Goal: Task Accomplishment & Management: Use online tool/utility

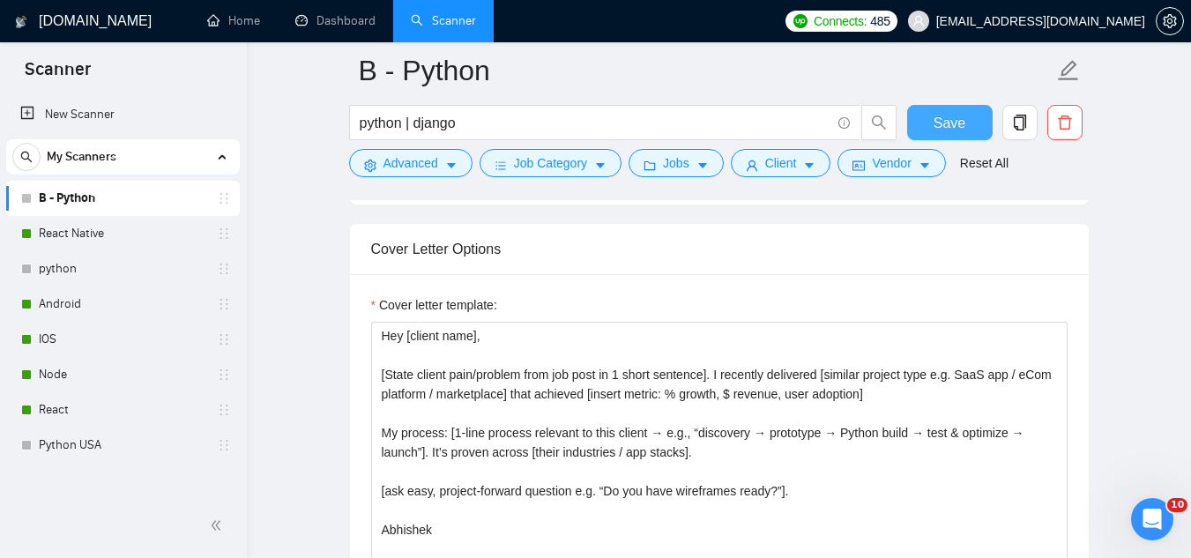
scroll to position [1851, 0]
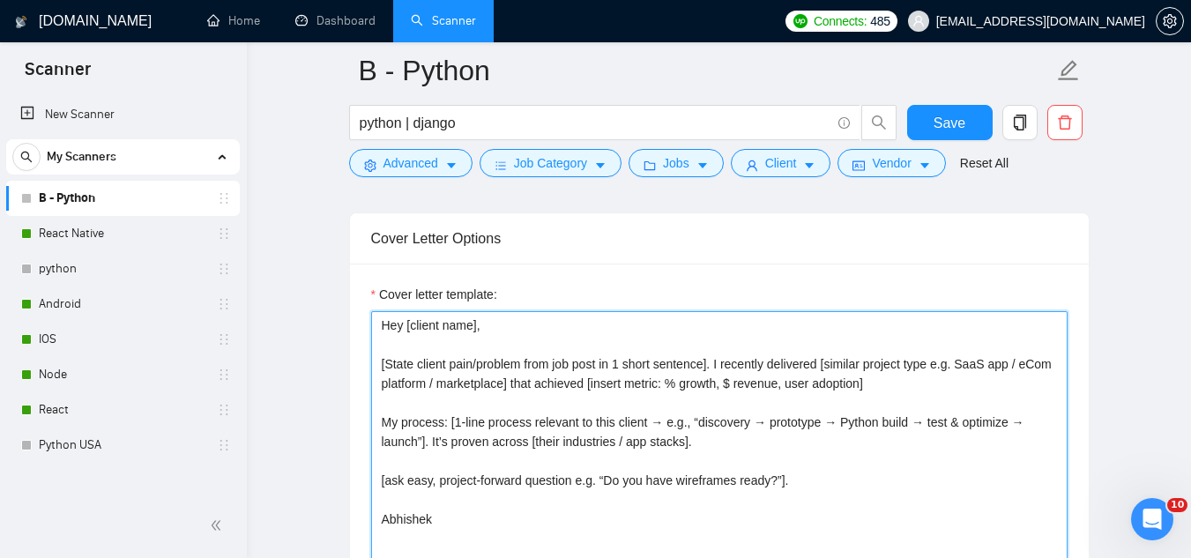
click at [377, 360] on textarea "Hey [client name], [State client pain/problem from job post in 1 short sentence…" at bounding box center [719, 509] width 696 height 397
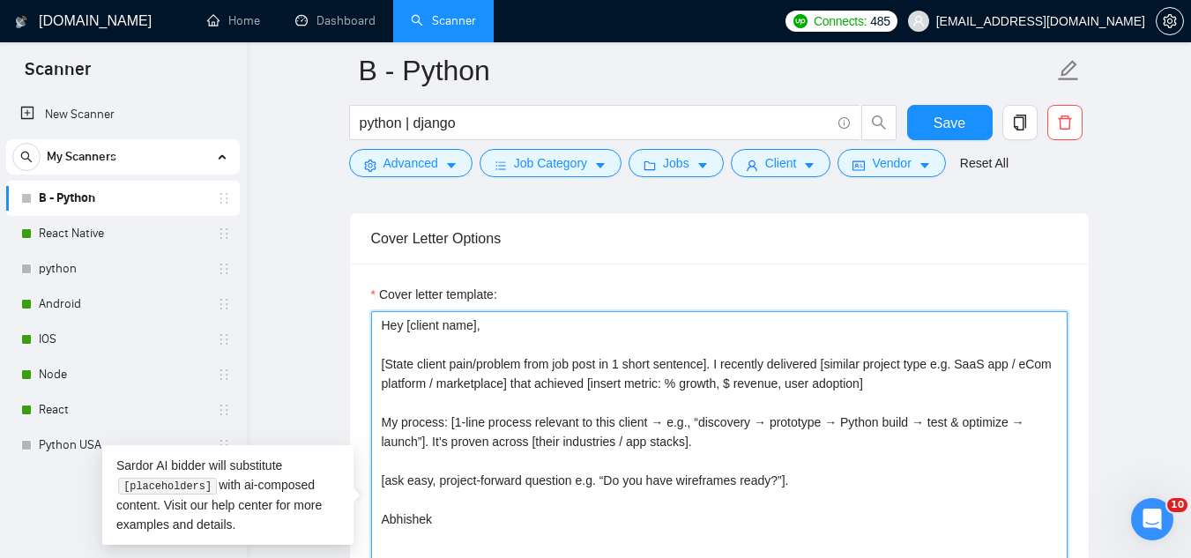
click at [377, 360] on textarea "Hey [client name], [State client pain/problem from job post in 1 short sentence…" at bounding box center [719, 509] width 696 height 397
paste textarea "🎨 Hey! I'm available to hop on a call [DATE]. How does that sound? I bring 10+ …"
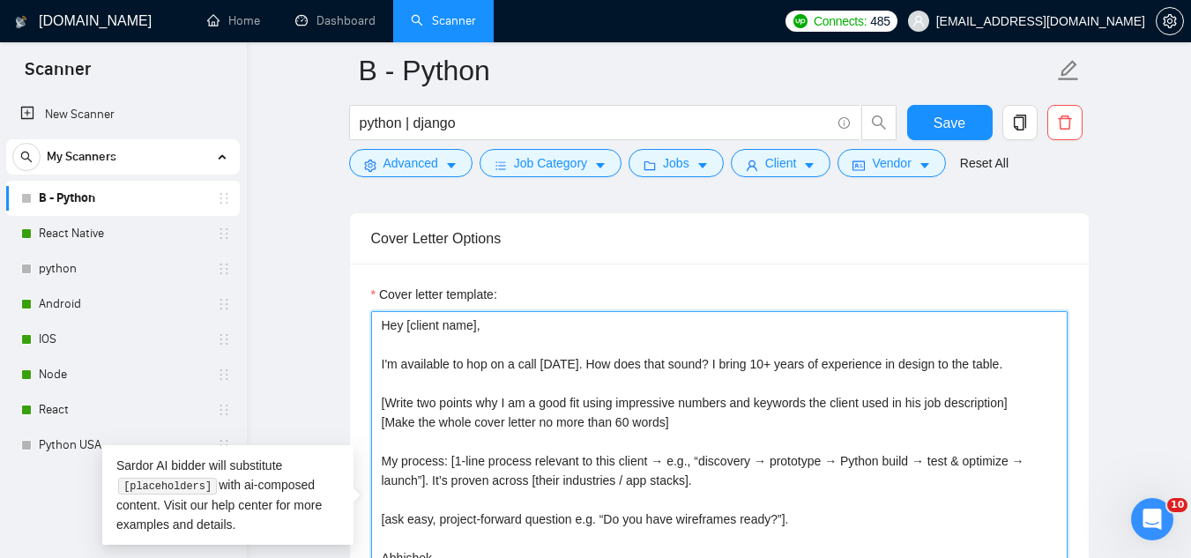
click at [754, 358] on textarea "Hey [client name], I'm available to hop on a call [DATE]. How does that sound? …" at bounding box center [719, 509] width 696 height 397
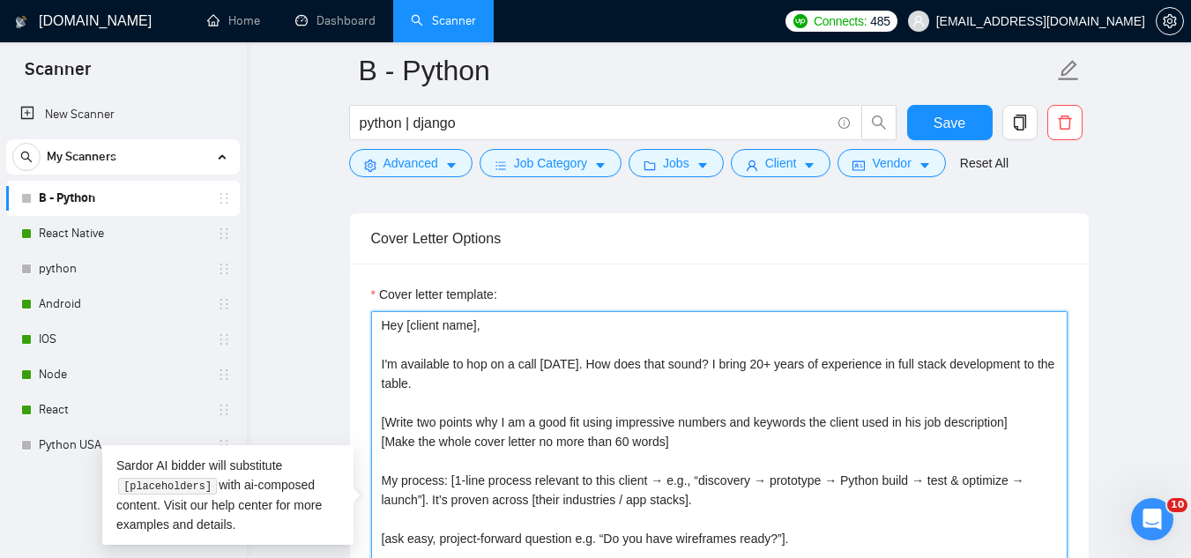
scroll to position [1939, 0]
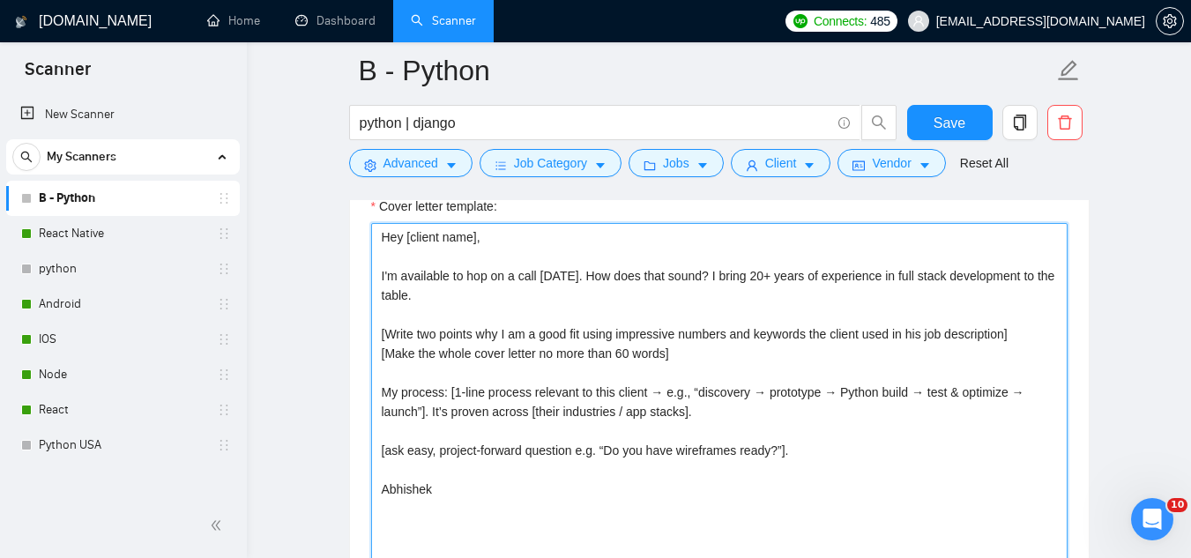
click at [506, 394] on textarea "Hey [client name], I'm available to hop on a call [DATE]. How does that sound? …" at bounding box center [719, 421] width 696 height 397
click at [506, 396] on textarea "Hey [client name], I'm available to hop on a call [DATE]. How does that sound? …" at bounding box center [719, 421] width 696 height 397
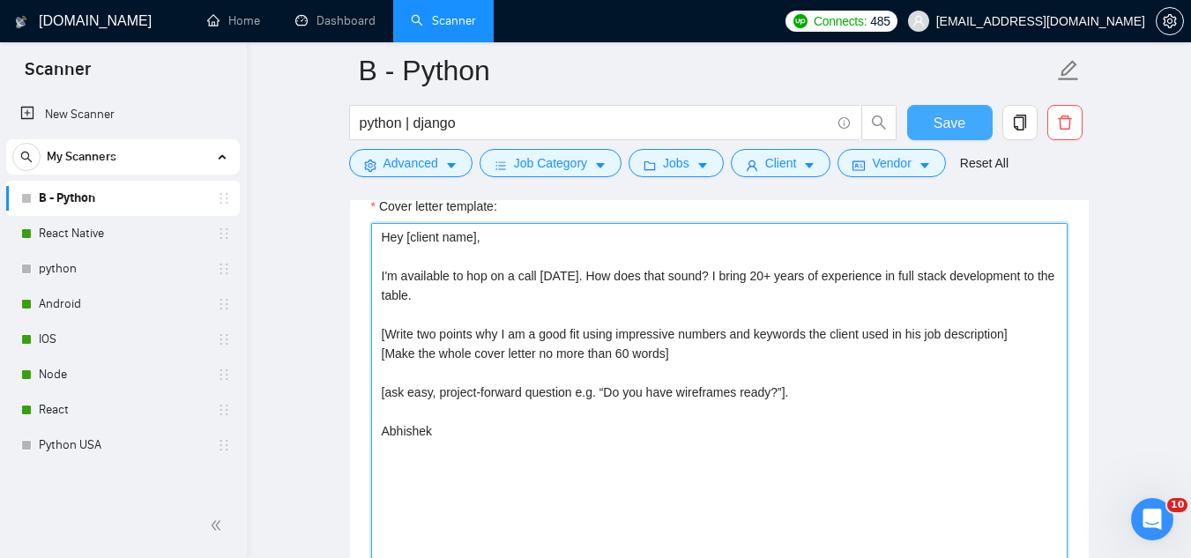
type textarea "Hey [client name], I'm available to hop on a call [DATE]. How does that sound? …"
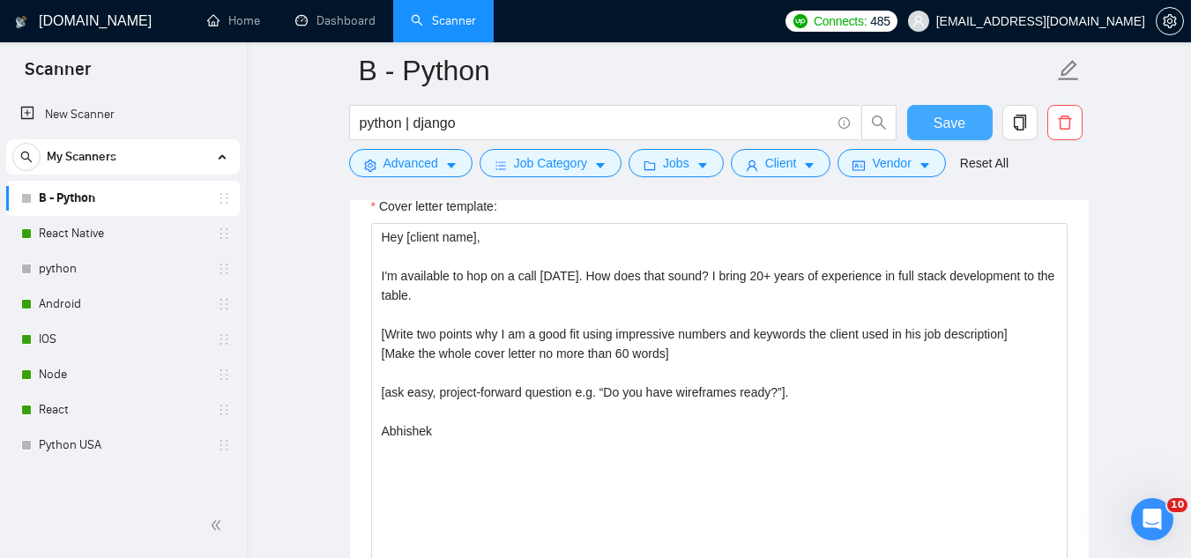
click at [942, 124] on span "Save" at bounding box center [949, 123] width 32 height 22
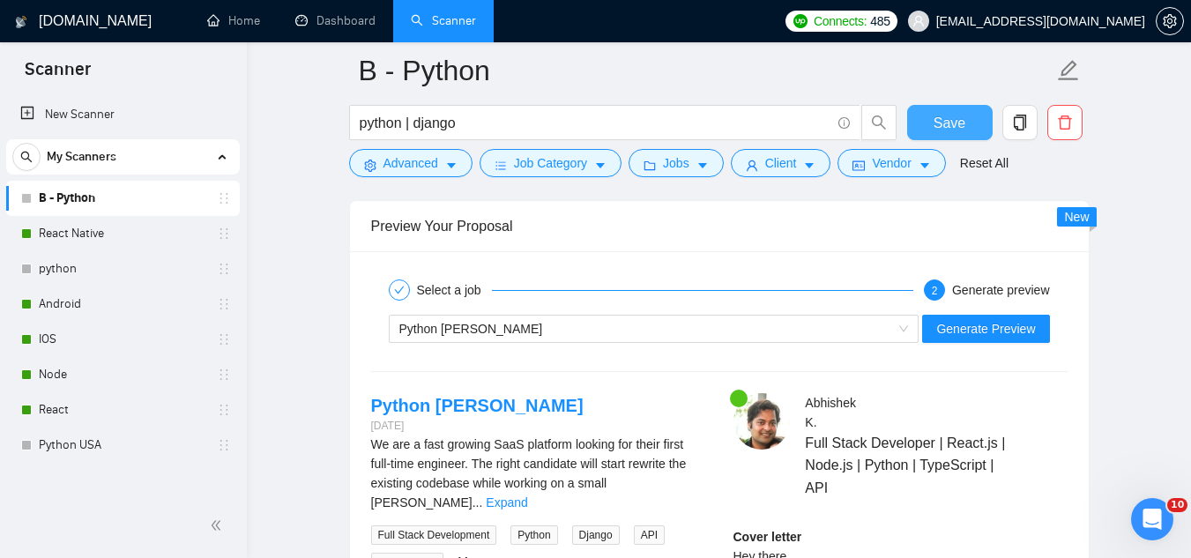
scroll to position [3349, 0]
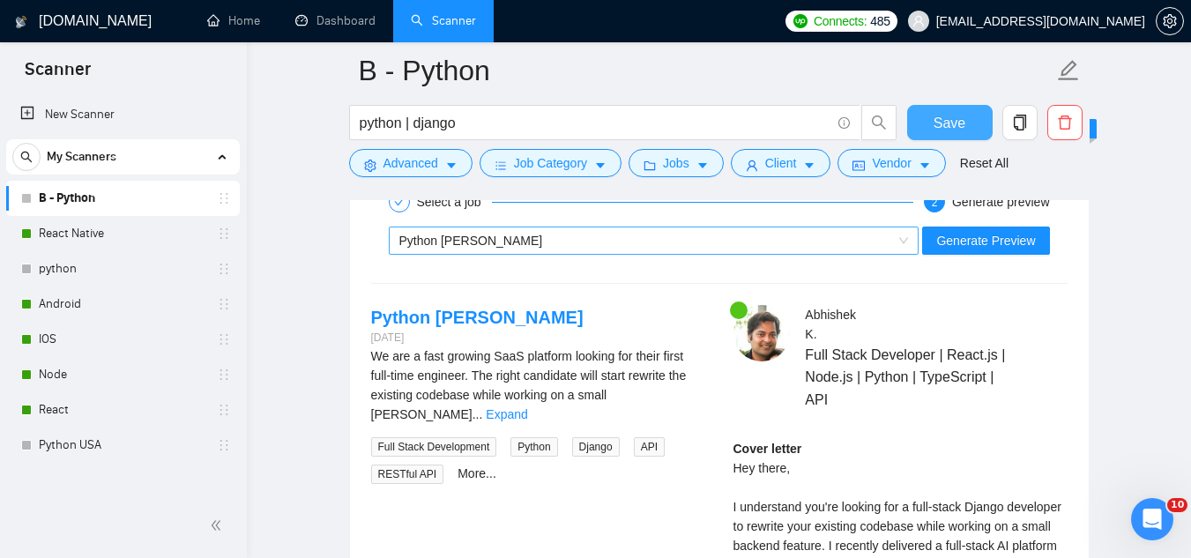
click at [628, 244] on div "Python [PERSON_NAME]" at bounding box center [646, 240] width 494 height 26
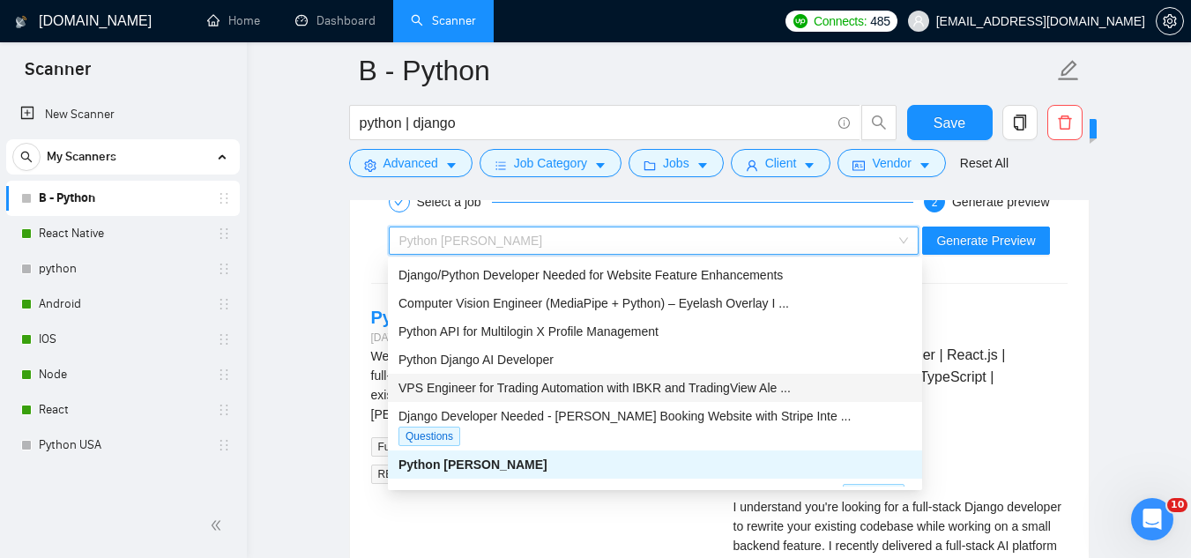
click at [531, 383] on span "VPS Engineer for Trading Automation with IBKR and TradingView Ale ..." at bounding box center [594, 388] width 392 height 14
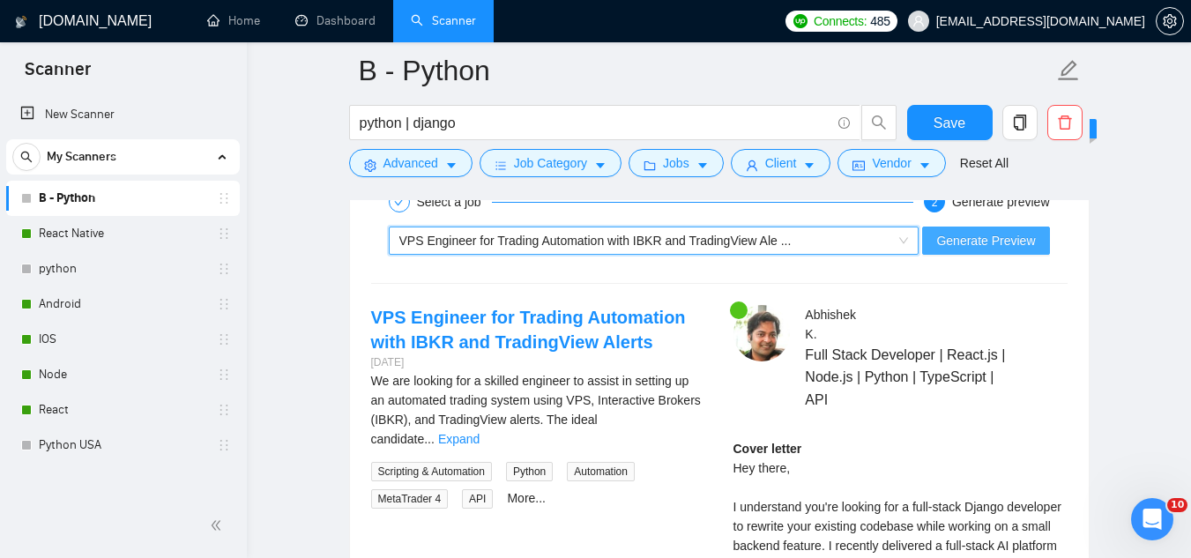
click at [968, 246] on span "Generate Preview" at bounding box center [985, 240] width 99 height 19
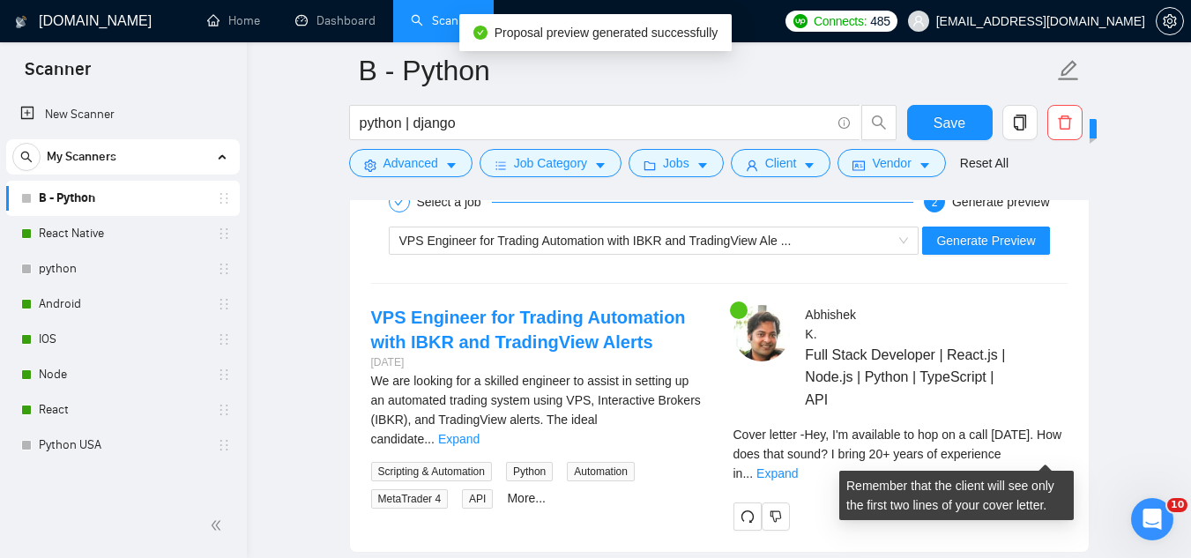
click at [1039, 462] on div "Cover letter - Hey, I'm available to hop on a call [DATE]. How does that sound?…" at bounding box center [900, 454] width 334 height 58
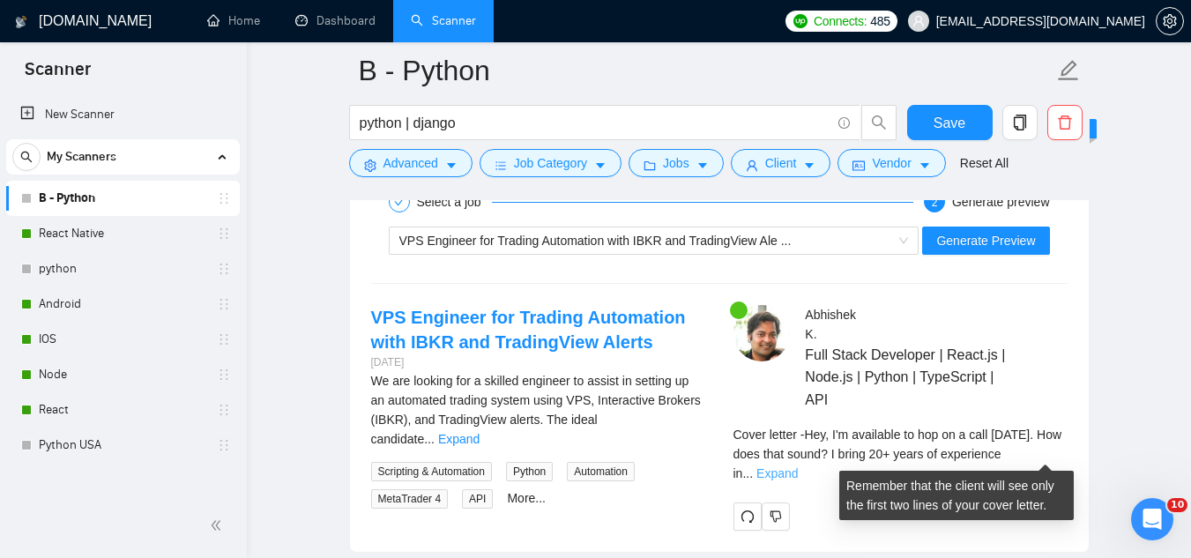
click at [798, 466] on link "Expand" at bounding box center [776, 473] width 41 height 14
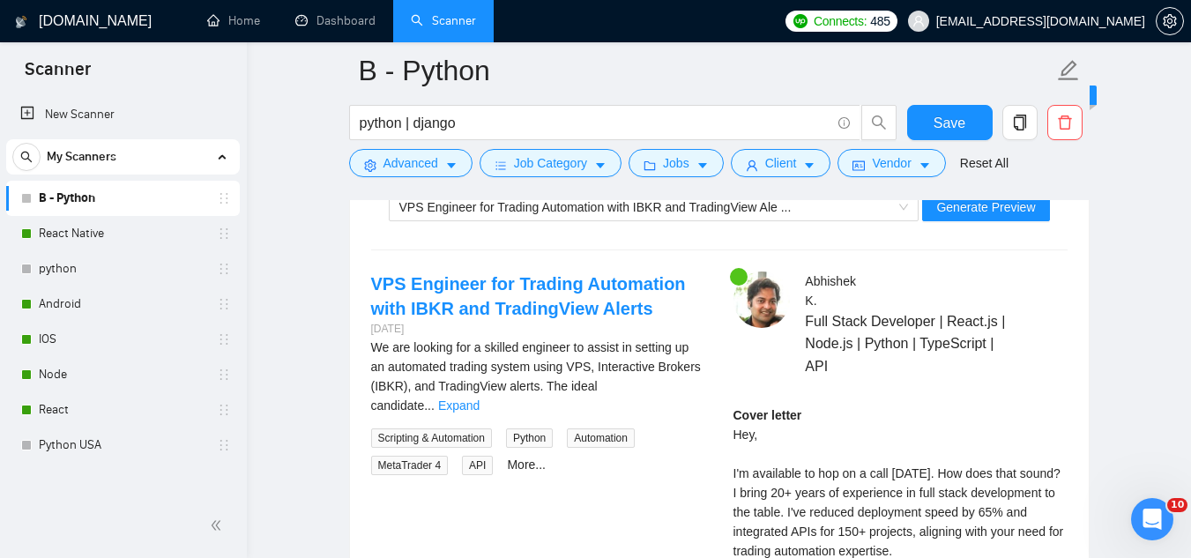
scroll to position [3261, 0]
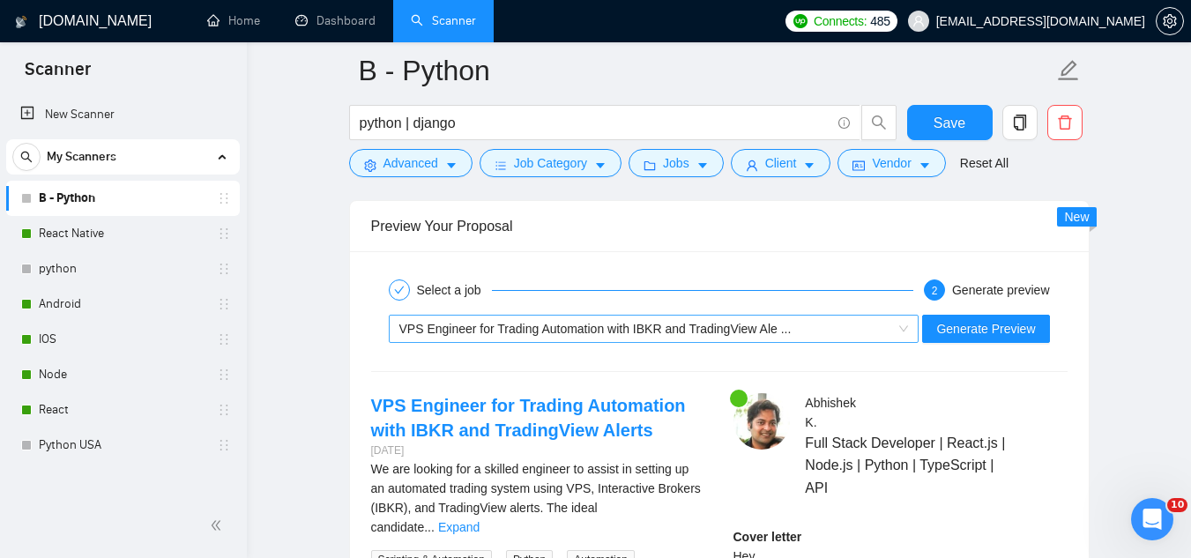
click at [591, 336] on span "VPS Engineer for Trading Automation with IBKR and TradingView Ale ..." at bounding box center [595, 329] width 392 height 14
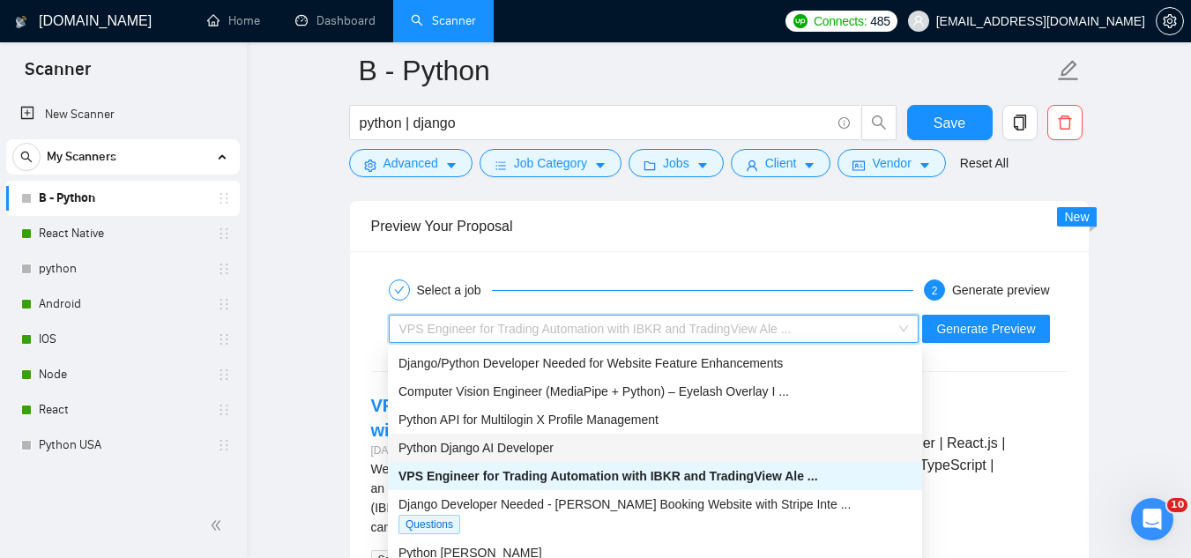
click at [552, 443] on span "Python Django AI Developer" at bounding box center [475, 448] width 155 height 14
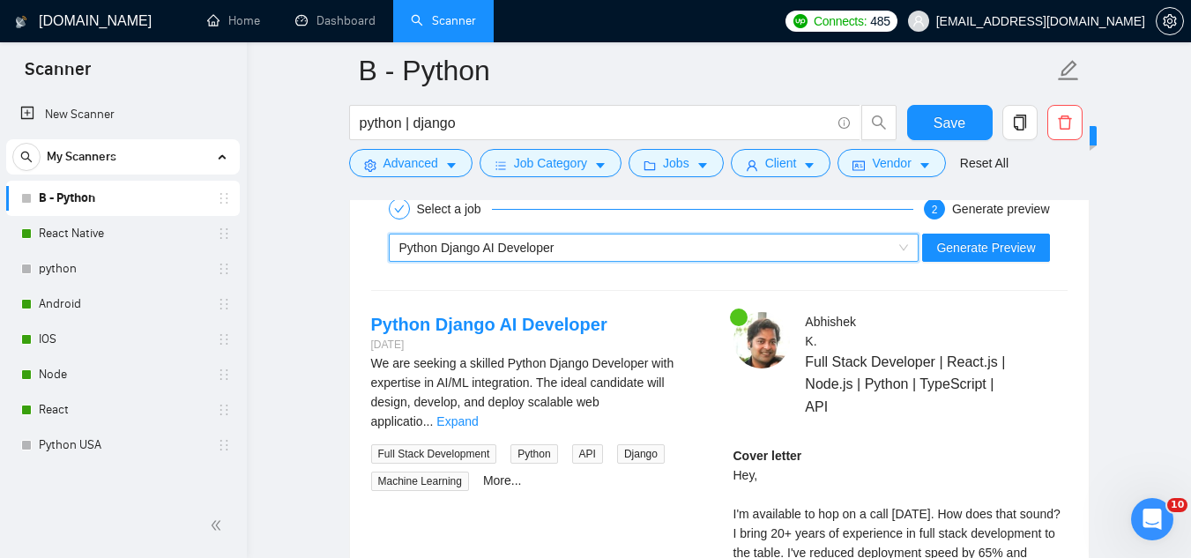
scroll to position [3349, 0]
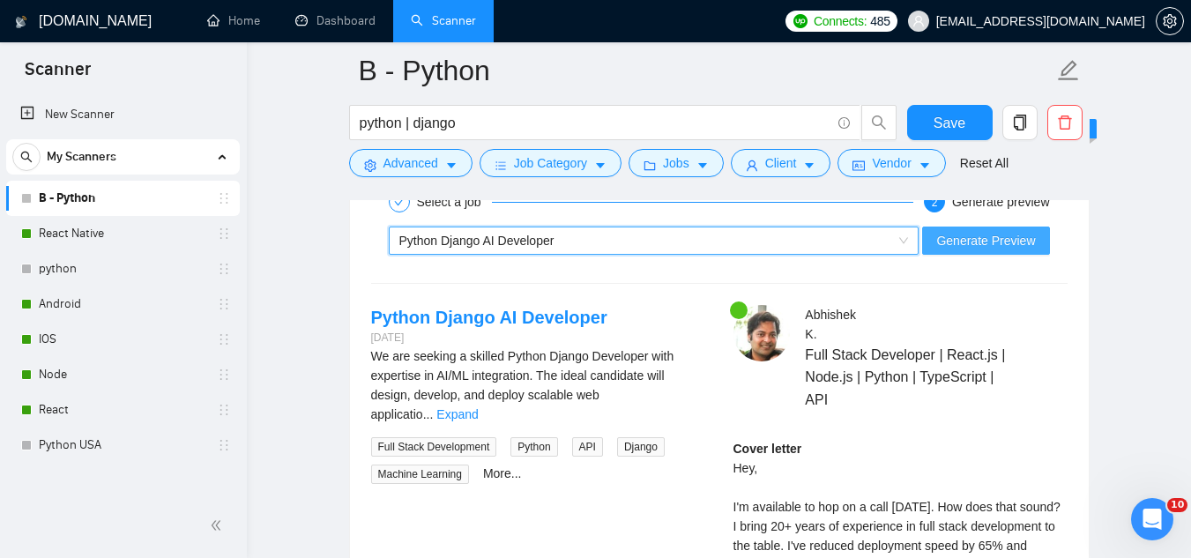
click at [976, 244] on span "Generate Preview" at bounding box center [985, 240] width 99 height 19
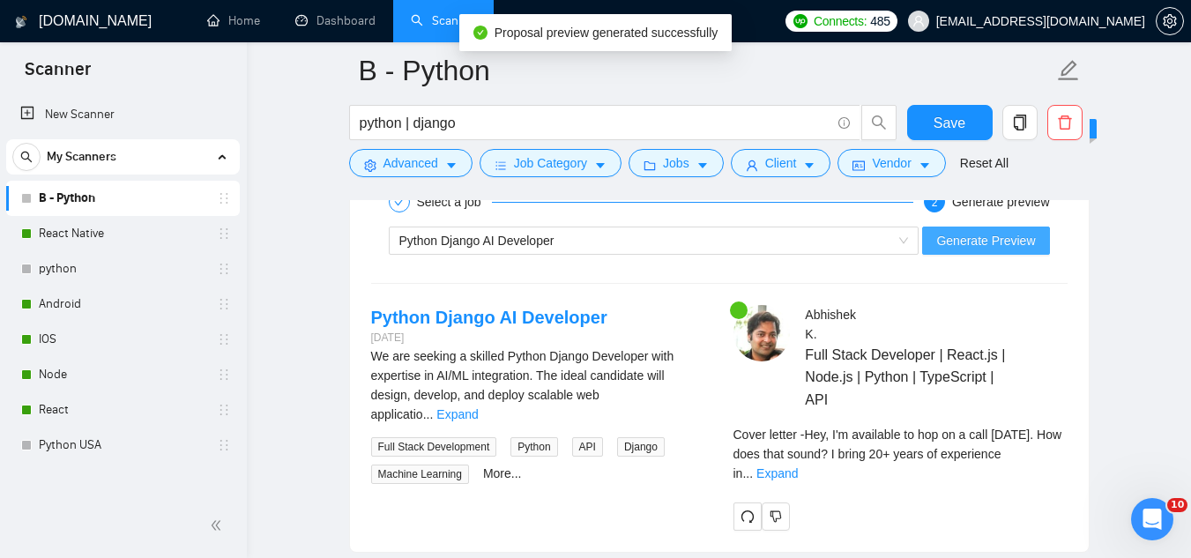
scroll to position [3437, 0]
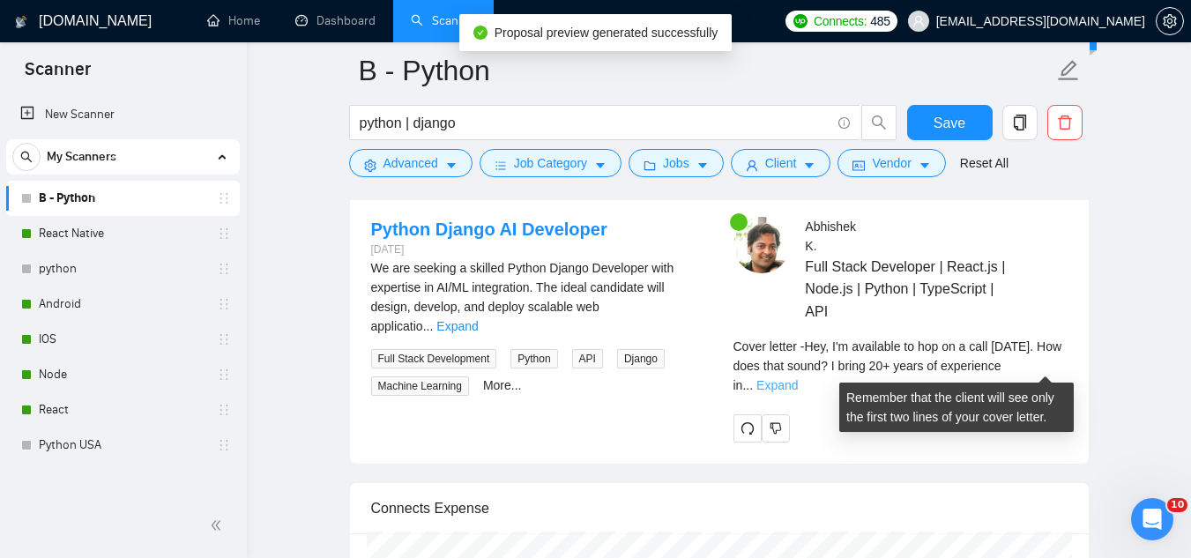
click at [798, 378] on link "Expand" at bounding box center [776, 385] width 41 height 14
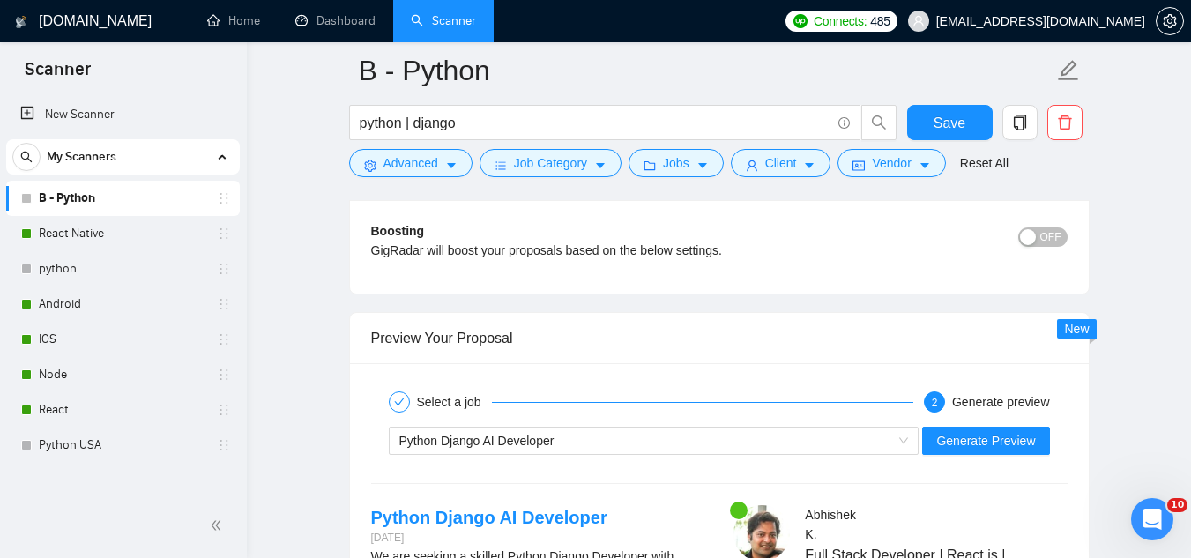
scroll to position [3173, 0]
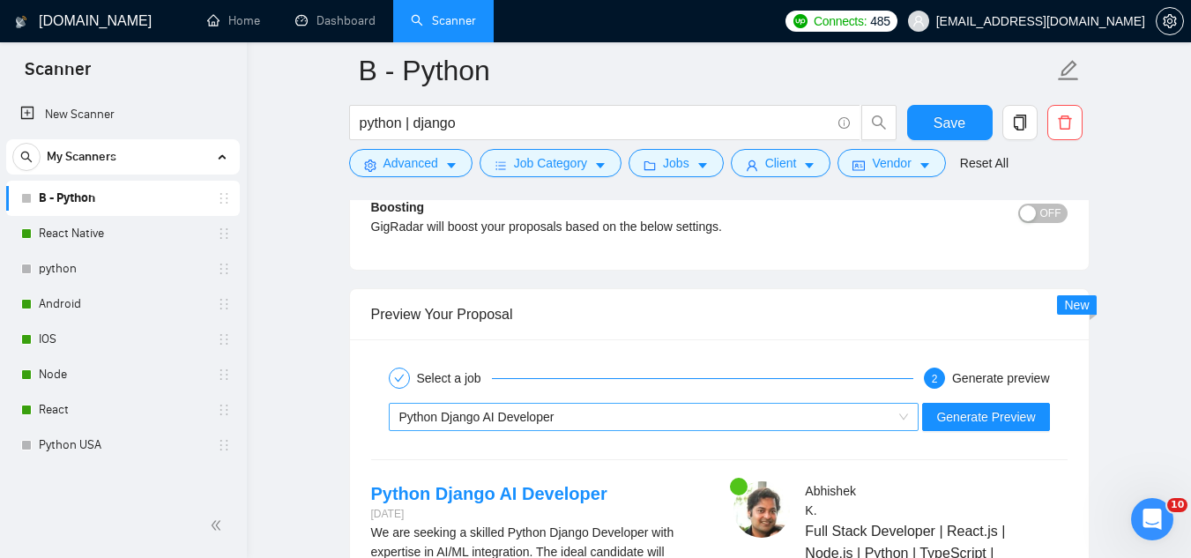
click at [593, 422] on div "Python Django AI Developer" at bounding box center [646, 417] width 494 height 26
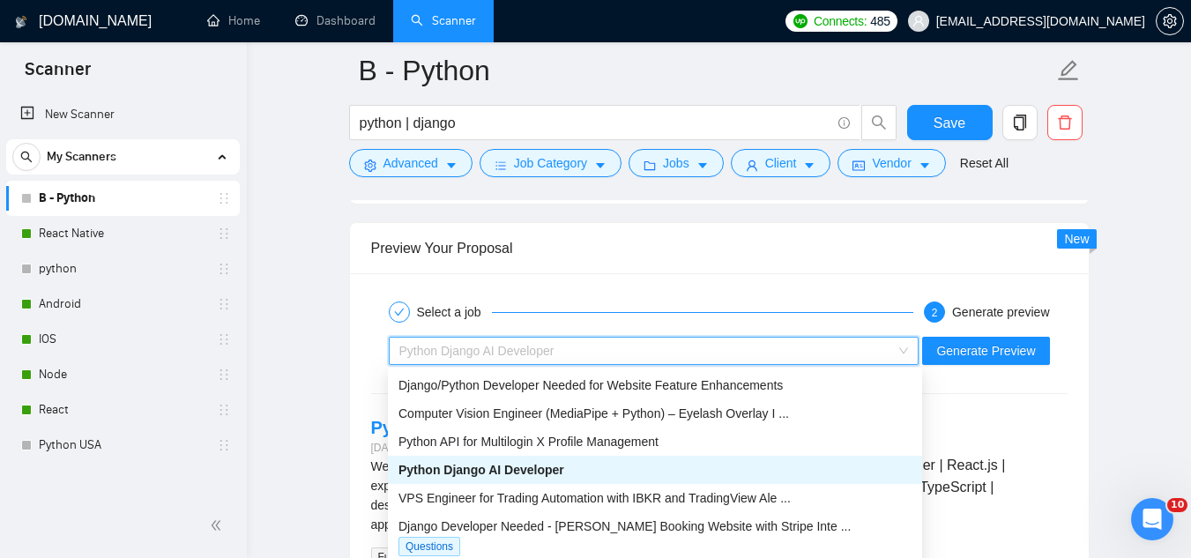
scroll to position [3349, 0]
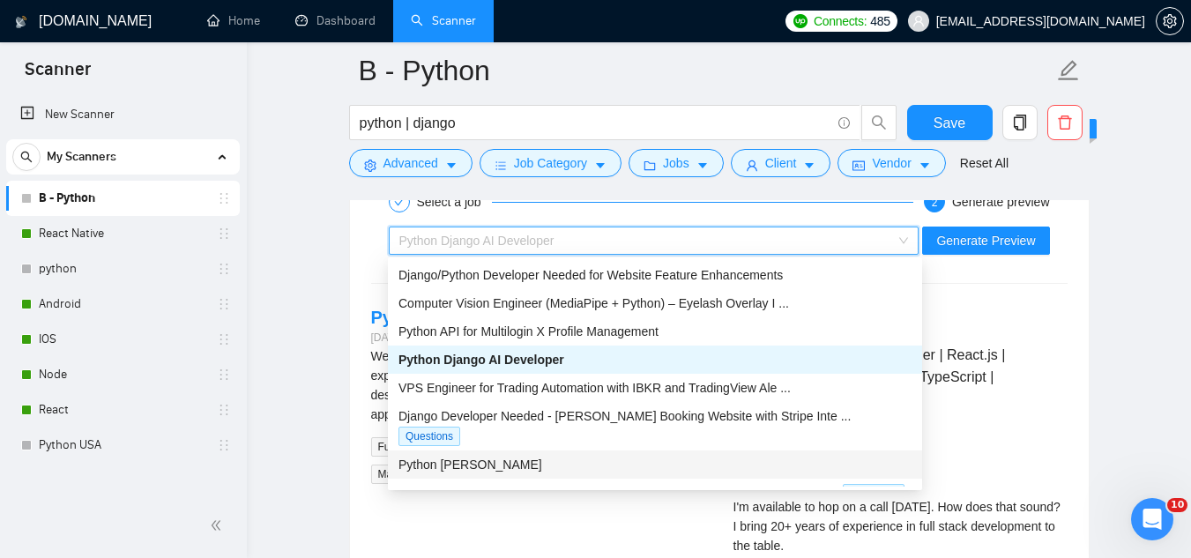
click at [542, 457] on span "Python [PERSON_NAME]" at bounding box center [470, 464] width 144 height 14
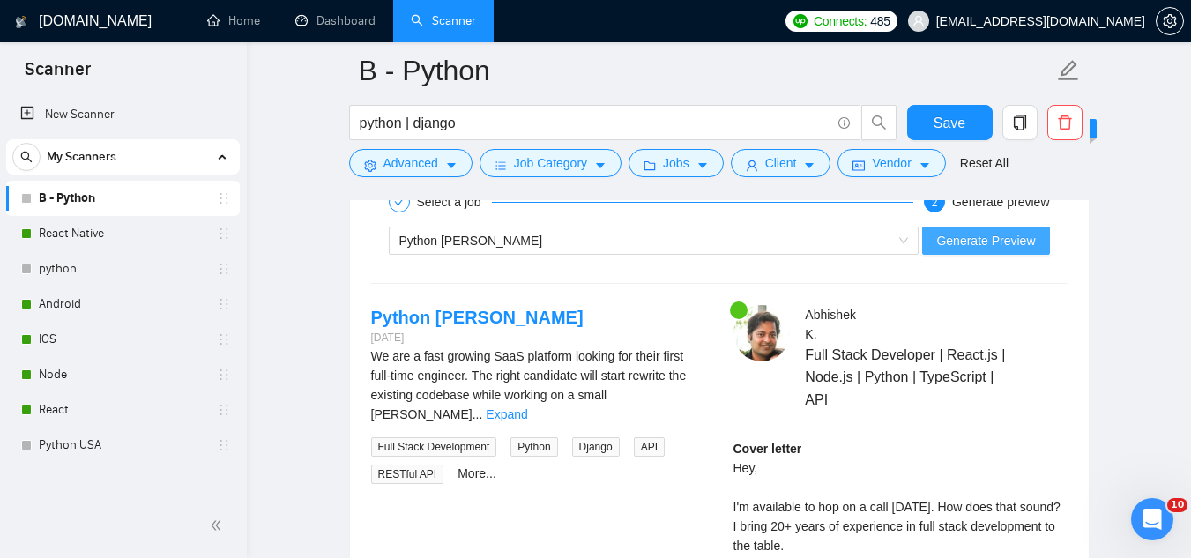
click at [957, 248] on span "Generate Preview" at bounding box center [985, 240] width 99 height 19
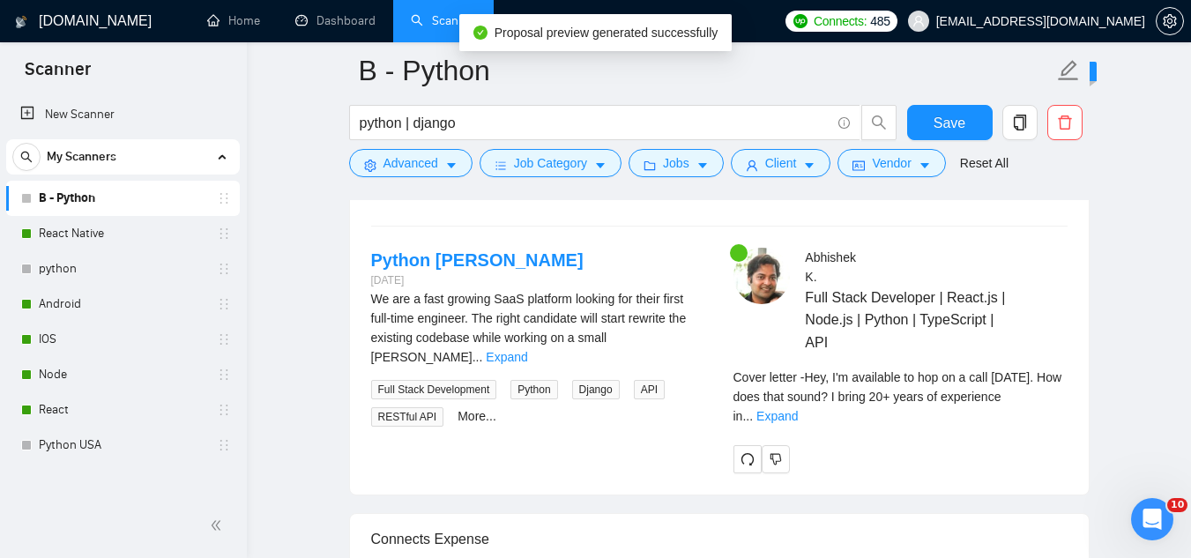
scroll to position [3437, 0]
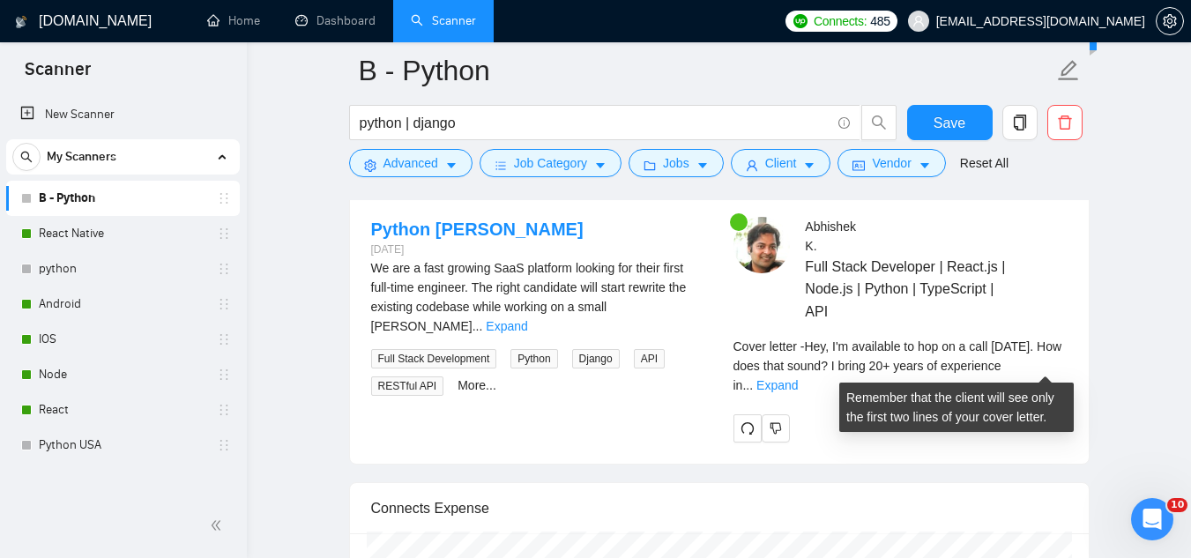
click at [1049, 348] on span "Cover letter - Hey, I'm available to hop on a call [DATE]. How does that sound?…" at bounding box center [897, 365] width 329 height 53
click at [798, 378] on link "Expand" at bounding box center [776, 385] width 41 height 14
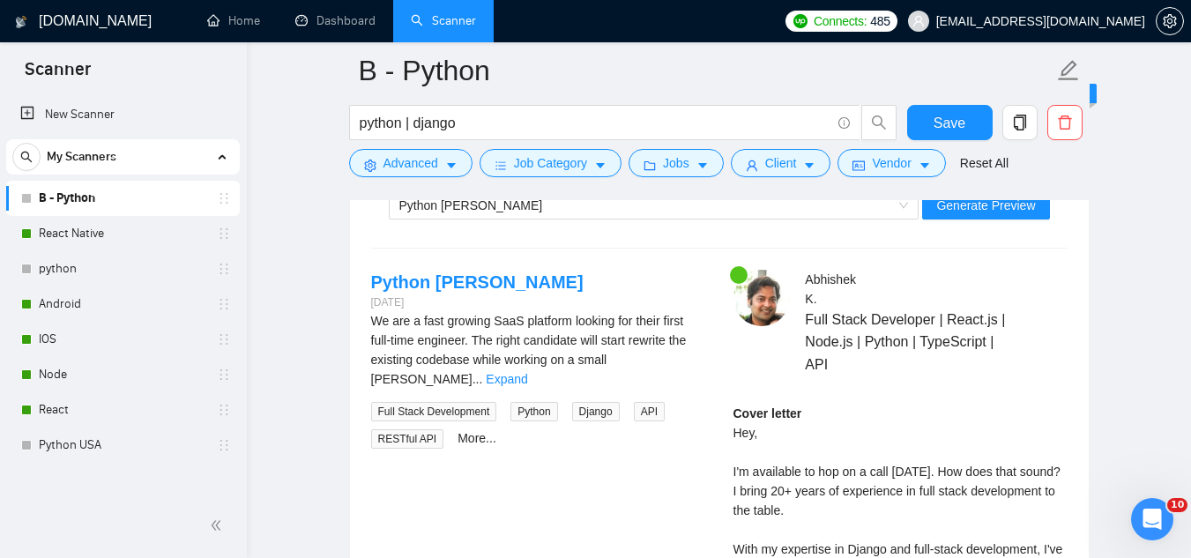
scroll to position [3349, 0]
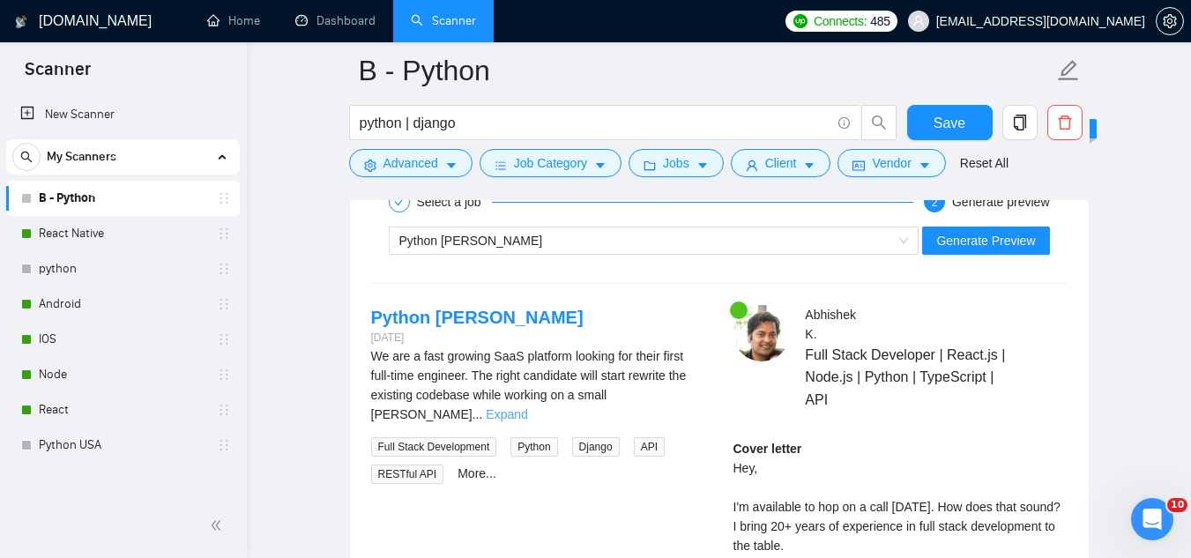
click at [527, 407] on link "Expand" at bounding box center [506, 414] width 41 height 14
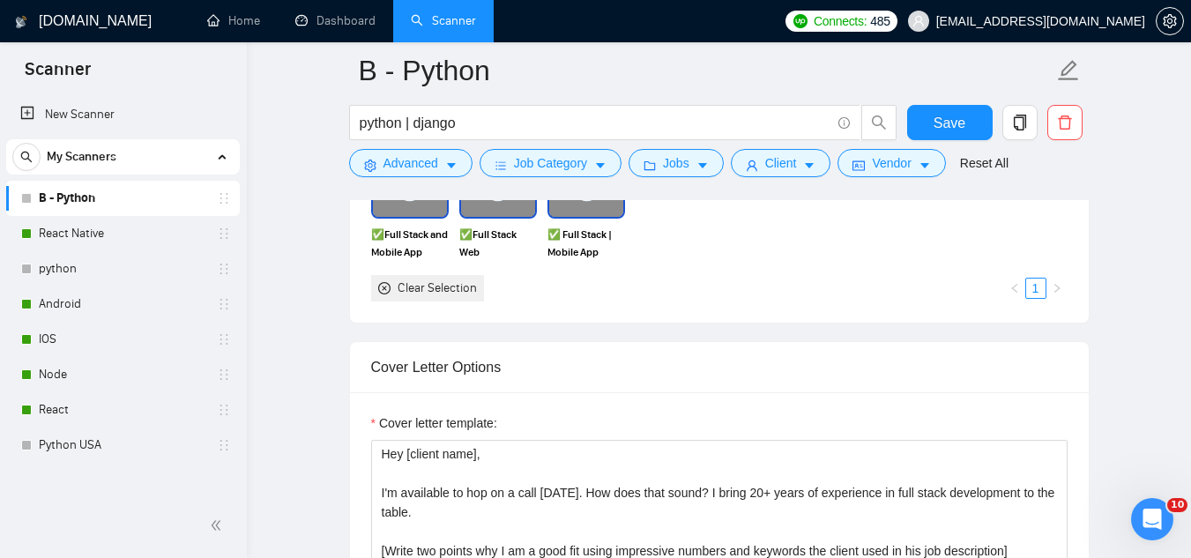
scroll to position [1939, 0]
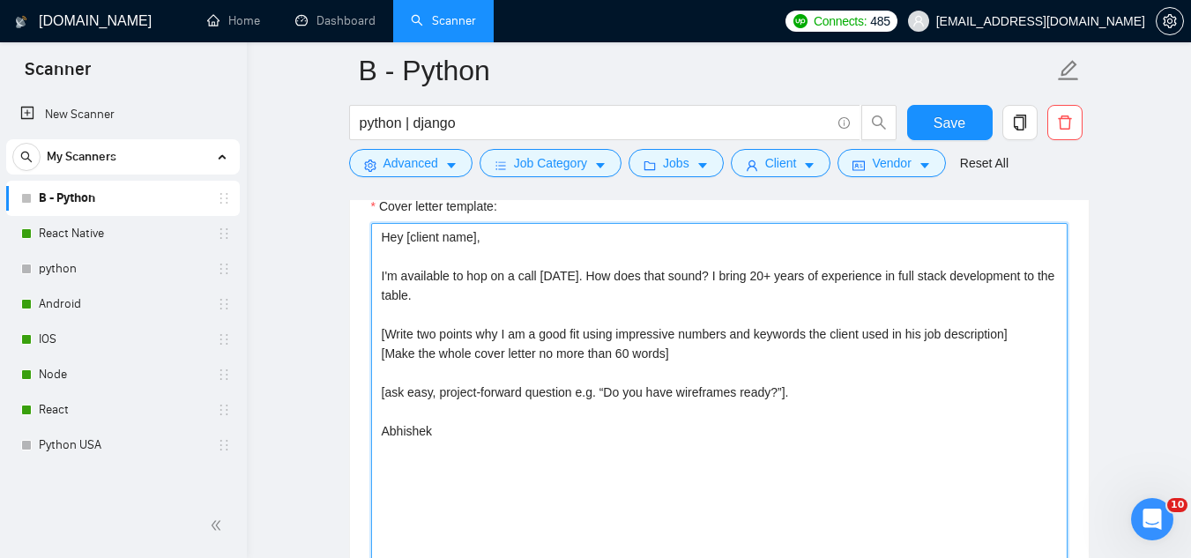
click at [619, 333] on textarea "Hey [client name], I'm available to hop on a call [DATE]. How does that sound? …" at bounding box center [719, 421] width 696 height 397
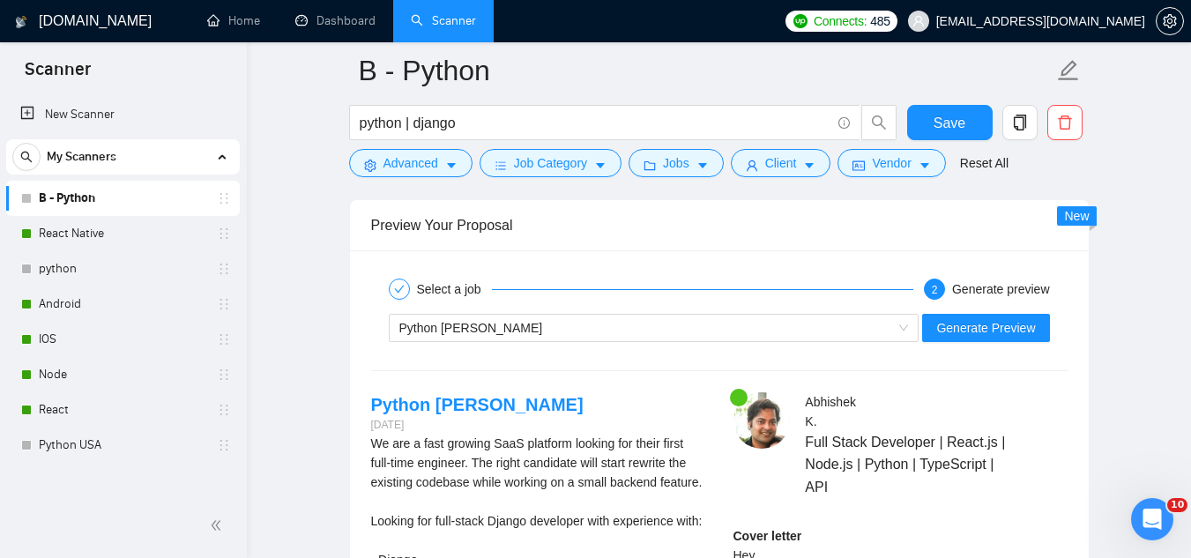
scroll to position [3261, 0]
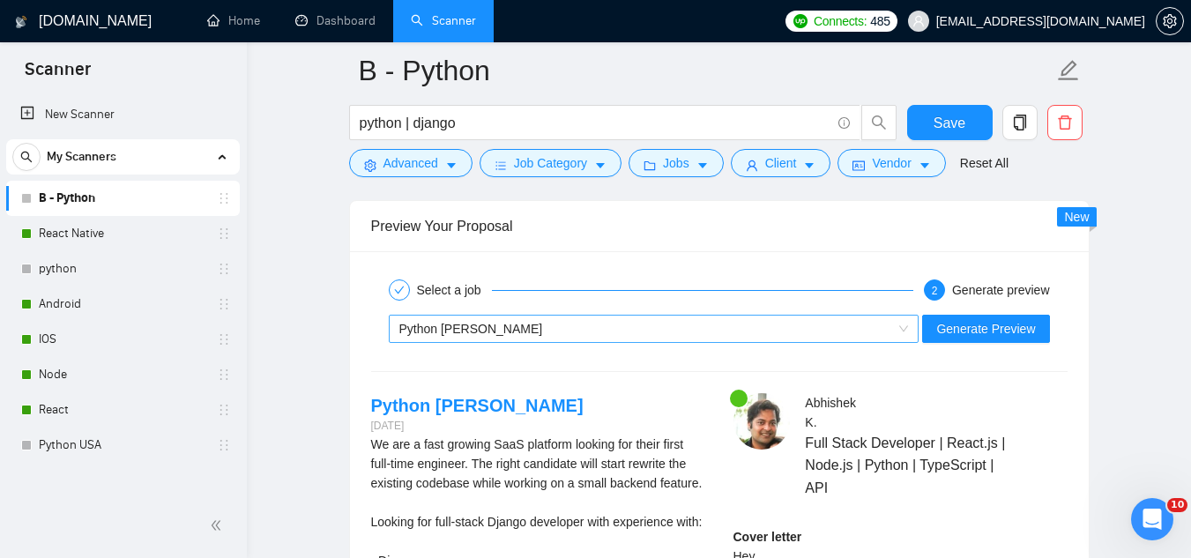
click at [693, 339] on div "Python [PERSON_NAME]" at bounding box center [646, 329] width 494 height 26
type textarea "Hey [client name], I'm available to hop on a call [DATE]. How does that sound? …"
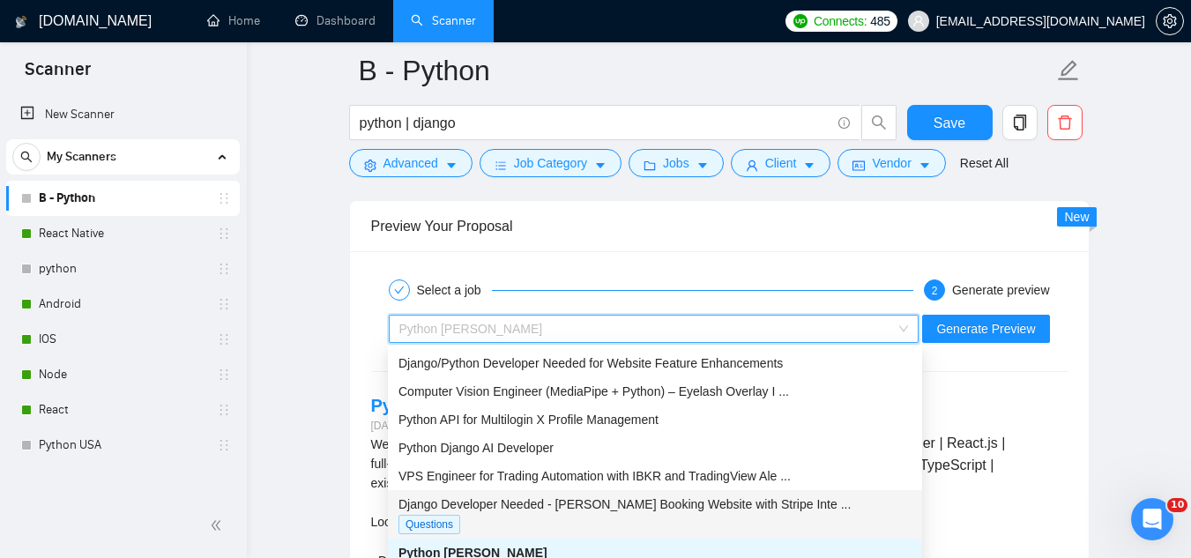
scroll to position [56, 0]
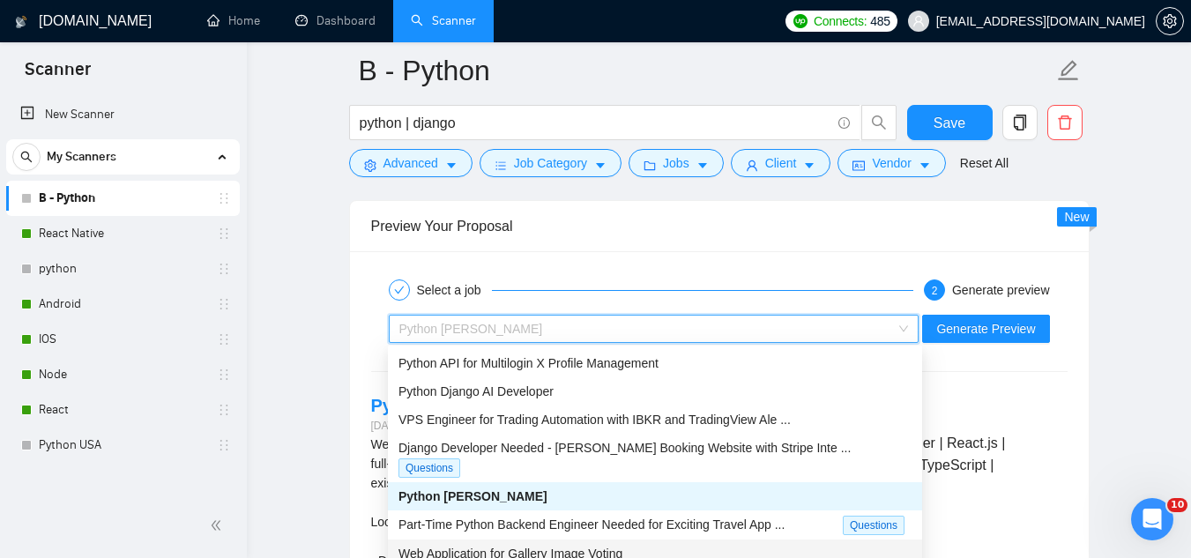
click at [576, 546] on span "Web Application for Gallery Image Voting" at bounding box center [510, 553] width 224 height 14
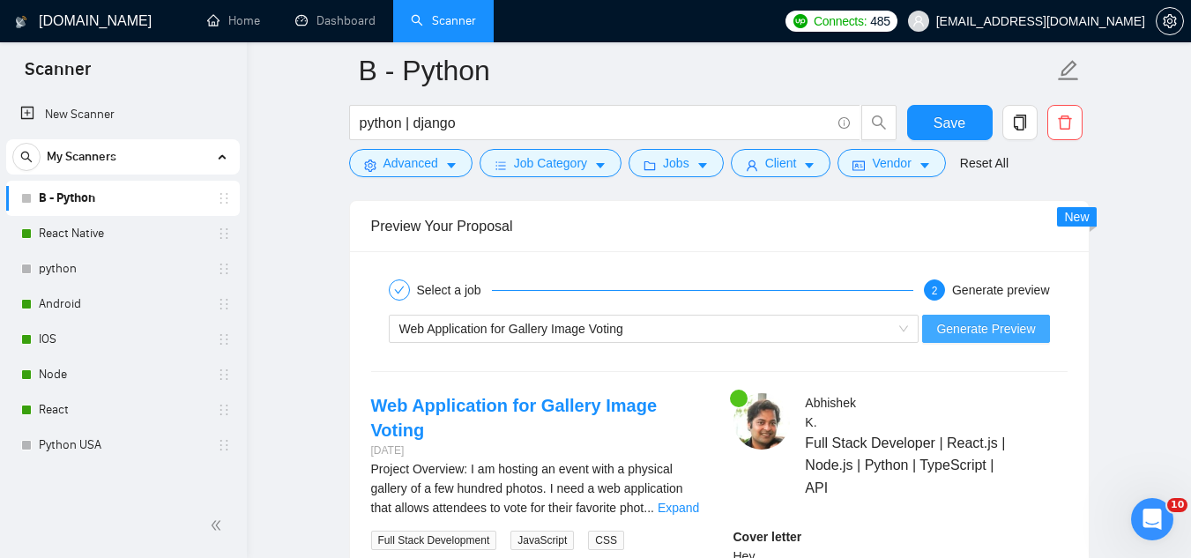
click at [969, 321] on span "Generate Preview" at bounding box center [985, 328] width 99 height 19
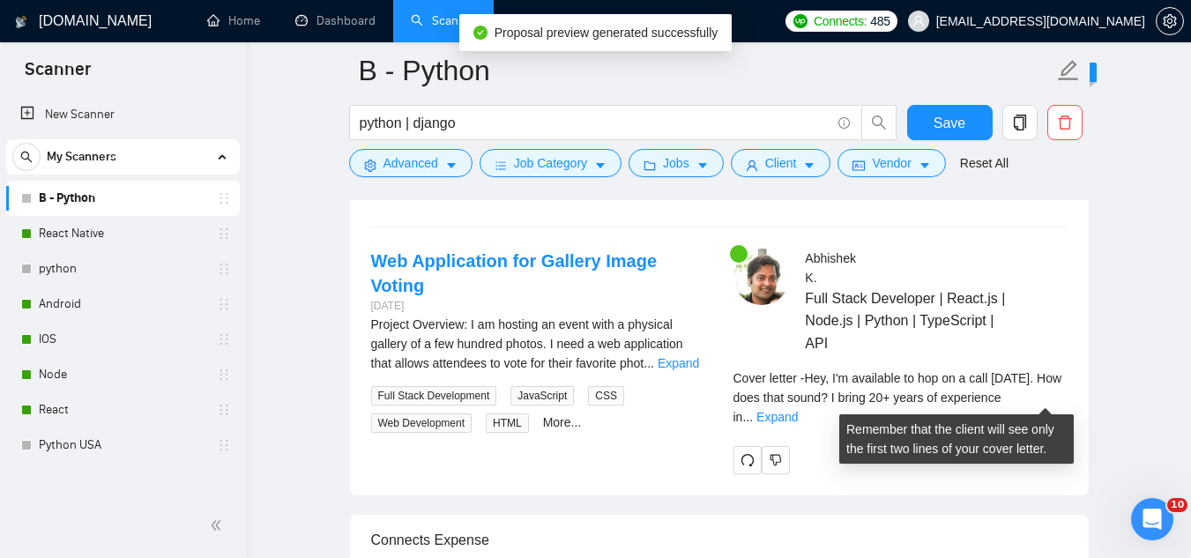
scroll to position [3437, 0]
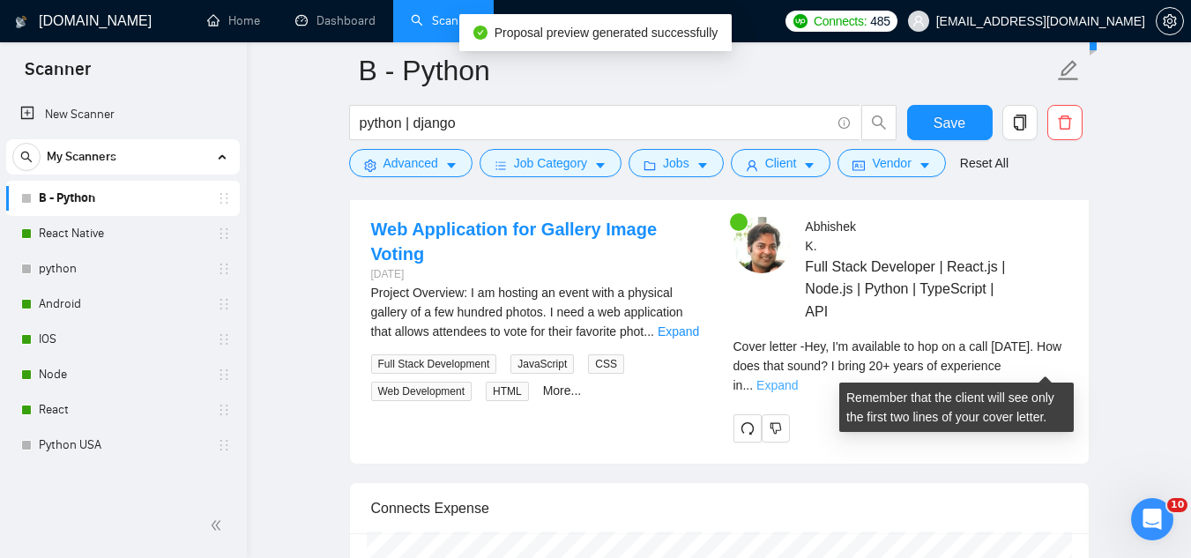
click at [798, 378] on link "Expand" at bounding box center [776, 385] width 41 height 14
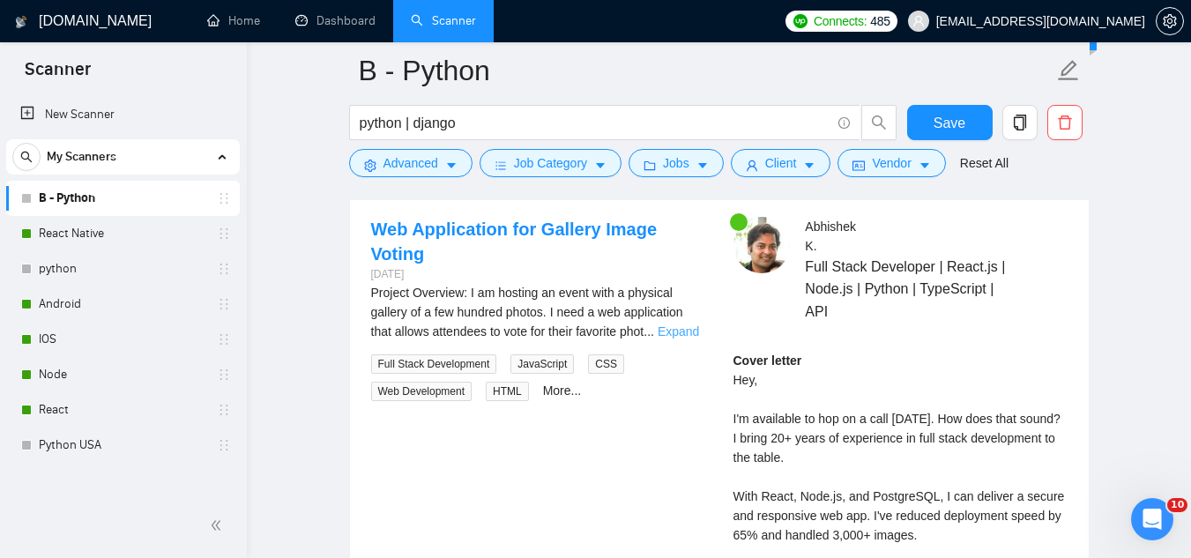
click at [689, 326] on link "Expand" at bounding box center [677, 331] width 41 height 14
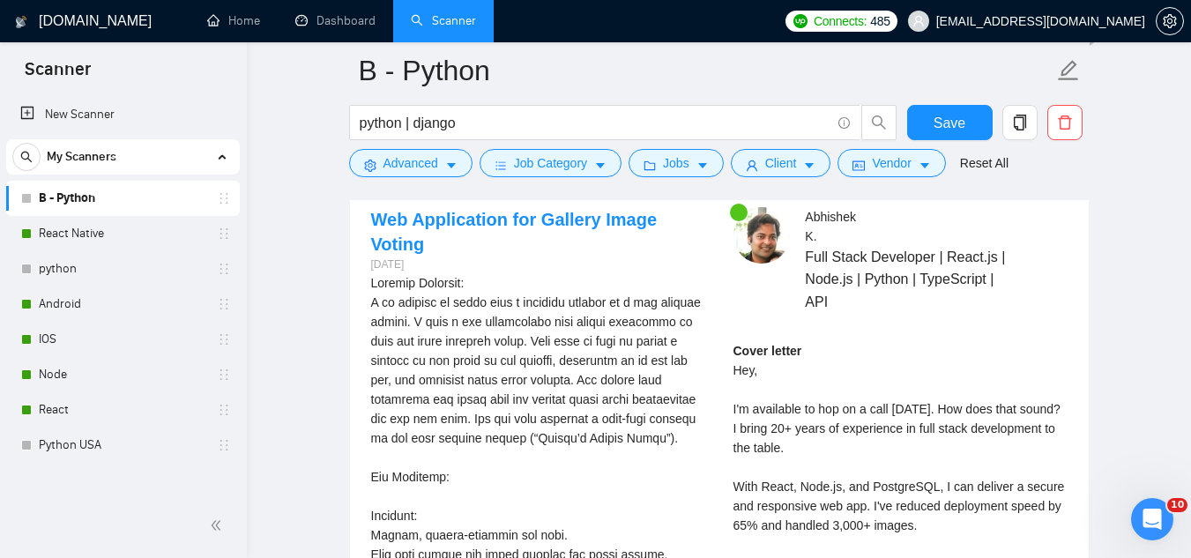
scroll to position [3261, 0]
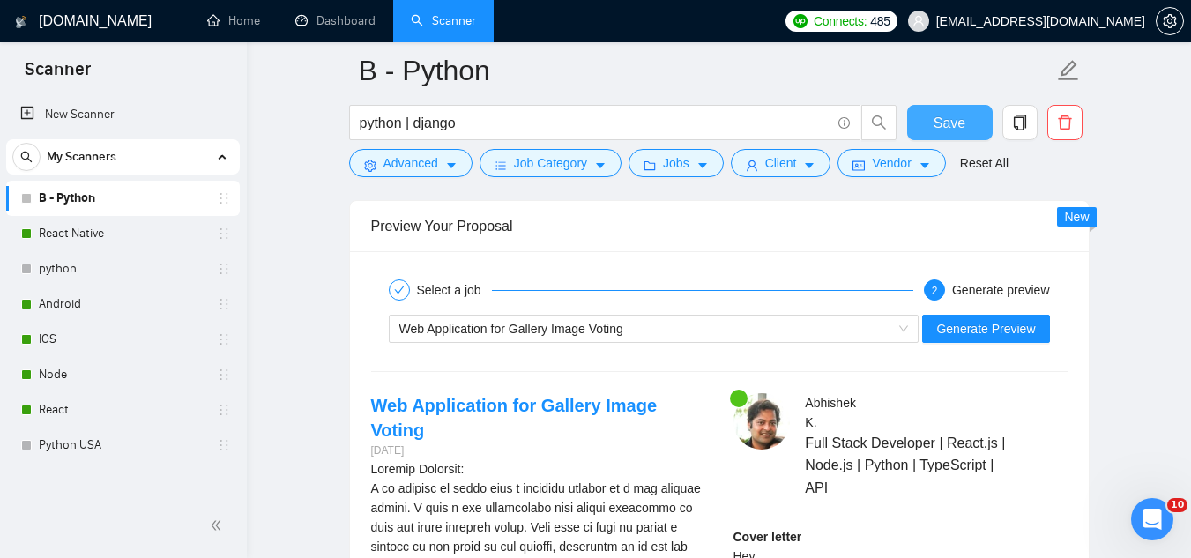
click at [963, 130] on span "Save" at bounding box center [949, 123] width 32 height 22
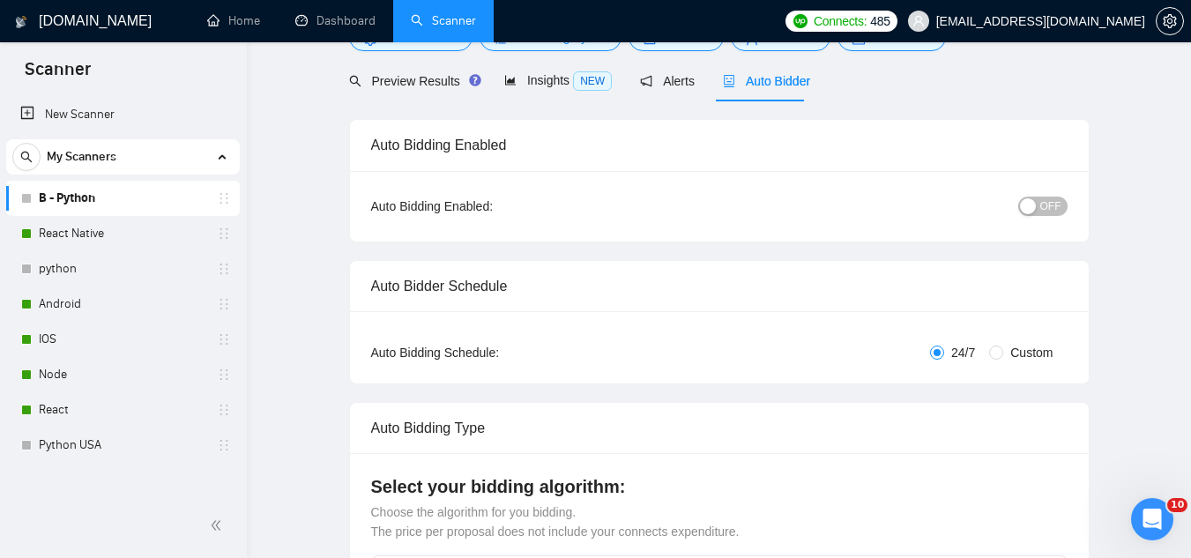
scroll to position [0, 0]
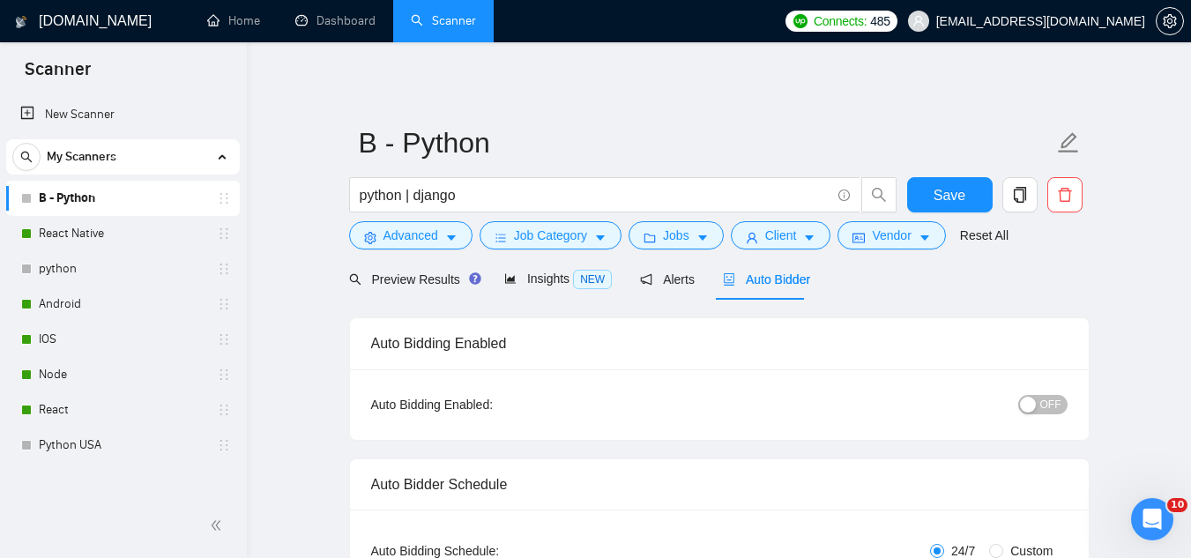
click at [1055, 412] on span "OFF" at bounding box center [1050, 404] width 21 height 19
click at [963, 194] on span "Save" at bounding box center [949, 195] width 32 height 22
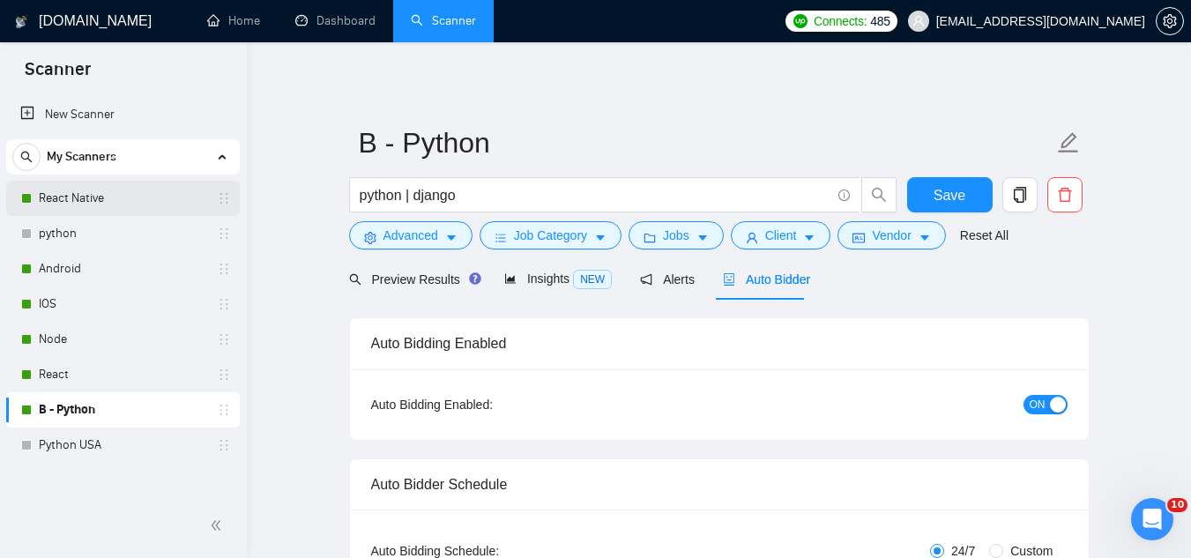
click at [174, 199] on link "React Native" at bounding box center [122, 198] width 167 height 35
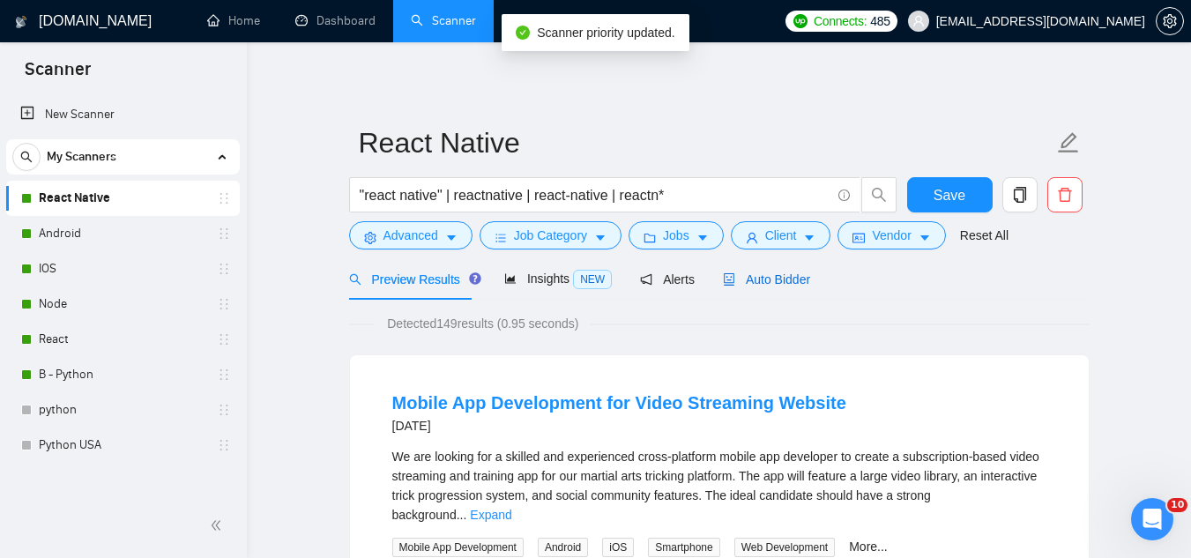
click at [765, 278] on span "Auto Bidder" at bounding box center [766, 279] width 87 height 14
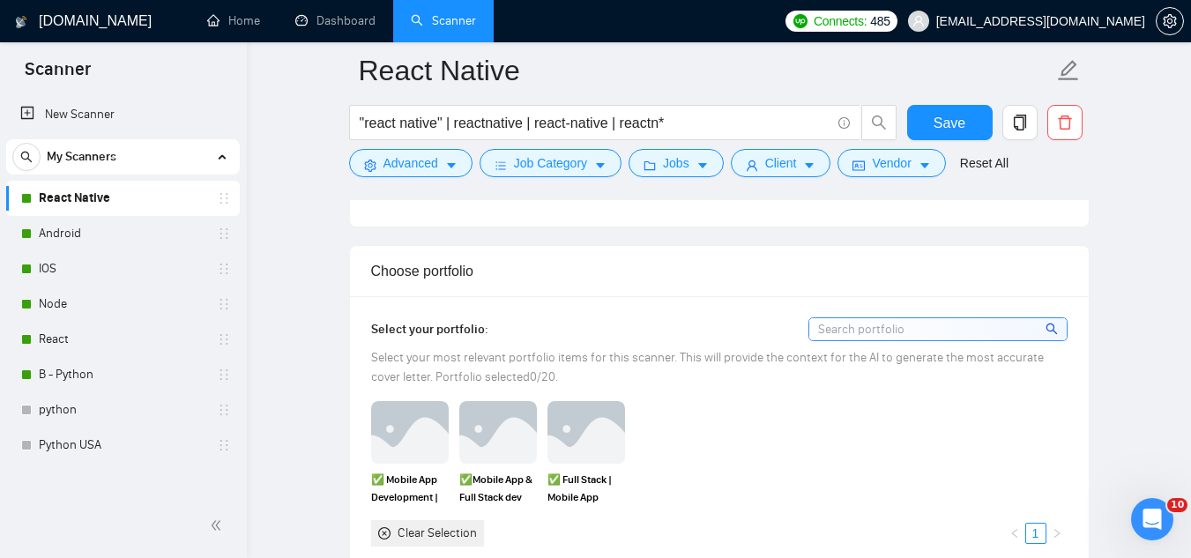
scroll to position [1498, 0]
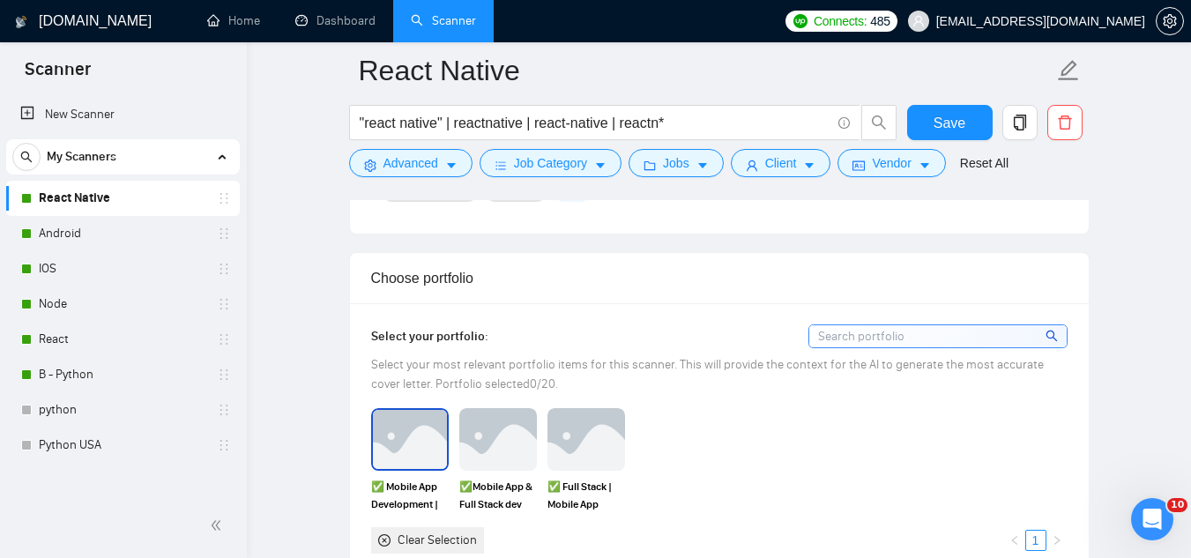
click at [400, 440] on img at bounding box center [410, 439] width 74 height 58
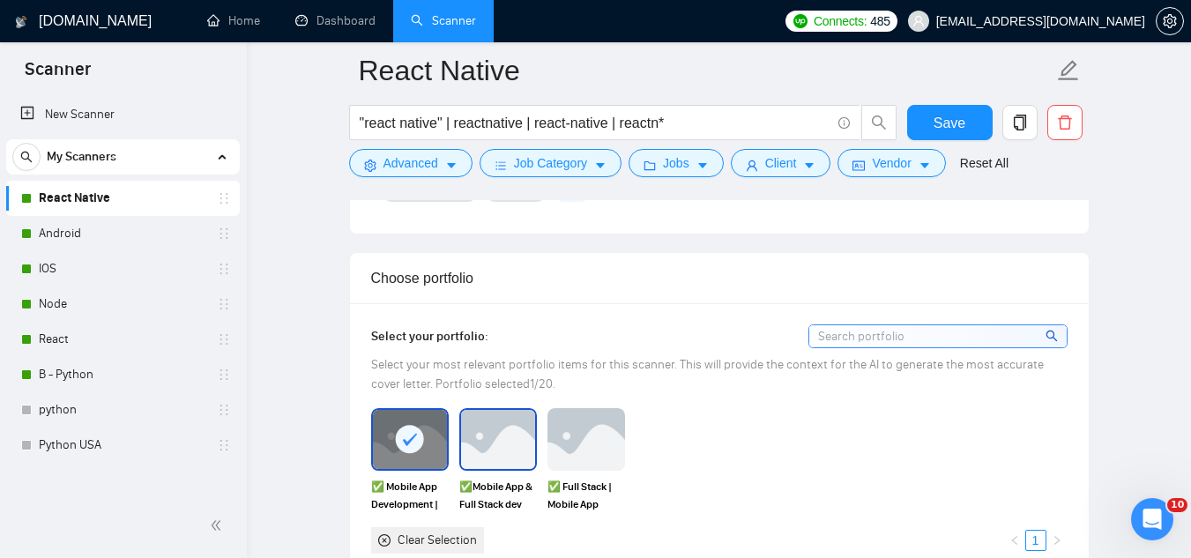
click at [513, 442] on img at bounding box center [498, 439] width 74 height 58
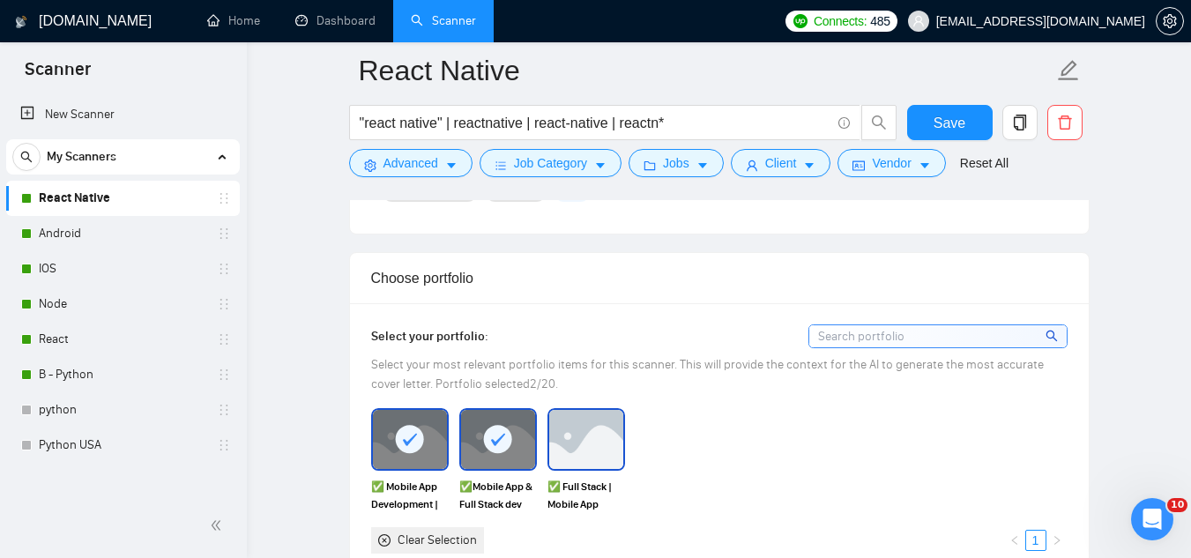
click at [599, 442] on img at bounding box center [586, 439] width 74 height 58
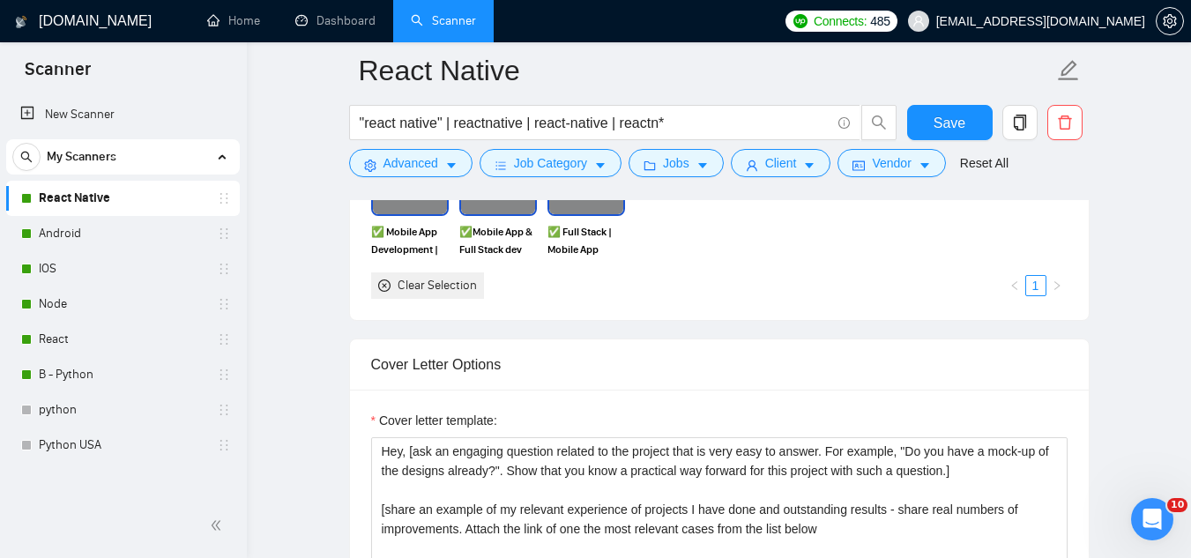
scroll to position [1851, 0]
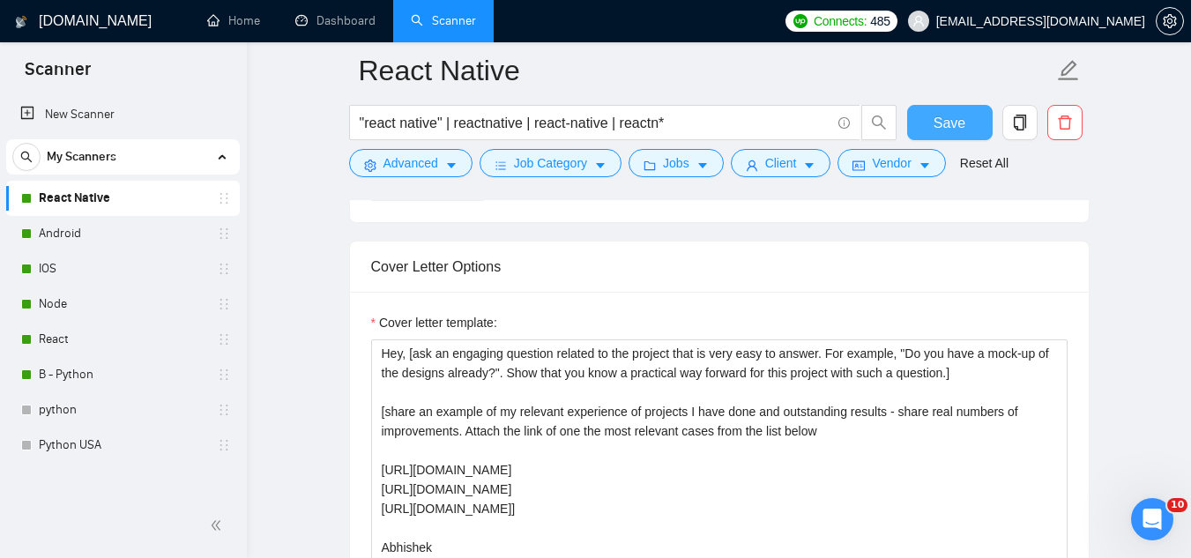
click at [952, 123] on span "Save" at bounding box center [949, 123] width 32 height 22
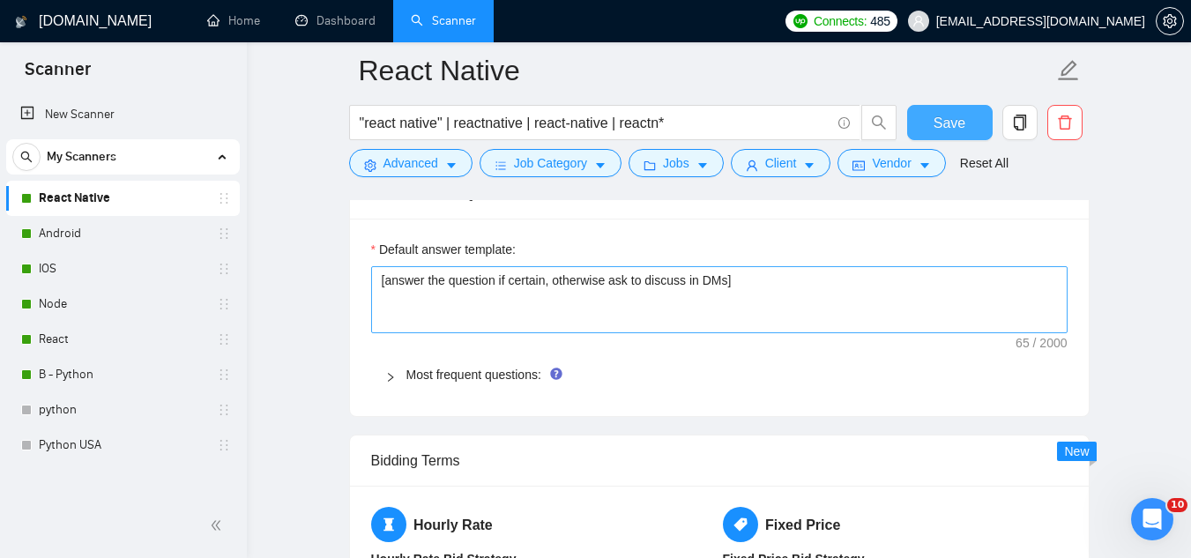
scroll to position [2379, 0]
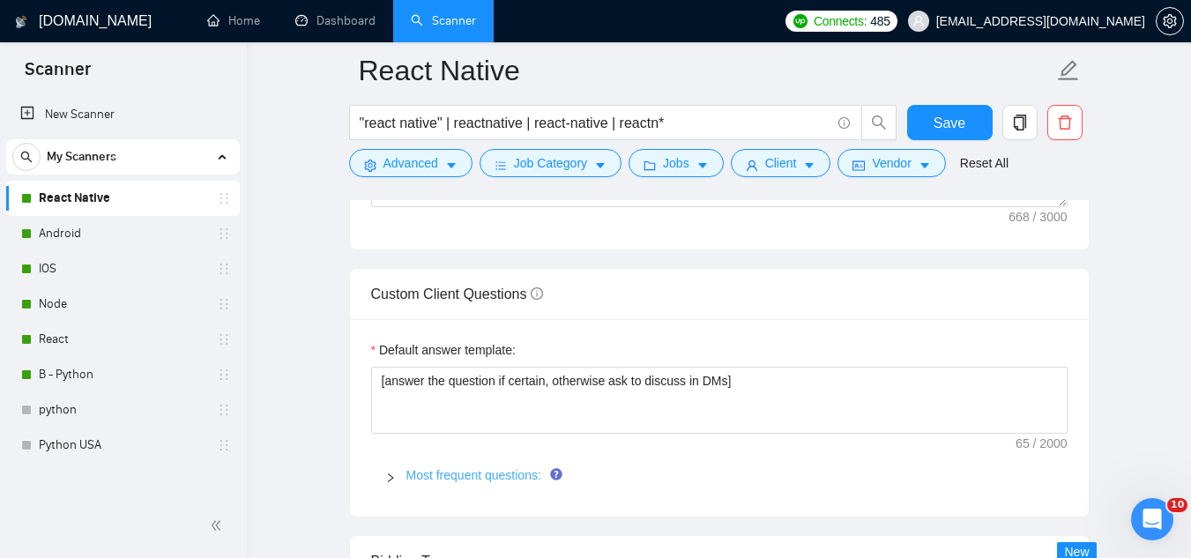
click at [437, 479] on link "Most frequent questions:" at bounding box center [473, 475] width 135 height 14
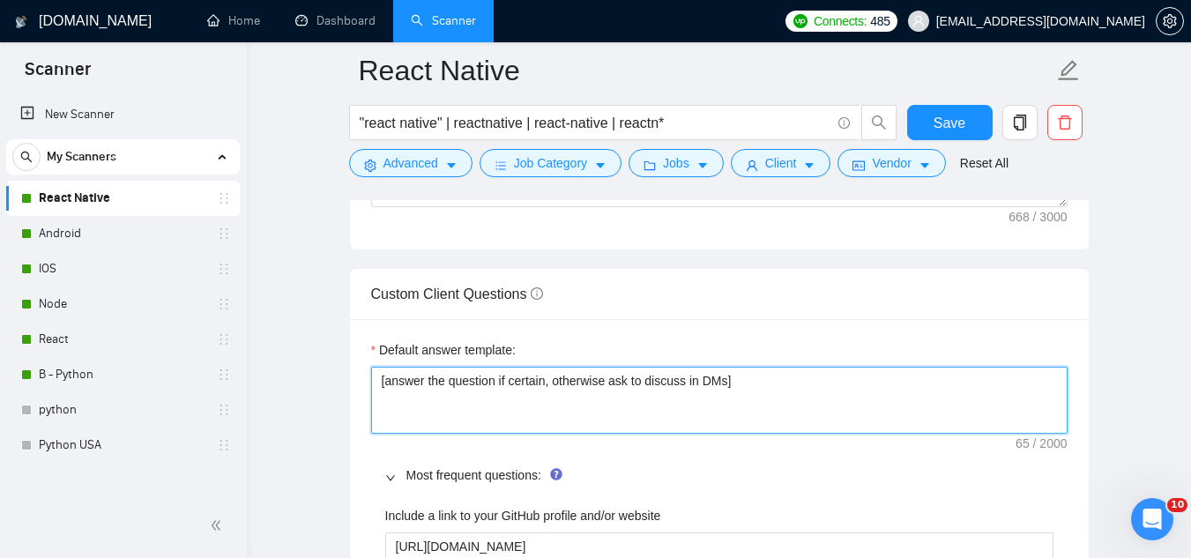
click at [461, 385] on textarea "[answer the question if certain, otherwise ask to discuss in DMs]" at bounding box center [719, 400] width 696 height 67
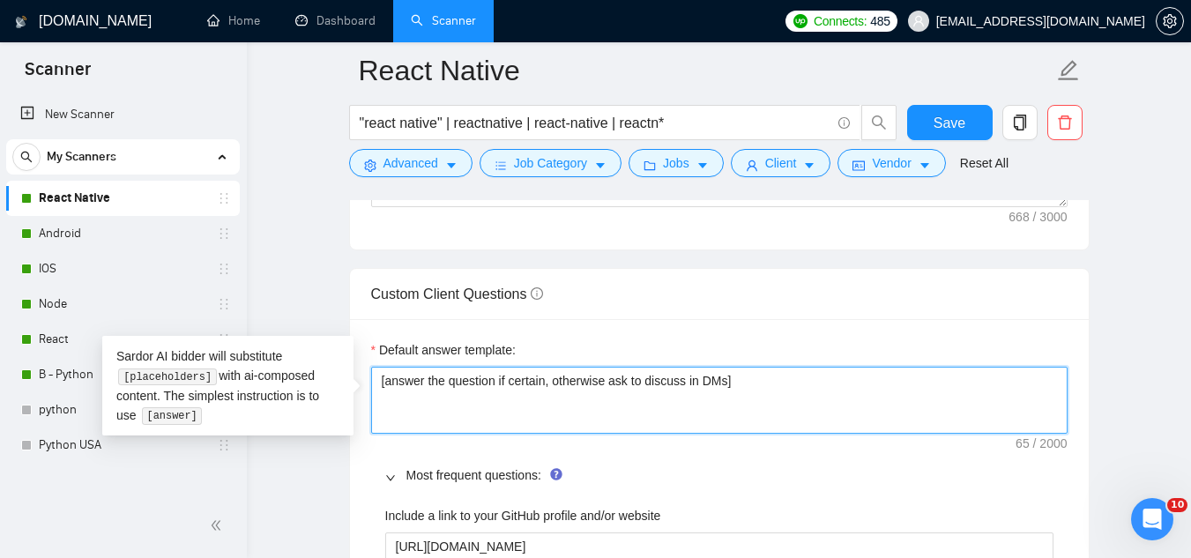
click at [461, 385] on textarea "[answer the question if certain, otherwise ask to discuss in DMs]" at bounding box center [719, 400] width 696 height 67
paste textarea "do not send external links ever] [If the question is about development/design/A…"
type textarea "[do not send external links ever] [If the question is about development/design/…"
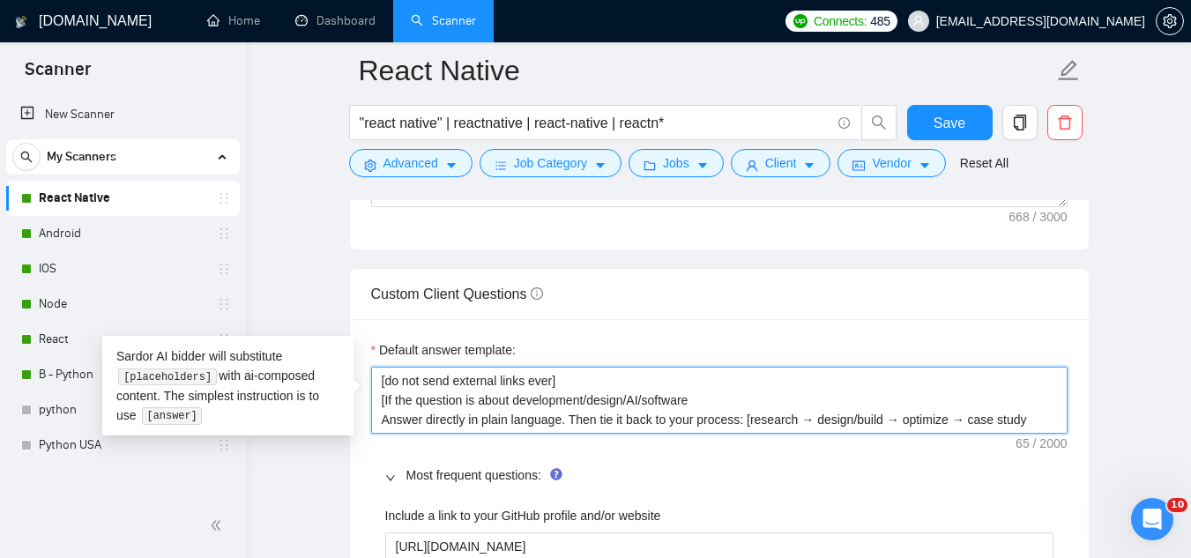
scroll to position [2403, 0]
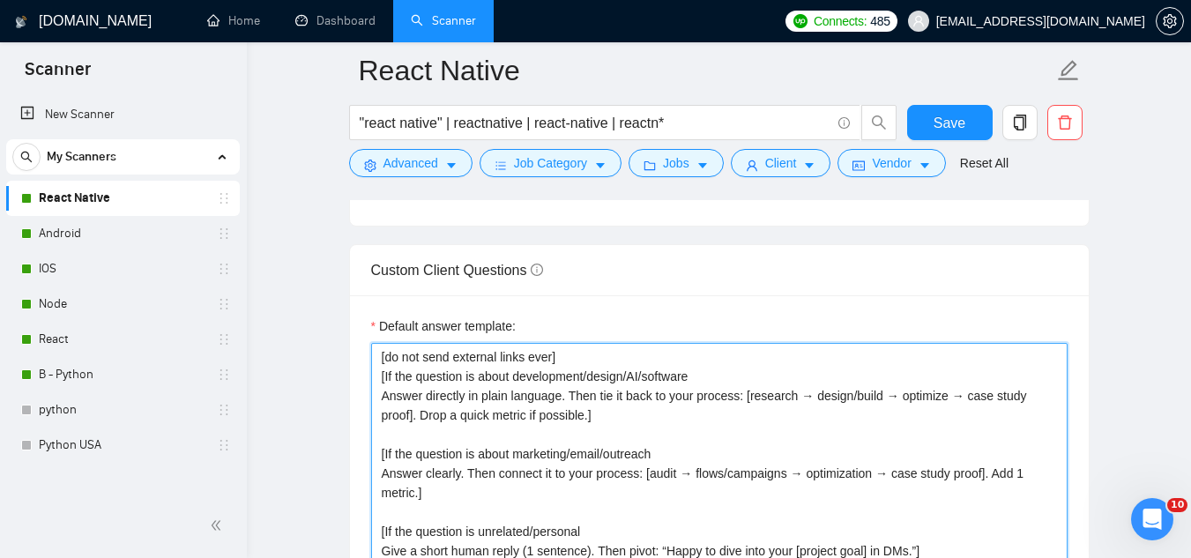
click at [578, 355] on textarea "[do not send external links ever] [If the question is about development/design/…" at bounding box center [719, 454] width 696 height 222
type textarea "[If the question is about development/design/AI/software Answer directly in pla…"
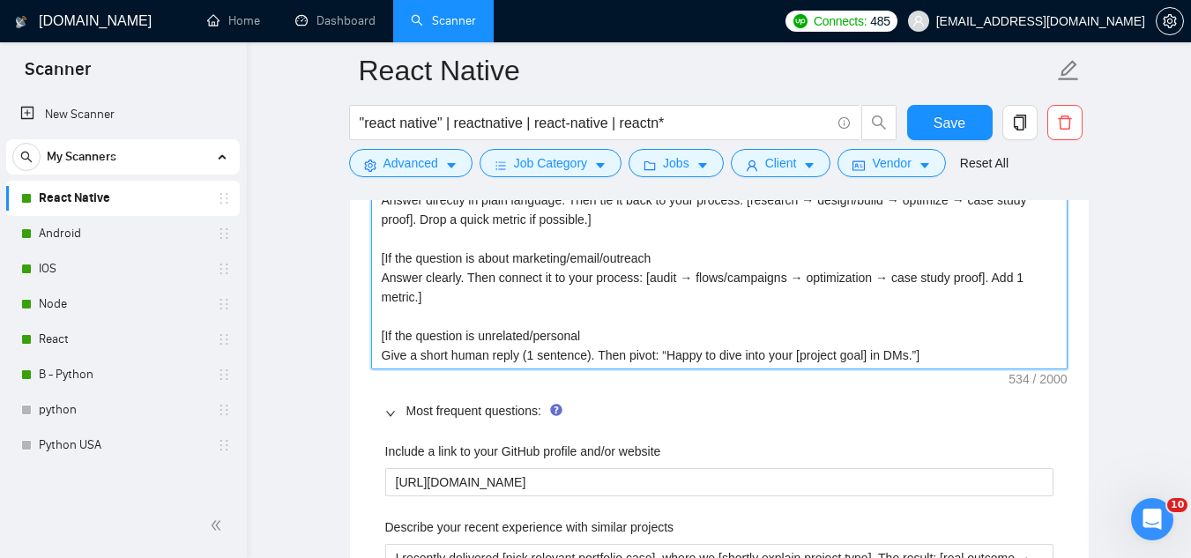
scroll to position [2491, 0]
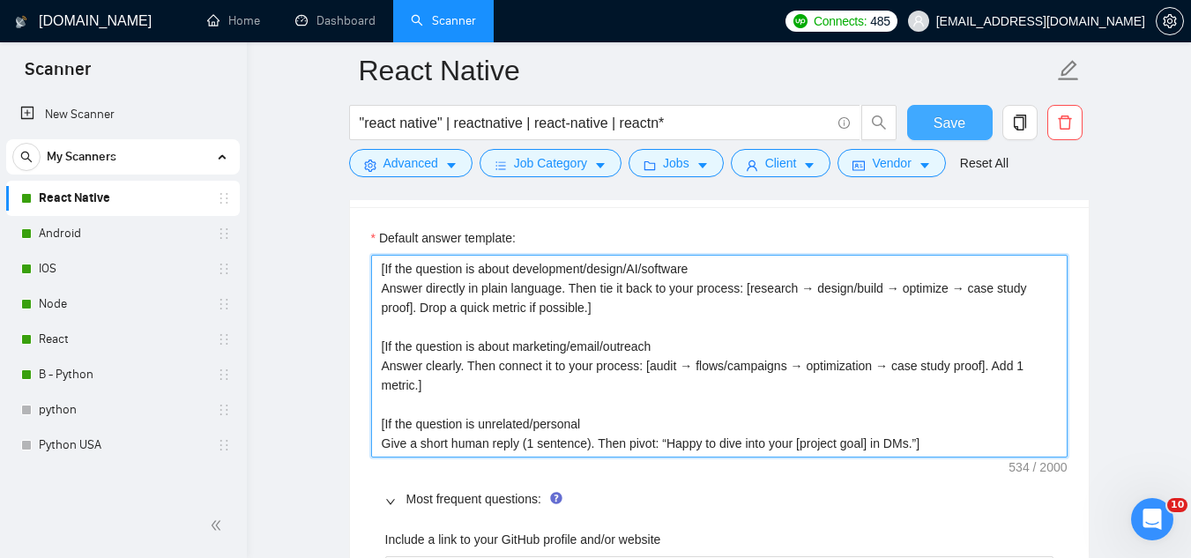
type textarea "[If the question is about development/design/AI/software Answer directly in pla…"
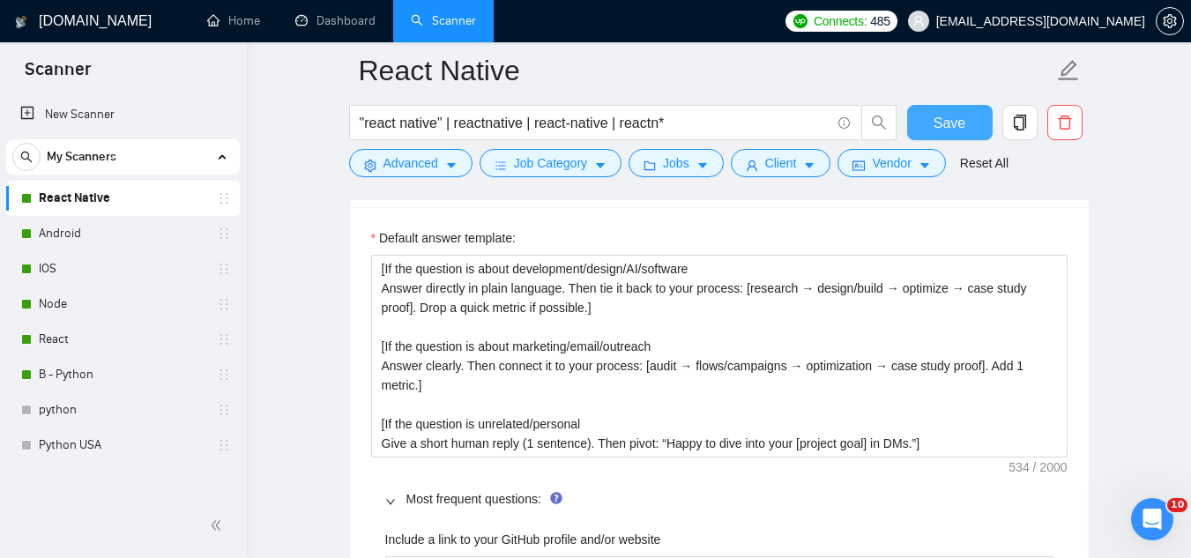
click at [950, 126] on span "Save" at bounding box center [949, 123] width 32 height 22
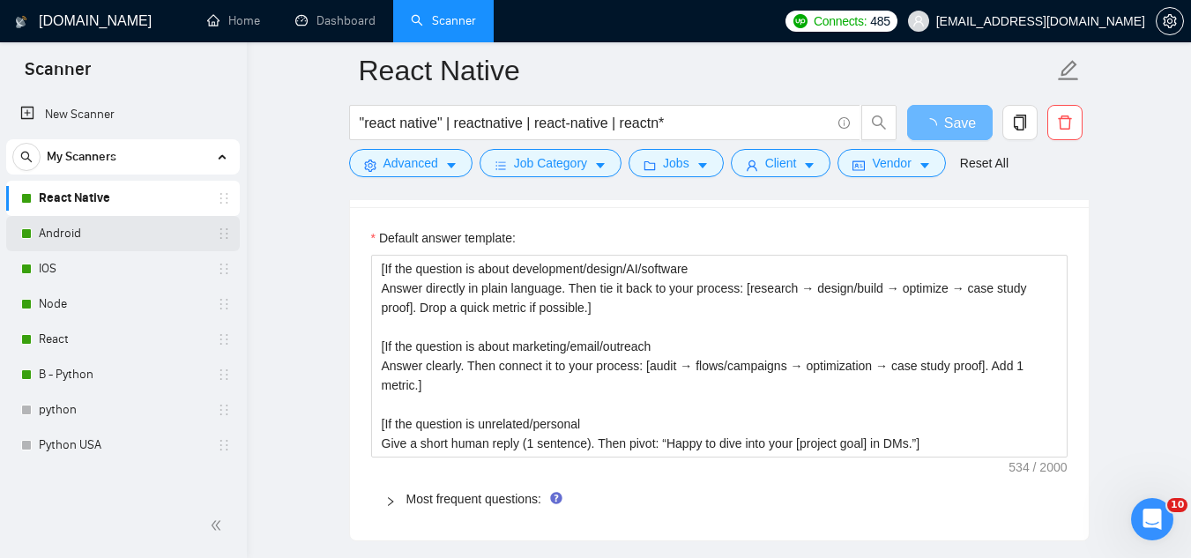
click at [125, 237] on link "Android" at bounding box center [122, 233] width 167 height 35
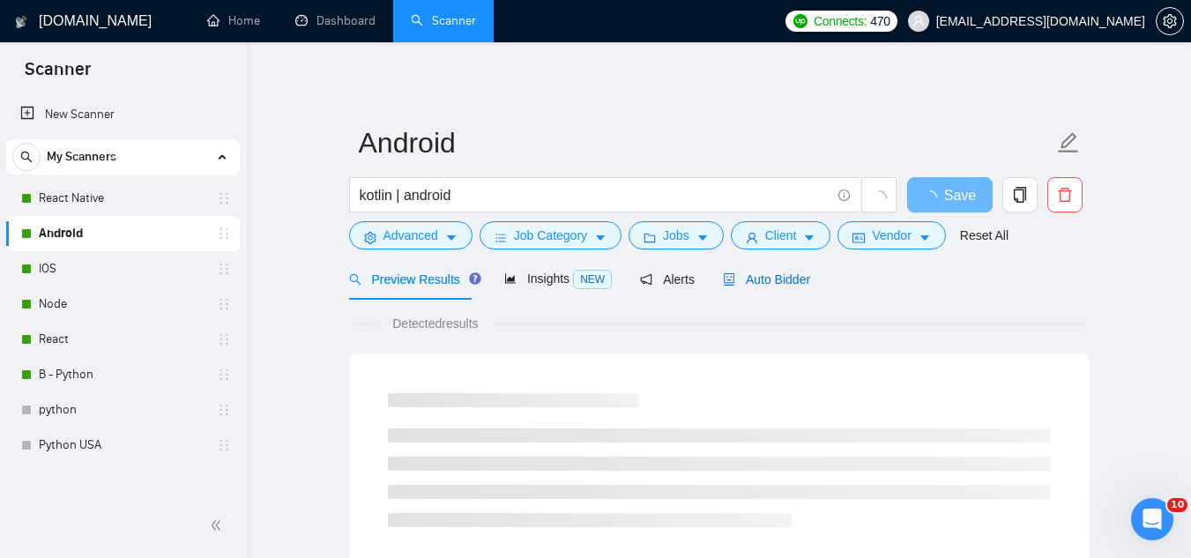
click at [759, 279] on span "Auto Bidder" at bounding box center [766, 279] width 87 height 14
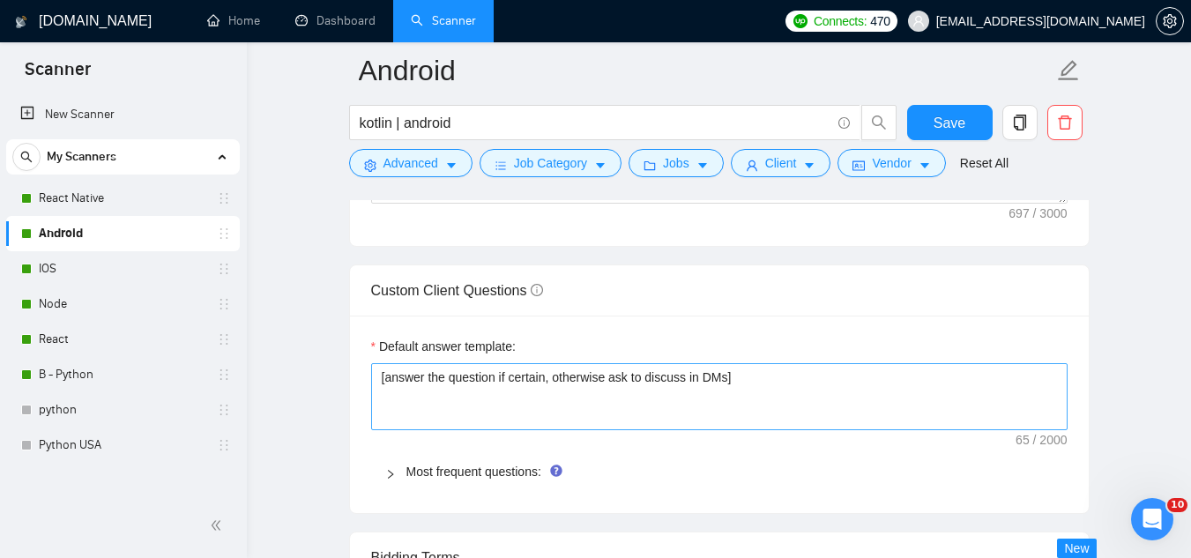
scroll to position [2468, 0]
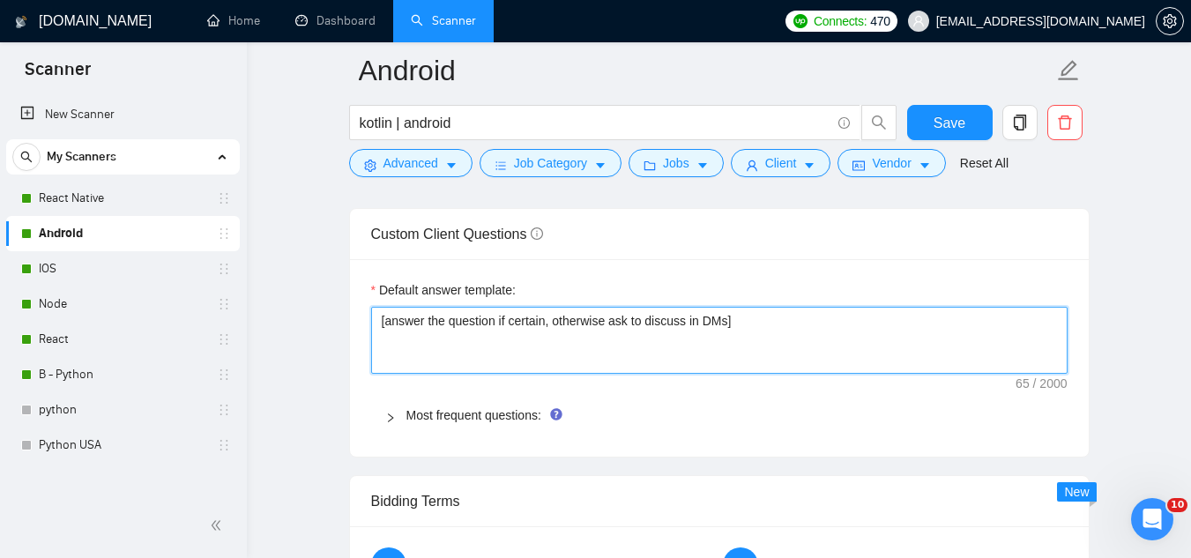
click at [432, 333] on textarea "[answer the question if certain, otherwise ask to discuss in DMs]" at bounding box center [719, 340] width 696 height 67
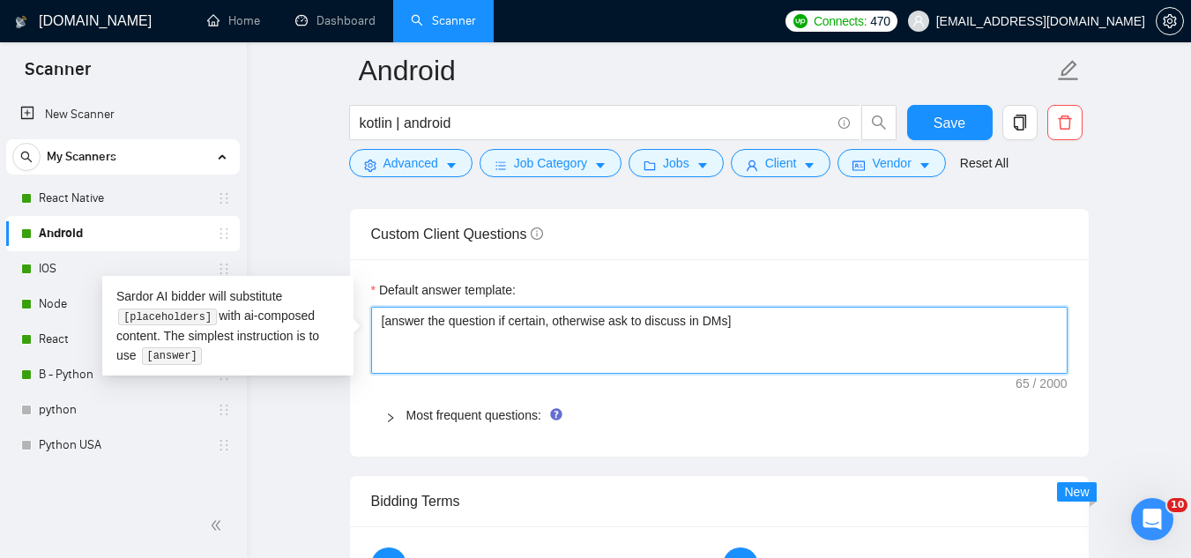
click at [432, 333] on textarea "[answer the question if certain, otherwise ask to discuss in DMs]" at bounding box center [719, 340] width 696 height 67
paste textarea "do not send external links ever] [If the question is about development/design/A…"
type textarea "[do not send external links ever] [If the question is about development/design/…"
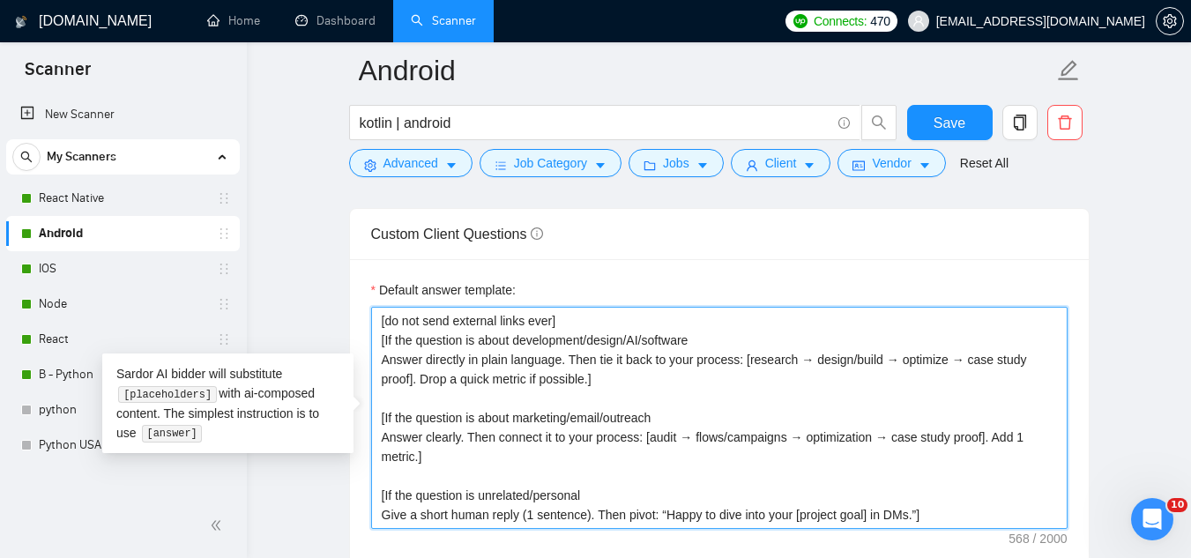
click at [453, 314] on textarea "[do not send external links ever] [If the question is about development/design/…" at bounding box center [719, 418] width 696 height 222
type textarea "[If the question is about development/design/AI/software Answer directly in pla…"
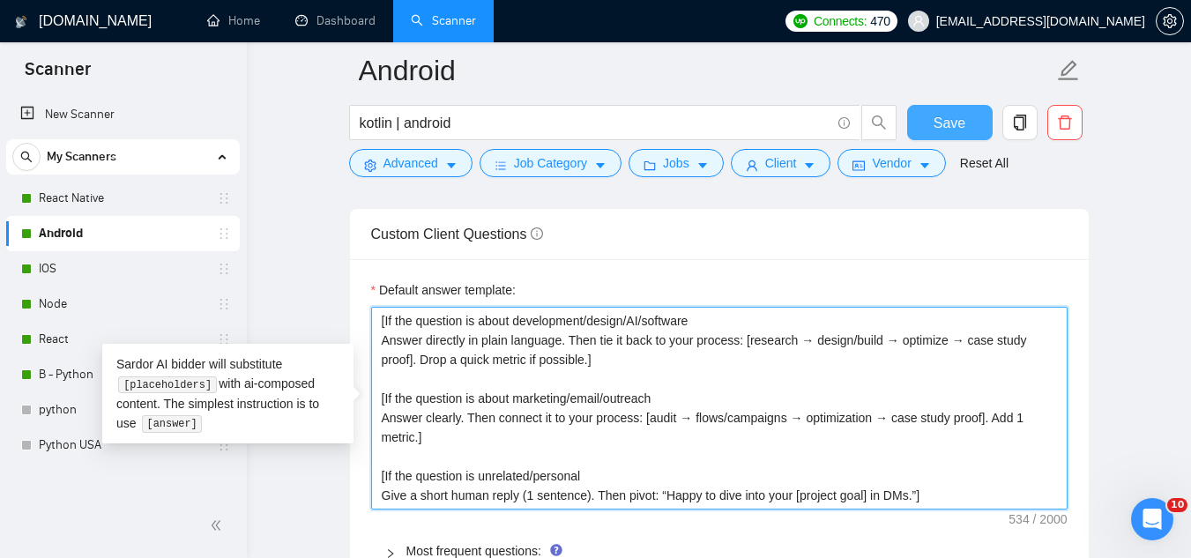
type textarea "[If the question is about development/design/AI/software Answer directly in pla…"
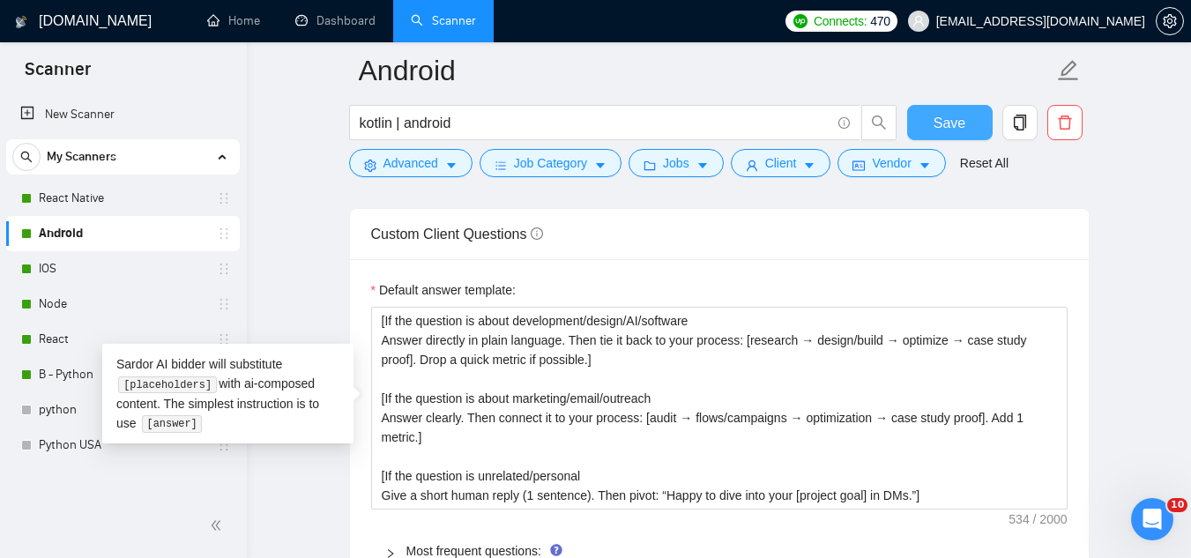
click at [950, 131] on span "Save" at bounding box center [949, 123] width 32 height 22
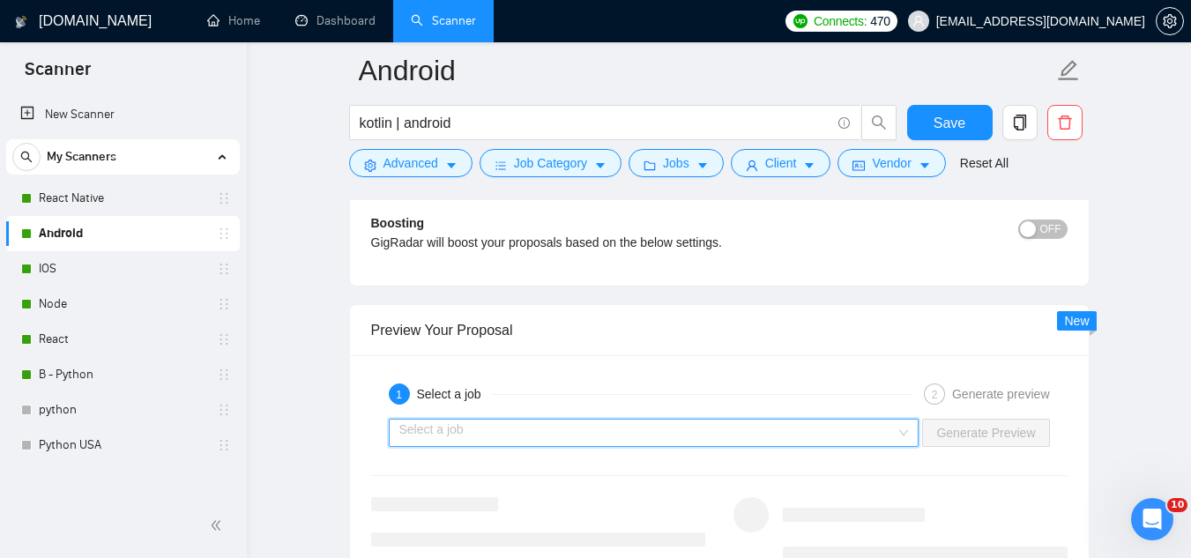
click at [564, 430] on input "search" at bounding box center [647, 432] width 497 height 26
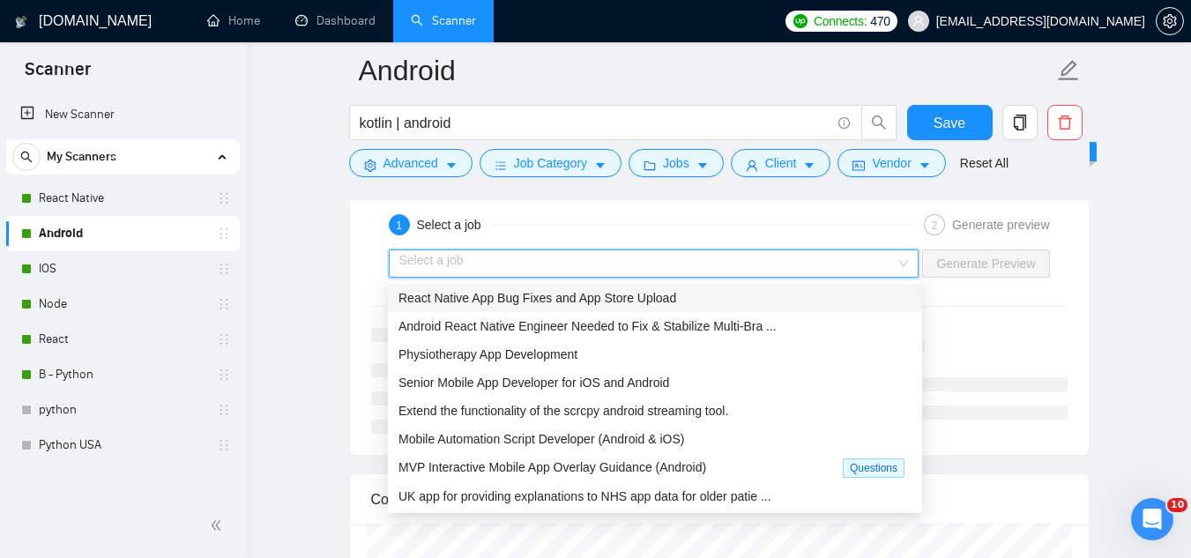
scroll to position [3525, 0]
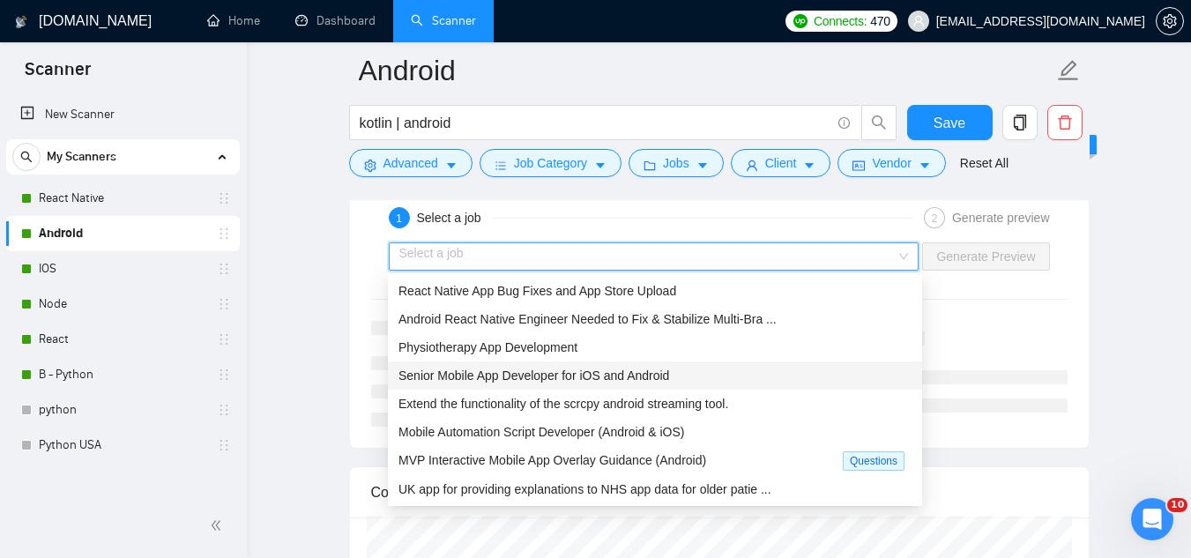
click at [567, 378] on span "Senior Mobile App Developer for iOS and Android" at bounding box center [533, 375] width 271 height 14
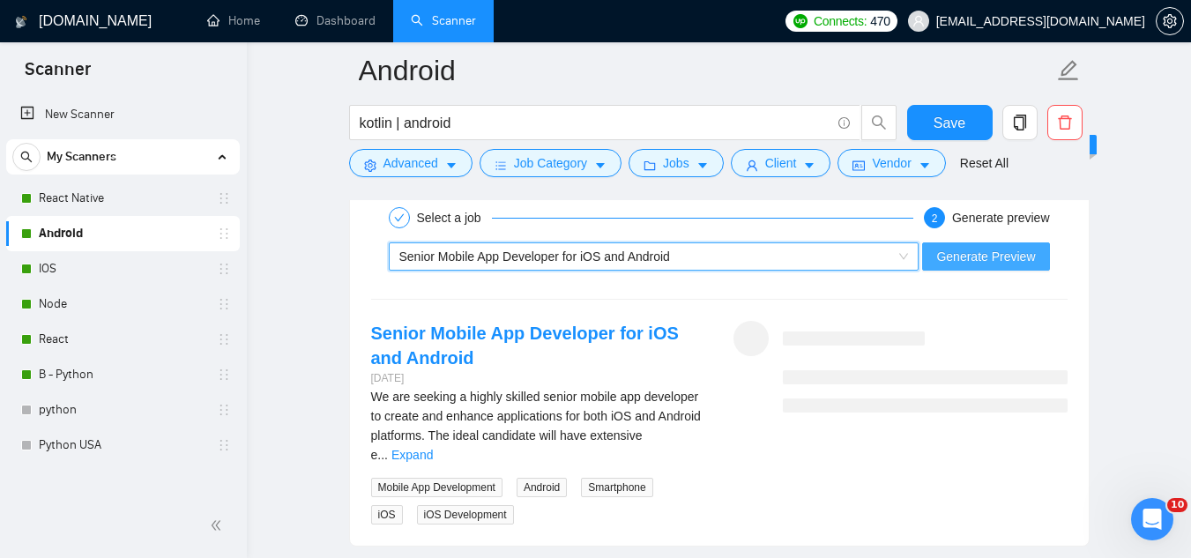
click at [959, 261] on span "Generate Preview" at bounding box center [985, 256] width 99 height 19
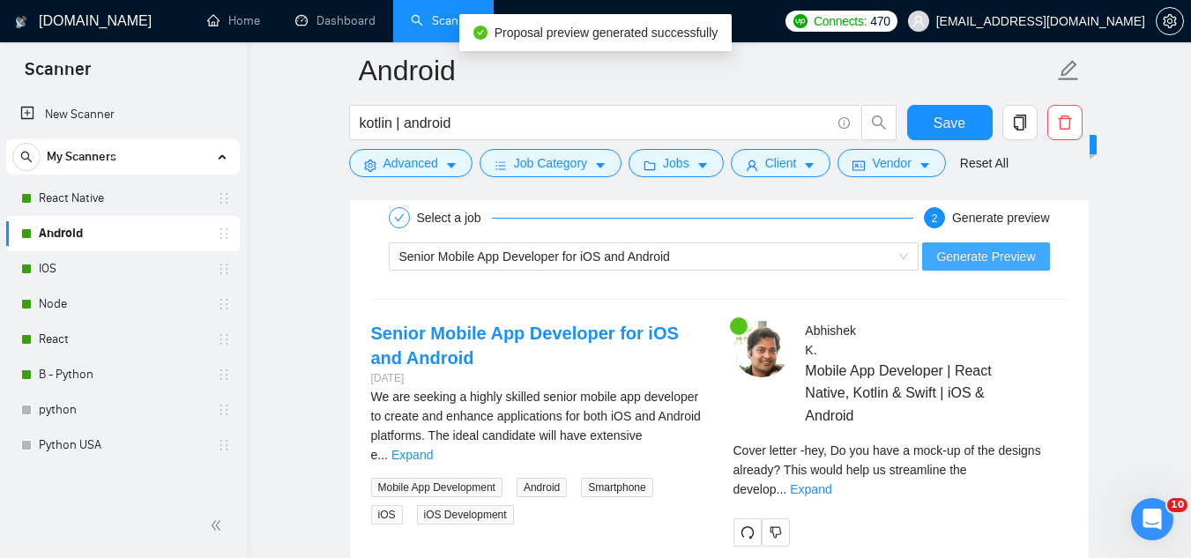
scroll to position [3613, 0]
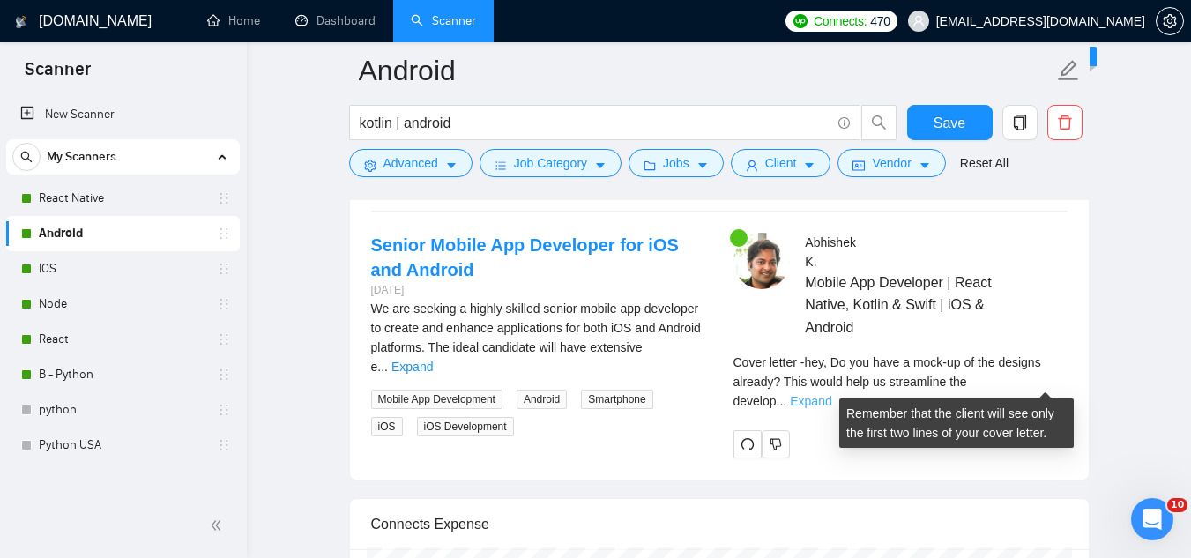
click at [831, 394] on link "Expand" at bounding box center [810, 401] width 41 height 14
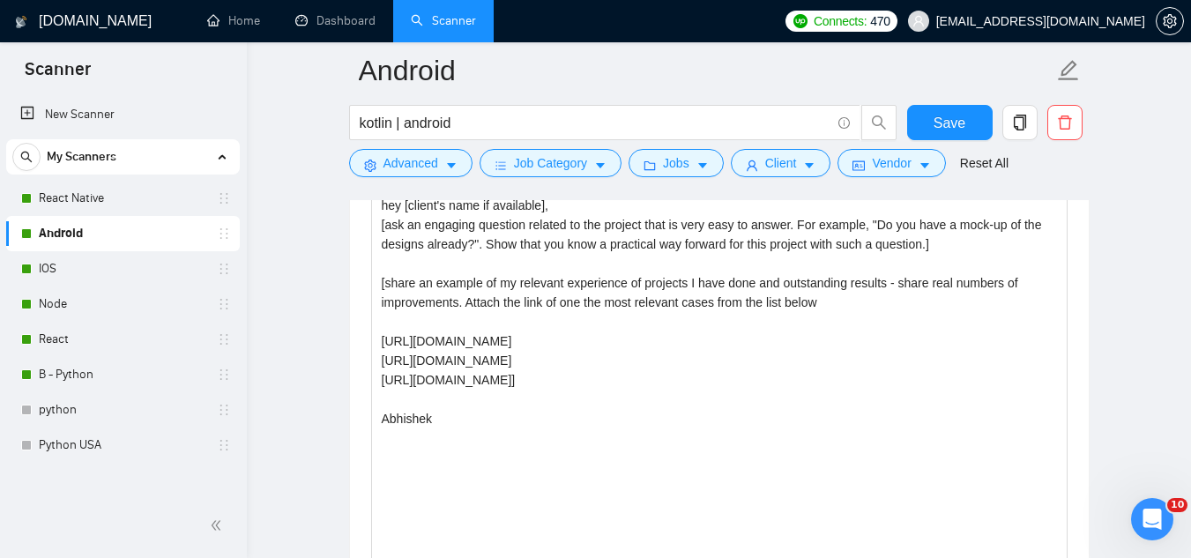
scroll to position [1939, 0]
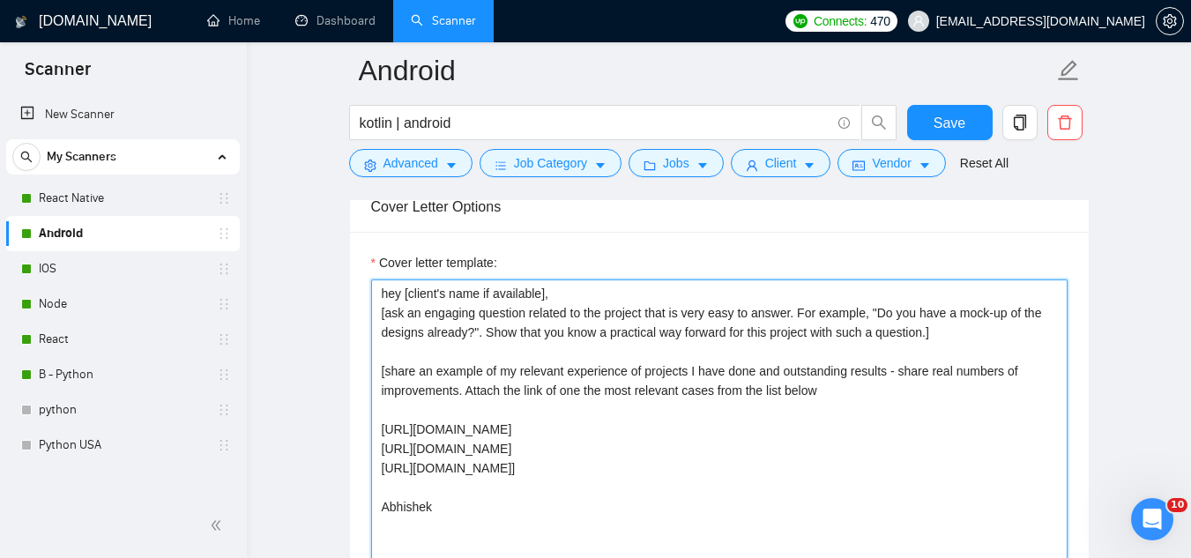
click at [382, 296] on textarea "hey [client's name if available], [ask an engaging question related to the proj…" at bounding box center [719, 477] width 696 height 397
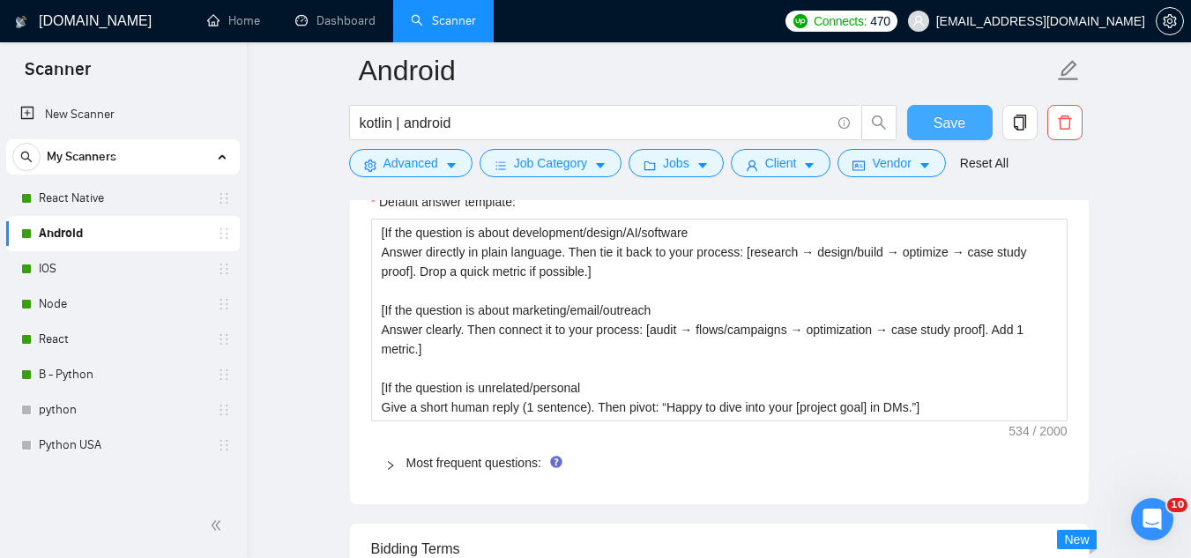
scroll to position [2468, 0]
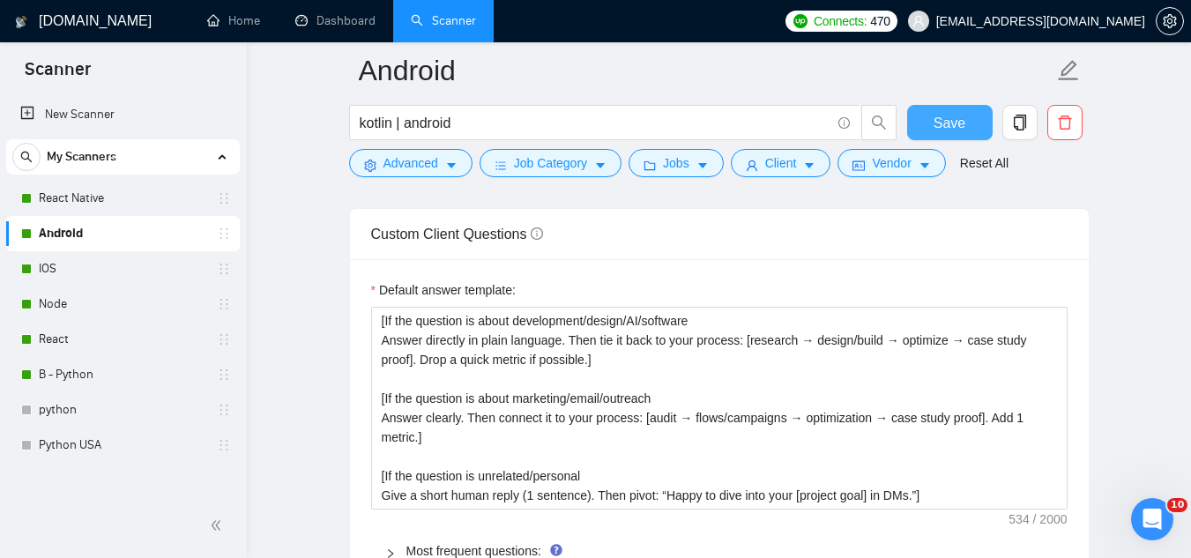
type textarea "Hey [client's name if available], [ask an engaging question related to the proj…"
click at [957, 125] on span "Save" at bounding box center [949, 123] width 32 height 22
click at [128, 271] on link "IOS" at bounding box center [122, 268] width 167 height 35
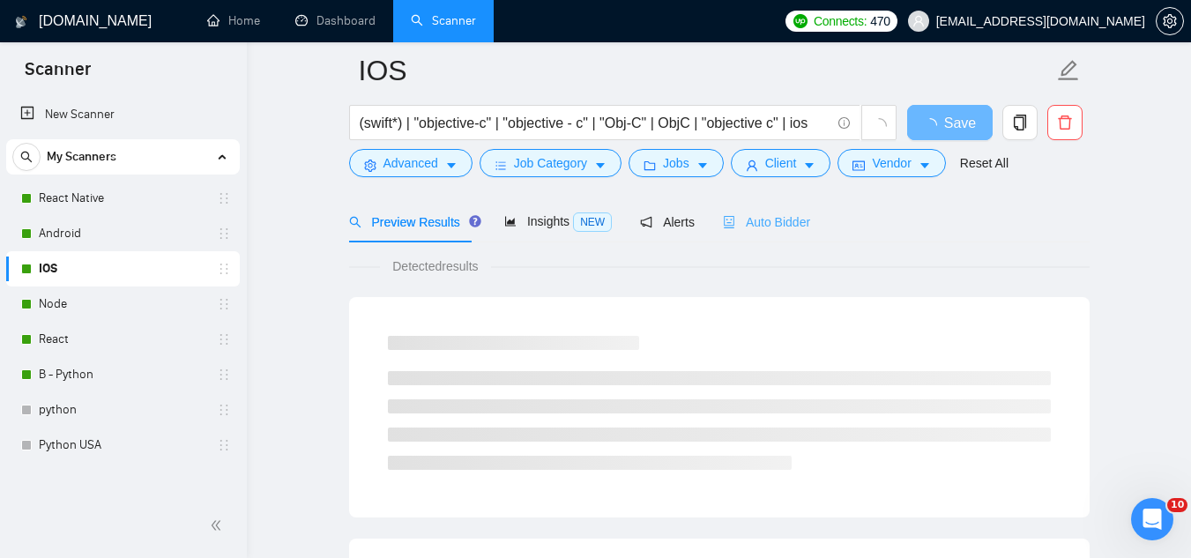
scroll to position [88, 0]
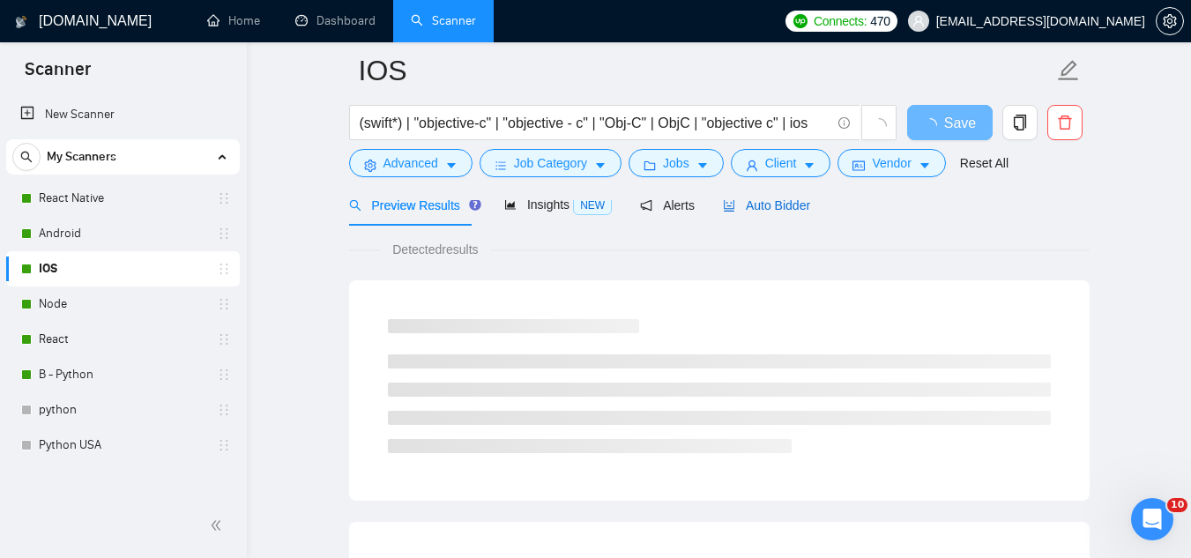
click at [788, 204] on span "Auto Bidder" at bounding box center [766, 205] width 87 height 14
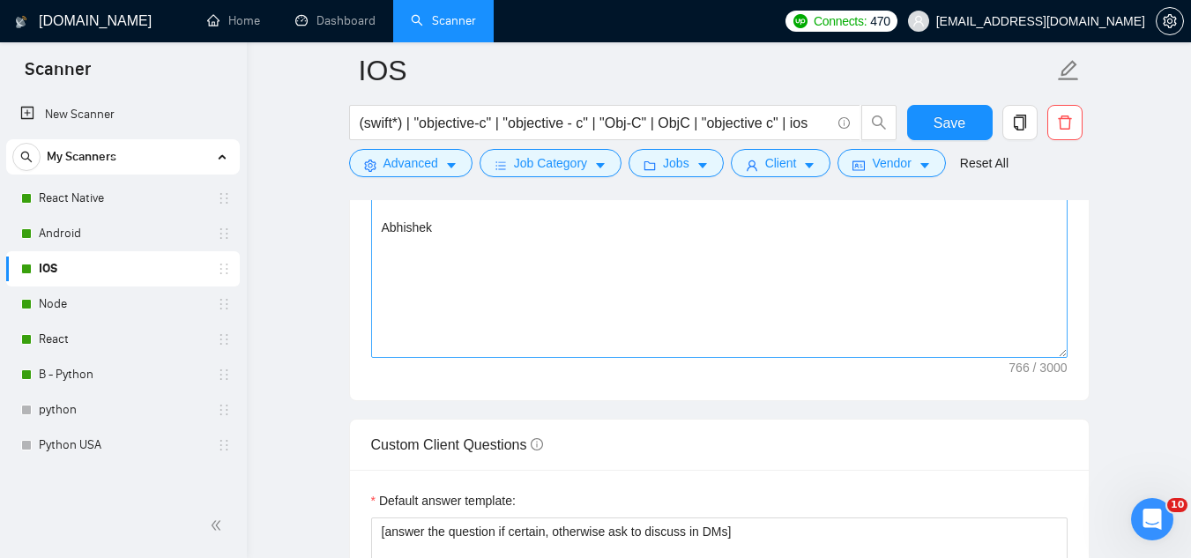
scroll to position [2379, 0]
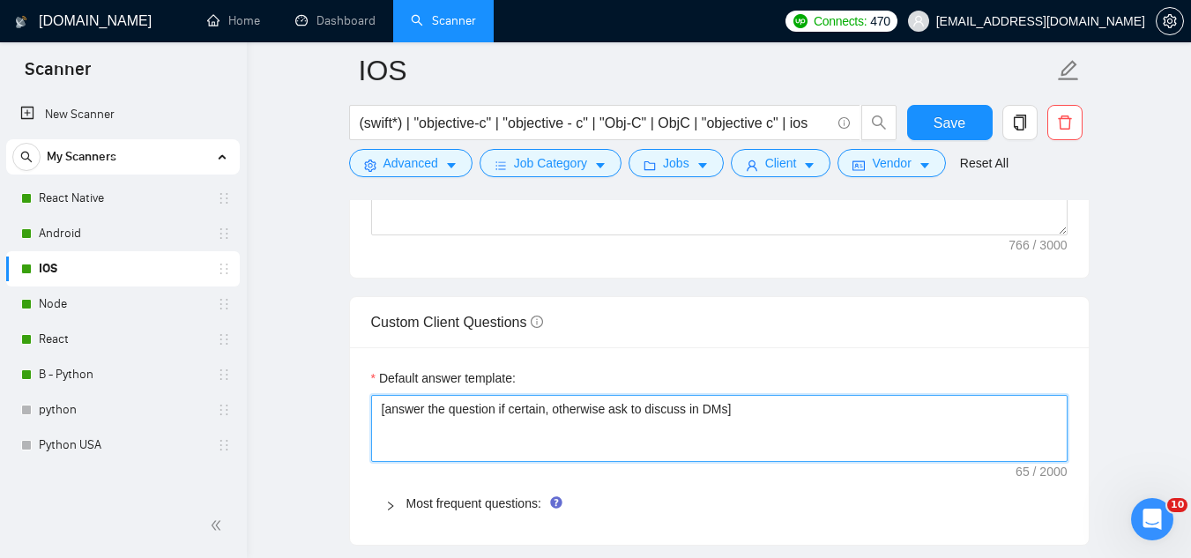
click at [541, 410] on textarea "[answer the question if certain, otherwise ask to discuss in DMs]" at bounding box center [719, 428] width 696 height 67
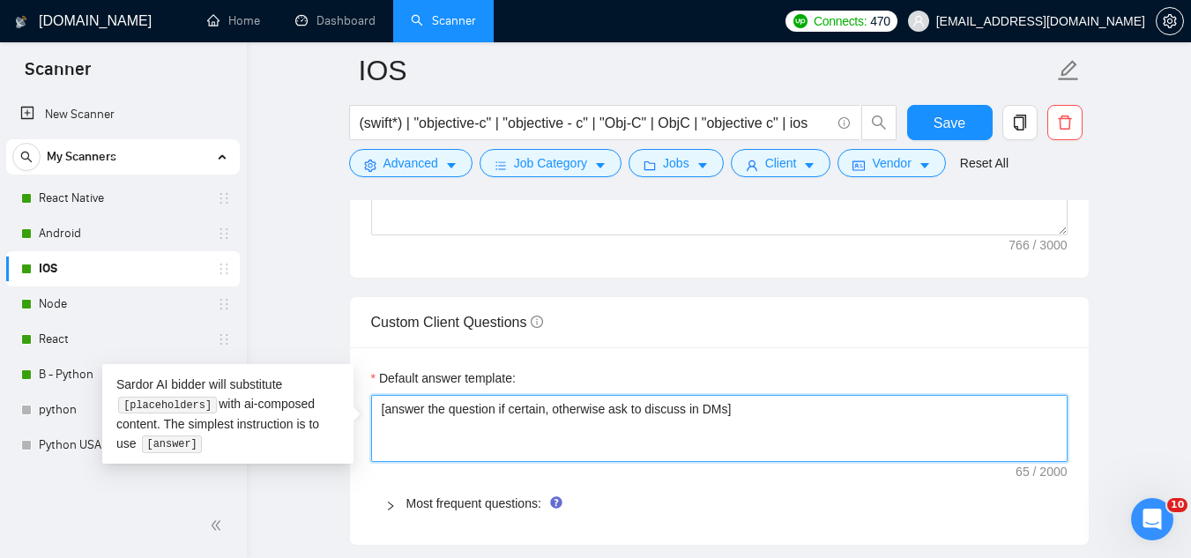
click at [541, 410] on textarea "[answer the question if certain, otherwise ask to discuss in DMs]" at bounding box center [719, 428] width 696 height 67
paste textarea "do not send external links ever] [If the question is about development/design/A…"
type textarea "[do not send external links ever] [If the question is about development/design/…"
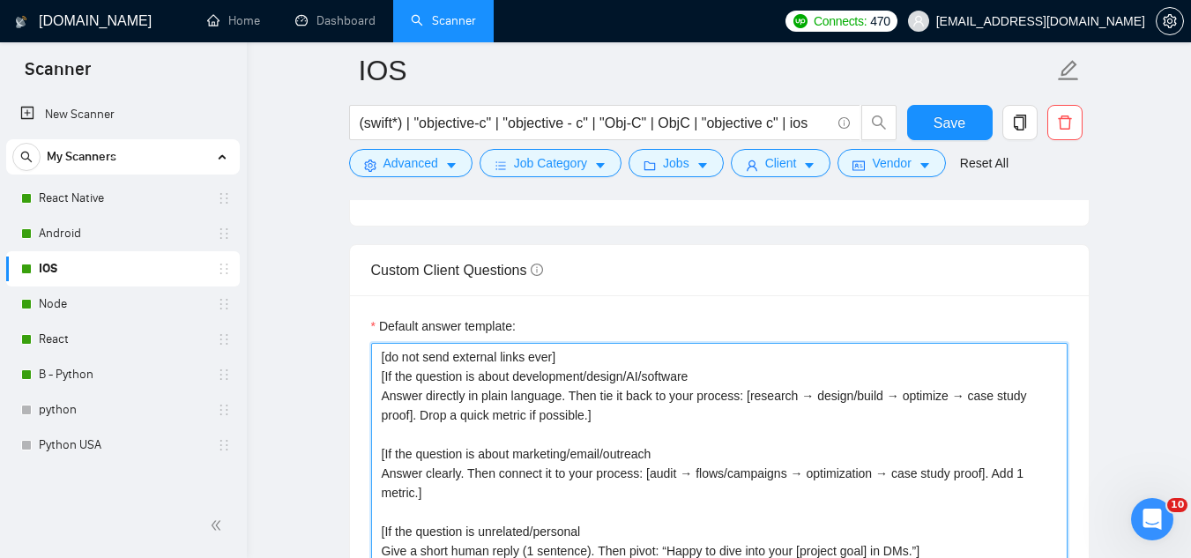
scroll to position [2520, 0]
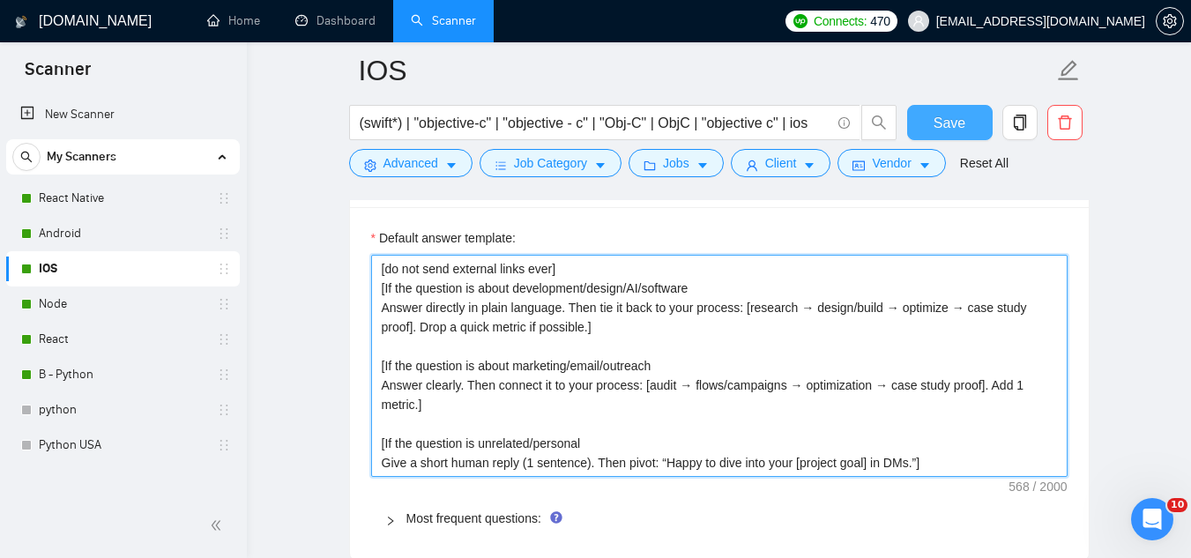
type textarea "[do not send external links ever] [If the question is about development/design/…"
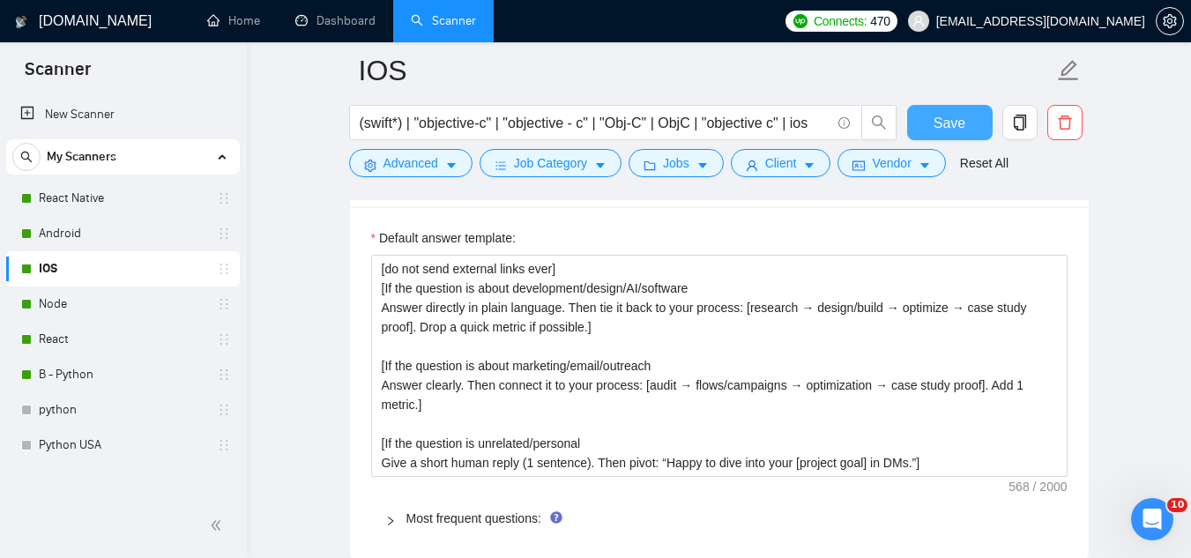
click at [944, 115] on span "Save" at bounding box center [949, 123] width 32 height 22
click at [124, 311] on link "Node" at bounding box center [122, 303] width 167 height 35
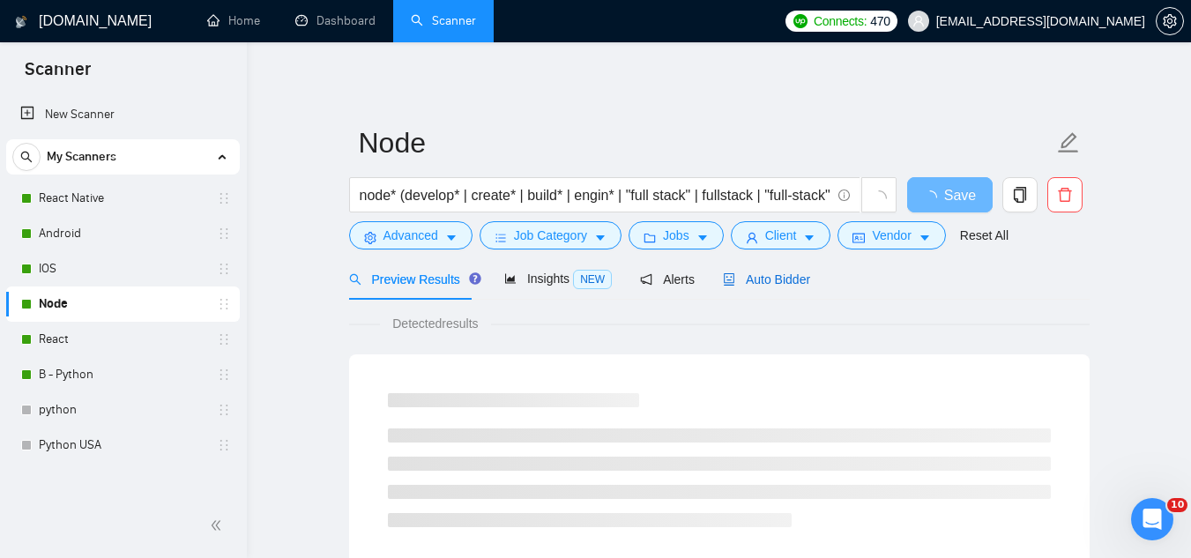
click at [767, 276] on span "Auto Bidder" at bounding box center [766, 279] width 87 height 14
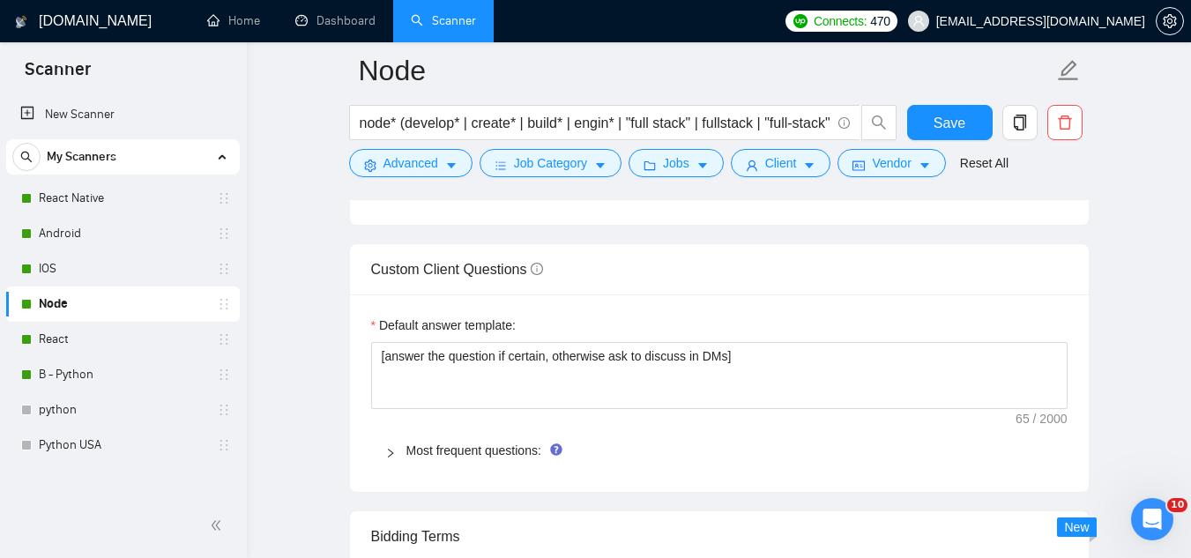
scroll to position [2379, 0]
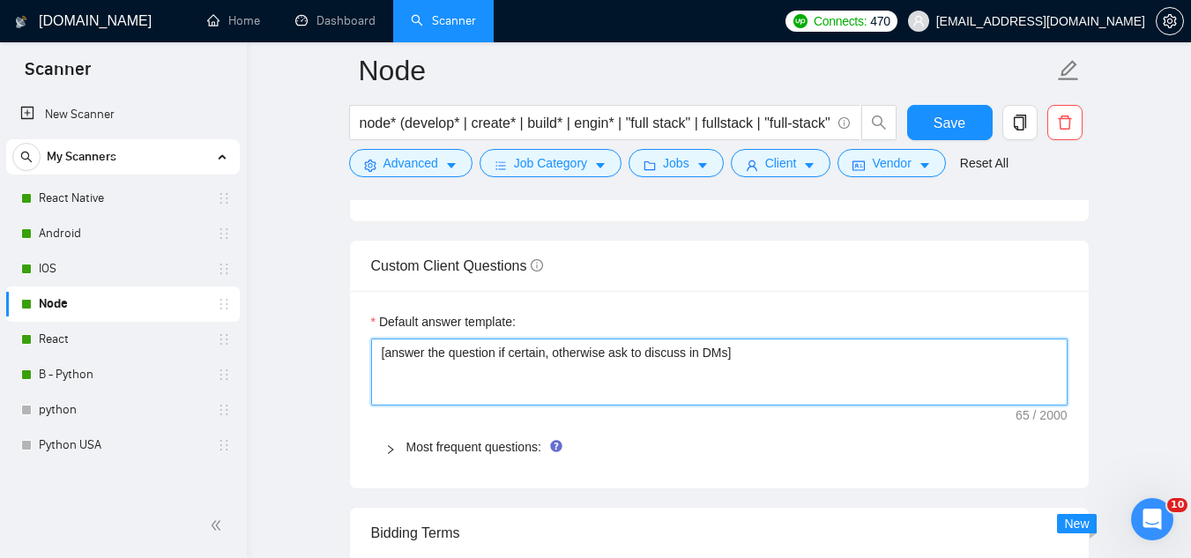
click at [545, 357] on textarea "[answer the question if certain, otherwise ask to discuss in DMs]" at bounding box center [719, 371] width 696 height 67
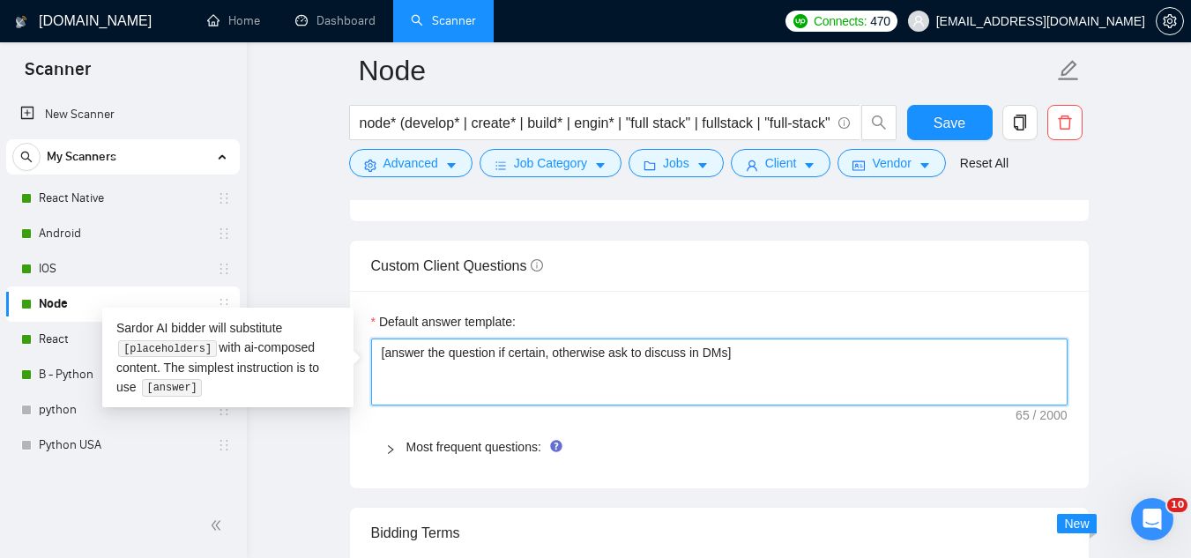
click at [545, 357] on textarea "[answer the question if certain, otherwise ask to discuss in DMs]" at bounding box center [719, 371] width 696 height 67
paste textarea "do not send external links ever] [If the question is about development/design/A…"
type textarea "[do not send external links ever] [If the question is about development/design/…"
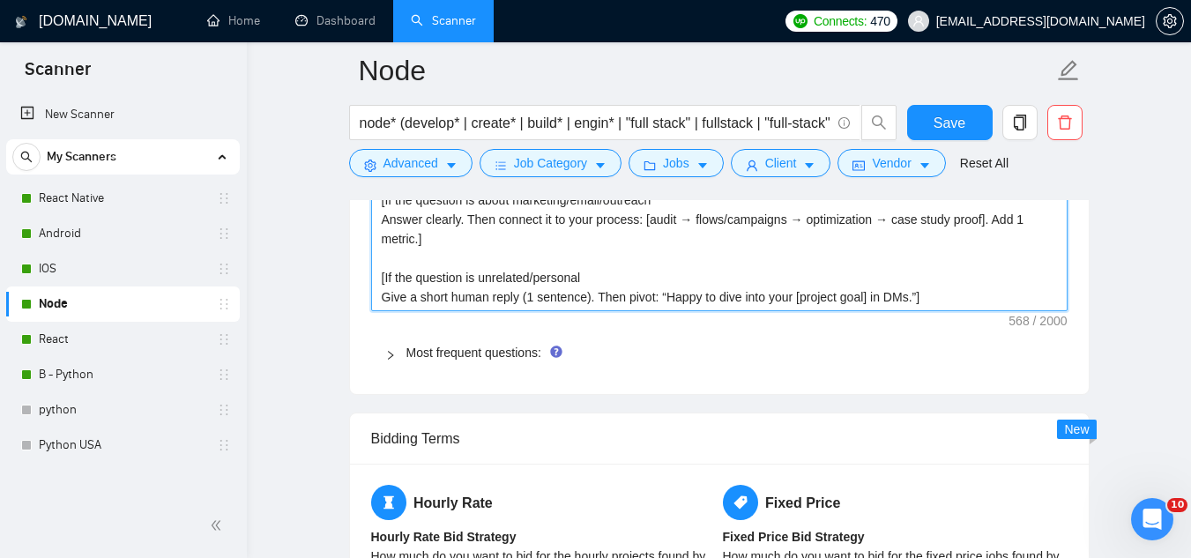
scroll to position [2644, 0]
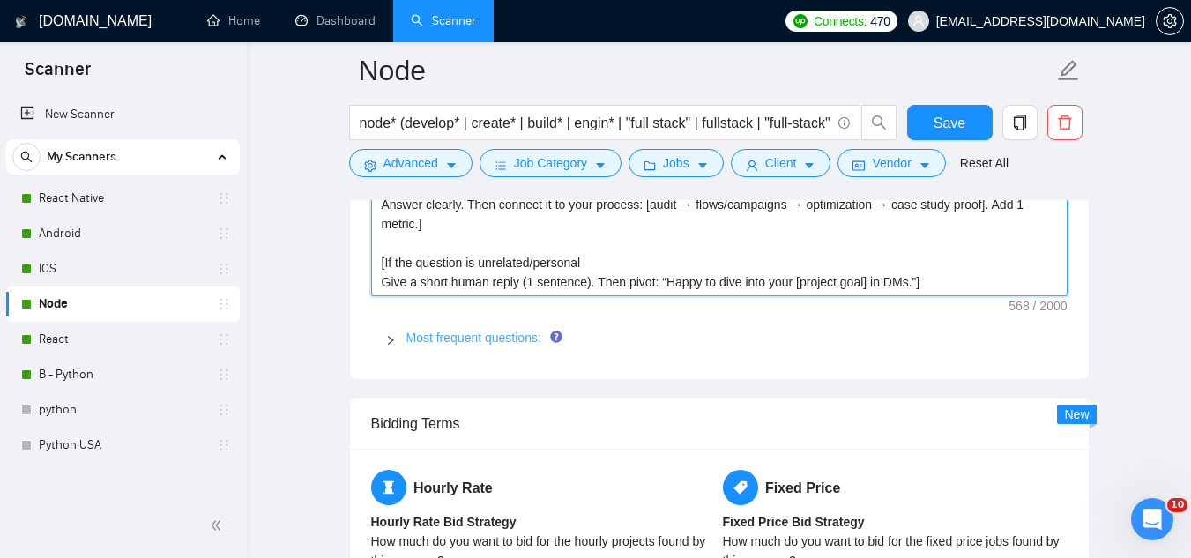
type textarea "[do not send external links ever] [If the question is about development/design/…"
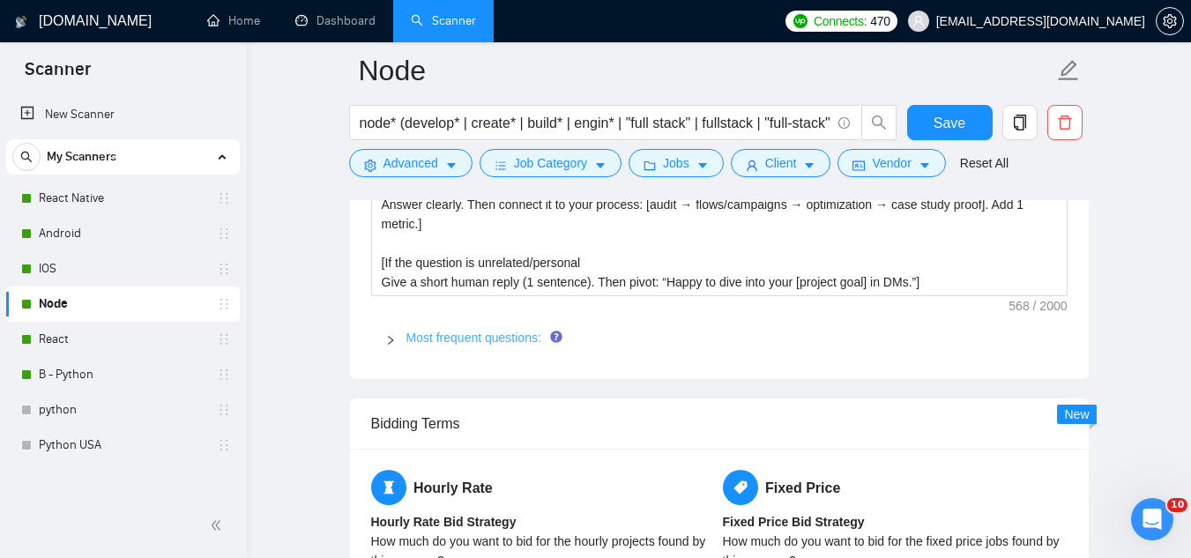
click at [477, 337] on link "Most frequent questions:" at bounding box center [473, 337] width 135 height 14
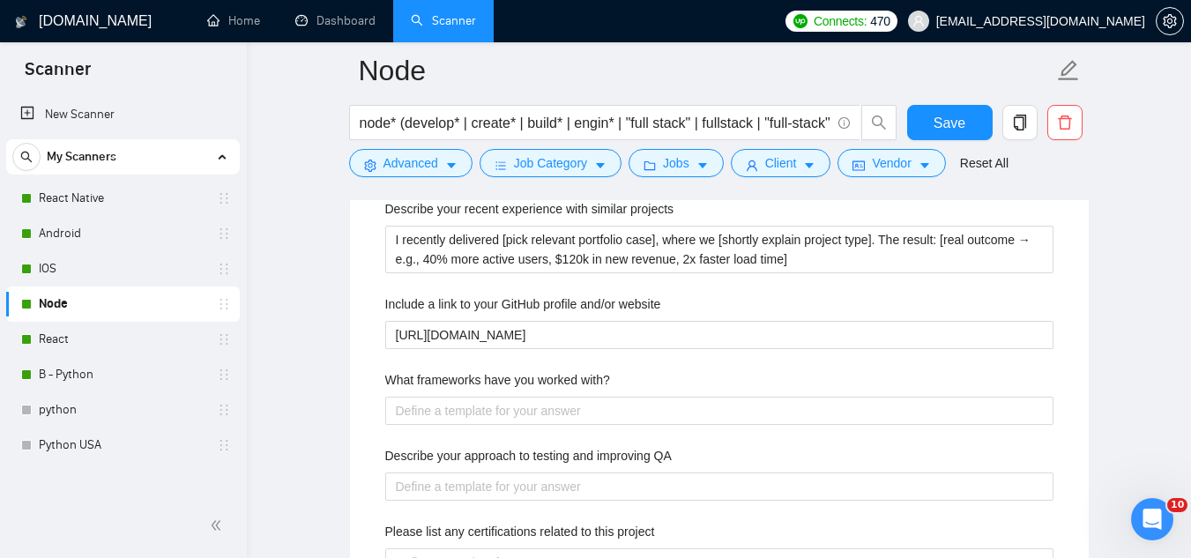
scroll to position [2820, 0]
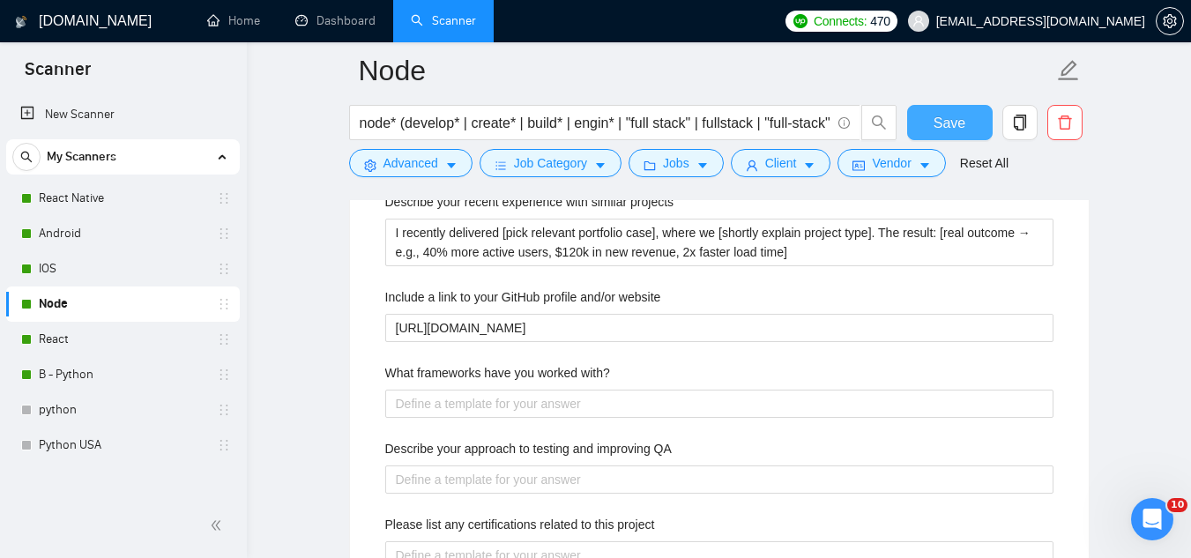
click at [948, 120] on span "Save" at bounding box center [949, 123] width 32 height 22
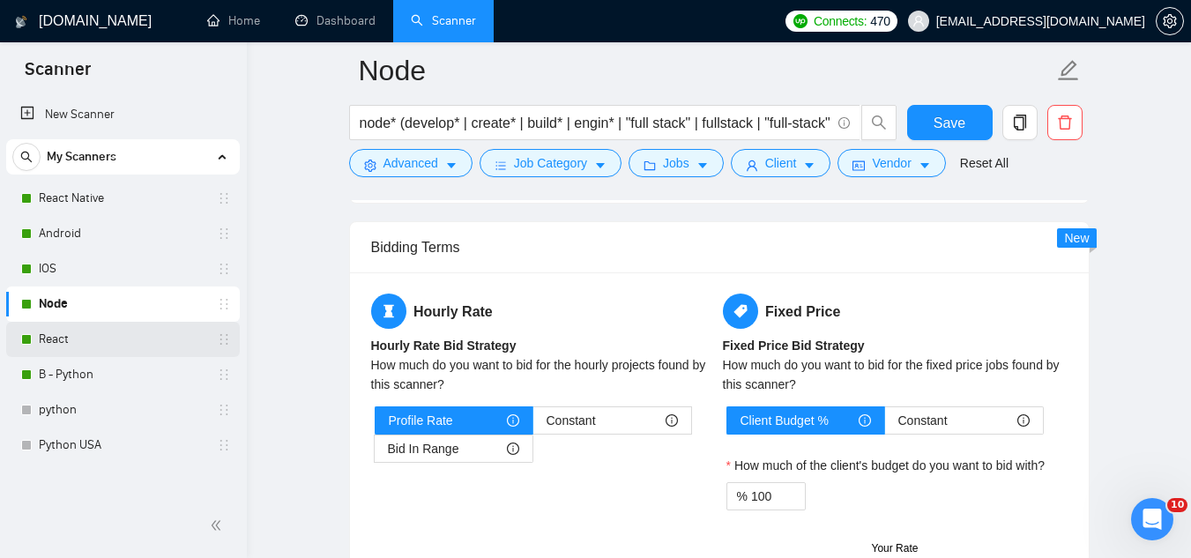
click at [111, 331] on link "React" at bounding box center [122, 339] width 167 height 35
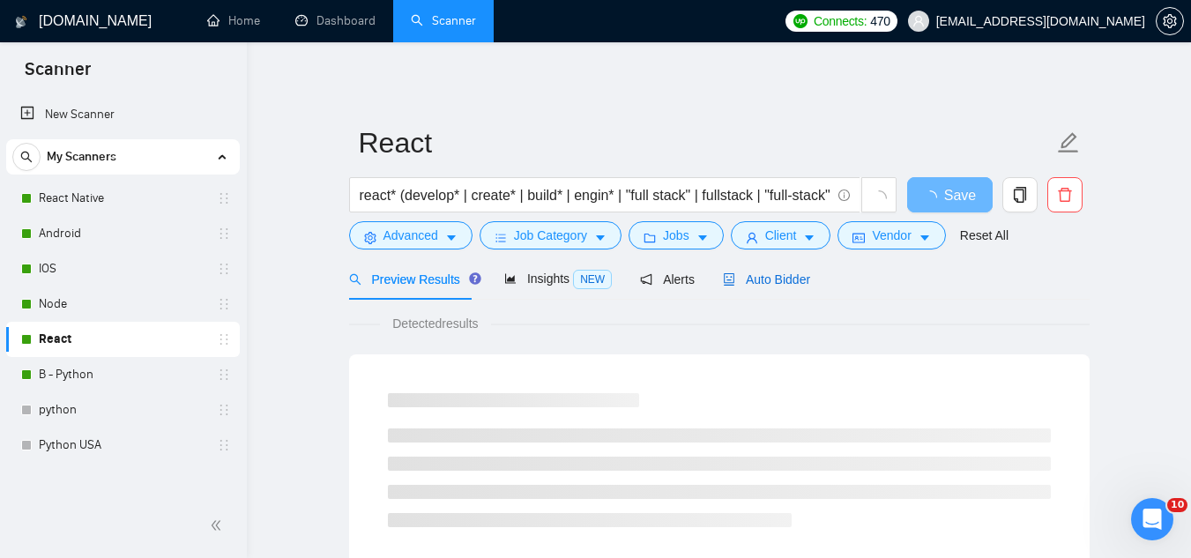
click at [741, 278] on span "Auto Bidder" at bounding box center [766, 279] width 87 height 14
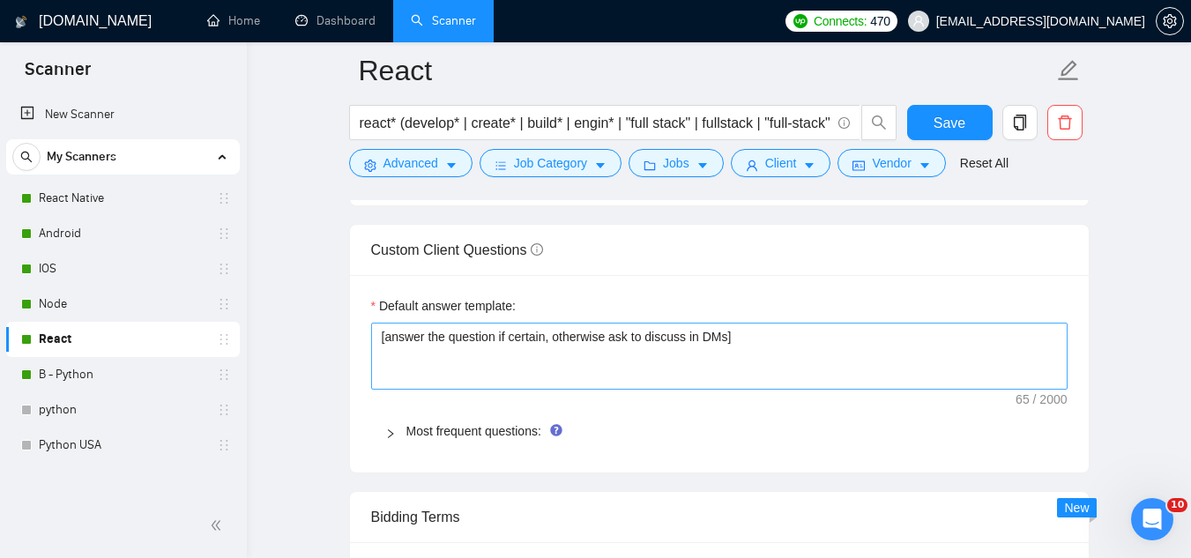
scroll to position [2379, 0]
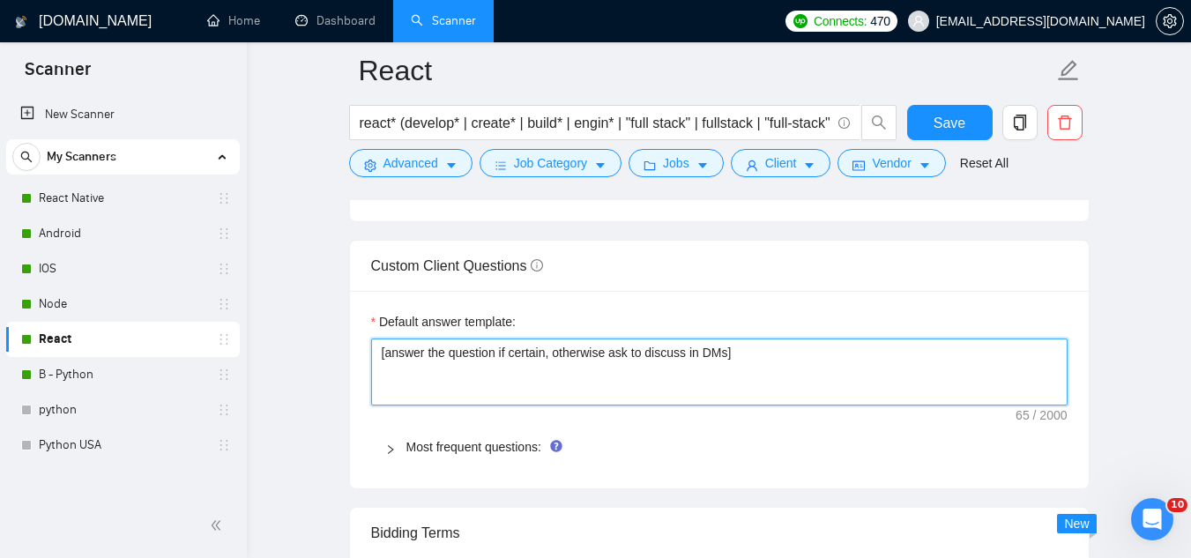
click at [452, 350] on textarea "[answer the question if certain, otherwise ask to discuss in DMs]" at bounding box center [719, 371] width 696 height 67
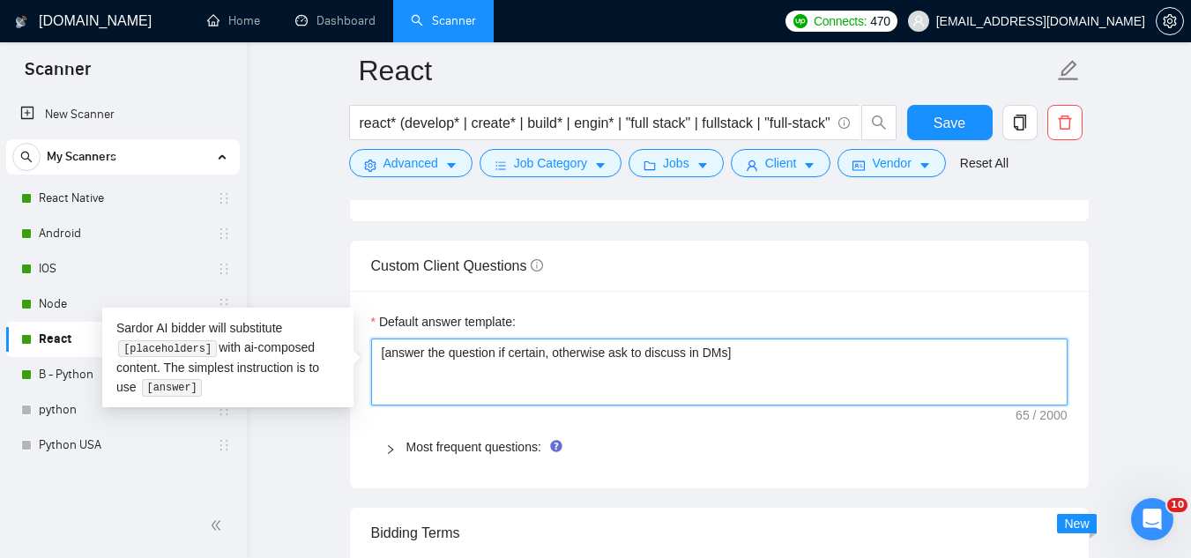
click at [452, 350] on textarea "[answer the question if certain, otherwise ask to discuss in DMs]" at bounding box center [719, 371] width 696 height 67
paste textarea "do not send external links ever] [If the question is about development/design/A…"
type textarea "[do not send external links ever] [If the question is about development/design/…"
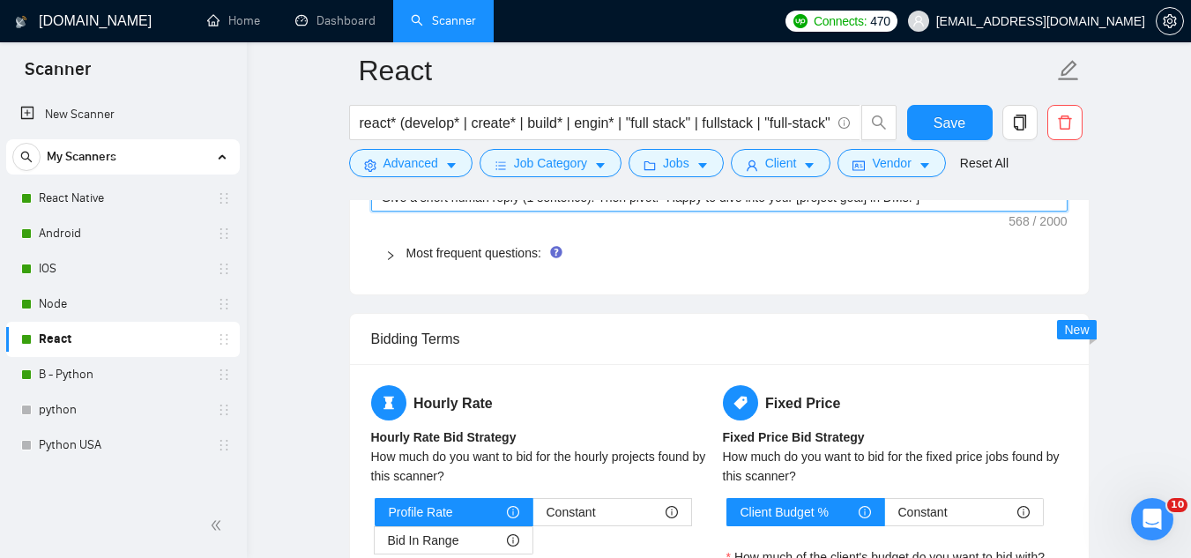
scroll to position [2732, 0]
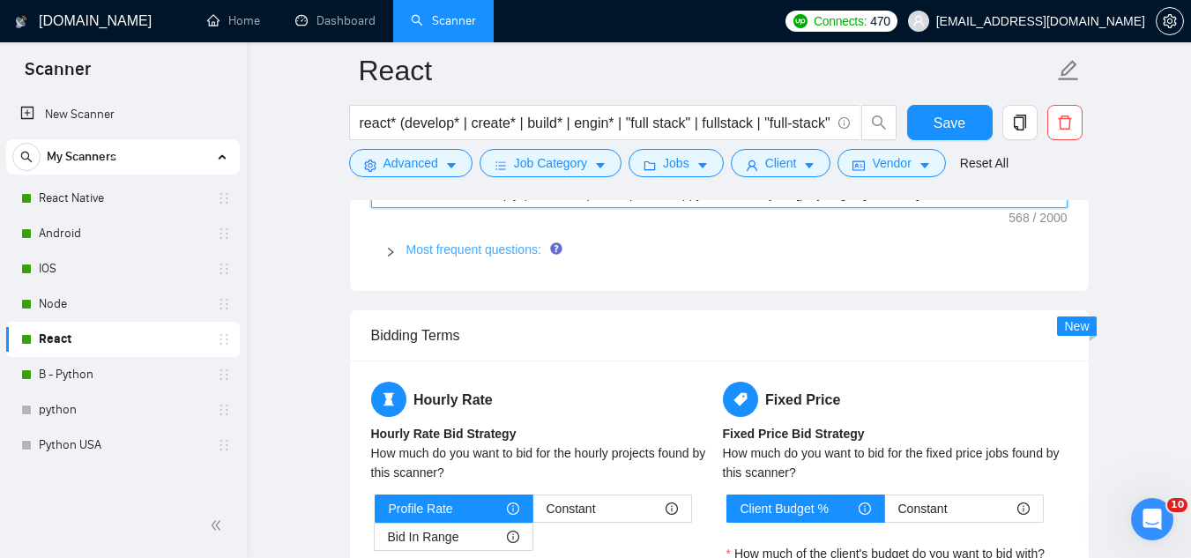
type textarea "[do not send external links ever] [If the question is about development/design/…"
click at [504, 254] on link "Most frequent questions:" at bounding box center [473, 249] width 135 height 14
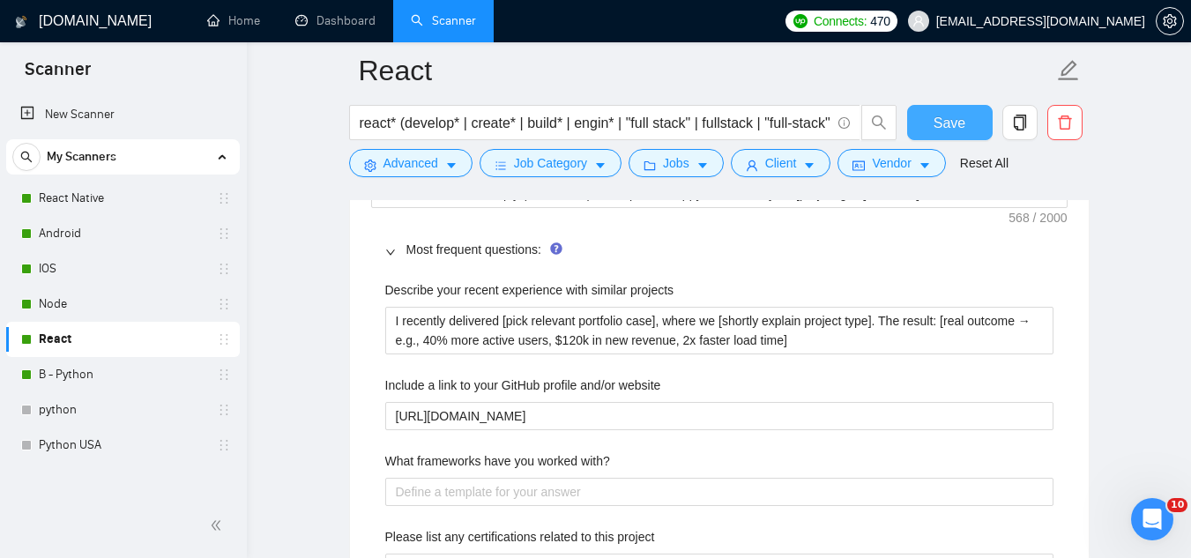
click at [938, 122] on span "Save" at bounding box center [949, 123] width 32 height 22
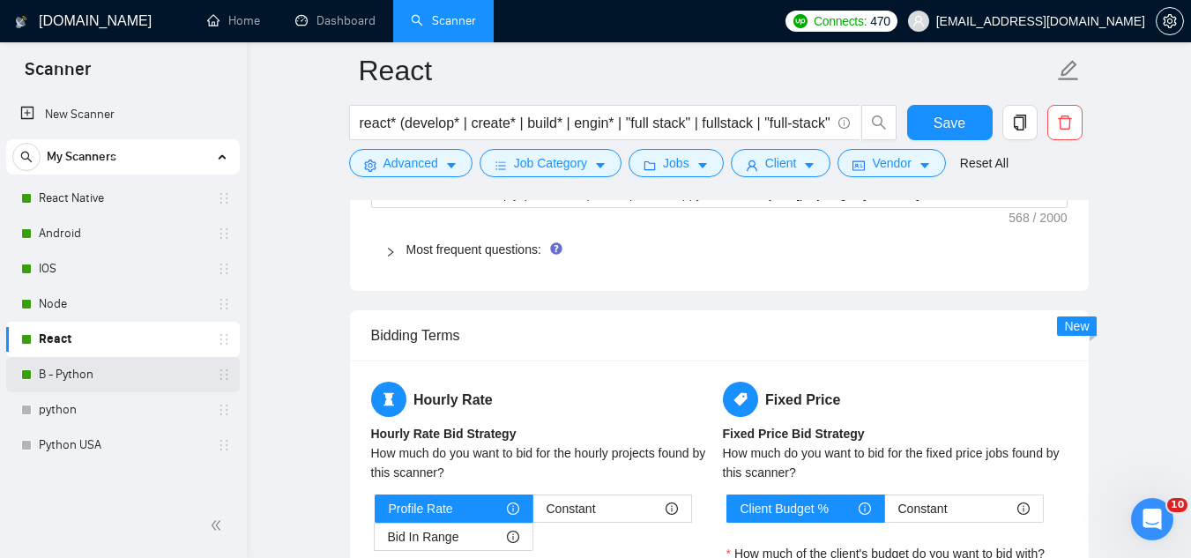
click at [106, 387] on link "B - Python" at bounding box center [122, 374] width 167 height 35
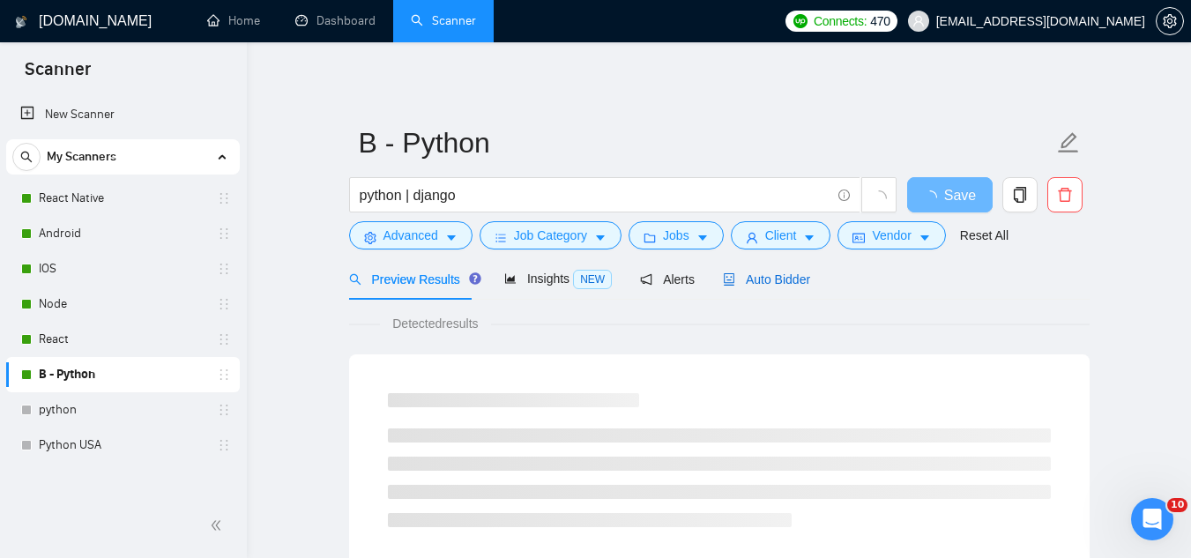
click at [736, 286] on span "Auto Bidder" at bounding box center [766, 279] width 87 height 14
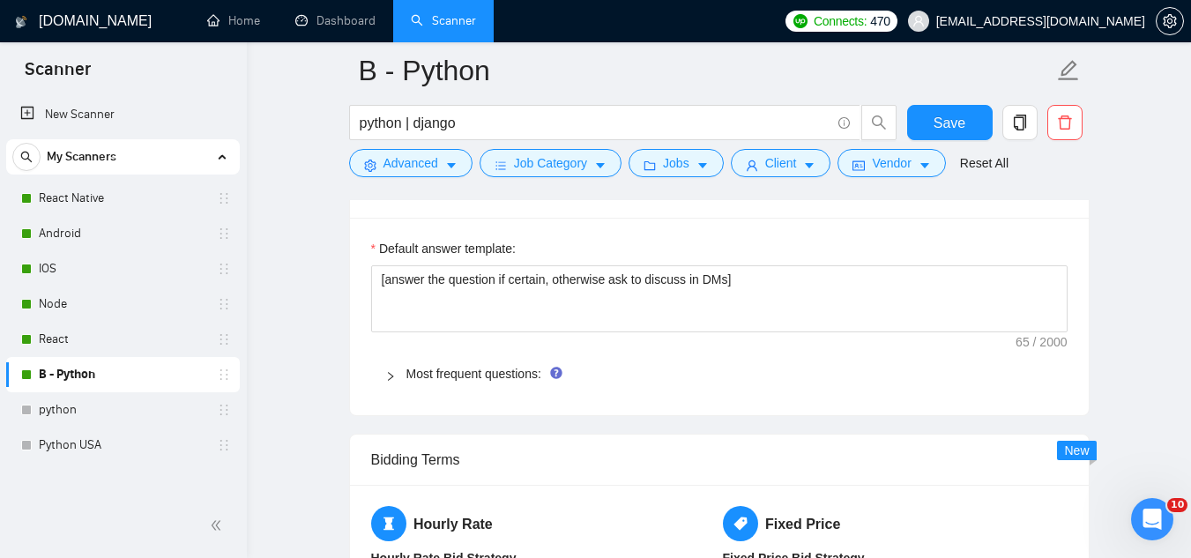
scroll to position [2468, 0]
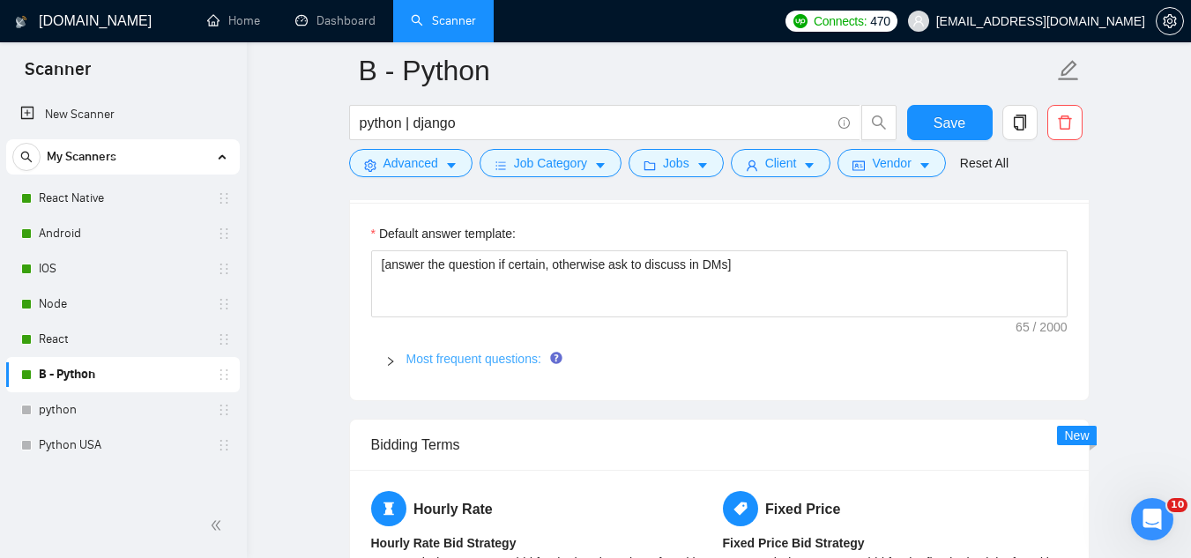
click at [500, 357] on link "Most frequent questions:" at bounding box center [473, 359] width 135 height 14
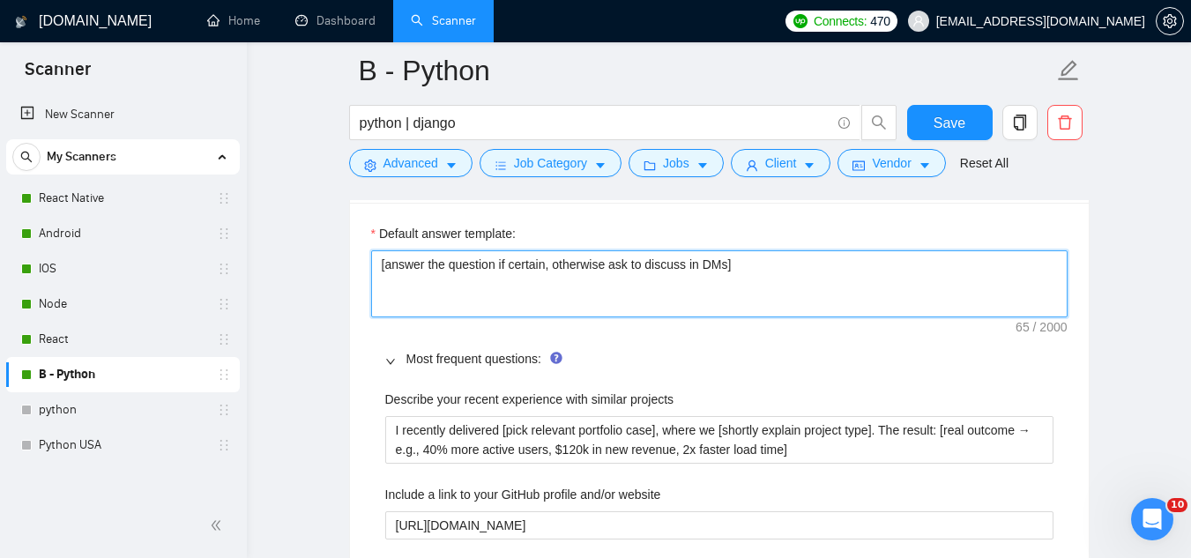
click at [486, 275] on textarea "[answer the question if certain, otherwise ask to discuss in DMs]" at bounding box center [719, 283] width 696 height 67
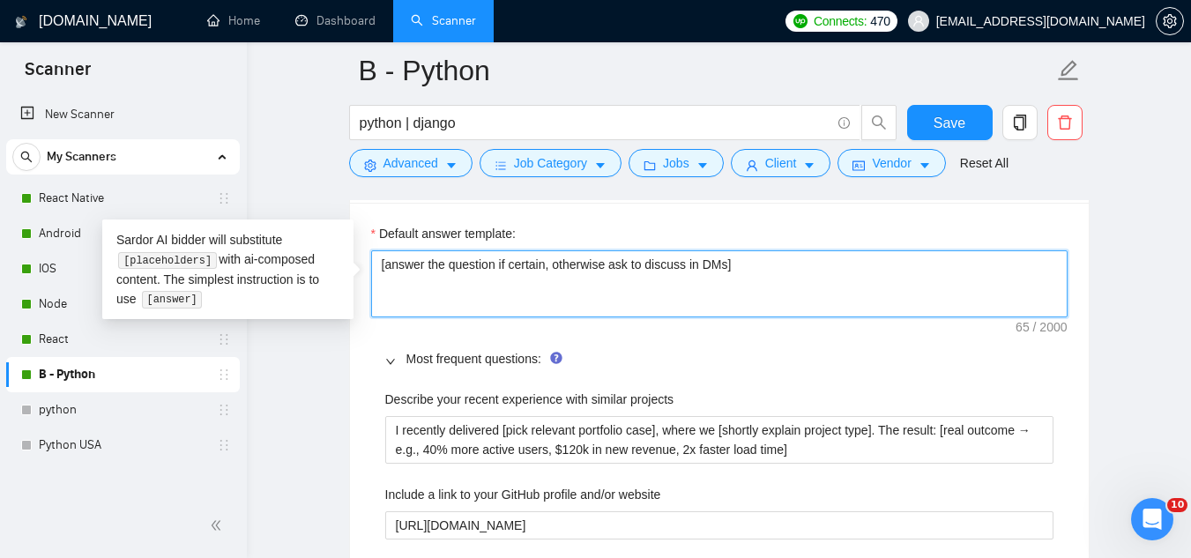
click at [486, 275] on textarea "[answer the question if certain, otherwise ask to discuss in DMs]" at bounding box center [719, 283] width 696 height 67
paste textarea "do not send external links ever] [If the question is about development/design/A…"
type textarea "[do not send external links ever] [If the question is about development/design/…"
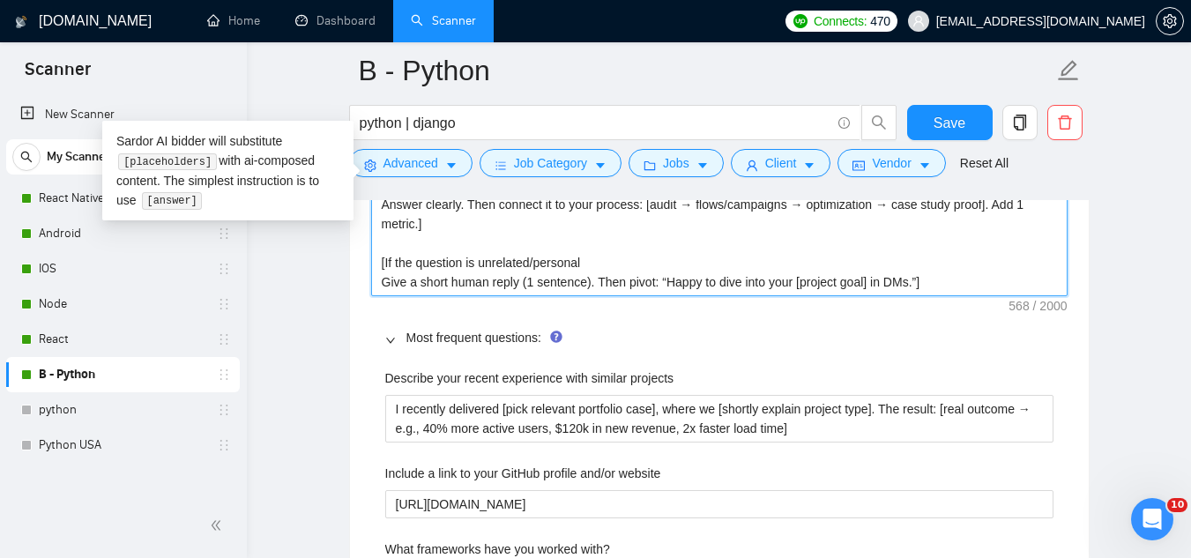
scroll to position [2732, 0]
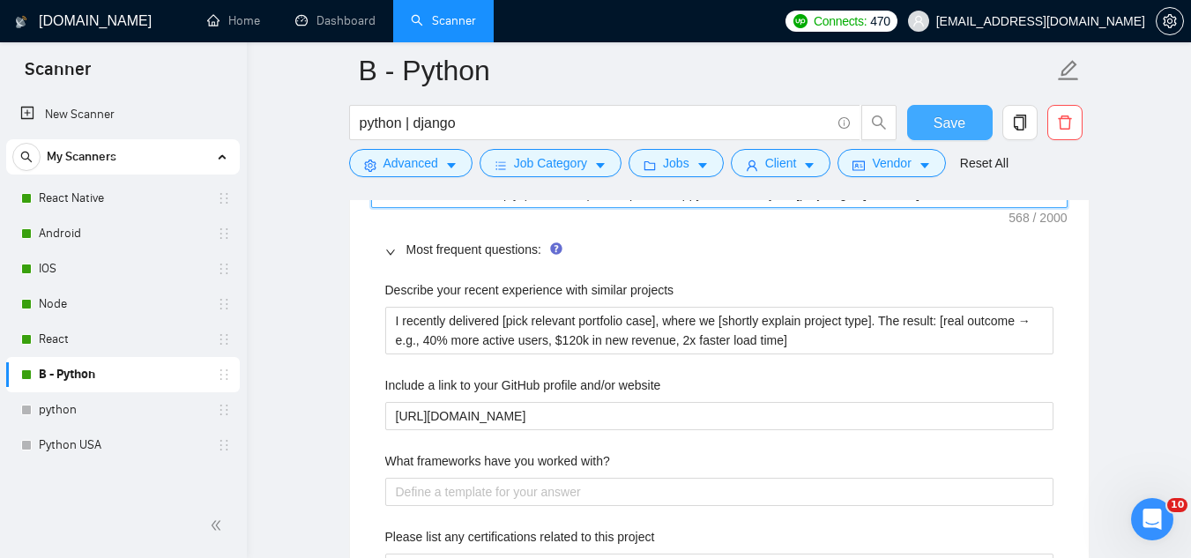
type textarea "[do not send external links ever] [If the question is about development/design/…"
click at [931, 130] on button "Save" at bounding box center [949, 122] width 85 height 35
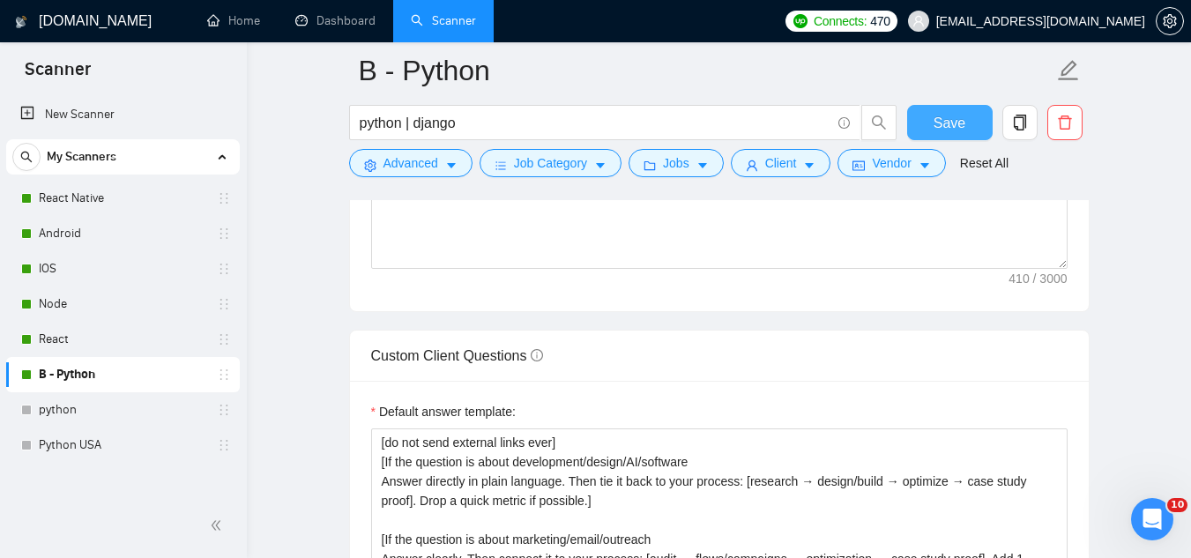
scroll to position [2291, 0]
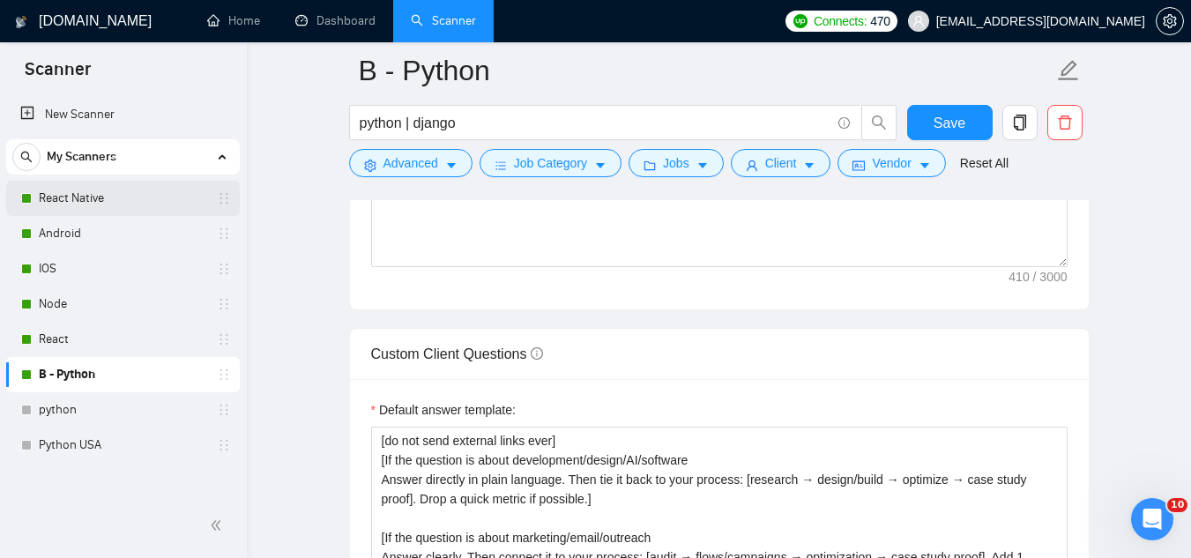
click at [161, 203] on link "React Native" at bounding box center [122, 198] width 167 height 35
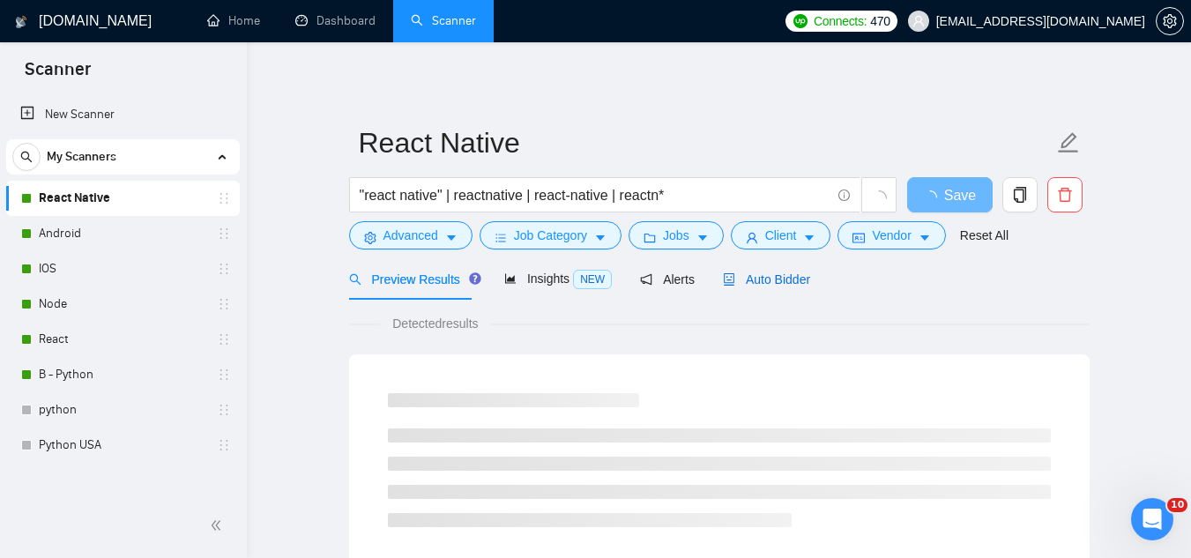
click at [763, 279] on span "Auto Bidder" at bounding box center [766, 279] width 87 height 14
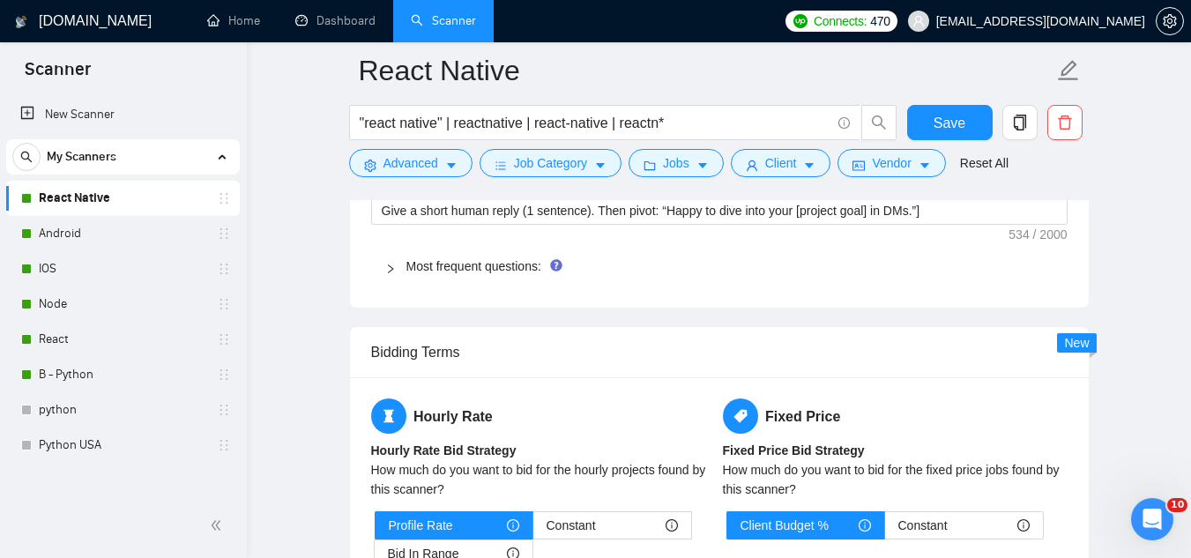
scroll to position [2732, 0]
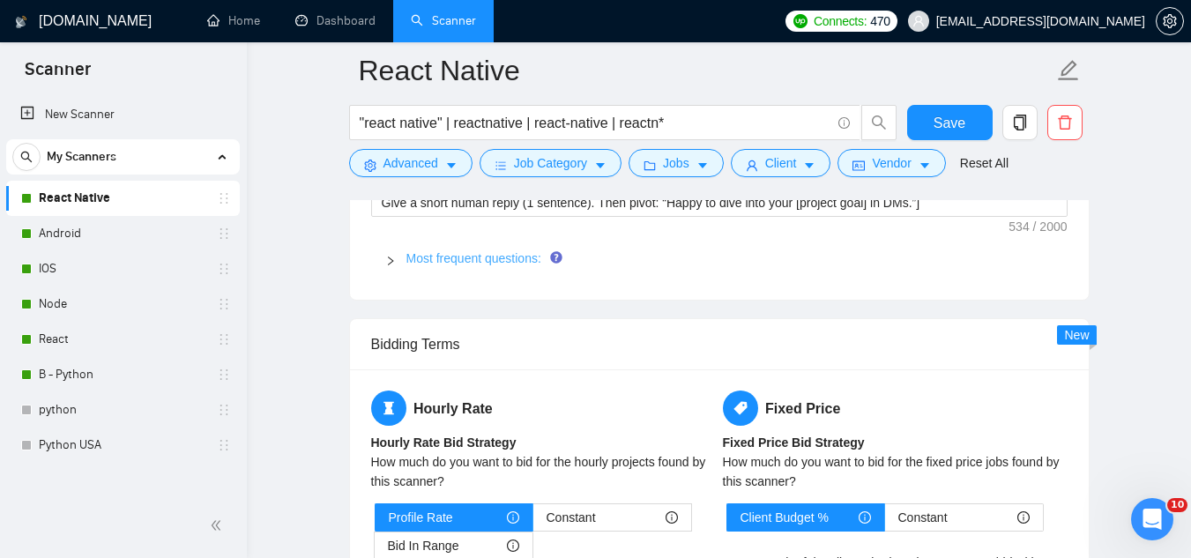
click at [488, 257] on link "Most frequent questions:" at bounding box center [473, 258] width 135 height 14
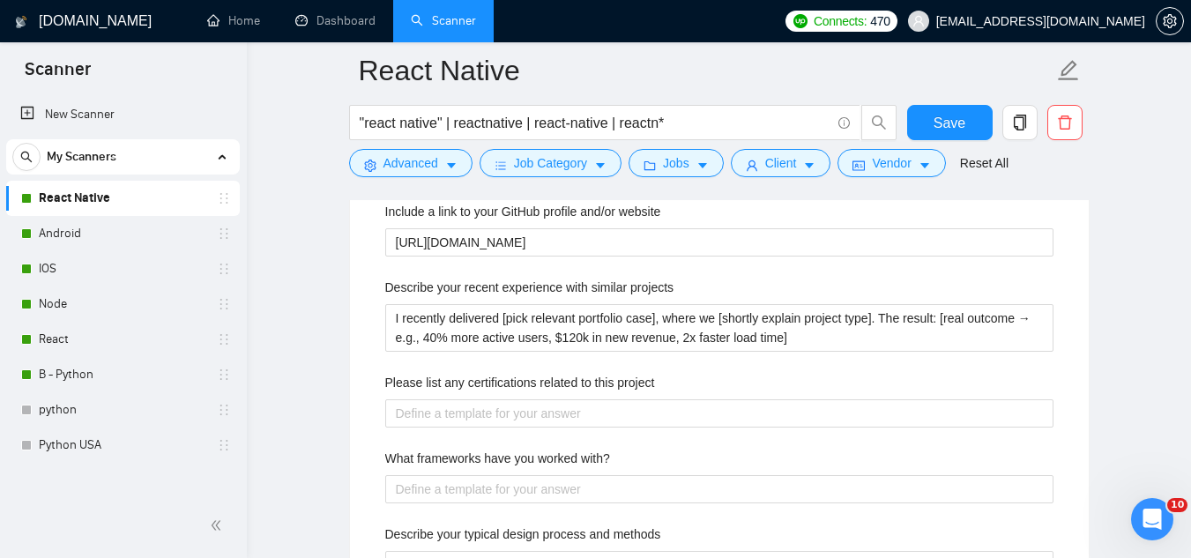
scroll to position [2820, 0]
click at [476, 454] on label "What frameworks have you worked with?" at bounding box center [497, 457] width 225 height 19
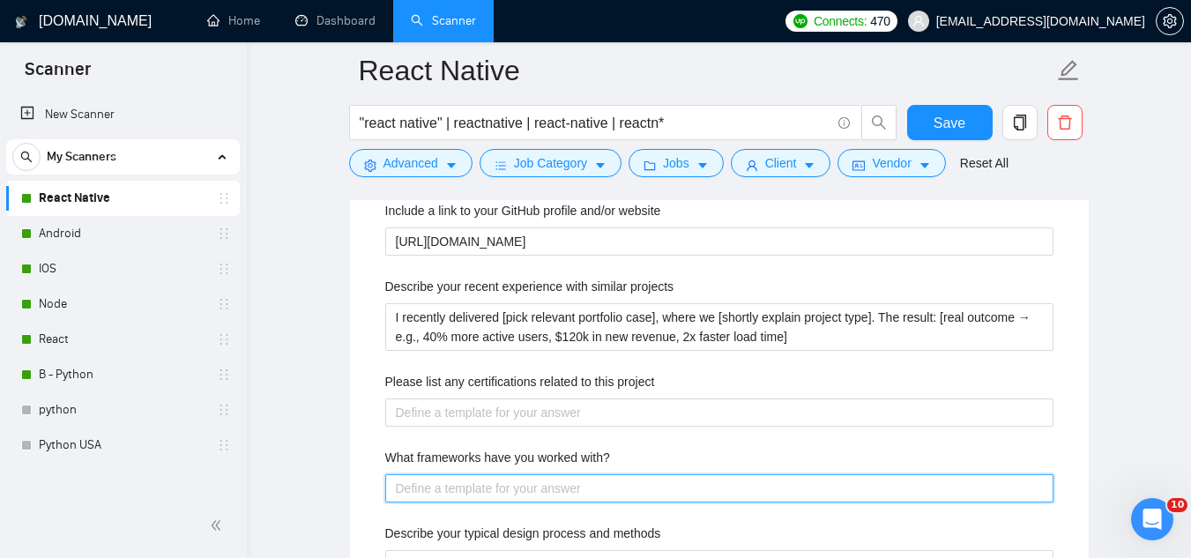
click at [476, 474] on with\? "What frameworks have you worked with?" at bounding box center [719, 488] width 668 height 28
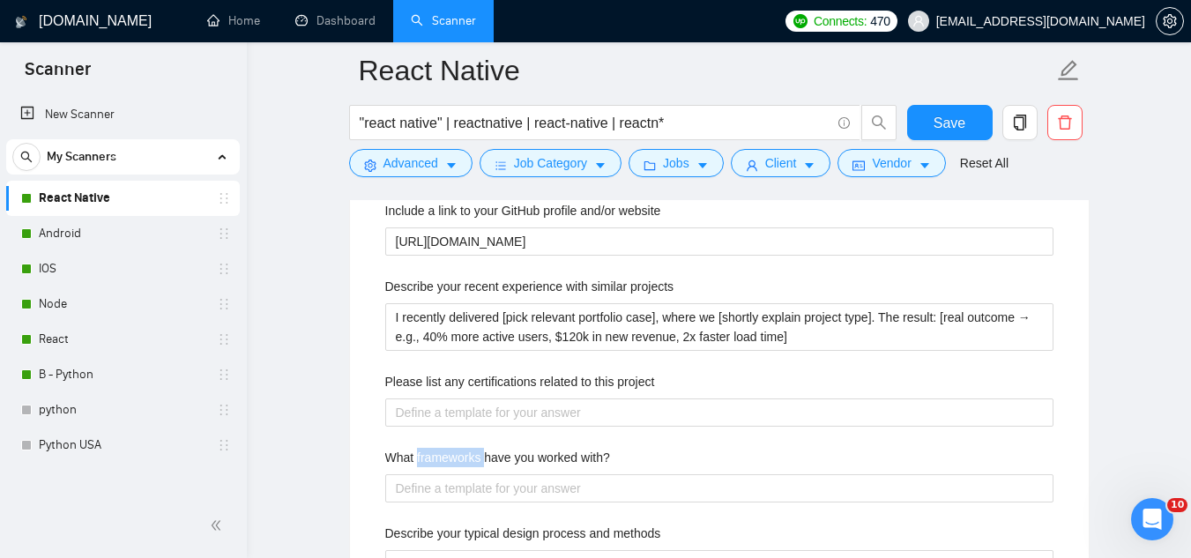
click at [476, 454] on label "What frameworks have you worked with?" at bounding box center [497, 457] width 225 height 19
click at [476, 474] on with\? "What frameworks have you worked with?" at bounding box center [719, 488] width 668 height 28
click at [476, 454] on label "What frameworks have you worked with?" at bounding box center [497, 457] width 225 height 19
click at [476, 474] on with\? "What frameworks have you worked with?" at bounding box center [719, 488] width 668 height 28
copy label "What frameworks have you worked with?"
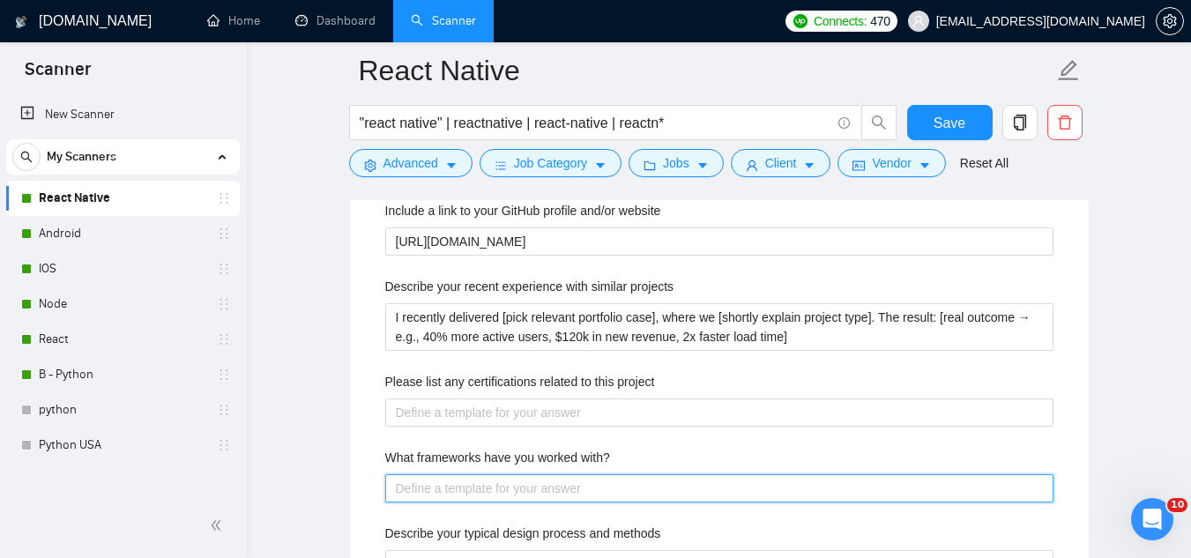
click at [509, 492] on with\? "What frameworks have you worked with?" at bounding box center [719, 488] width 668 height 28
paste with\? "“For mobile, my main framework is React Native, where I’ve built cross-platform…"
type with\? "“For mobile, my main framework is React Native, where I’ve built cross-platform…"
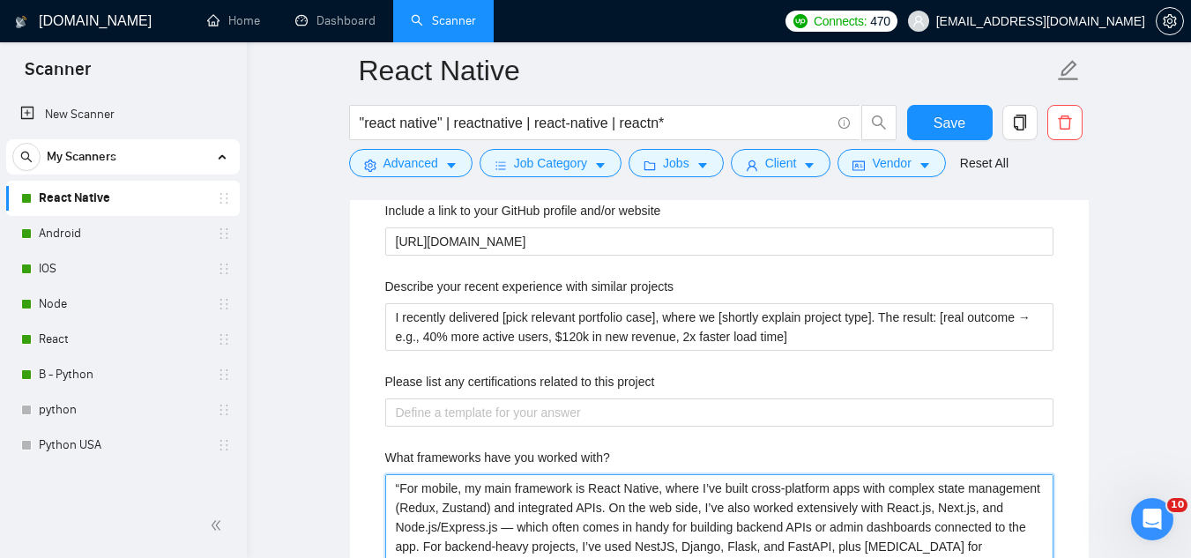
click at [404, 491] on with\? "“For mobile, my main framework is React Native, where I’ve built cross-platform…" at bounding box center [719, 517] width 668 height 86
type with\? "For mobile, my main framework is React Native, where I’ve built cross-platform …"
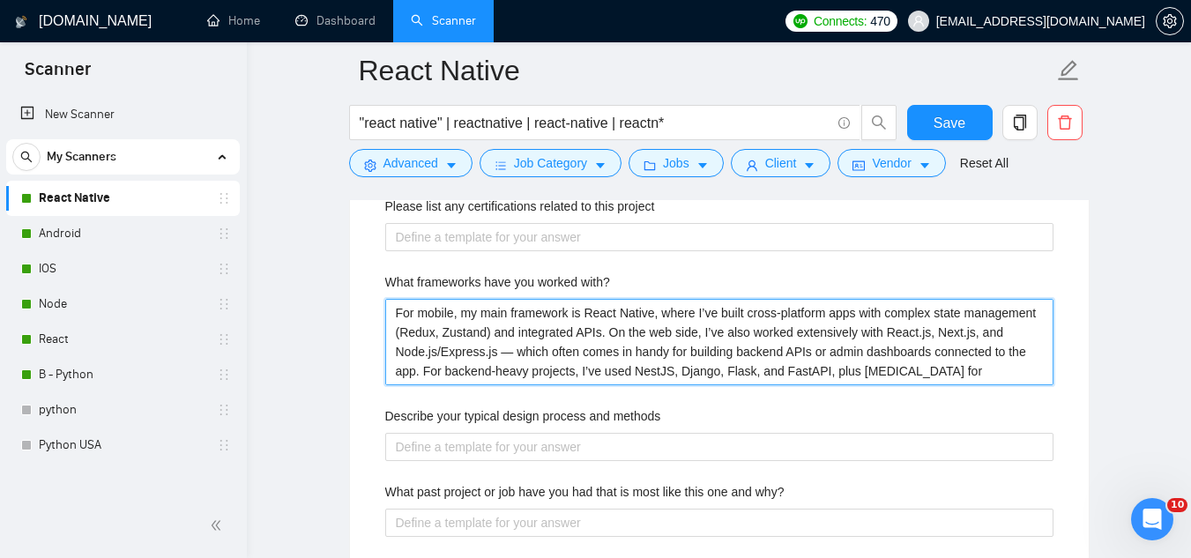
scroll to position [2996, 0]
click at [605, 328] on with\? "For mobile, my main framework is React Native, where I’ve built cross-platform …" at bounding box center [719, 341] width 668 height 86
type with\? "For mobile, my main framework is React Native, where I’ve built cross-platform …"
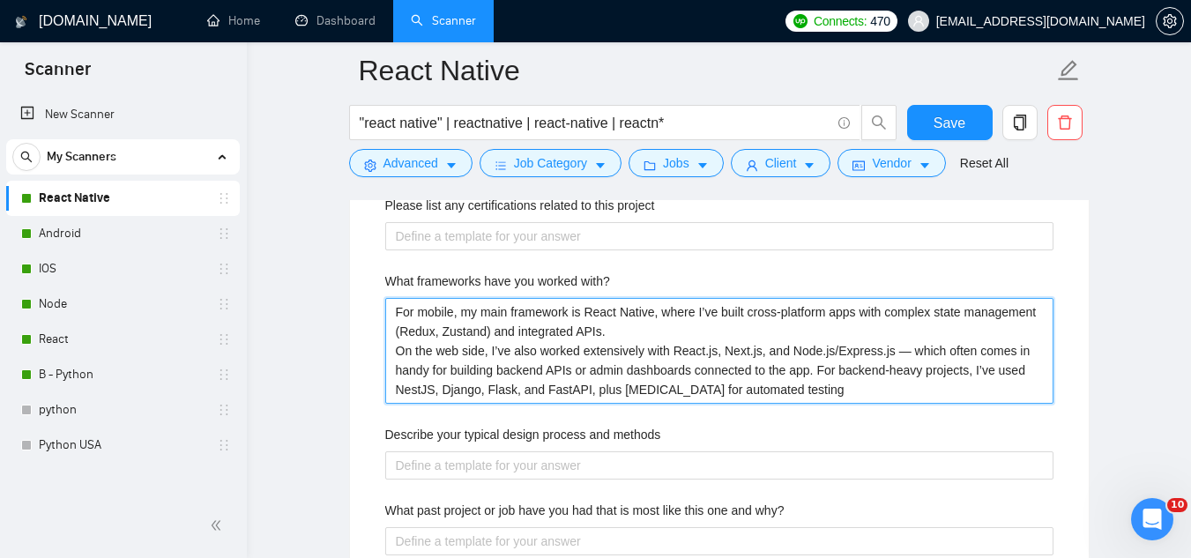
click at [892, 354] on with\? "For mobile, my main framework is React Native, where I’ve built cross-platform …" at bounding box center [719, 351] width 668 height 106
type with\? "For mobile, my main framework is React Native, where I’ve built cross-platform …"
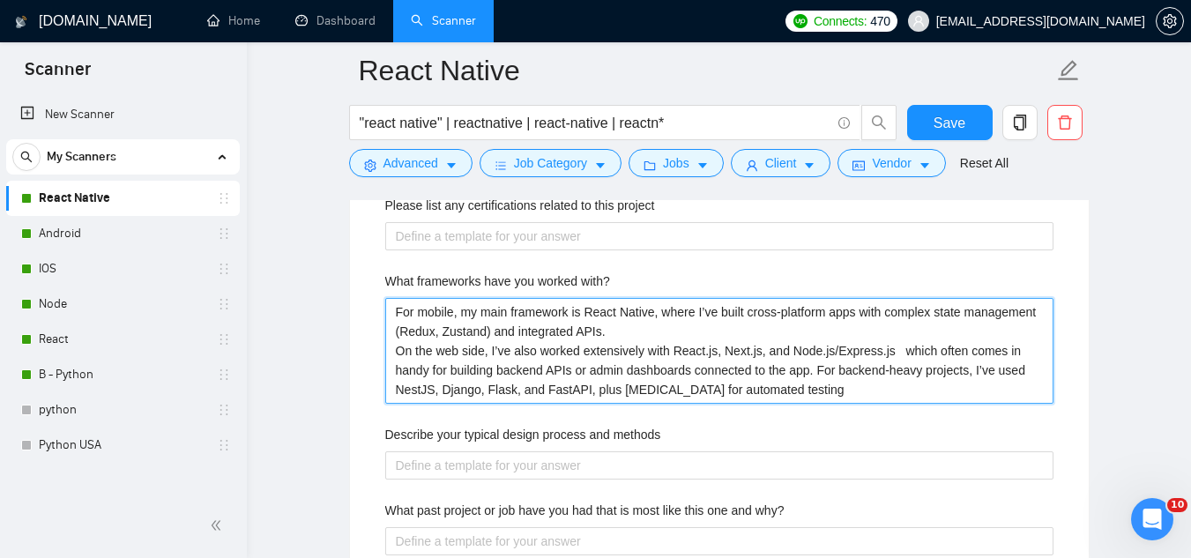
type with\? "For mobile, my main framework is React Native, where I’ve built cross-platform …"
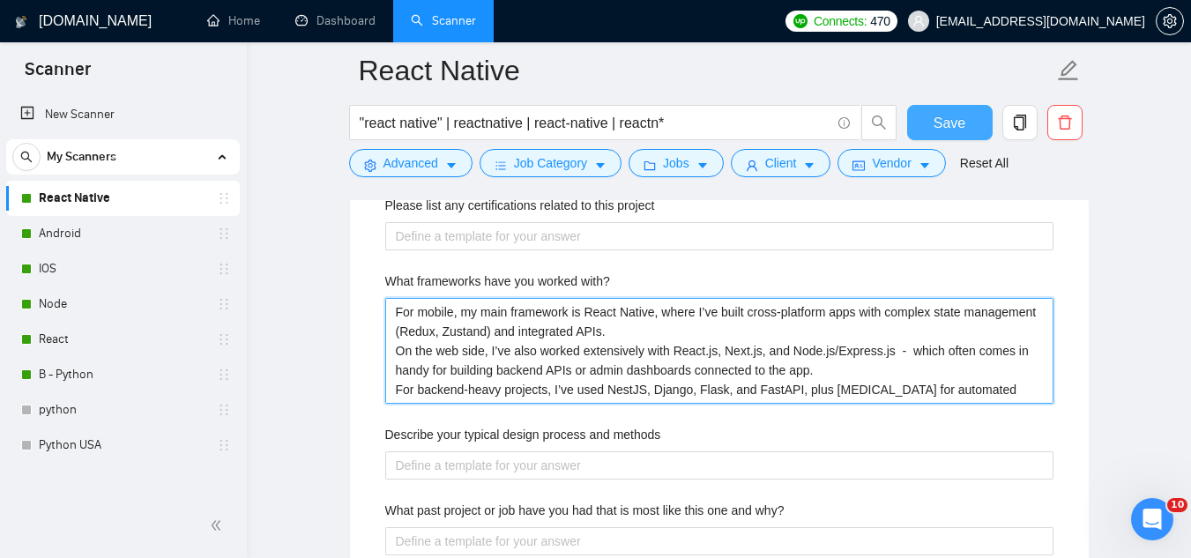
type with\? "For mobile, my main framework is React Native, where I’ve built cross-platform …"
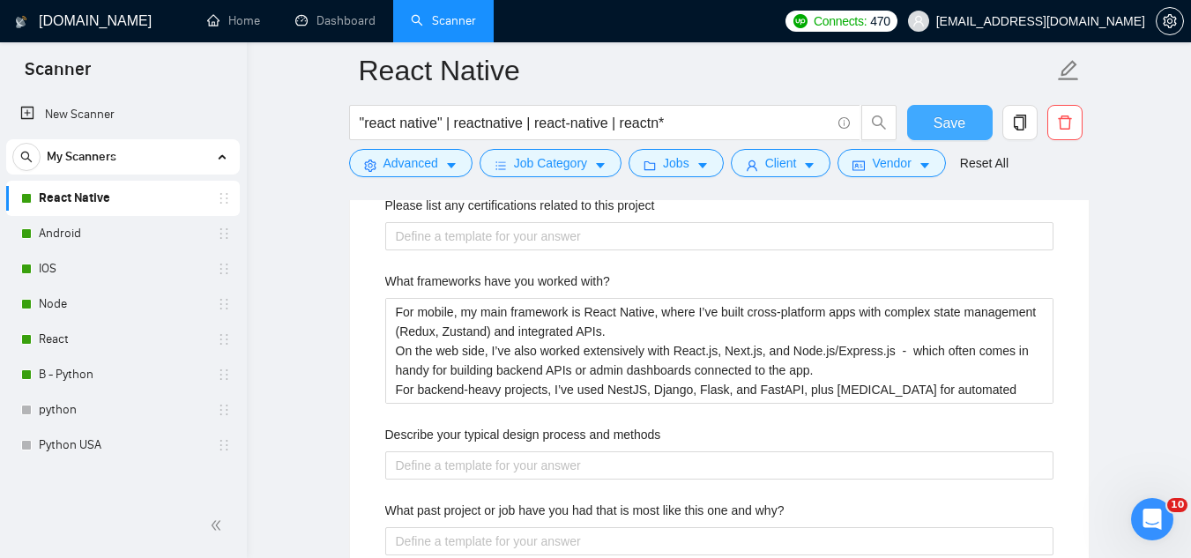
click at [967, 116] on button "Save" at bounding box center [949, 122] width 85 height 35
click at [967, 115] on button "Save" at bounding box center [949, 122] width 85 height 35
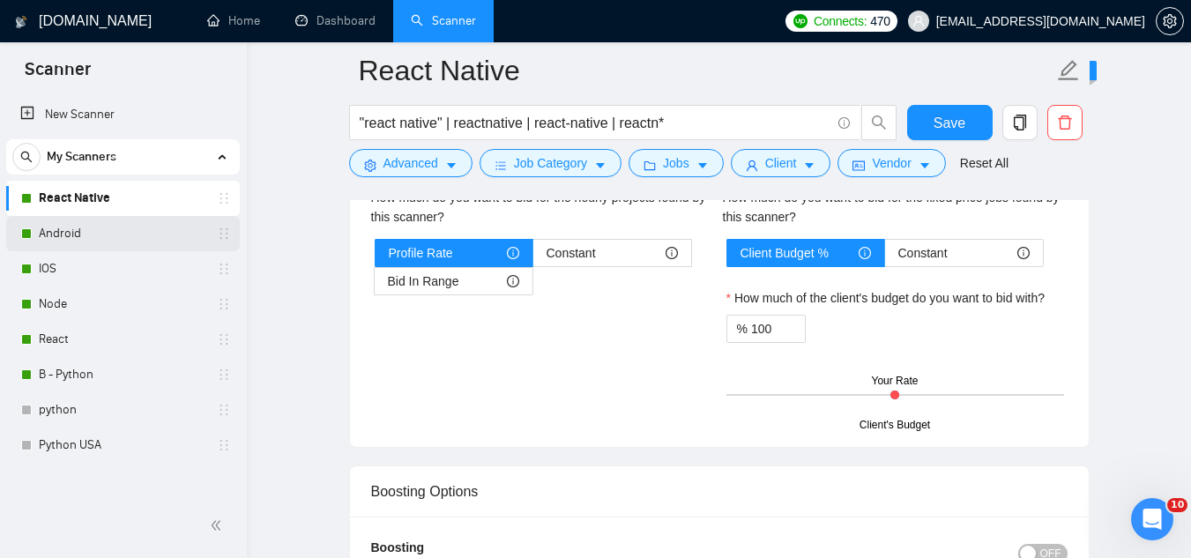
click at [141, 242] on link "Android" at bounding box center [122, 233] width 167 height 35
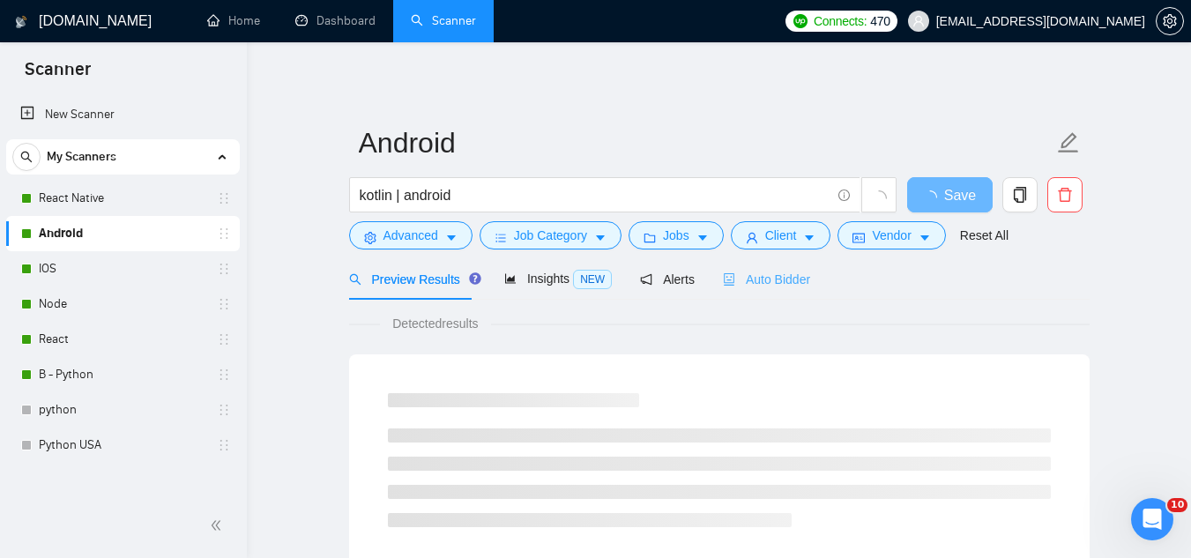
click at [776, 268] on div "Auto Bidder" at bounding box center [766, 278] width 87 height 41
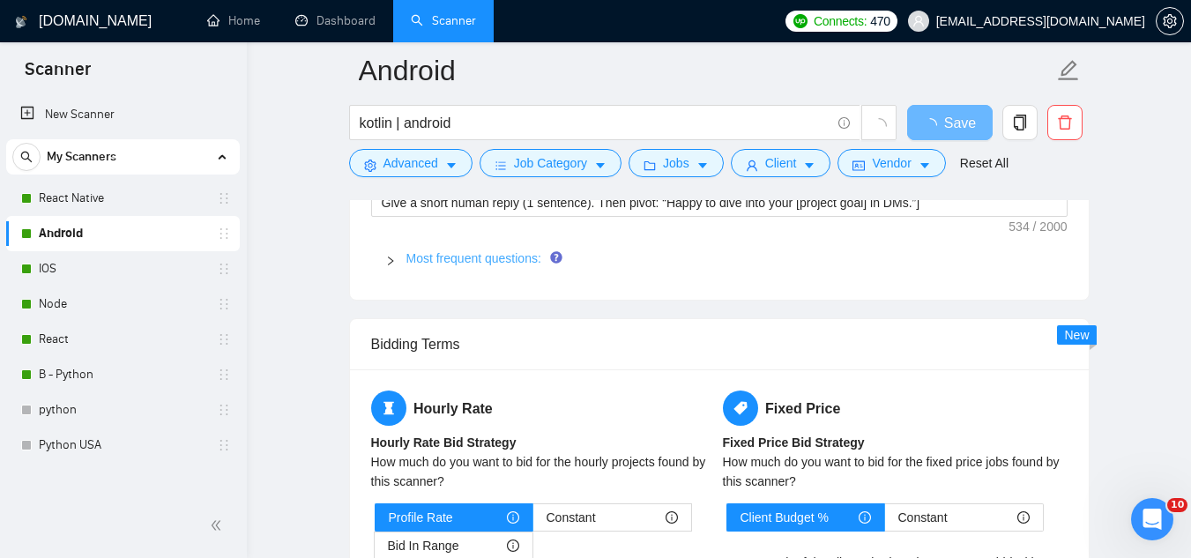
scroll to position [2644, 0]
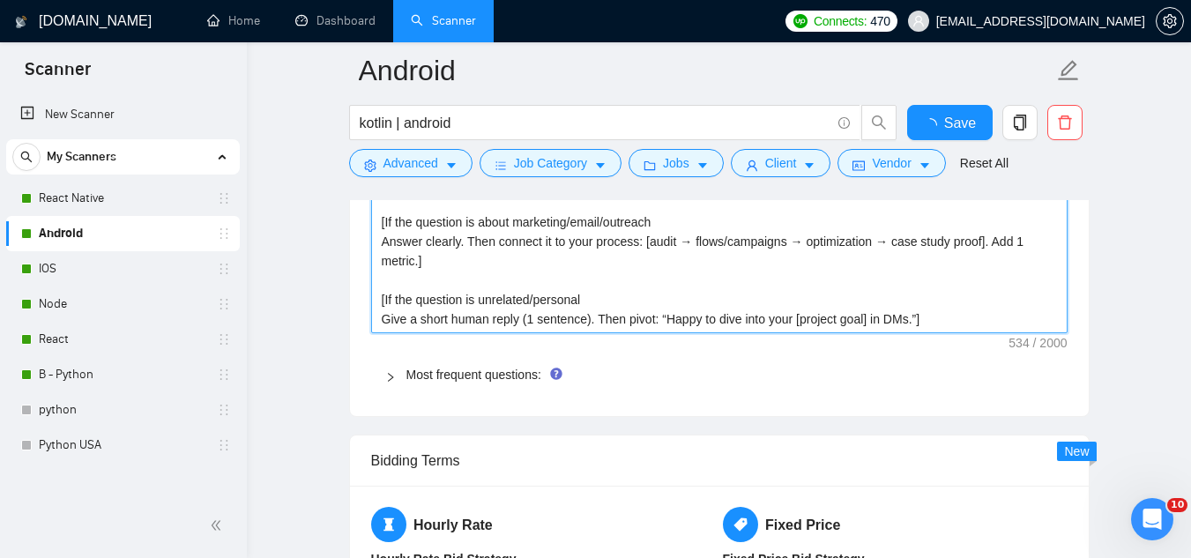
click at [453, 287] on textarea "[If the question is about development/design/AI/software Answer directly in pla…" at bounding box center [719, 231] width 696 height 203
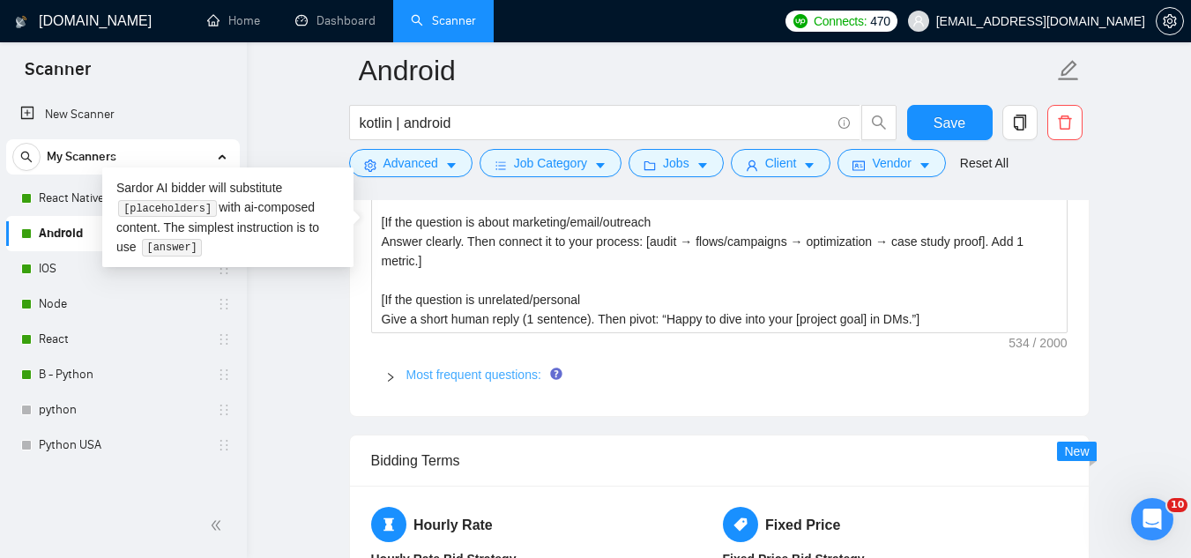
click at [436, 374] on link "Most frequent questions:" at bounding box center [473, 374] width 135 height 14
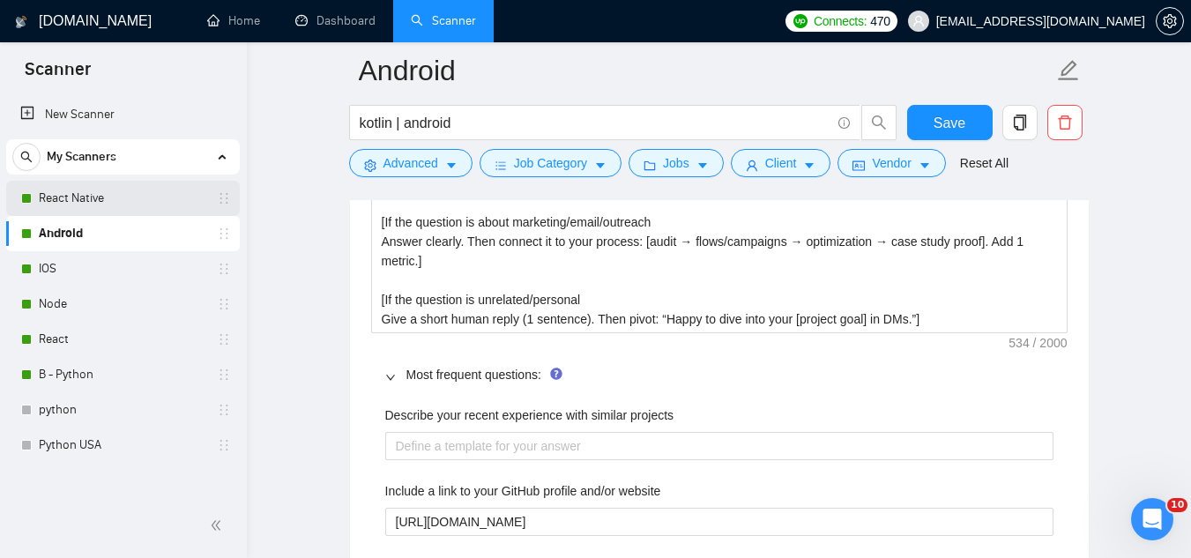
click at [81, 202] on link "React Native" at bounding box center [122, 198] width 167 height 35
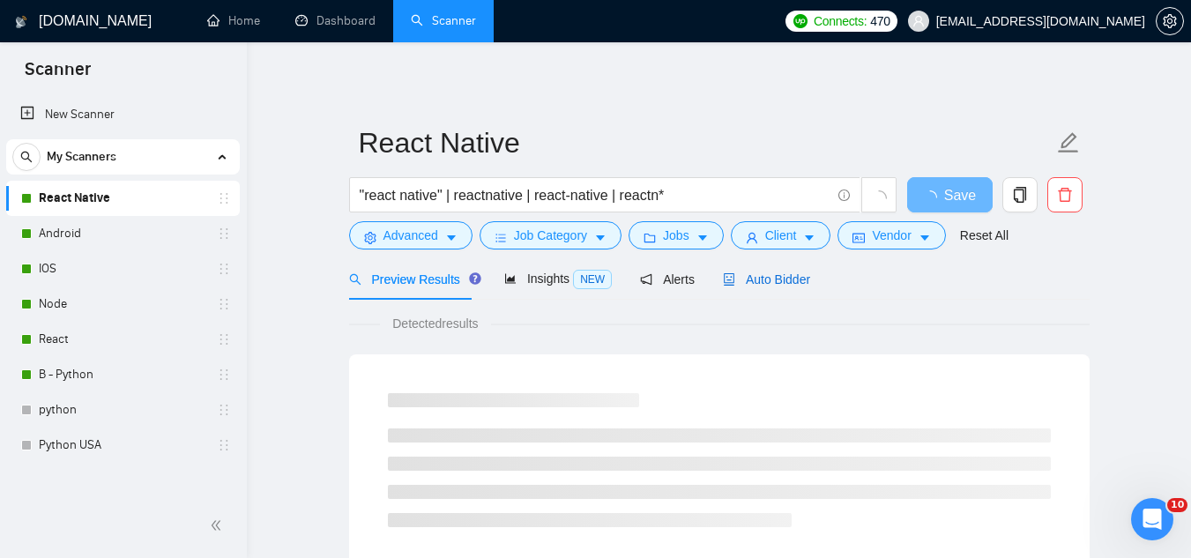
click at [737, 278] on span "Auto Bidder" at bounding box center [766, 279] width 87 height 14
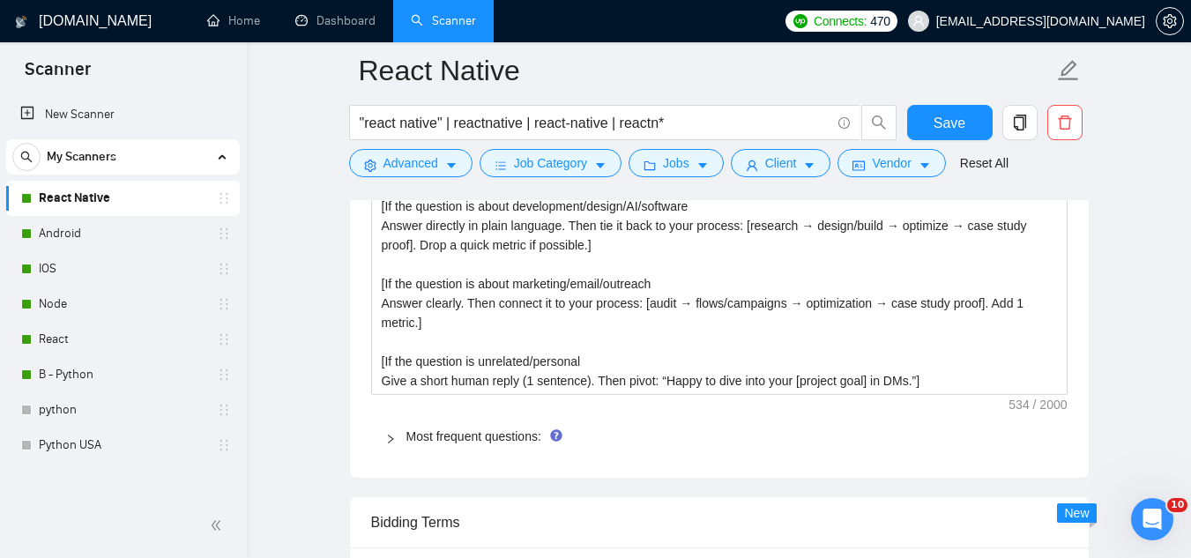
scroll to position [2556, 0]
click at [460, 432] on link "Most frequent questions:" at bounding box center [473, 434] width 135 height 14
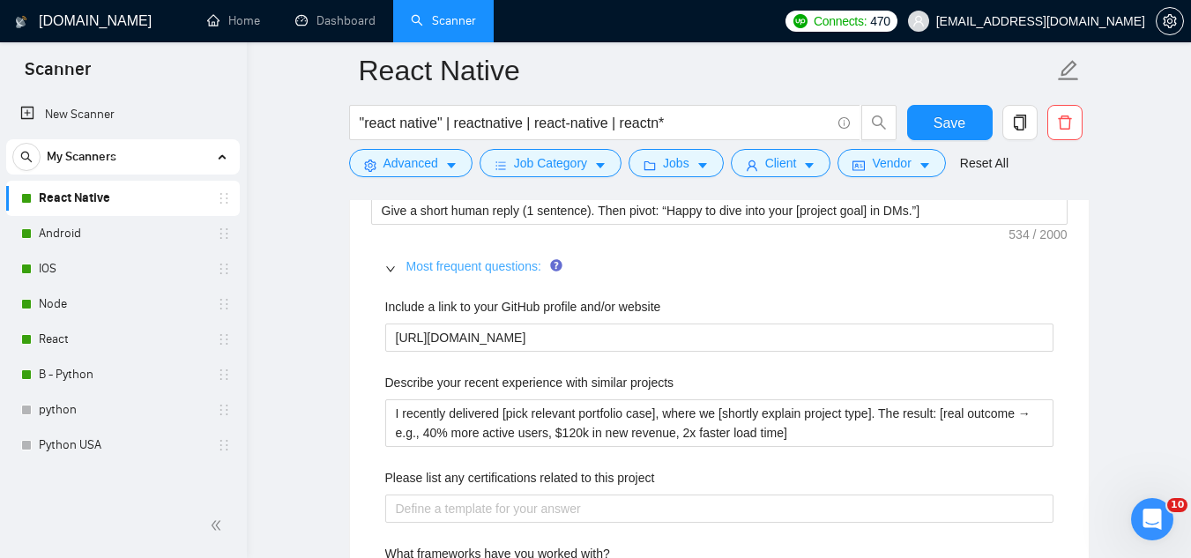
scroll to position [2732, 0]
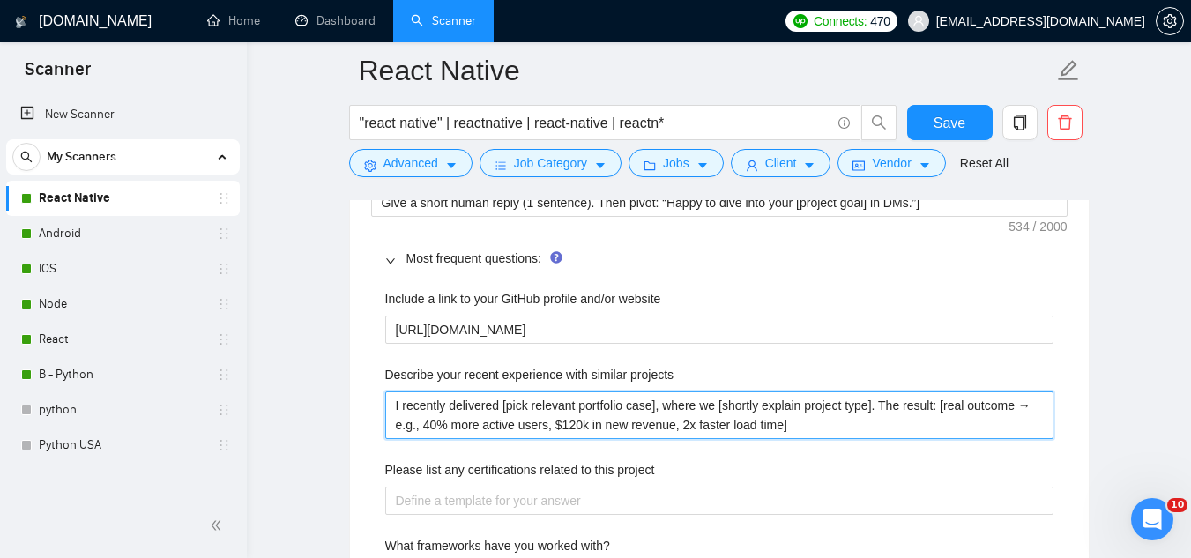
click at [458, 406] on projects "I recently delivered [pick relevant portfolio case], where we [shortly explain …" at bounding box center [719, 415] width 668 height 48
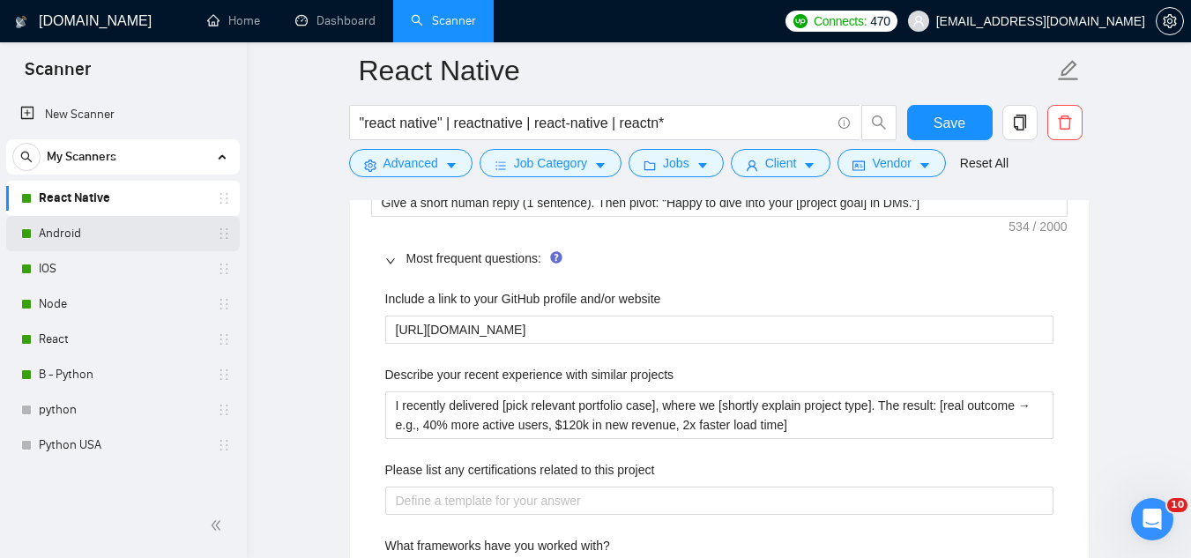
click at [108, 240] on link "Android" at bounding box center [122, 233] width 167 height 35
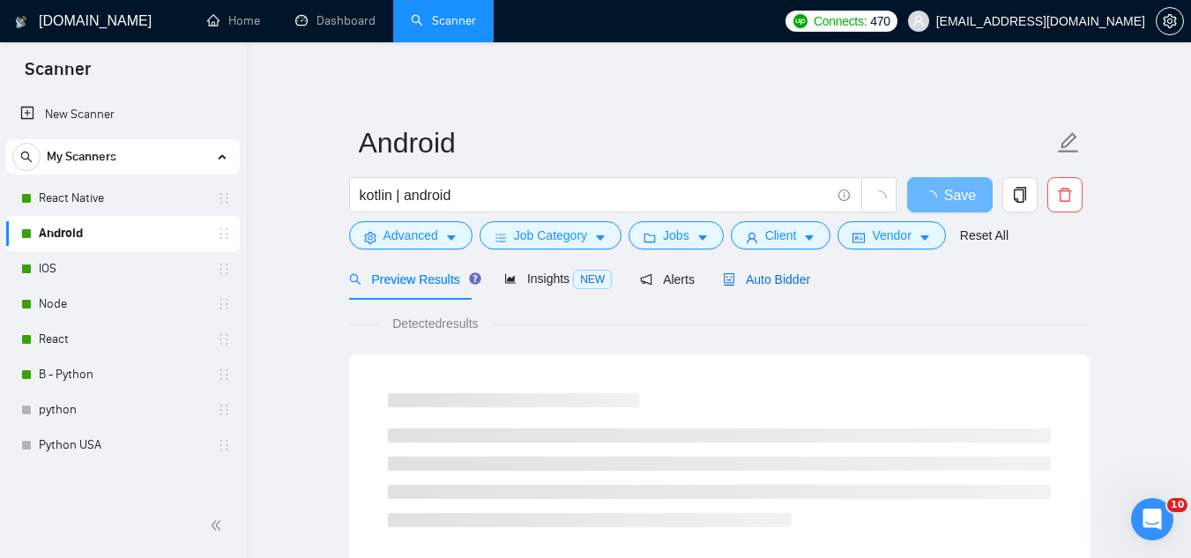
click at [754, 286] on span "Auto Bidder" at bounding box center [766, 279] width 87 height 14
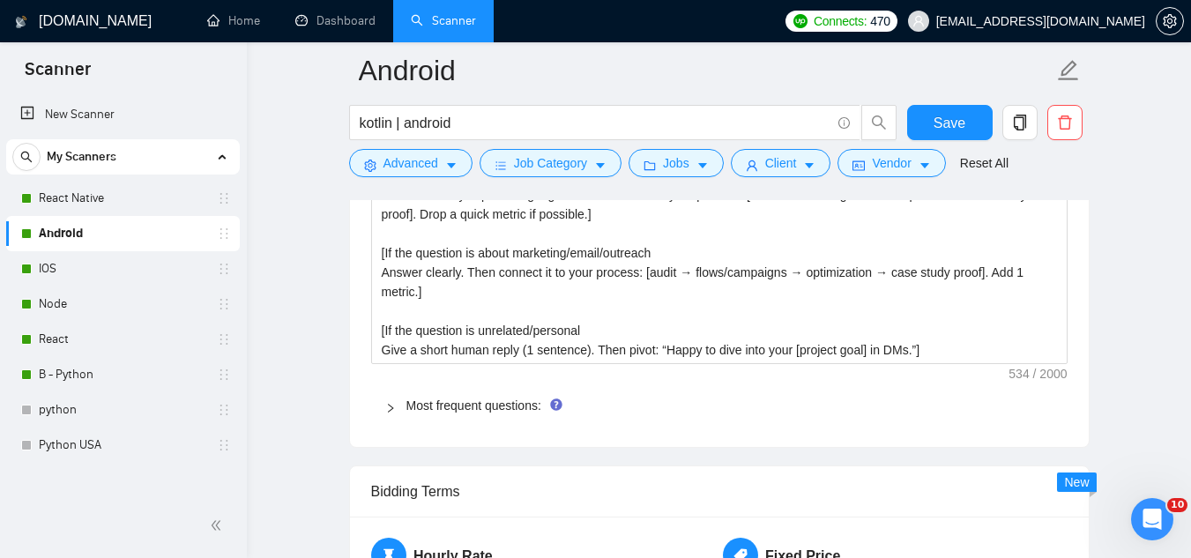
scroll to position [2644, 0]
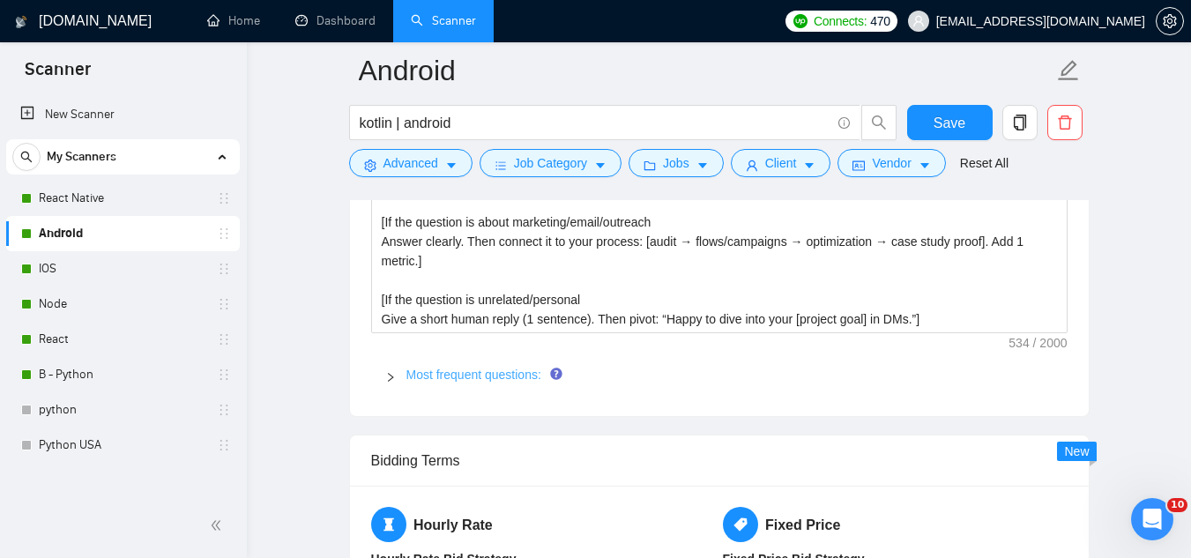
click at [463, 375] on link "Most frequent questions:" at bounding box center [473, 374] width 135 height 14
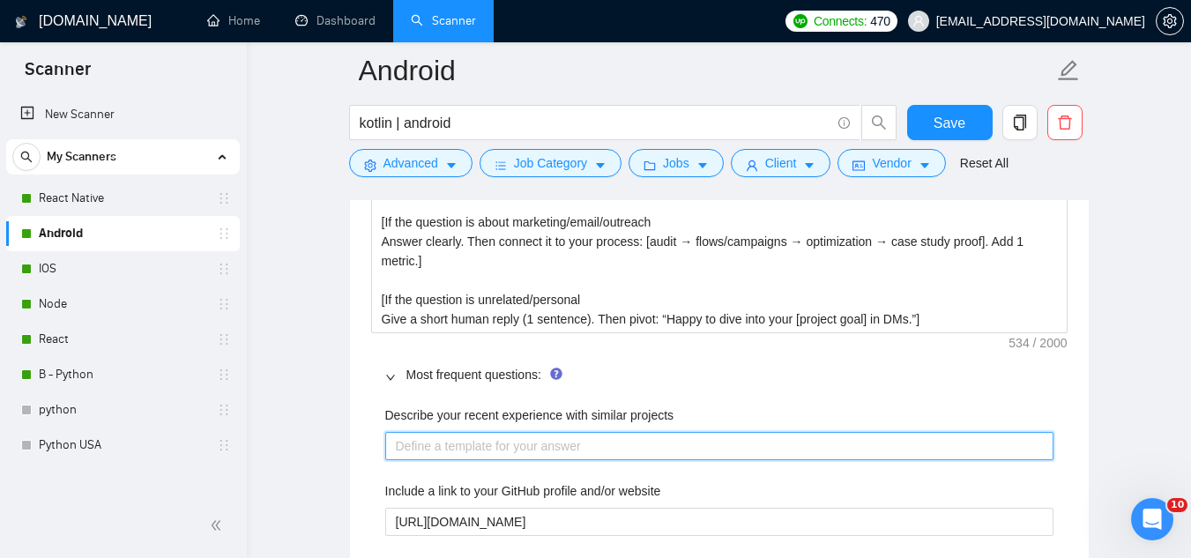
click at [473, 440] on projects "Describe your recent experience with similar projects" at bounding box center [719, 446] width 668 height 28
paste projects "I recently delivered [pick relevant portfolio case], where we [shortly explain …"
type projects "I recently delivered [pick relevant portfolio case], where we [shortly explain …"
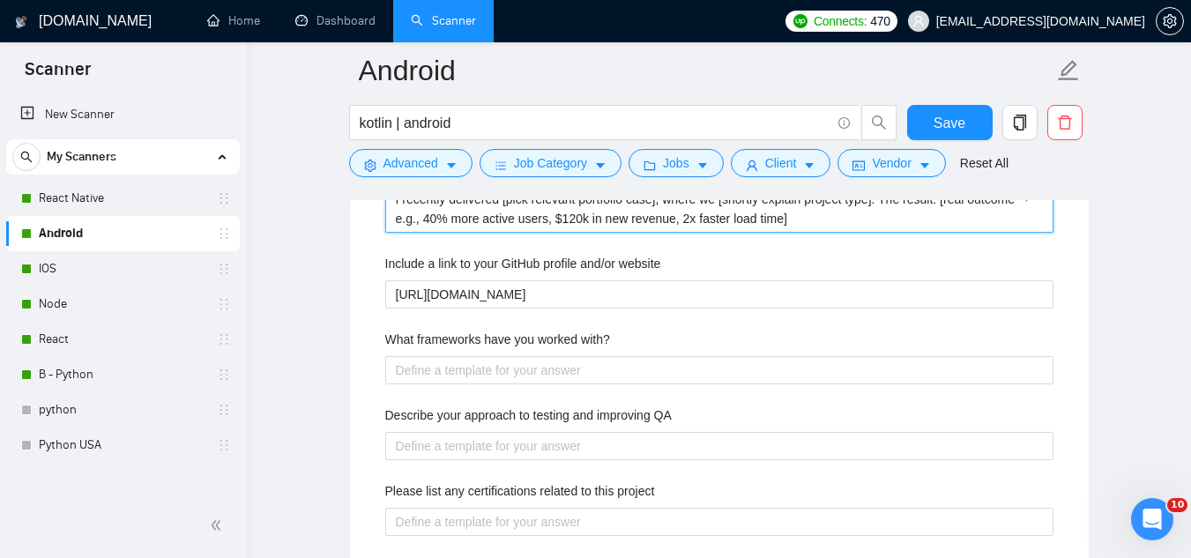
scroll to position [2908, 0]
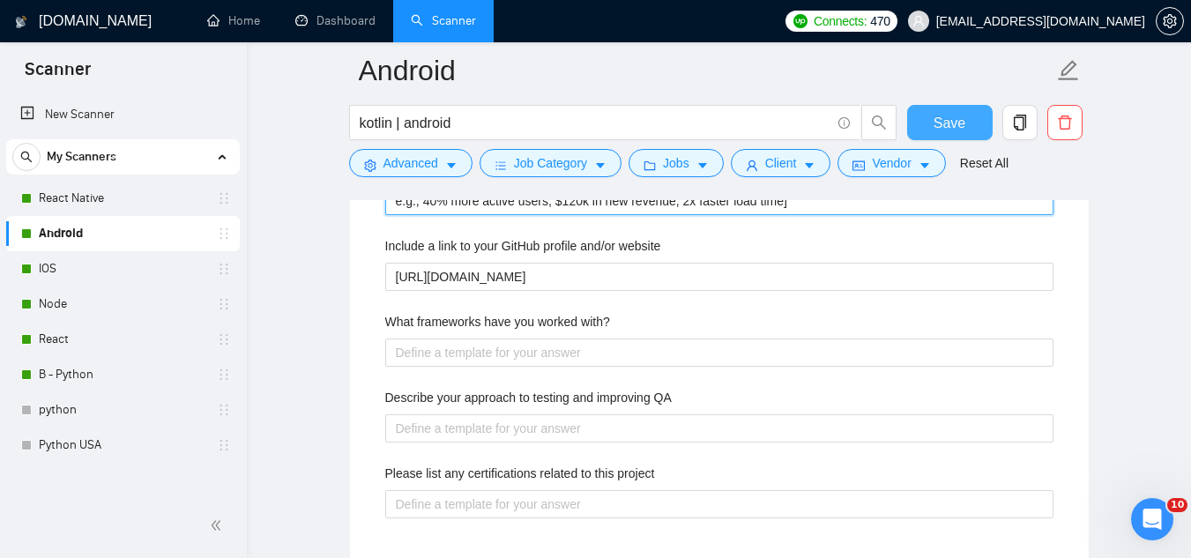
type projects "I recently delivered [pick relevant portfolio case], where we [shortly explain …"
click at [946, 130] on span "Save" at bounding box center [949, 123] width 32 height 22
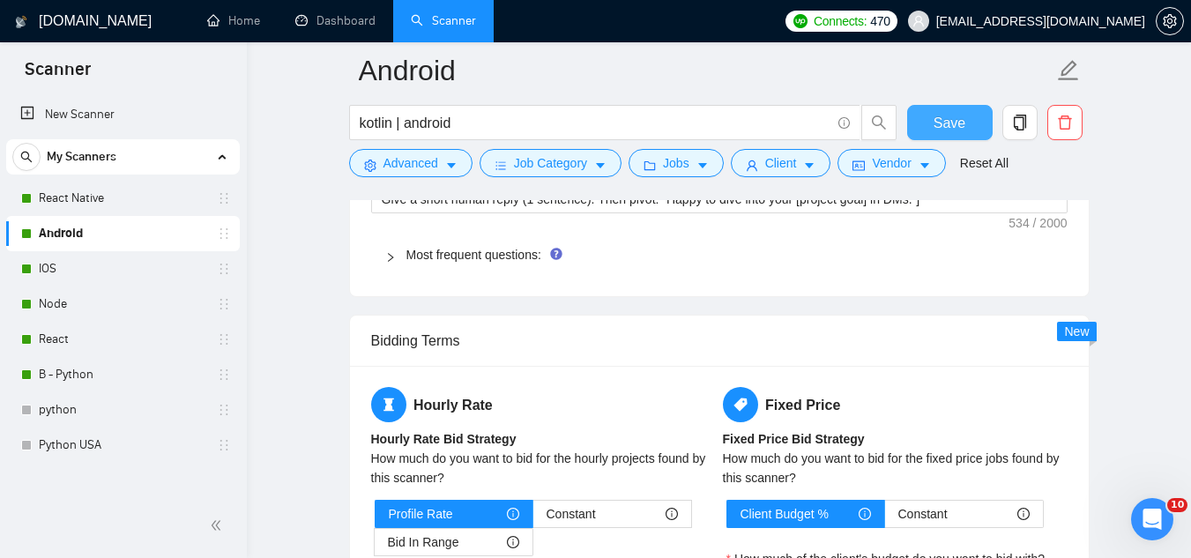
scroll to position [2732, 0]
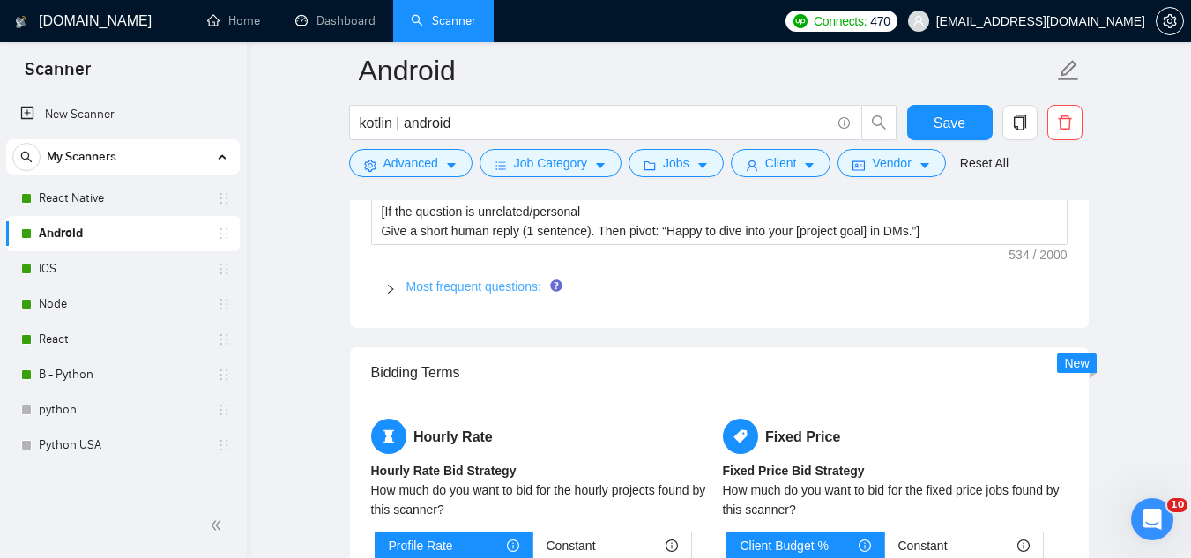
click at [513, 284] on link "Most frequent questions:" at bounding box center [473, 286] width 135 height 14
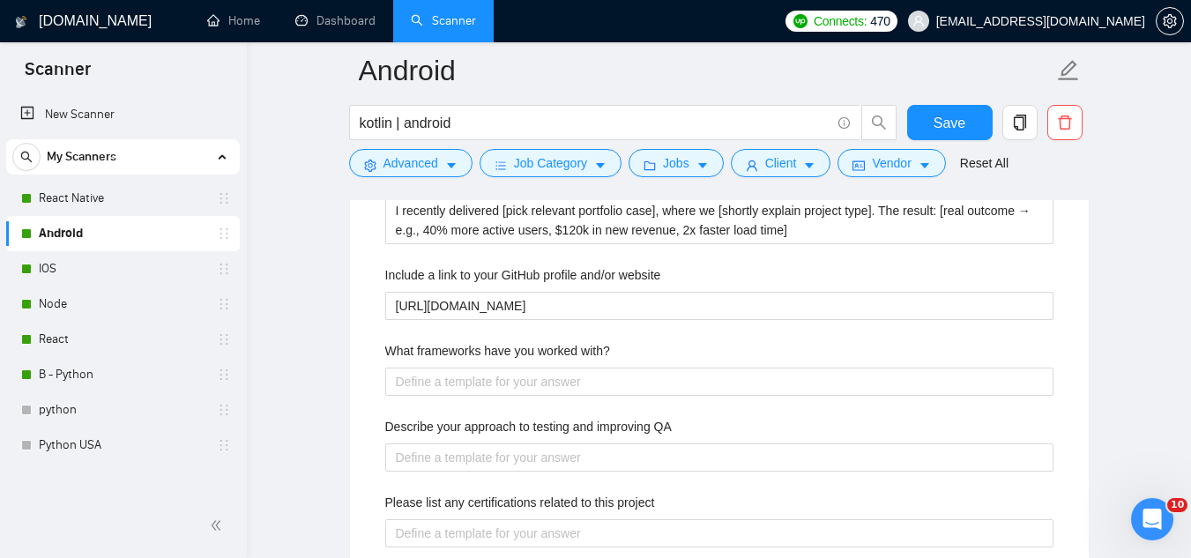
scroll to position [2908, 0]
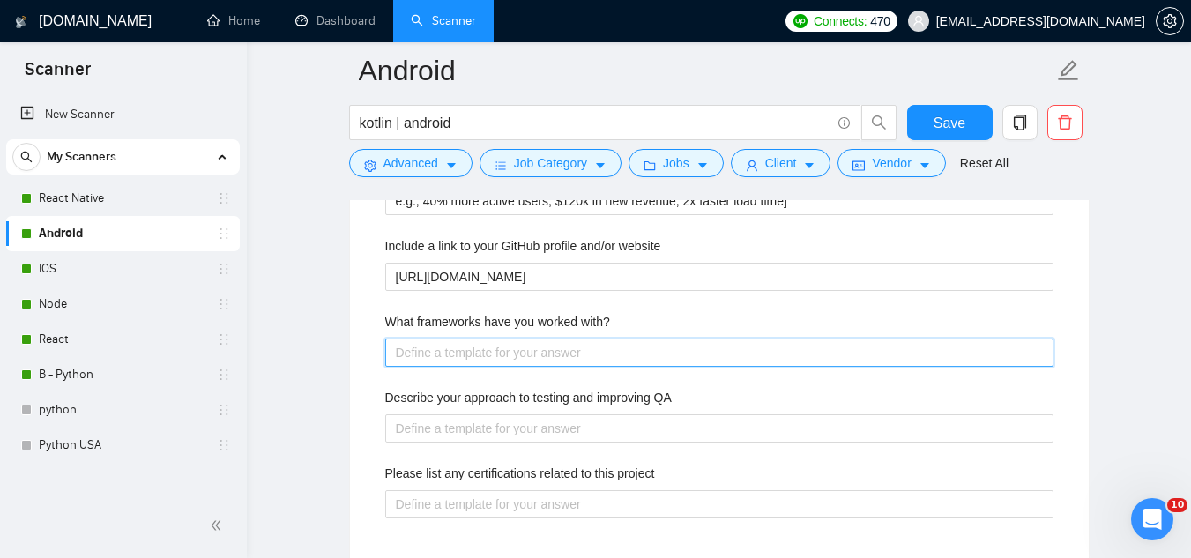
click at [523, 344] on with\? "What frameworks have you worked with?" at bounding box center [719, 352] width 668 height 28
paste with\? "👉 Android SDK, Kotlin, Java, Jetpack Compose, Android Jetpack (Room, LiveData, …"
type with\? "👉 Android SDK, Kotlin, Java, Jetpack Compose, Android Jetpack (Room, LiveData, …"
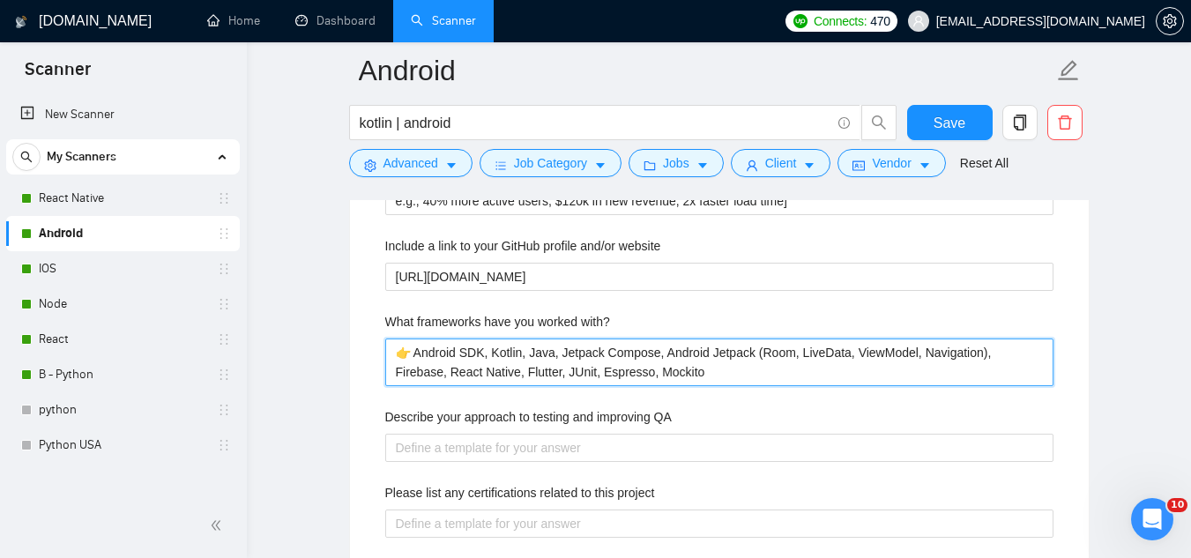
click at [418, 351] on with\? "👉 Android SDK, Kotlin, Java, Jetpack Compose, Android Jetpack (Room, LiveData, …" at bounding box center [719, 362] width 668 height 48
type with\? "👉Android SDK, Kotlin, Java, Jetpack Compose, Android Jetpack (Room, LiveData, V…"
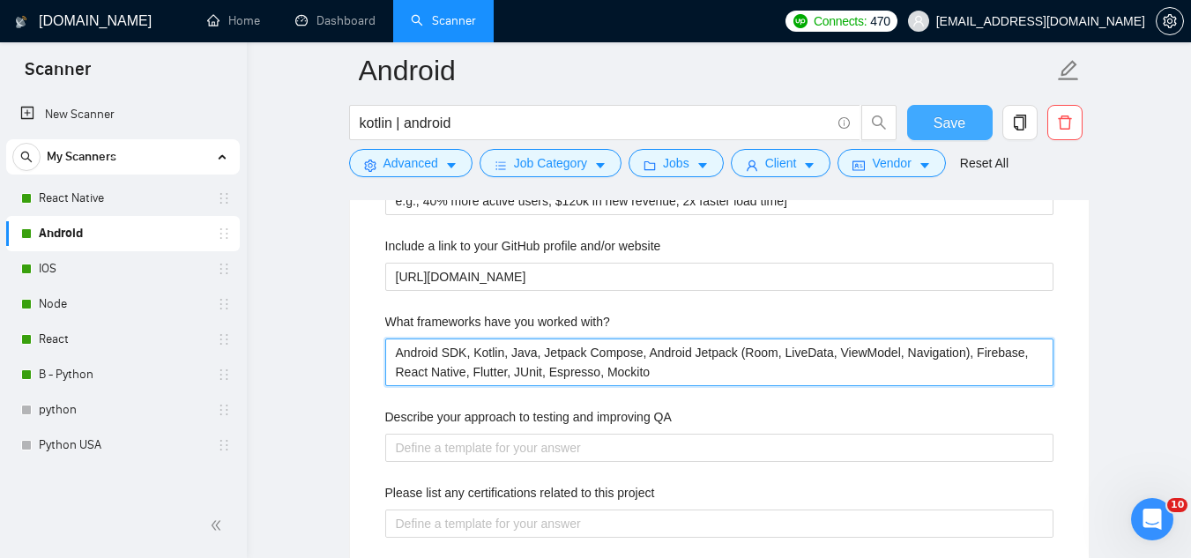
type with\? "Android SDK, Kotlin, Java, Jetpack Compose, Android Jetpack (Room, LiveData, Vi…"
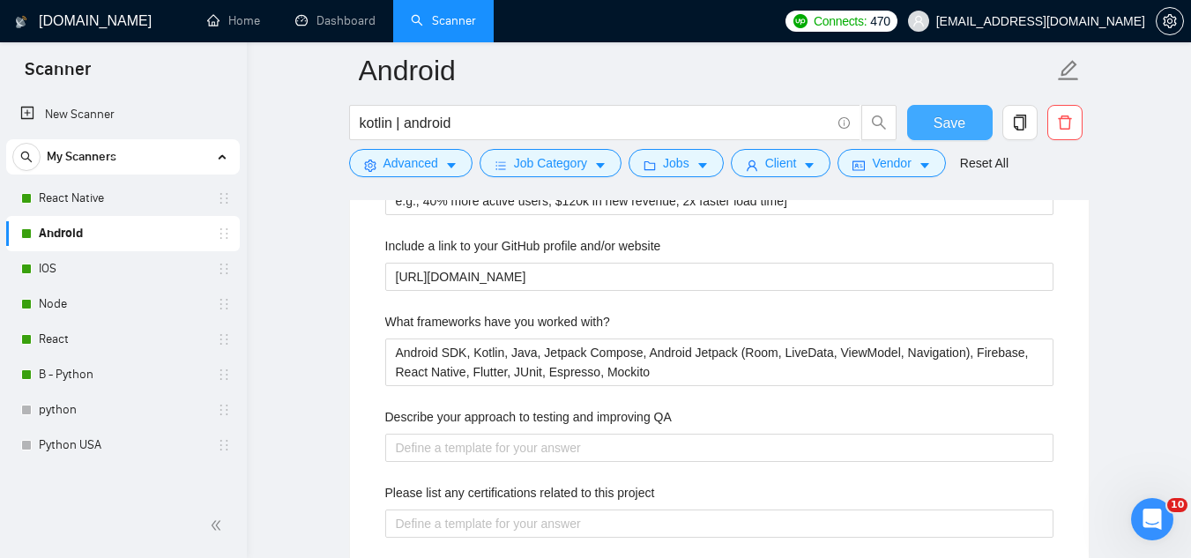
click at [956, 129] on span "Save" at bounding box center [949, 123] width 32 height 22
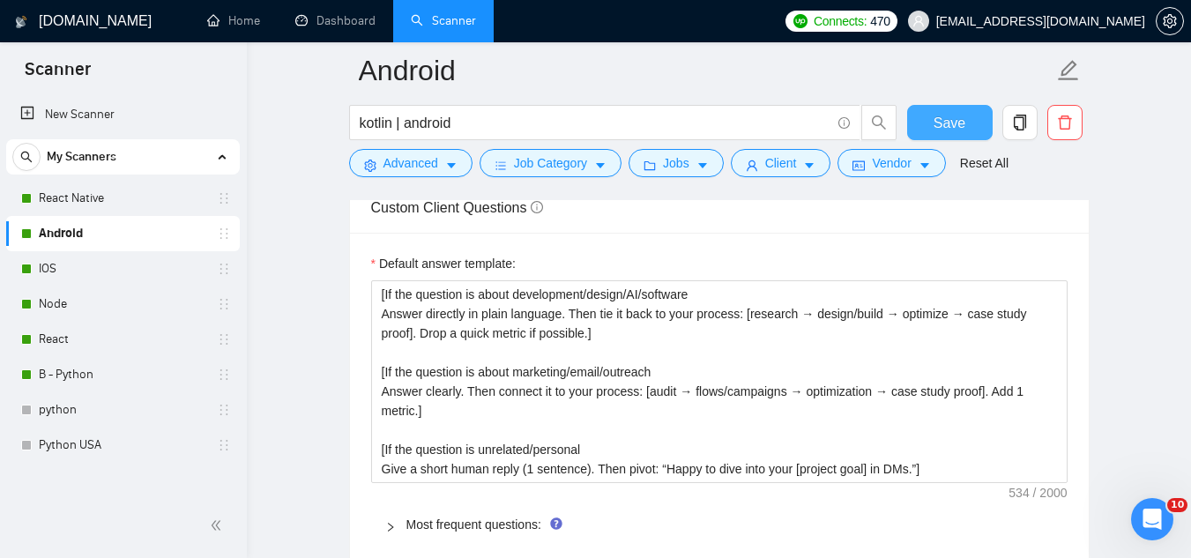
scroll to position [2644, 0]
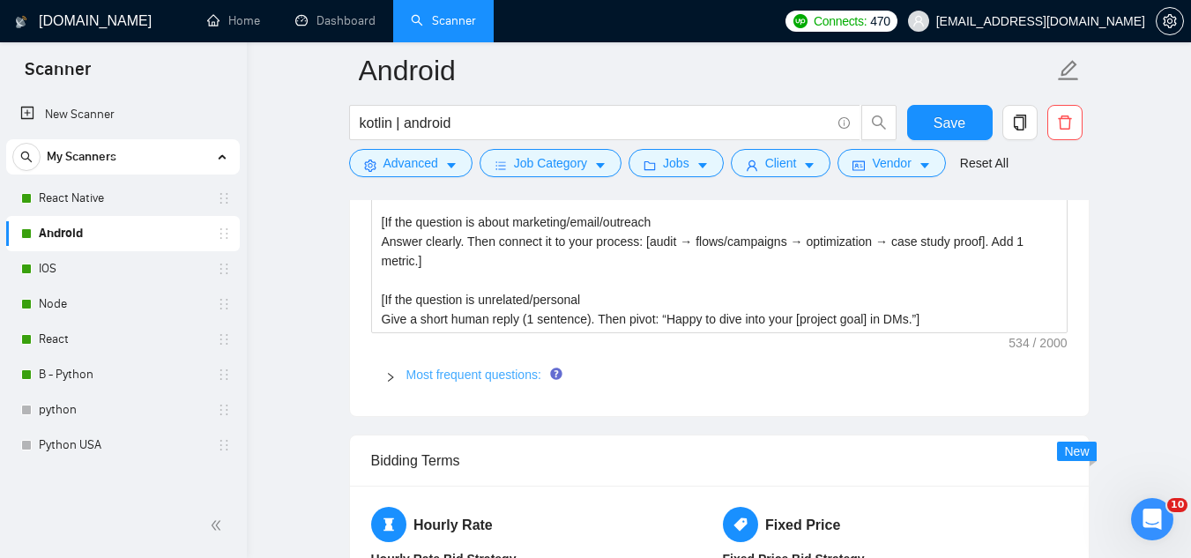
click at [492, 370] on link "Most frequent questions:" at bounding box center [473, 374] width 135 height 14
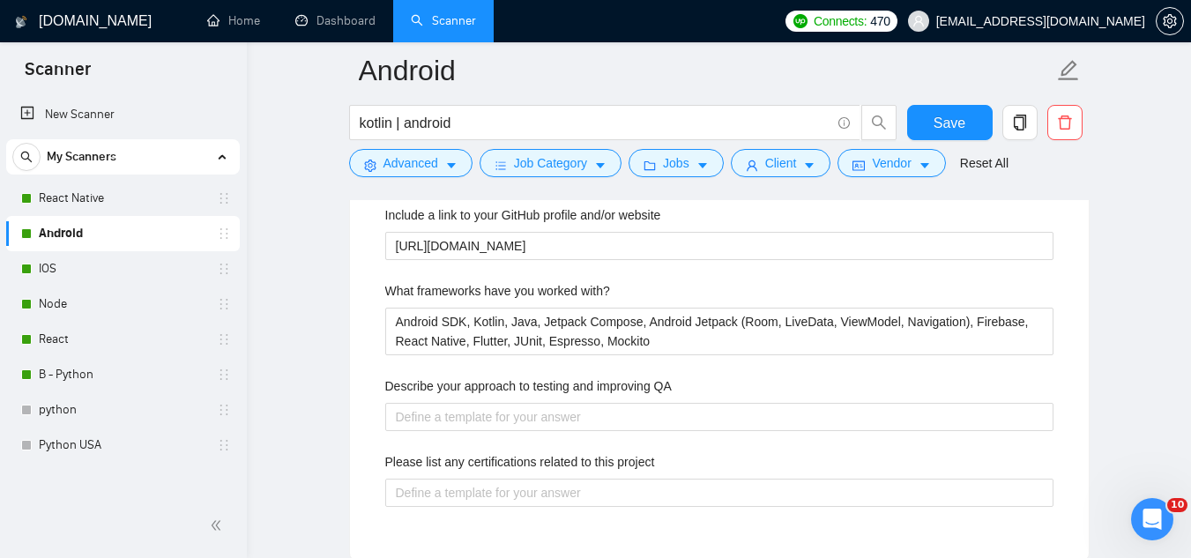
scroll to position [2908, 0]
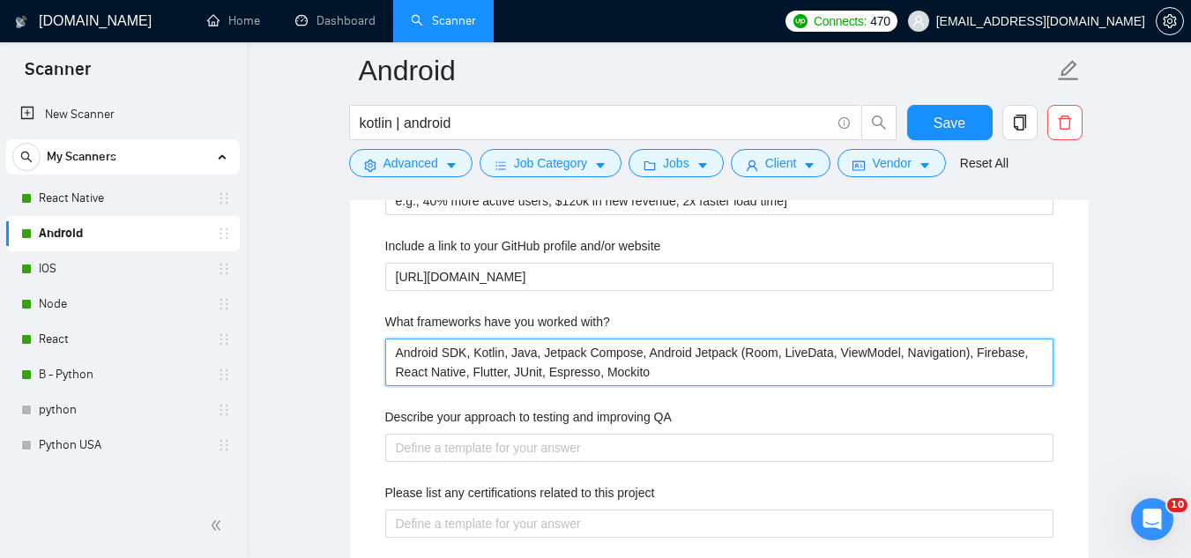
click at [486, 358] on with\? "Android SDK, Kotlin, Java, Jetpack Compose, Android Jetpack (Room, LiveData, Vi…" at bounding box center [719, 362] width 668 height 48
paste with\? "Firebase, React Native, Flutter"
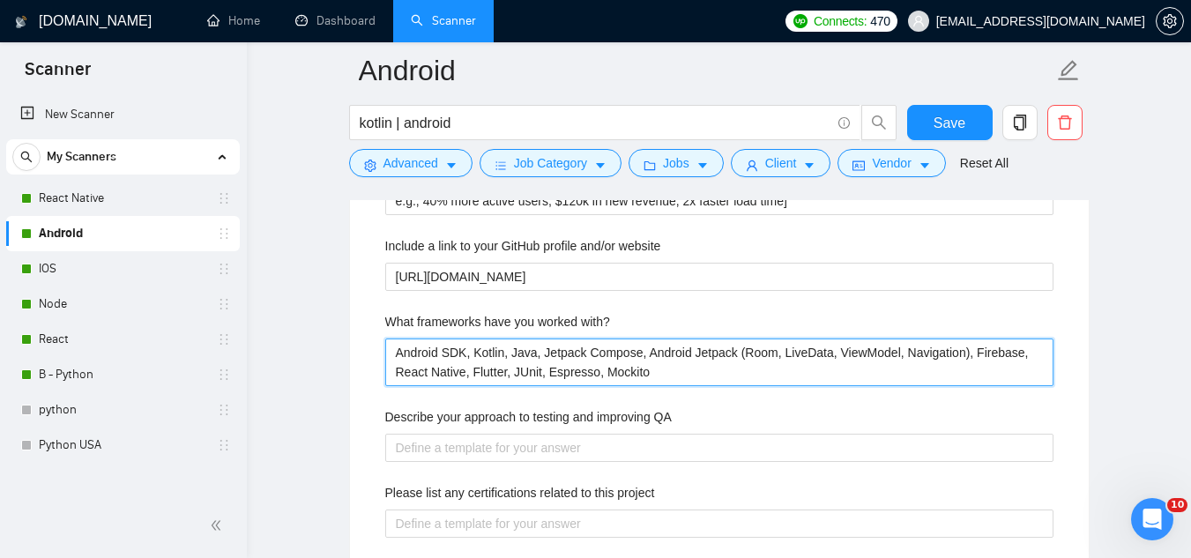
type with\? "Android SDK, Kotlin, Java, Jetpack Compose, Firebase, React Native, Flutter"
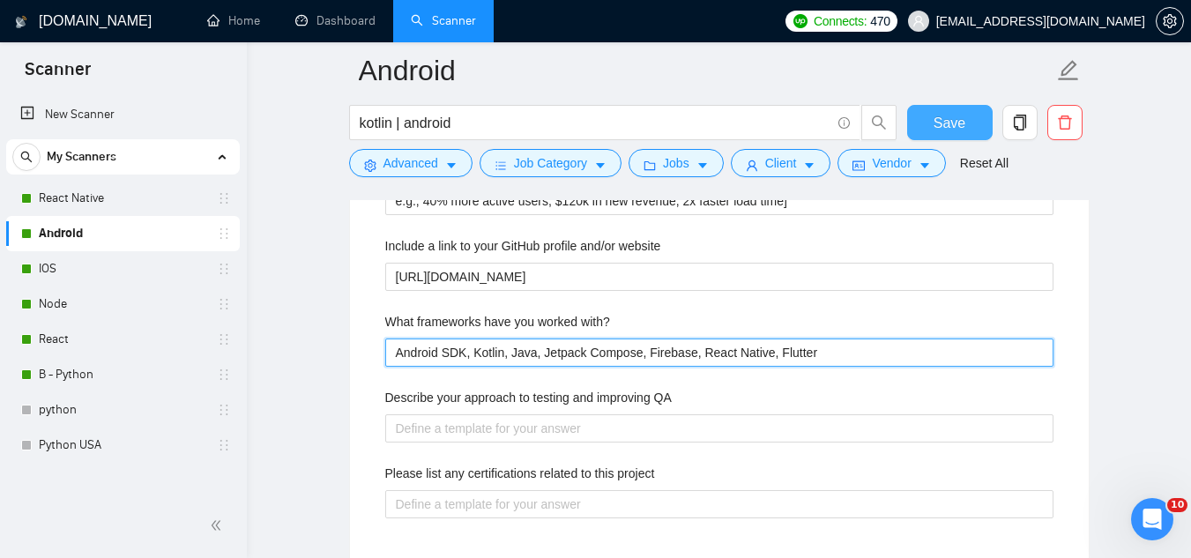
type with\? "Android SDK, Kotlin, Java, Jetpack Compose, Firebase, React Native, Flutter"
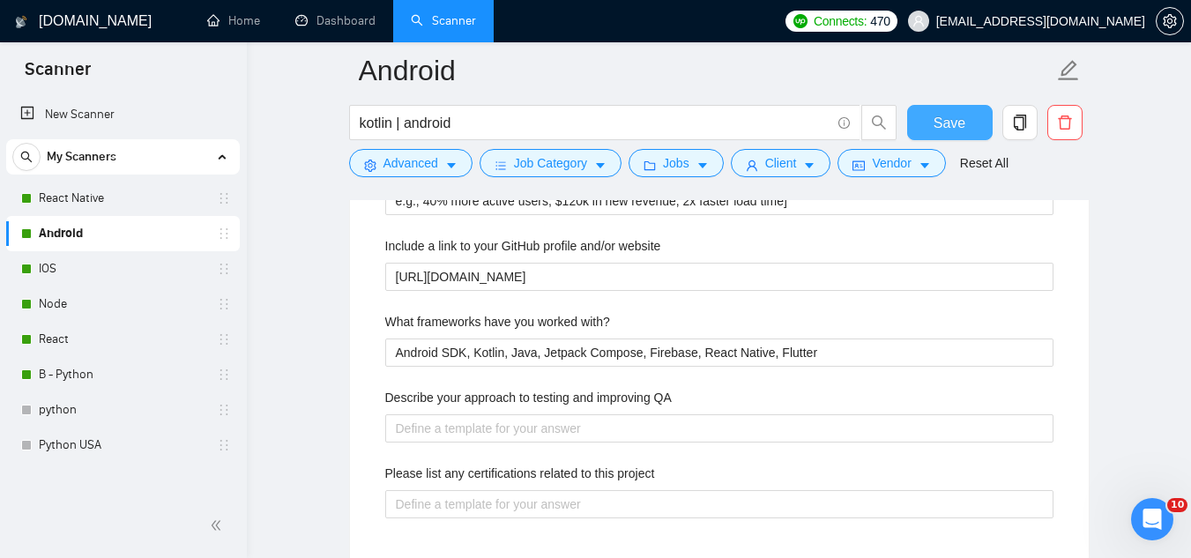
click at [947, 128] on span "Save" at bounding box center [949, 123] width 32 height 22
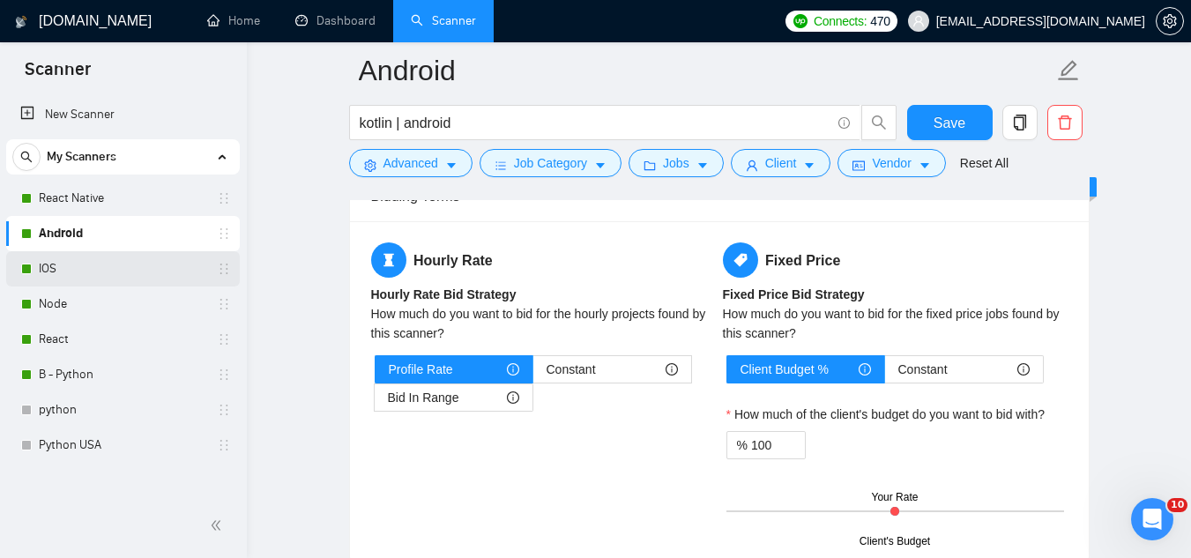
click at [162, 264] on link "IOS" at bounding box center [122, 268] width 167 height 35
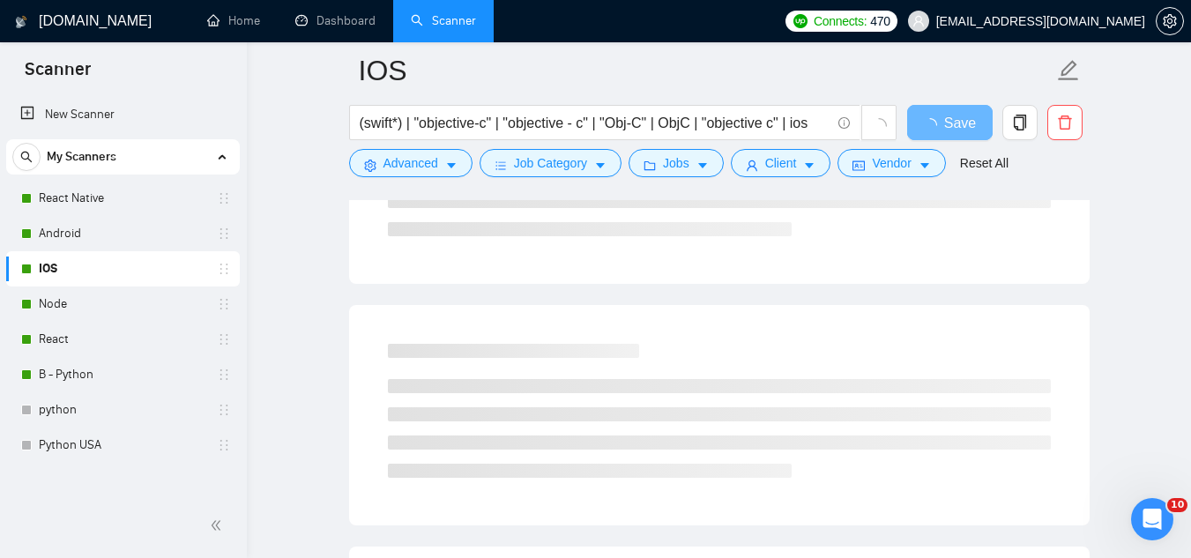
scroll to position [74, 0]
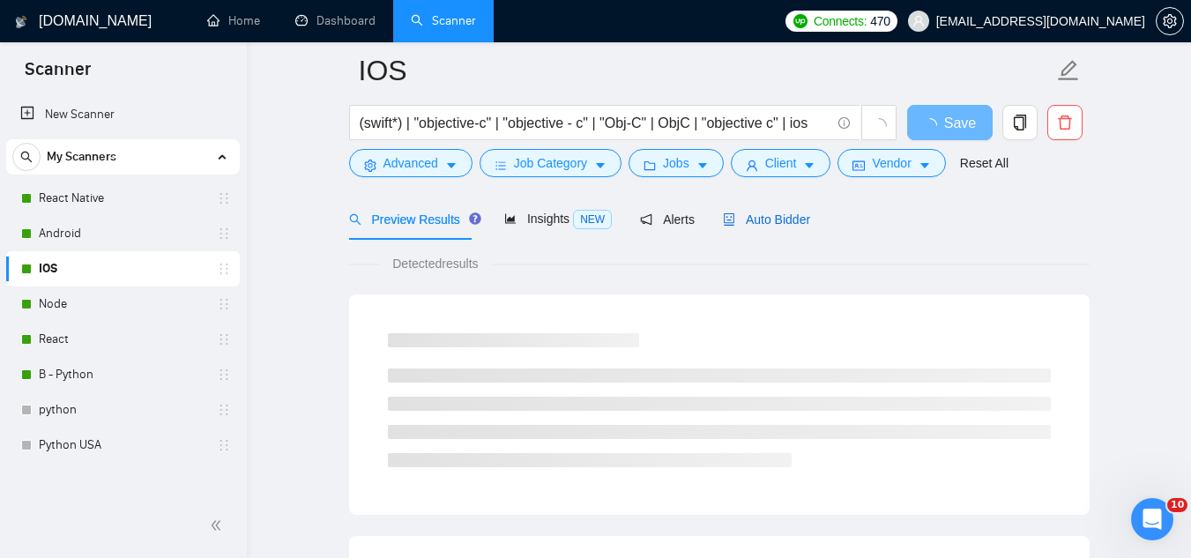
click at [730, 226] on span "Auto Bidder" at bounding box center [766, 219] width 87 height 14
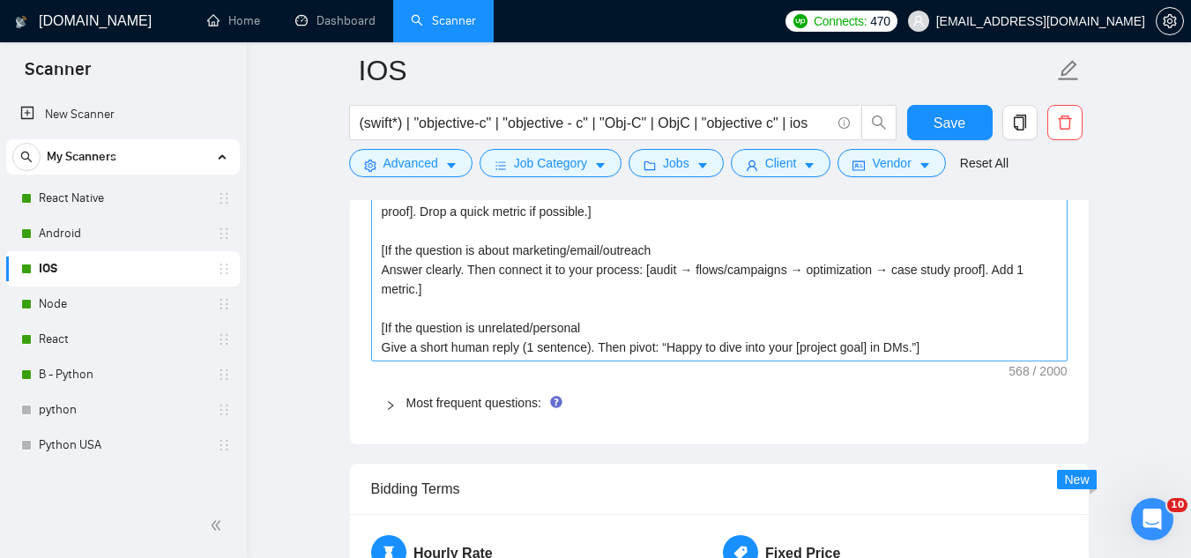
scroll to position [2806, 0]
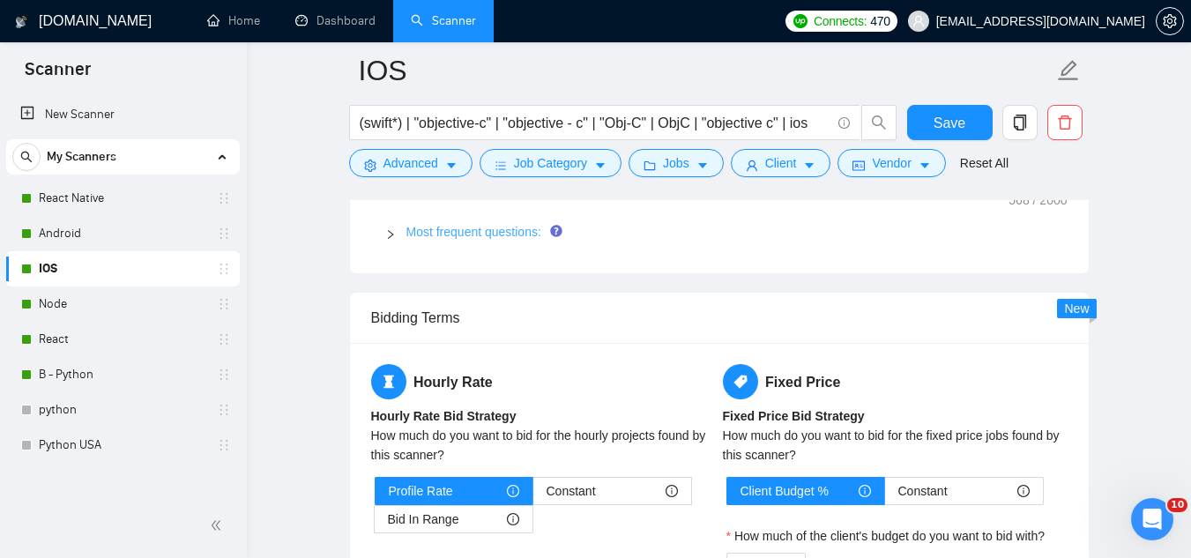
click at [457, 233] on link "Most frequent questions:" at bounding box center [473, 232] width 135 height 14
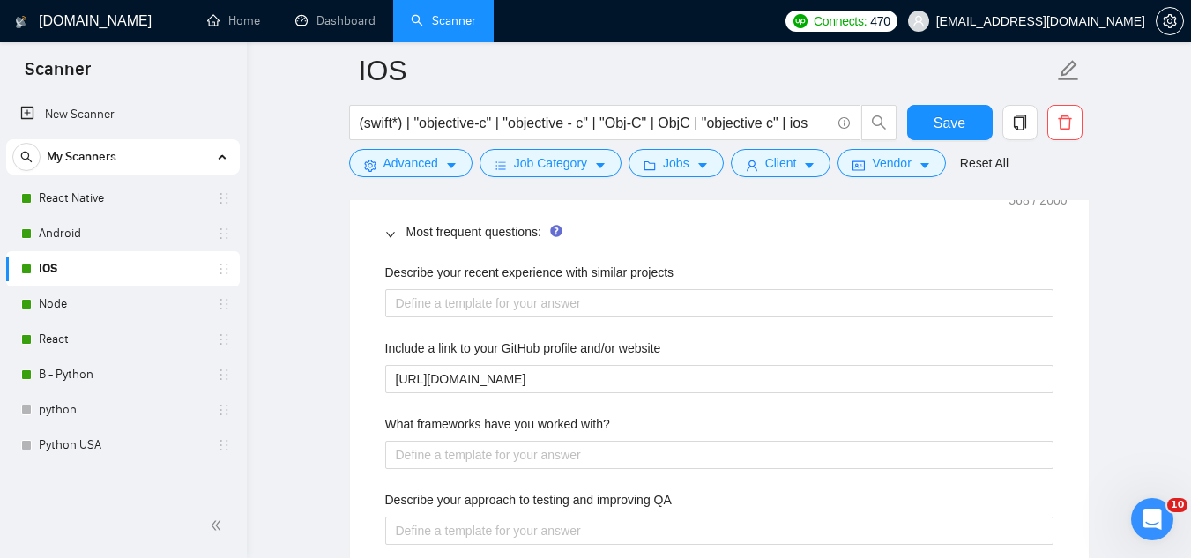
scroll to position [2894, 0]
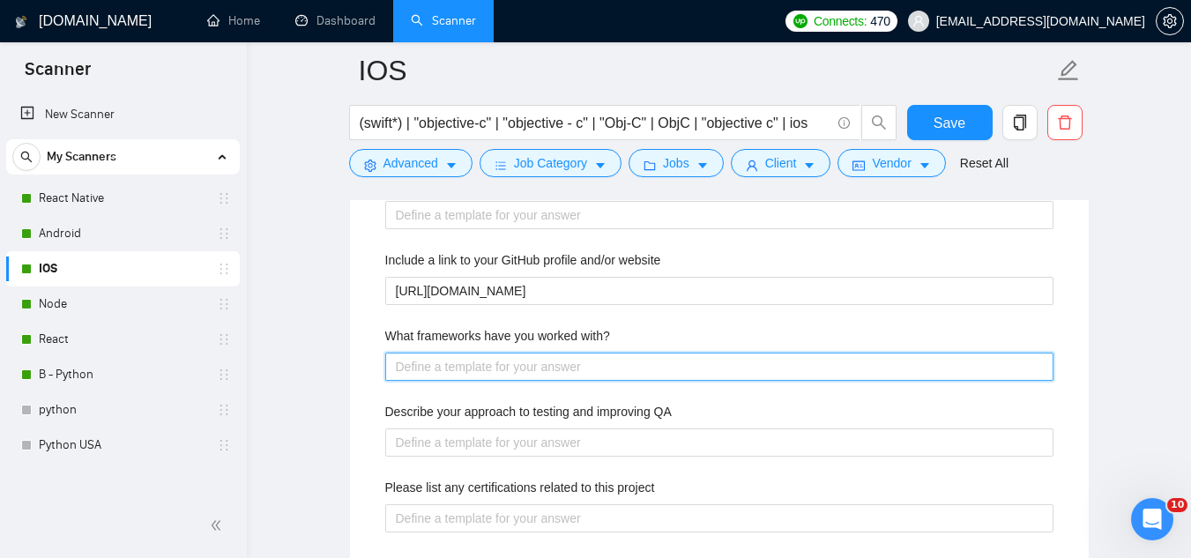
click at [509, 367] on with\? "What frameworks have you worked with?" at bounding box center [719, 367] width 668 height 28
paste with\? "Swift, SwiftUI, Objective-C, iOS SDK, UIKit, CoreData, Firebase, React Native, …"
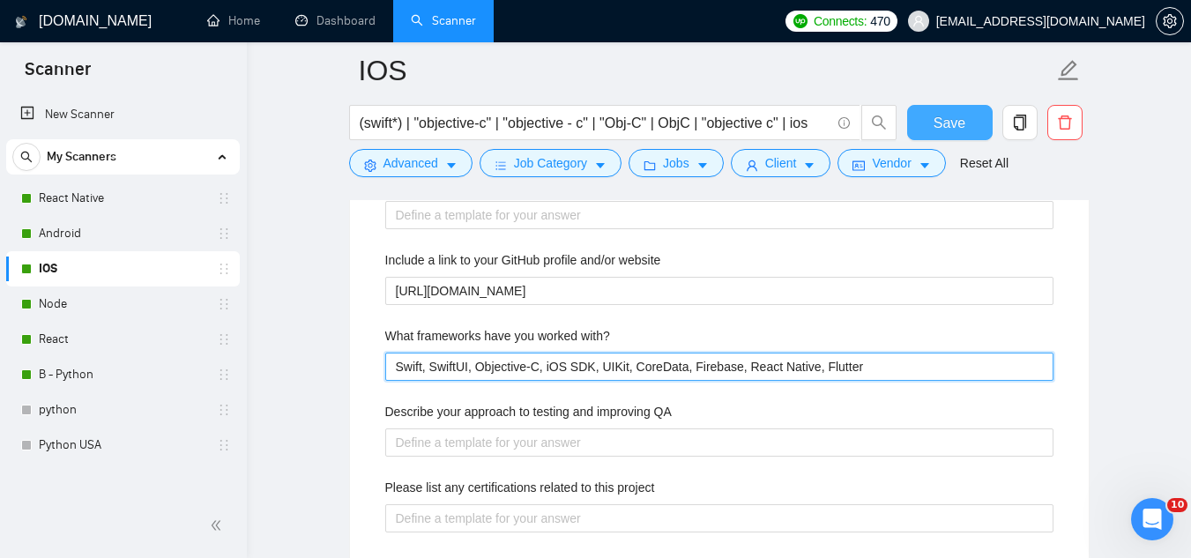
type with\? "Swift, SwiftUI, Objective-C, iOS SDK, UIKit, CoreData, Firebase, React Native, …"
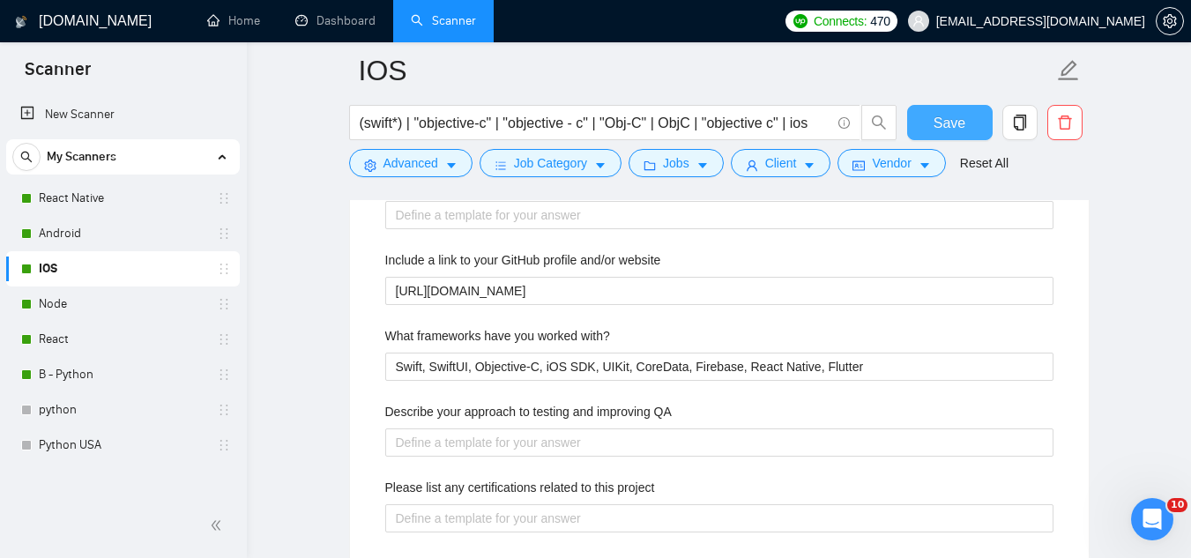
click at [924, 135] on button "Save" at bounding box center [949, 122] width 85 height 35
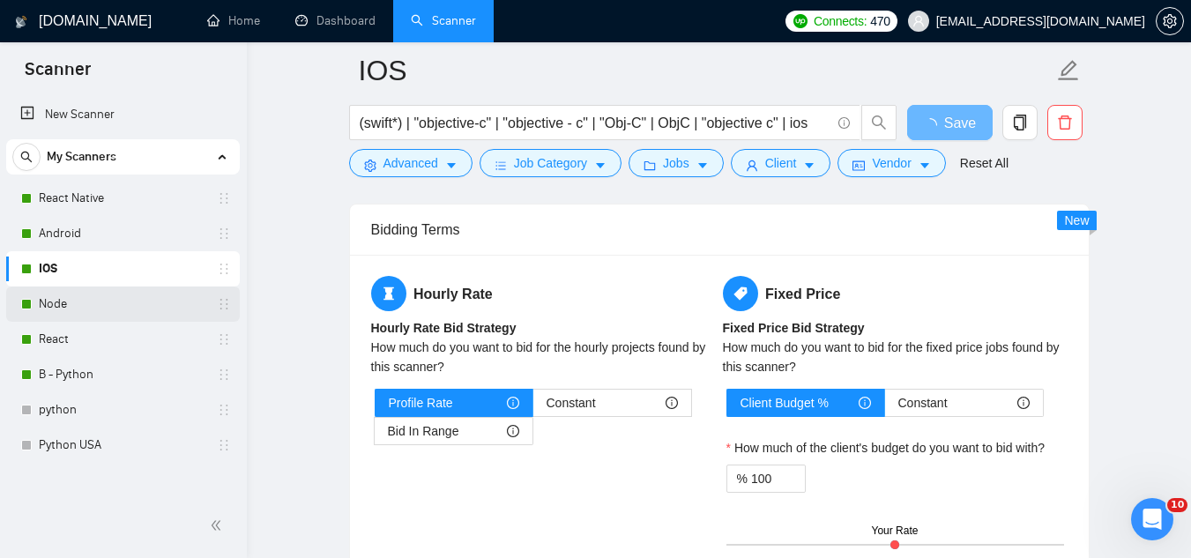
click at [143, 307] on link "Node" at bounding box center [122, 303] width 167 height 35
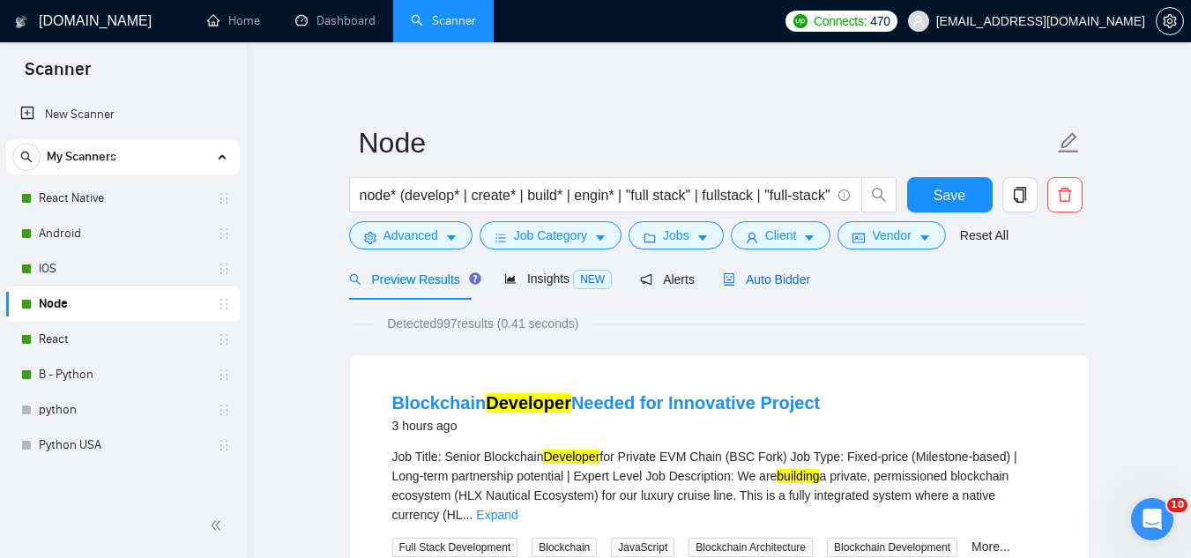
click at [750, 276] on span "Auto Bidder" at bounding box center [766, 279] width 87 height 14
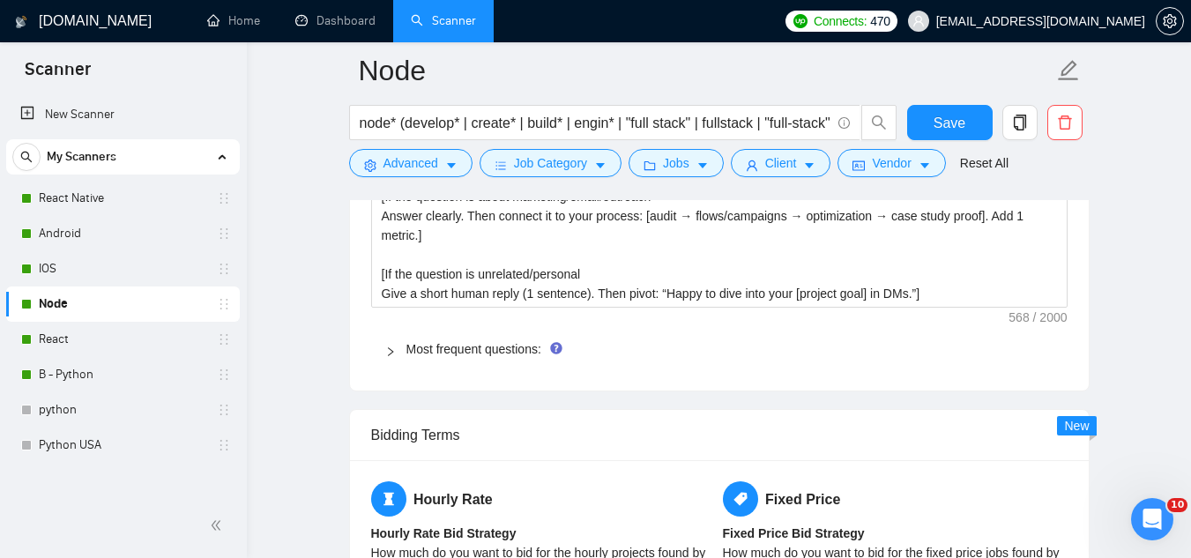
scroll to position [2644, 0]
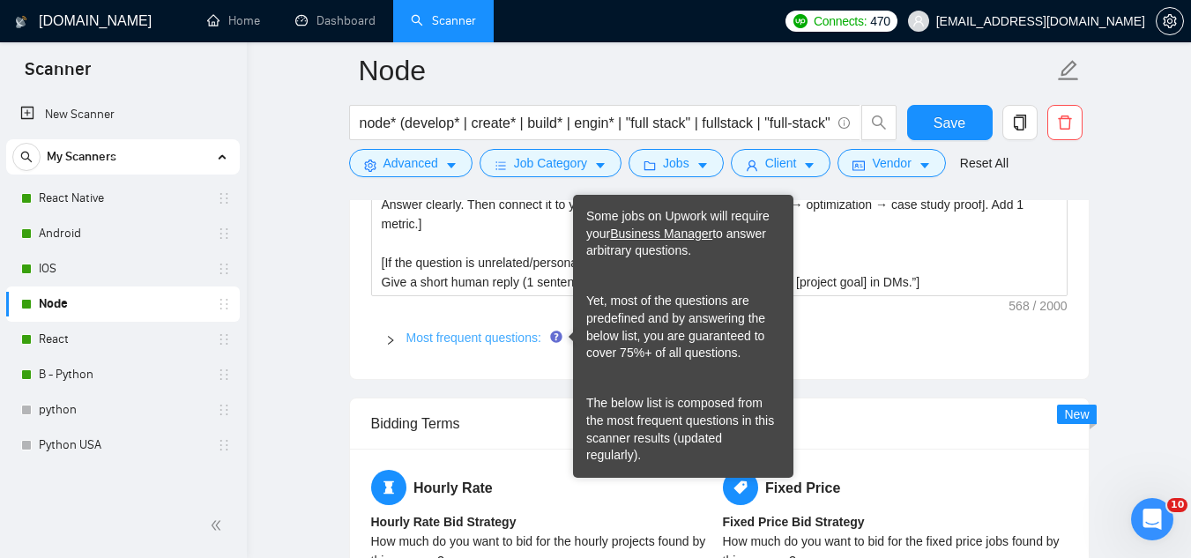
click at [524, 334] on link "Most frequent questions:" at bounding box center [473, 337] width 135 height 14
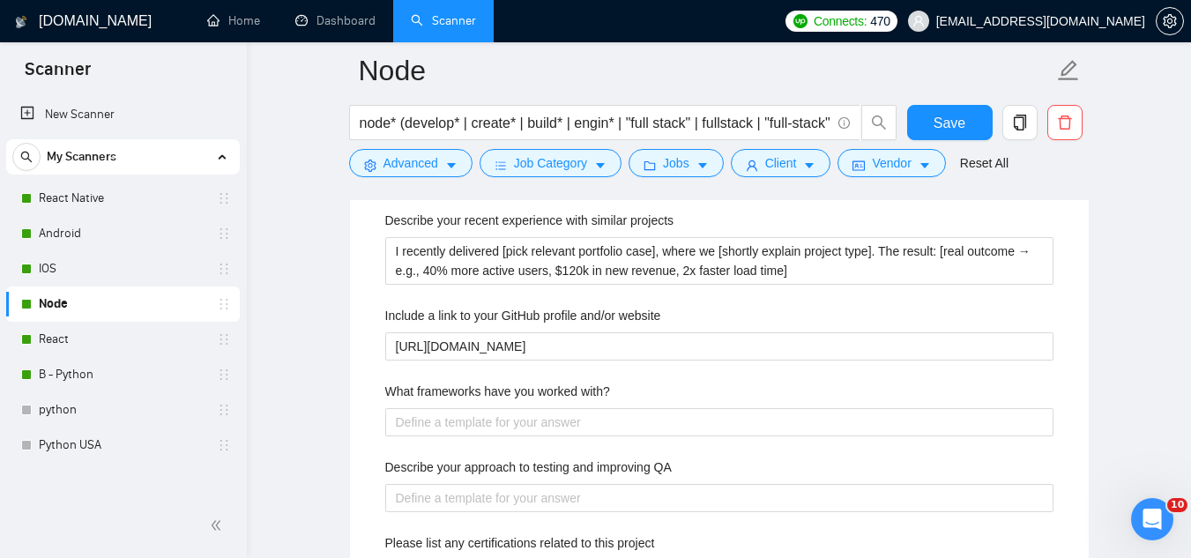
scroll to position [2820, 0]
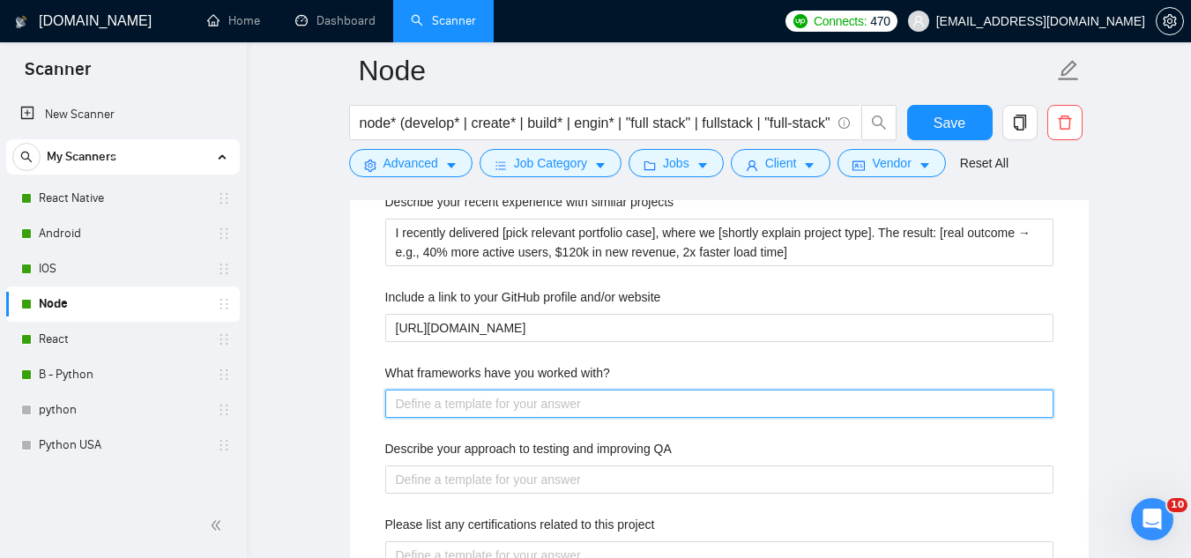
click at [537, 405] on with\? "What frameworks have you worked with?" at bounding box center [719, 404] width 668 height 28
paste with\? "Express.js, NestJS, Next.js, [DOMAIN_NAME], Fastify, Sequelize, Mongoose"
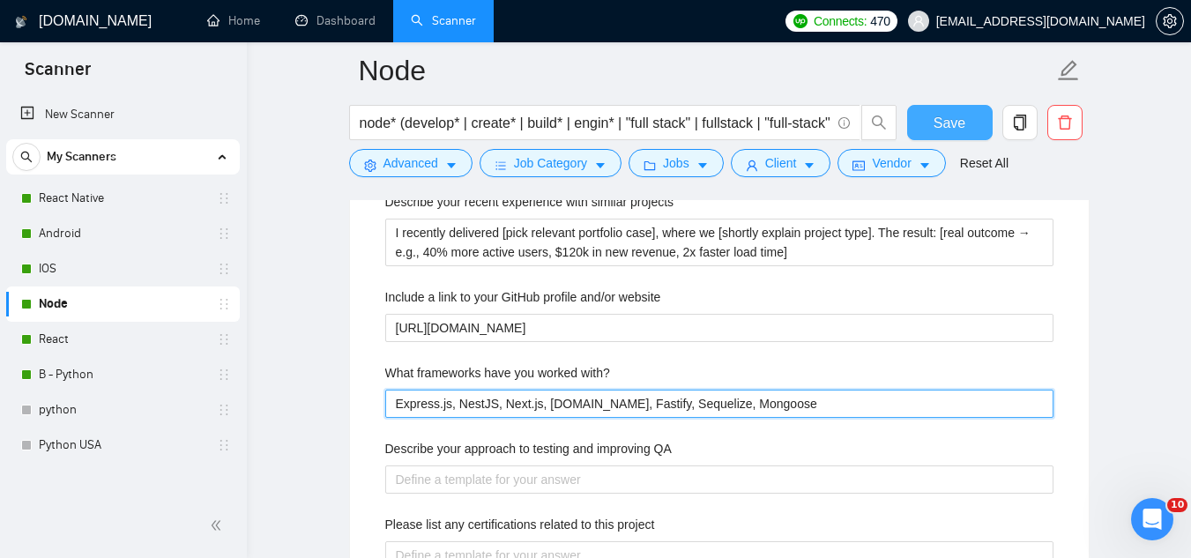
type with\? "Express.js, NestJS, Next.js, [DOMAIN_NAME], Fastify, Sequelize, Mongoose"
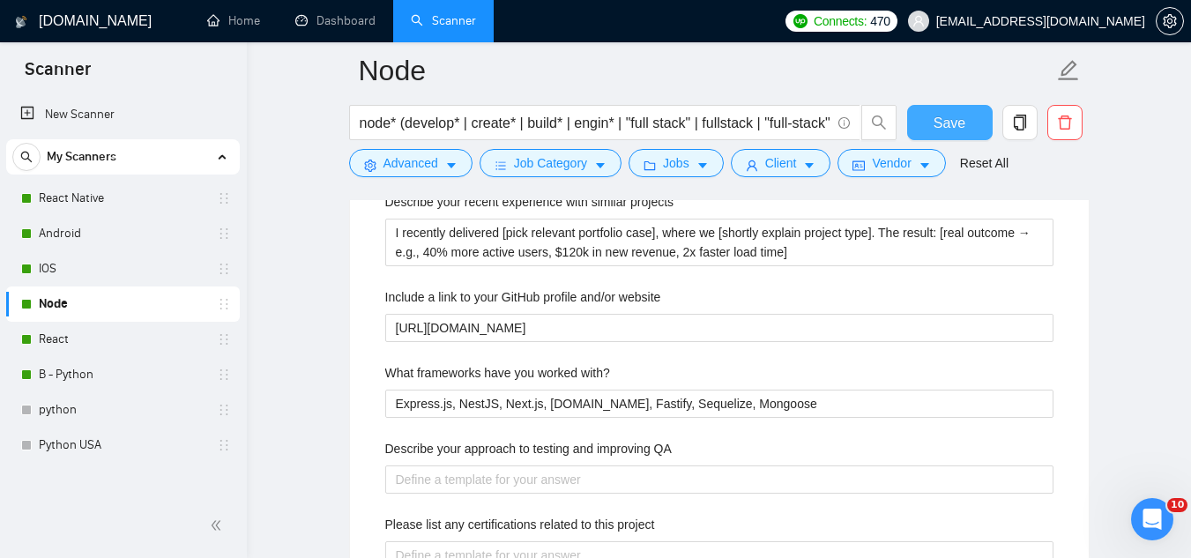
click at [936, 131] on span "Save" at bounding box center [949, 123] width 32 height 22
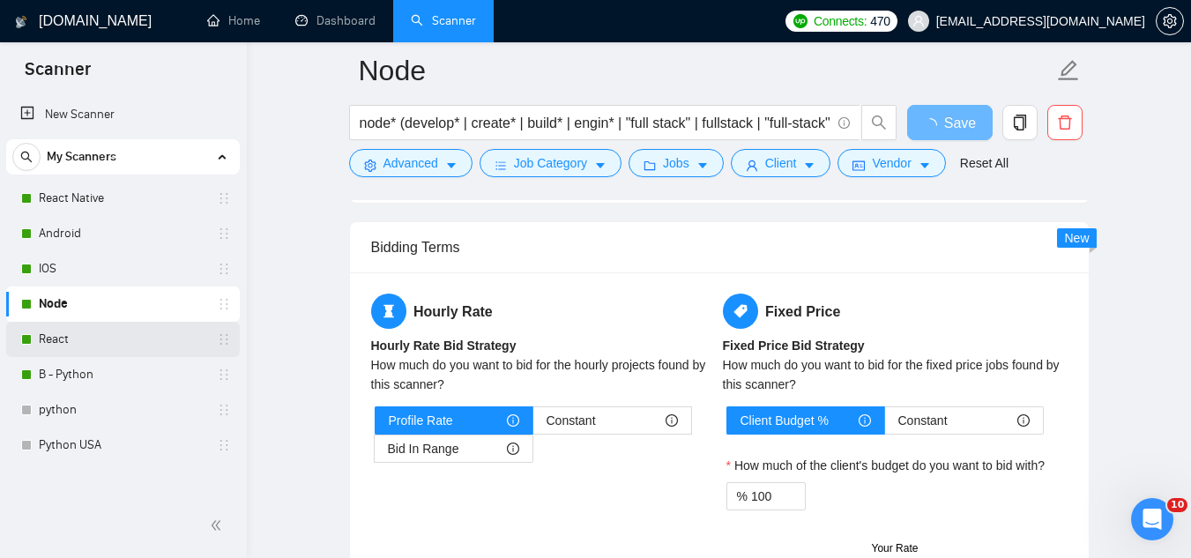
click at [100, 345] on link "React" at bounding box center [122, 339] width 167 height 35
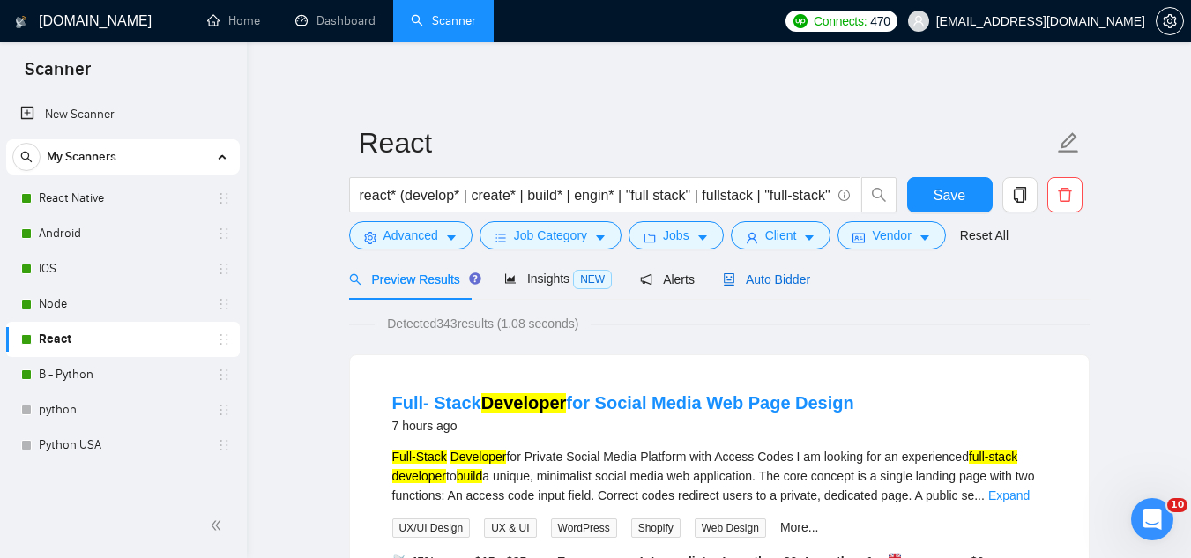
click at [757, 279] on span "Auto Bidder" at bounding box center [766, 279] width 87 height 14
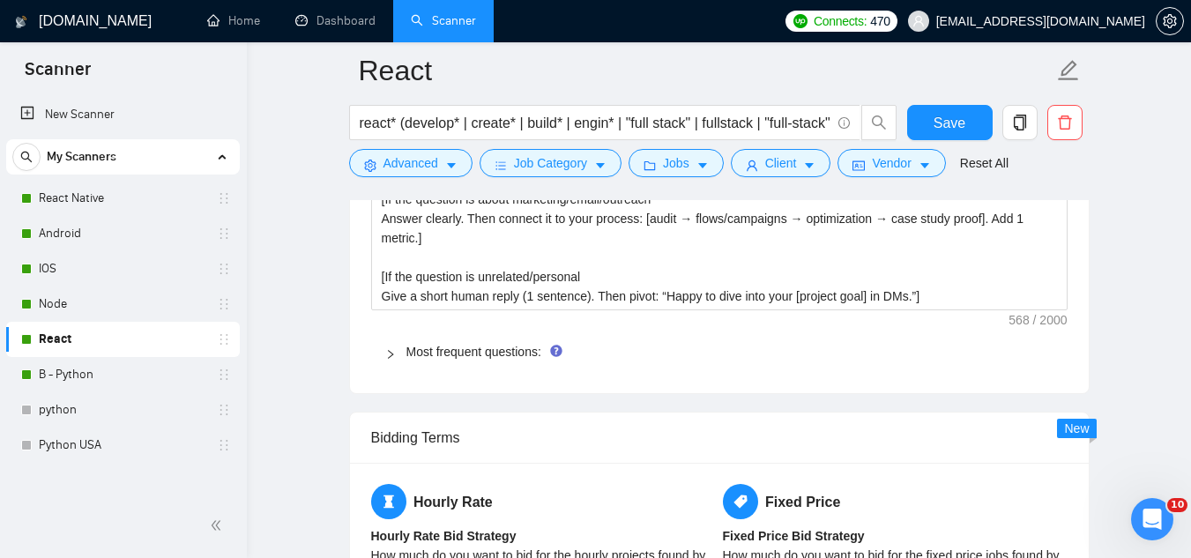
scroll to position [2732, 0]
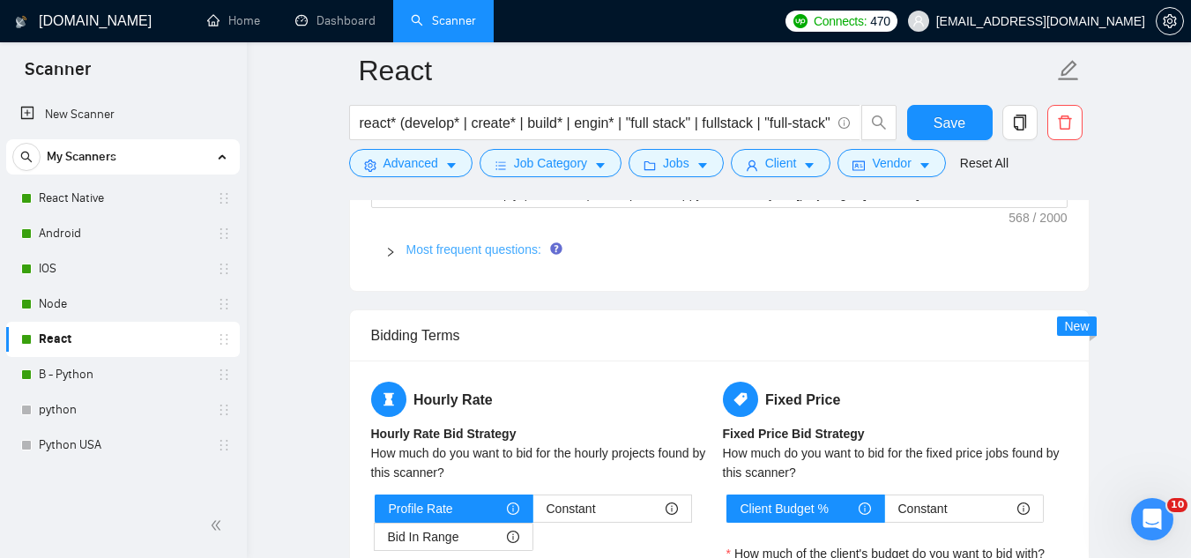
click at [440, 255] on link "Most frequent questions:" at bounding box center [473, 249] width 135 height 14
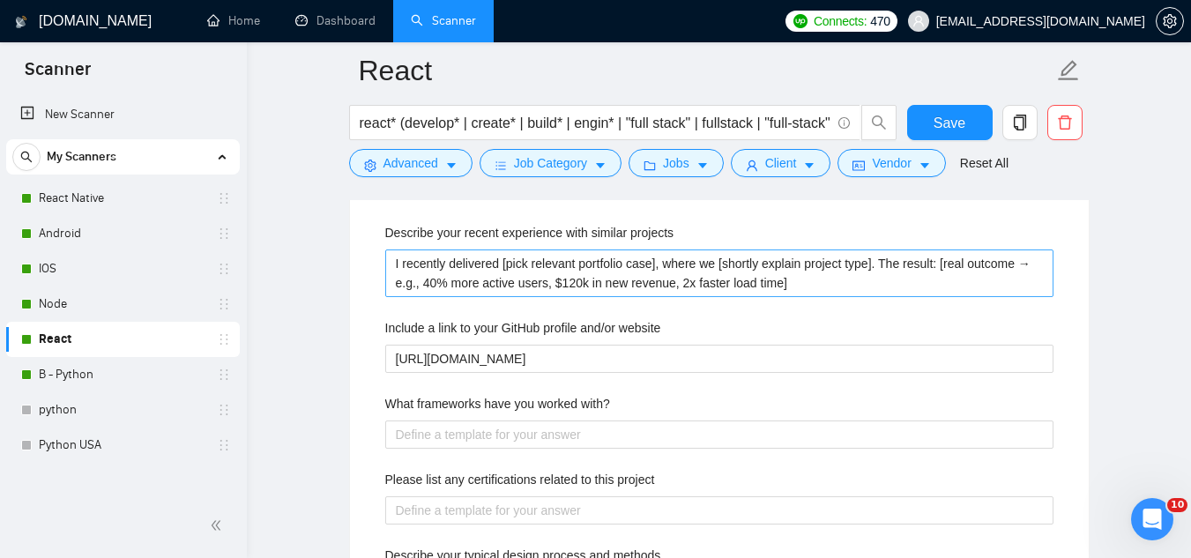
scroll to position [2820, 0]
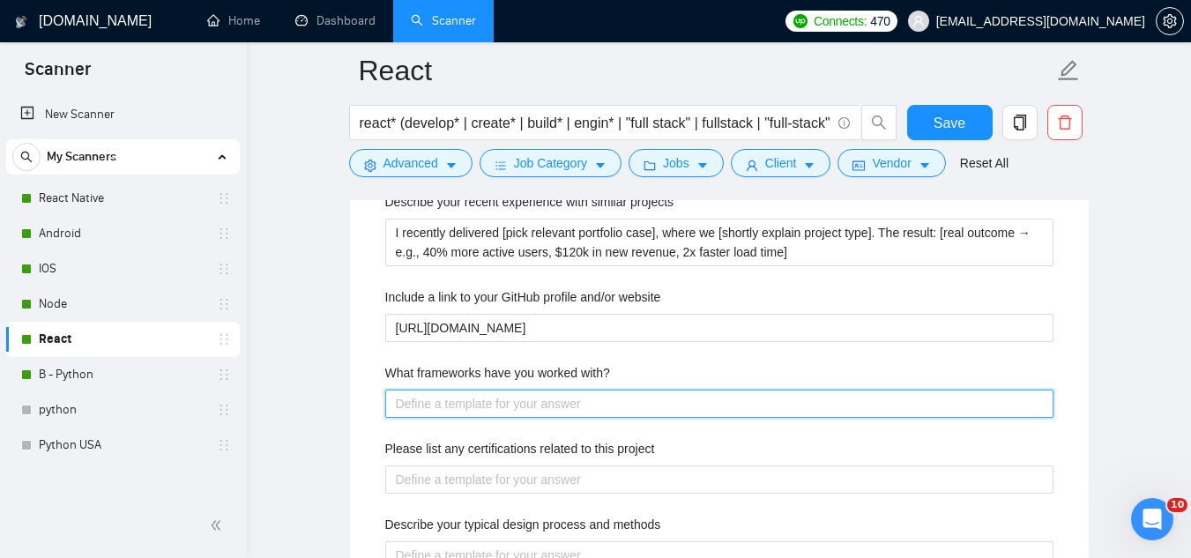
click at [491, 405] on with\? "What frameworks have you worked with?" at bounding box center [719, 404] width 668 height 28
paste with\? "React.js, Next.js, Redux, Redux Toolkit, Zustand, React Query, React Router"
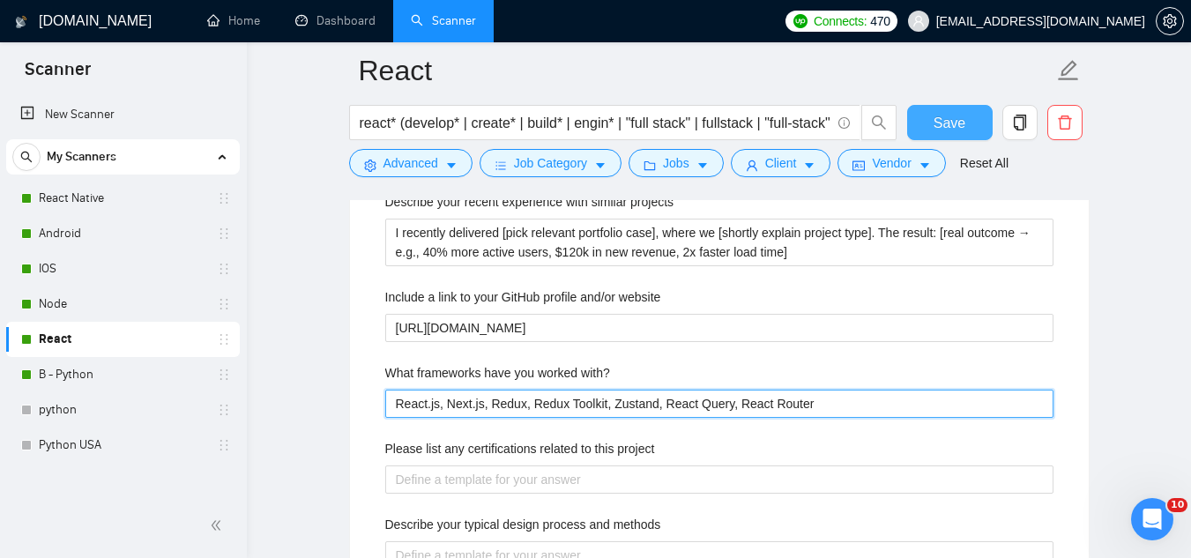
type with\? "React.js, Next.js, Redux, Redux Toolkit, Zustand, React Query, React Router"
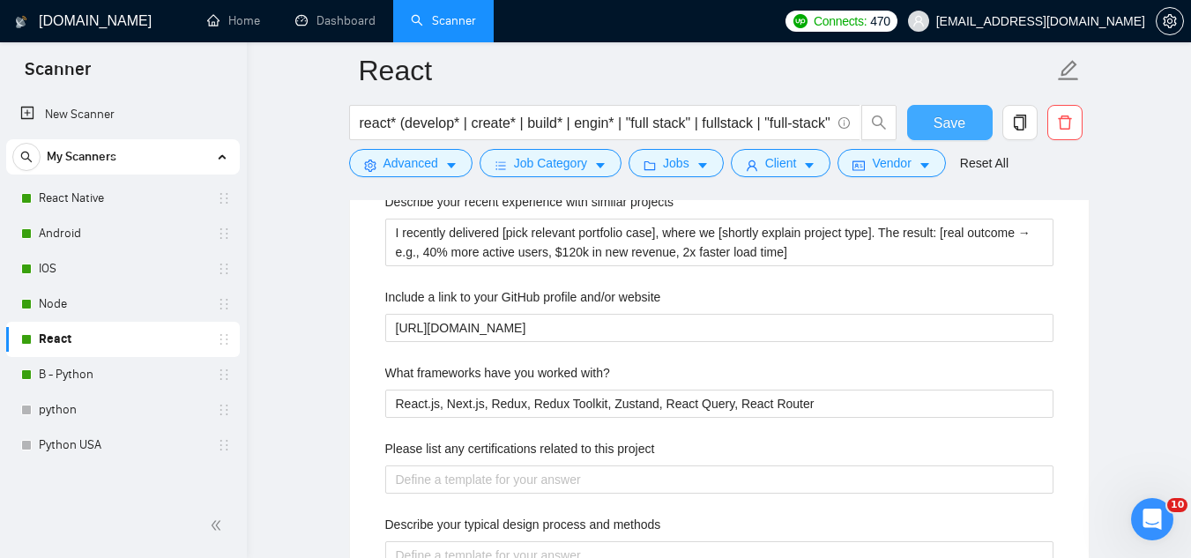
click at [933, 131] on button "Save" at bounding box center [949, 122] width 85 height 35
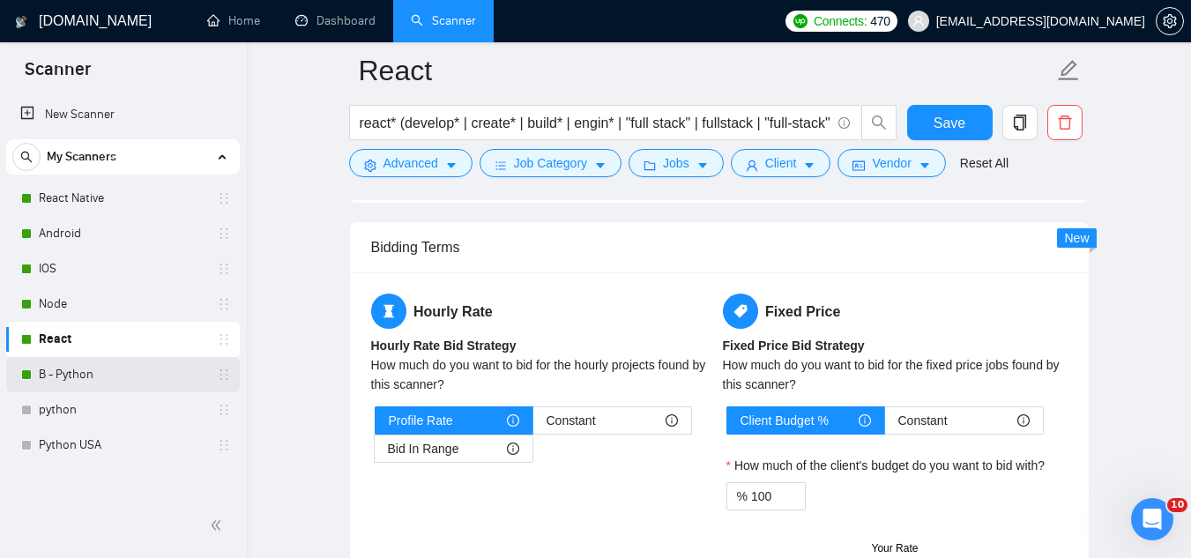
click at [165, 375] on link "B - Python" at bounding box center [122, 374] width 167 height 35
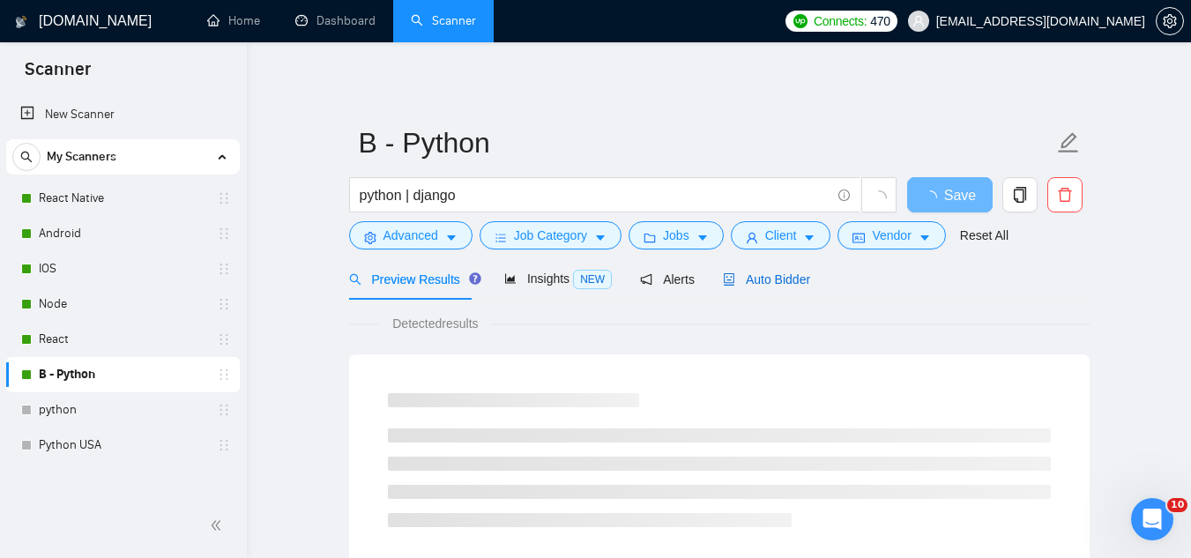
click at [776, 278] on span "Auto Bidder" at bounding box center [766, 279] width 87 height 14
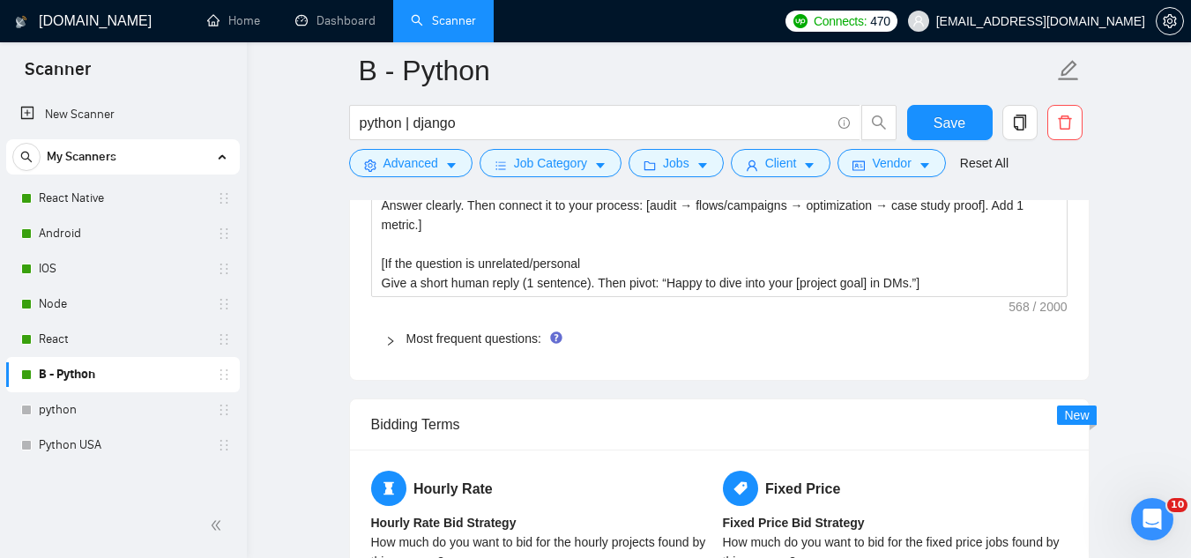
scroll to position [2644, 0]
click at [471, 337] on link "Most frequent questions:" at bounding box center [473, 337] width 135 height 14
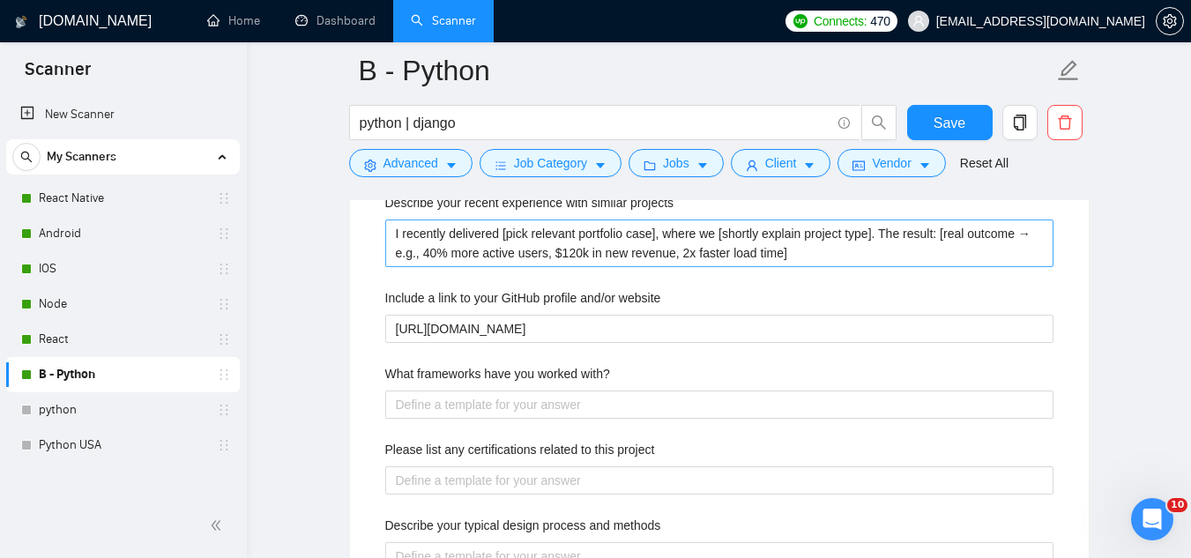
scroll to position [2820, 0]
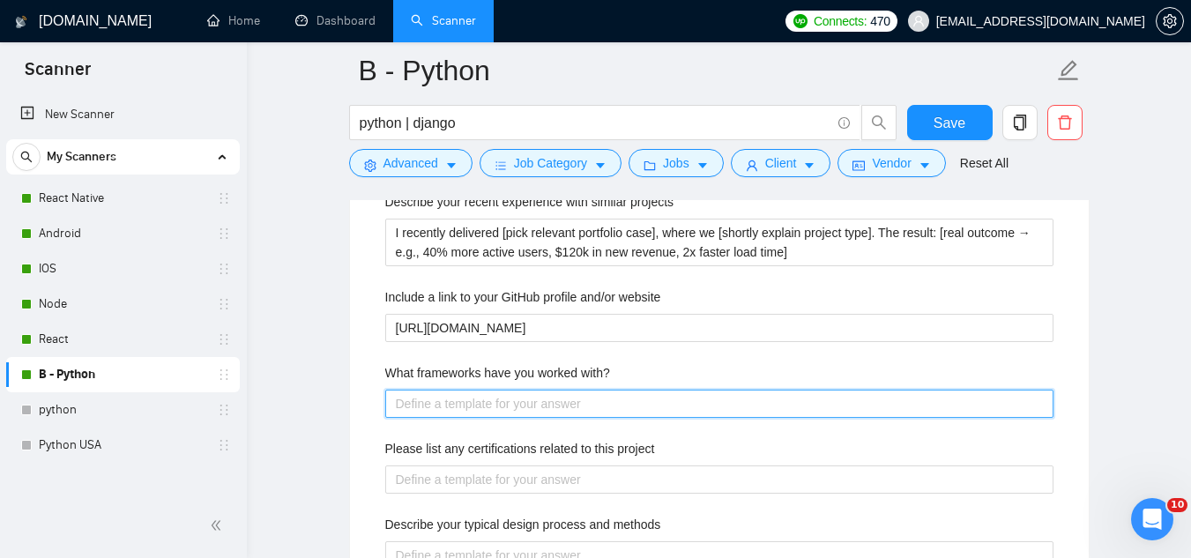
click at [495, 405] on with\? "What frameworks have you worked with?" at bounding box center [719, 404] width 668 height 28
paste with\? "Django, Flask, FastAPI, [MEDICAL_DATA], Pandas, NumPy, TensorFlow"
type with\? "Django, Flask, FastAPI, [MEDICAL_DATA], Pandas, NumPy, TensorFlow"
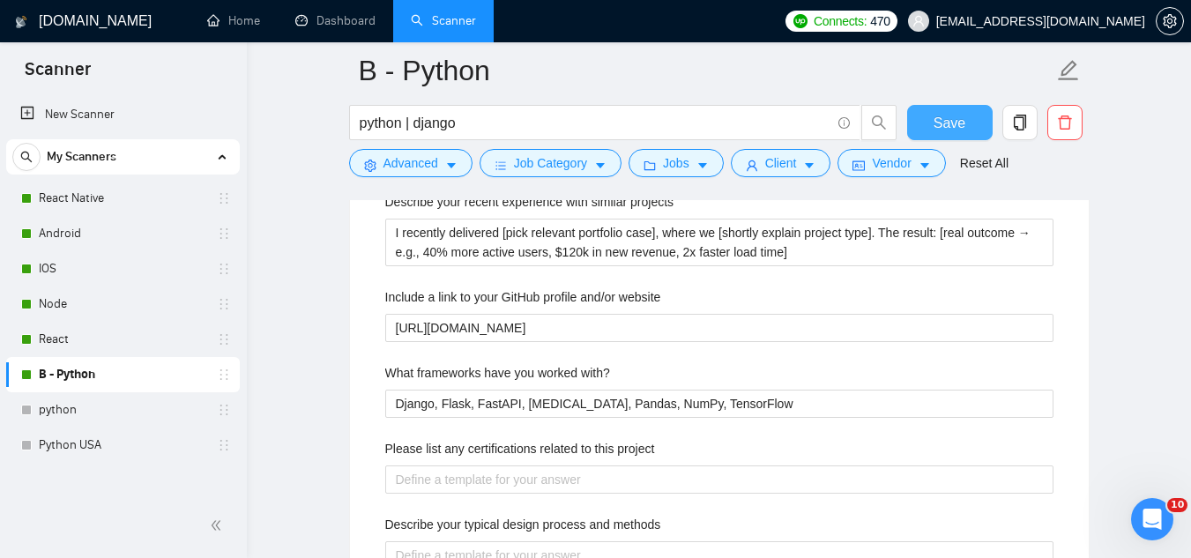
click at [932, 128] on button "Save" at bounding box center [949, 122] width 85 height 35
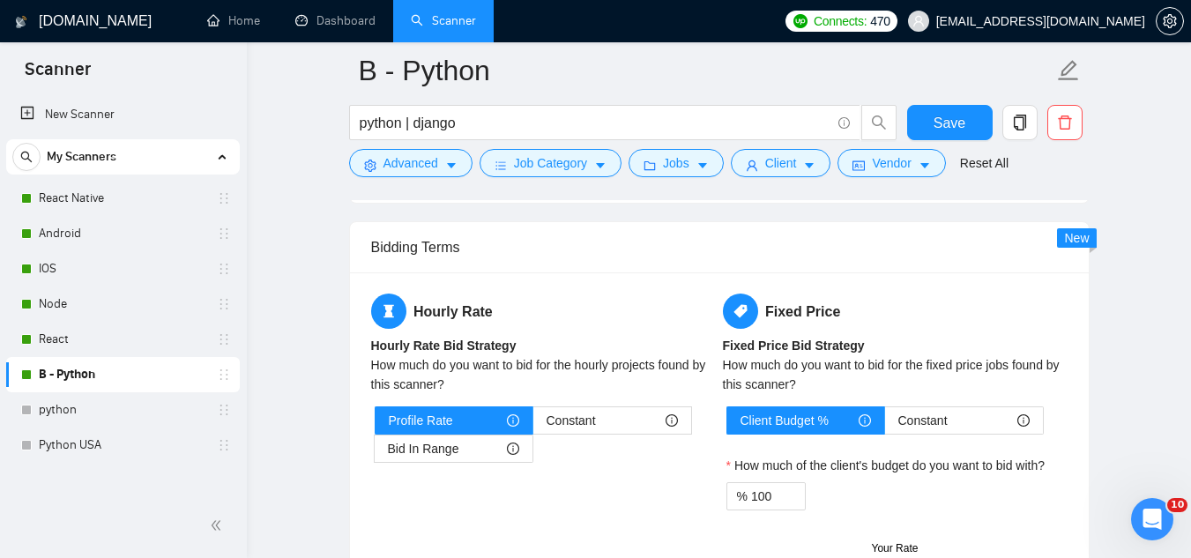
click at [147, 204] on link "React Native" at bounding box center [122, 198] width 167 height 35
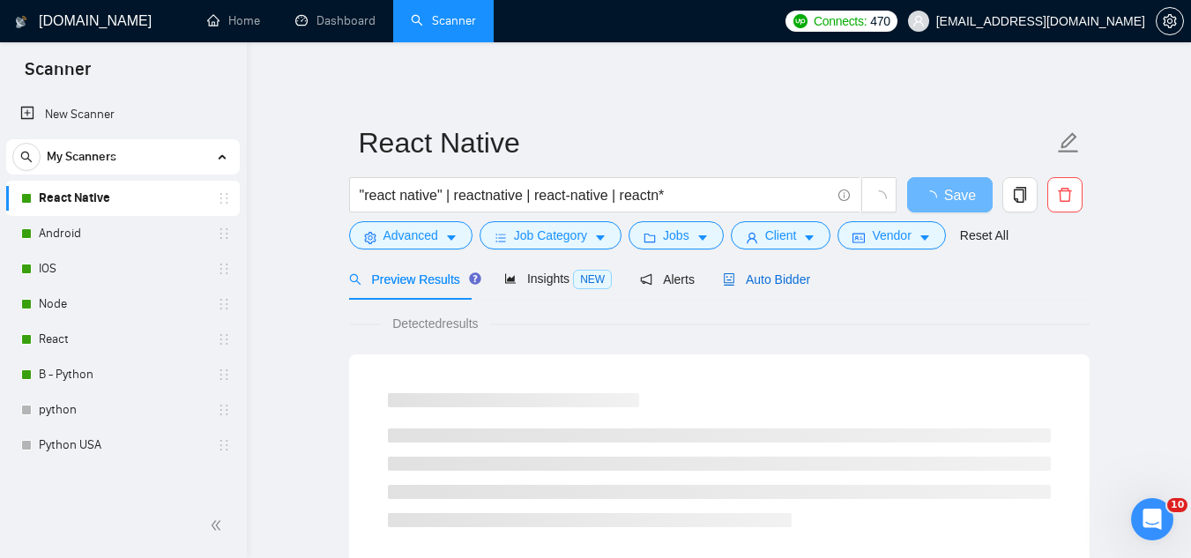
click at [774, 275] on span "Auto Bidder" at bounding box center [766, 279] width 87 height 14
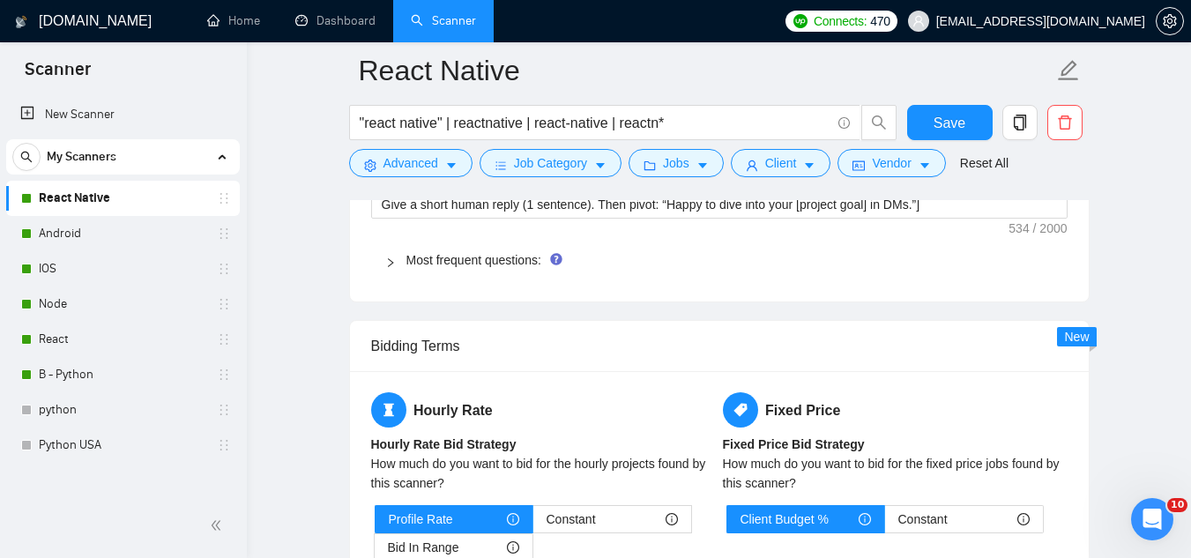
scroll to position [2732, 0]
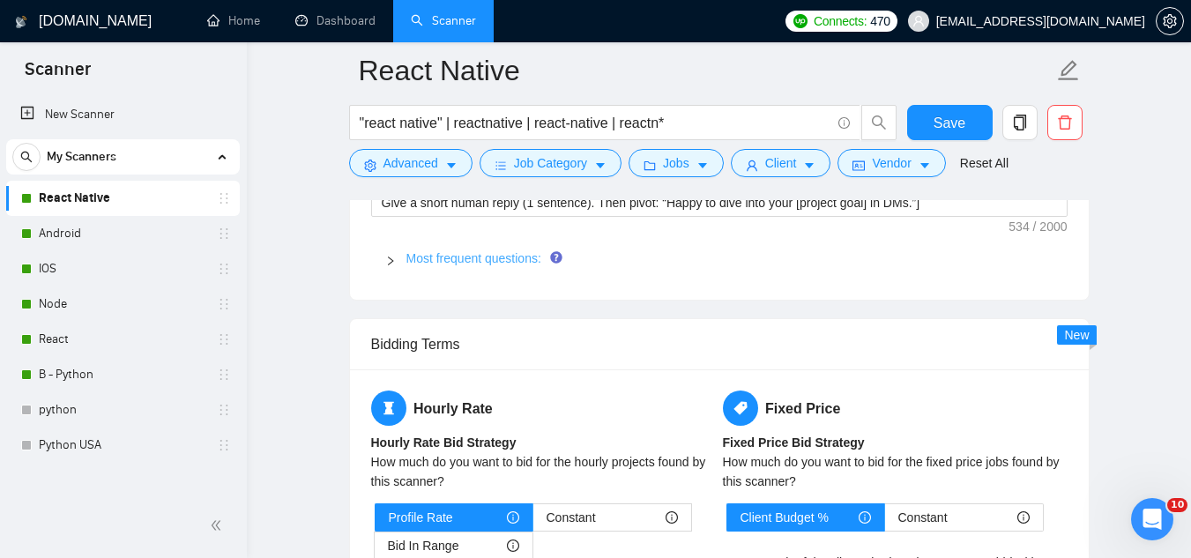
click at [452, 263] on link "Most frequent questions:" at bounding box center [473, 258] width 135 height 14
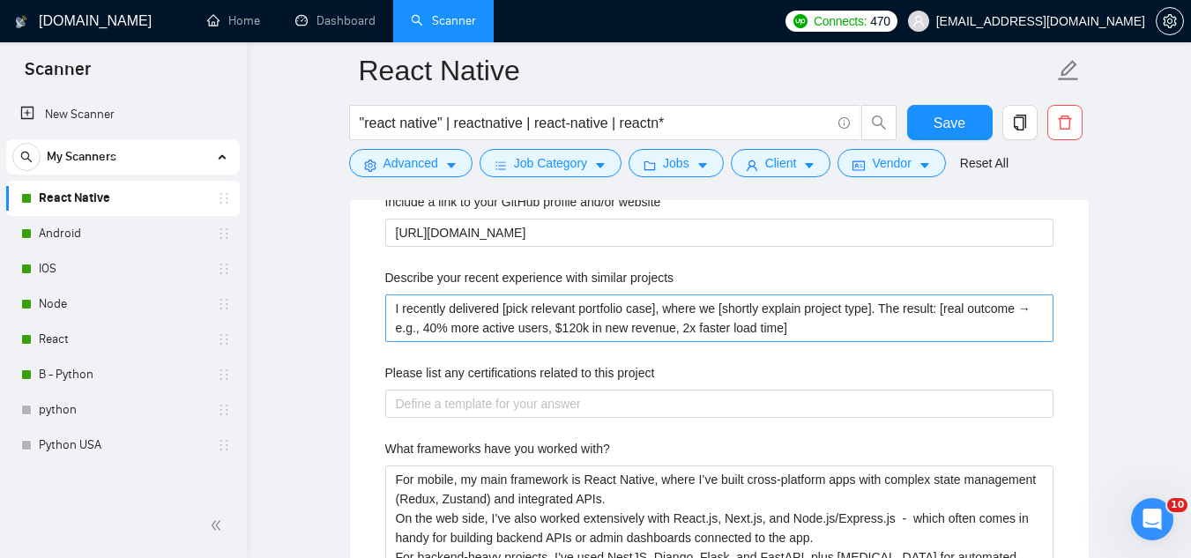
scroll to position [2908, 0]
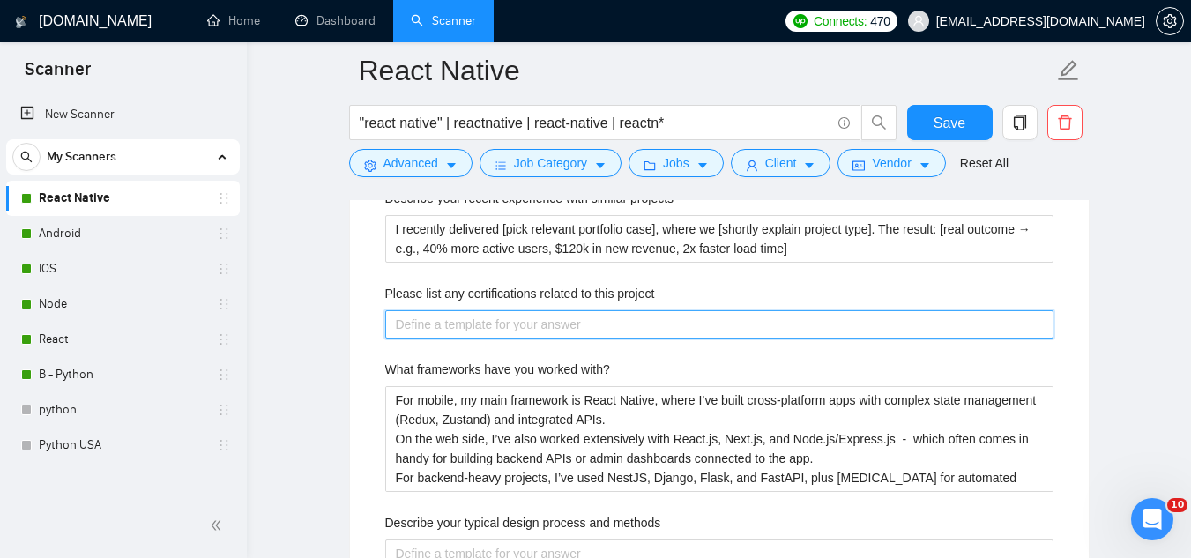
click at [535, 324] on project "Please list any certifications related to this project" at bounding box center [719, 324] width 668 height 28
paste project "👉 “[DOMAIN_NAME]. in Computer Engineering. Additionally, I’ve completed multipl…"
type project "👉 “[DOMAIN_NAME]. in Computer Engineering. Additionally, I’ve completed multipl…"
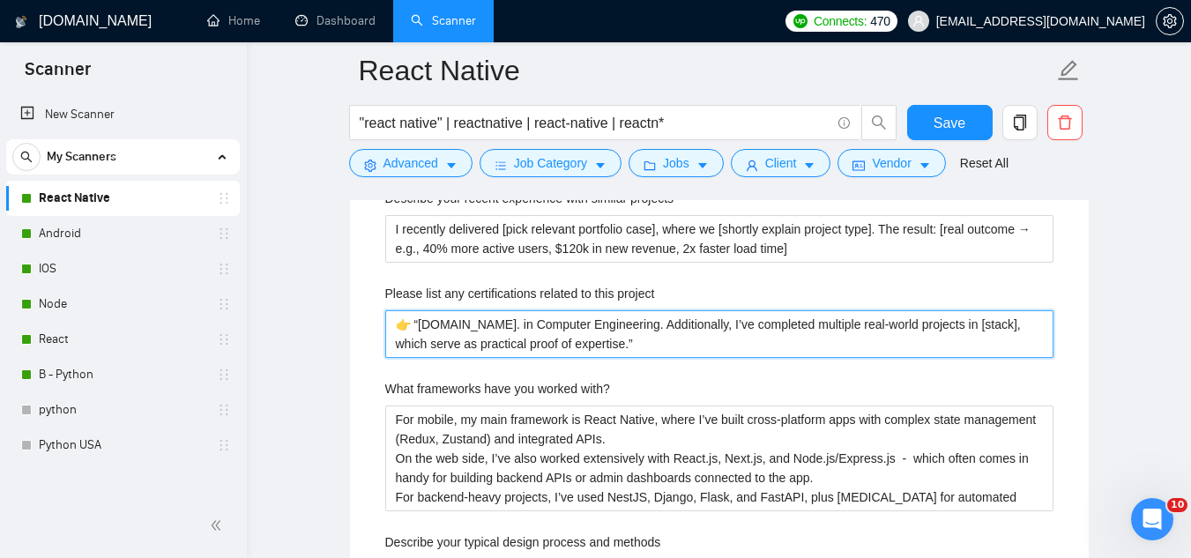
click at [419, 324] on project "👉 “[DOMAIN_NAME]. in Computer Engineering. Additionally, I’ve completed multipl…" at bounding box center [719, 334] width 668 height 48
type project "👉 [DOMAIN_NAME]. in Computer Engineering. Additionally, I’ve completed multiple…"
click at [910, 325] on project "👉 [DOMAIN_NAME]. in Computer Engineering. Additionally, I’ve completed multiple…" at bounding box center [719, 334] width 668 height 48
type project "👉 [DOMAIN_NAME]. in Computer Engineering. Additionally, I’ve completed multiple…"
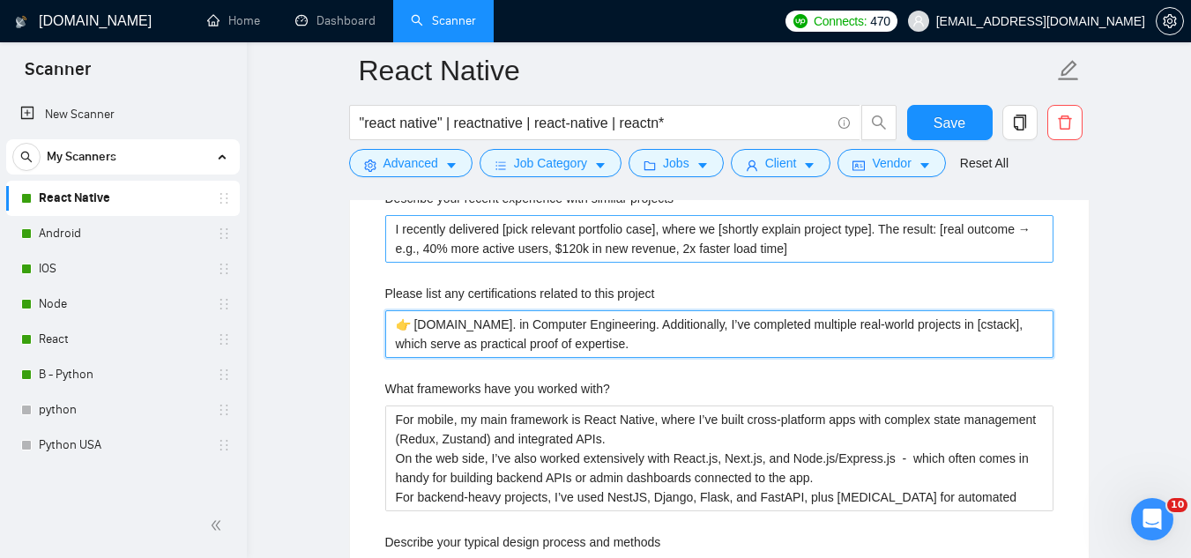
type project "👉 [DOMAIN_NAME]. in Computer Engineering. Additionally, I’ve completed multiple…"
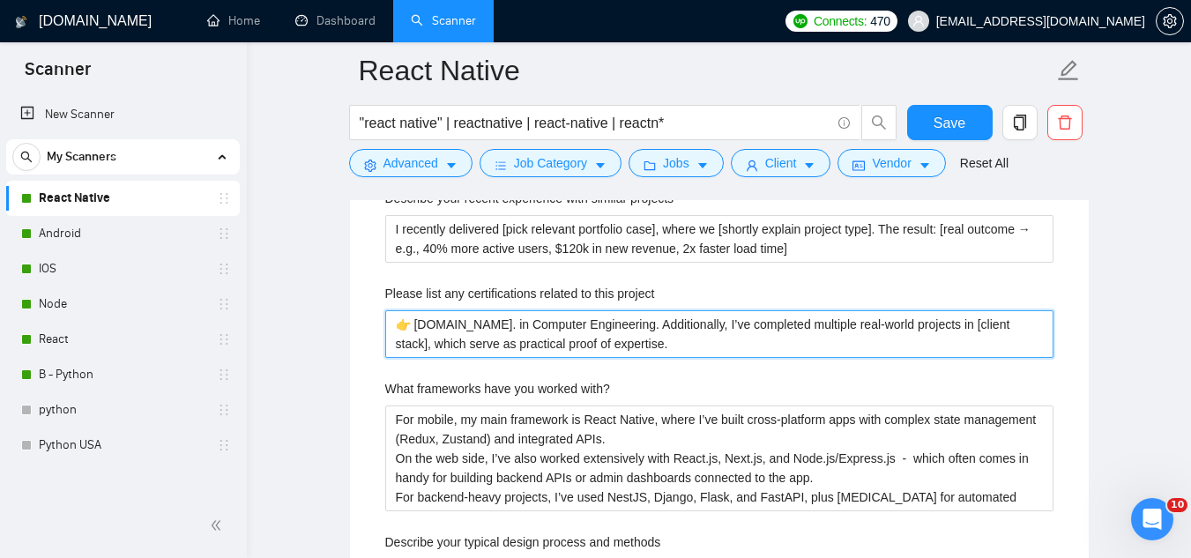
click at [554, 332] on project "👉 [DOMAIN_NAME]. in Computer Engineering. Additionally, I’ve completed multiple…" at bounding box center [719, 334] width 668 height 48
type project "👉 [DOMAIN_NAME]. in Computer Engineering. Additionally, I’ve completed multiple…"
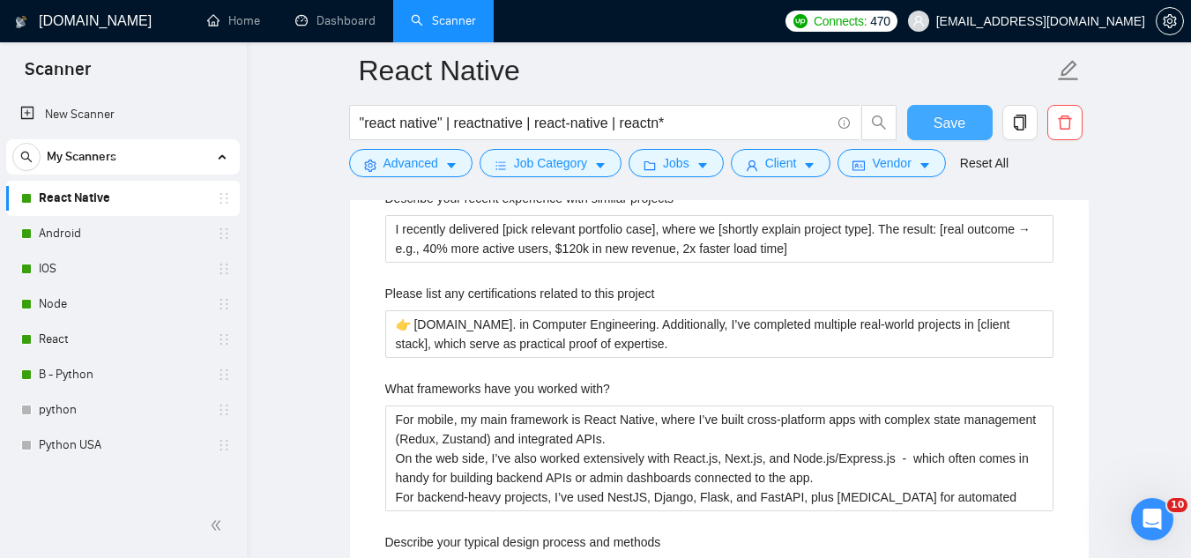
click at [939, 128] on span "Save" at bounding box center [949, 123] width 32 height 22
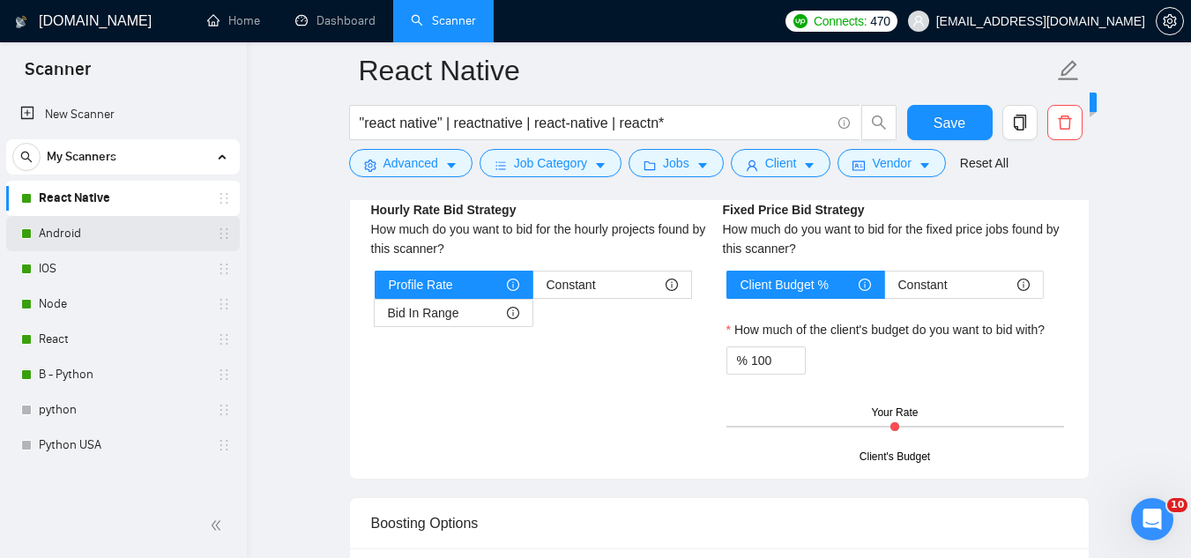
click at [101, 239] on link "Android" at bounding box center [122, 233] width 167 height 35
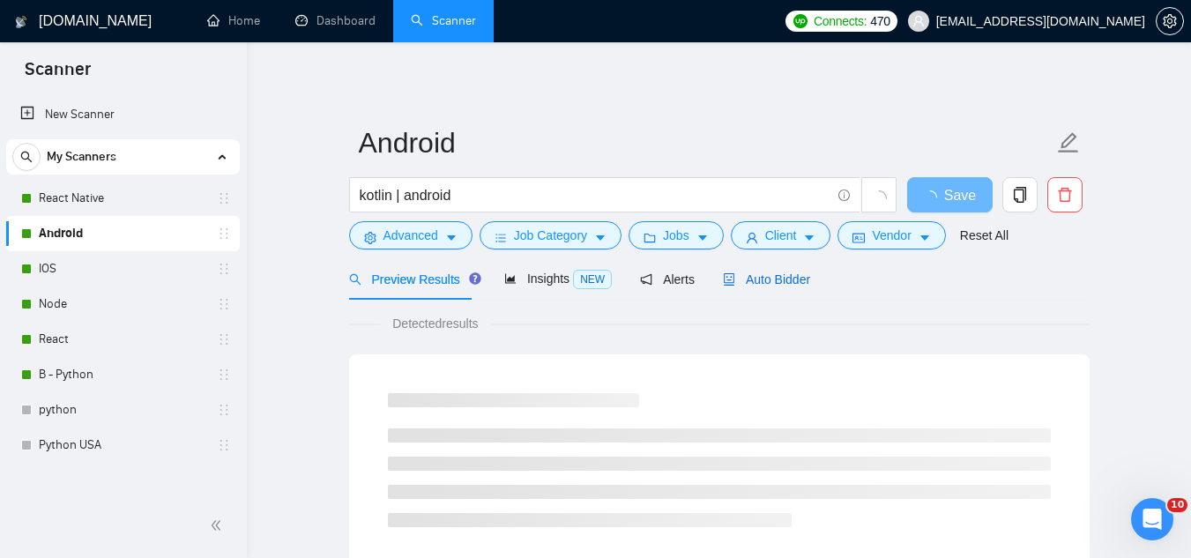
click at [752, 280] on span "Auto Bidder" at bounding box center [766, 279] width 87 height 14
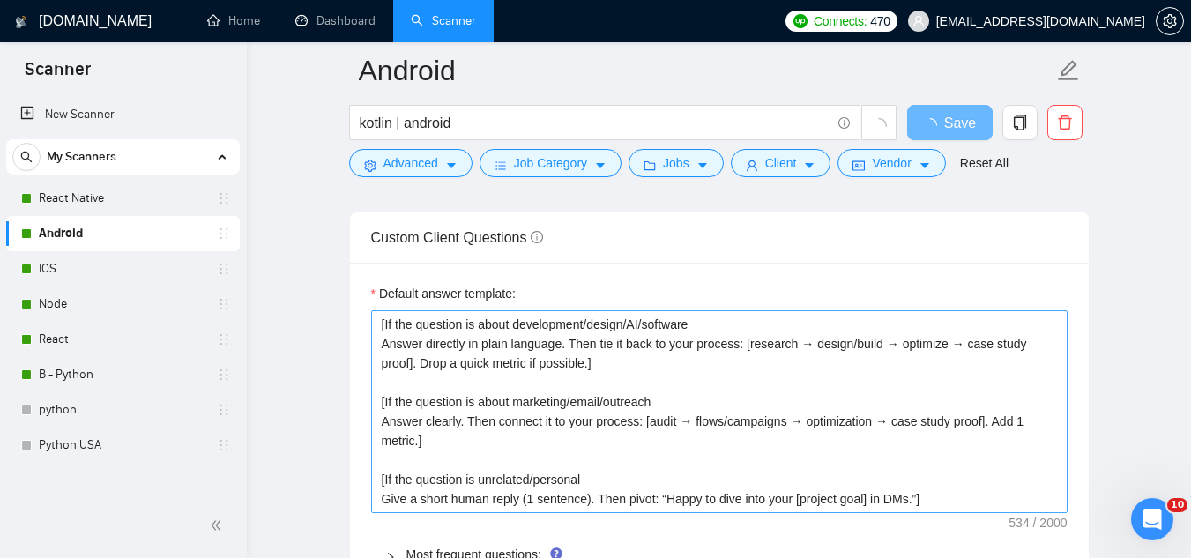
scroll to position [2556, 0]
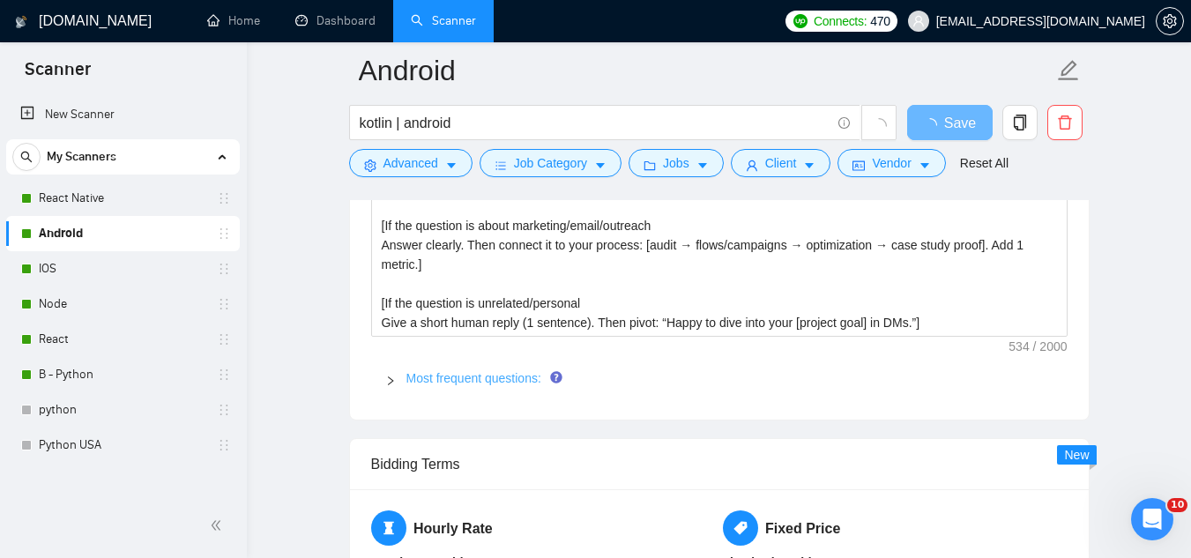
click at [477, 376] on link "Most frequent questions:" at bounding box center [473, 378] width 135 height 14
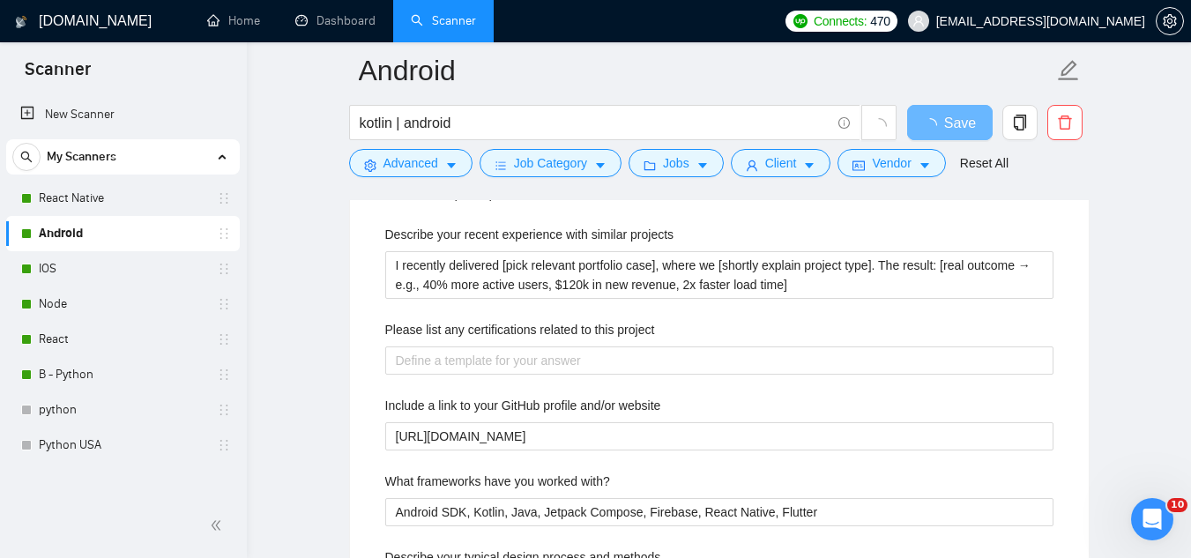
scroll to position [2820, 0]
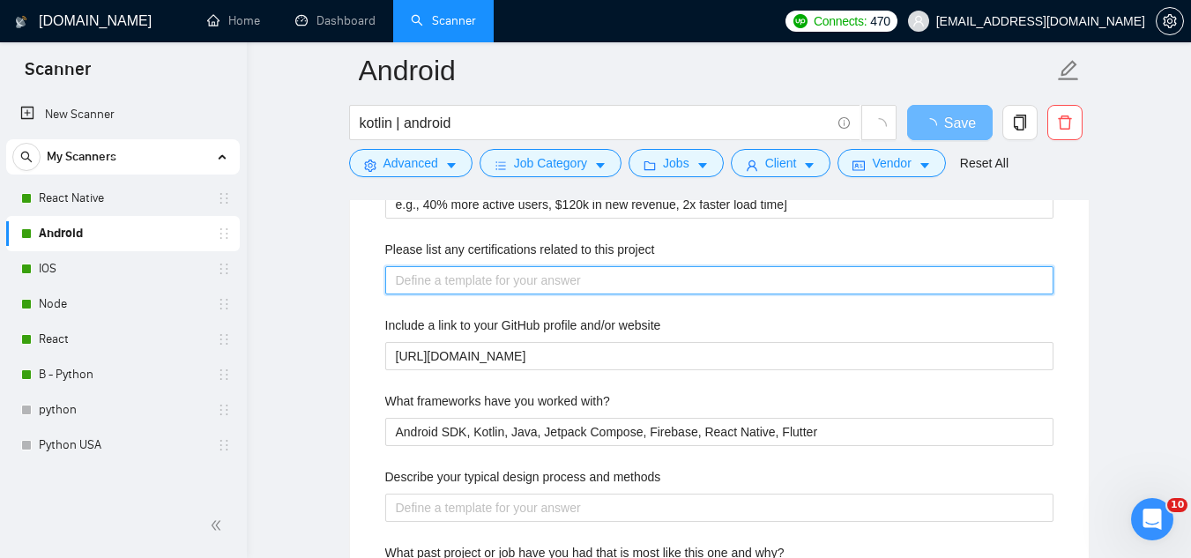
click at [471, 270] on project "Please list any certifications related to this project" at bounding box center [719, 280] width 668 height 28
paste project "👉 [DOMAIN_NAME]. in Computer Engineering. Additionally, I’ve completed multiple…"
type project "👉 [DOMAIN_NAME]. in Computer Engineering. Additionally, I’ve completed multiple…"
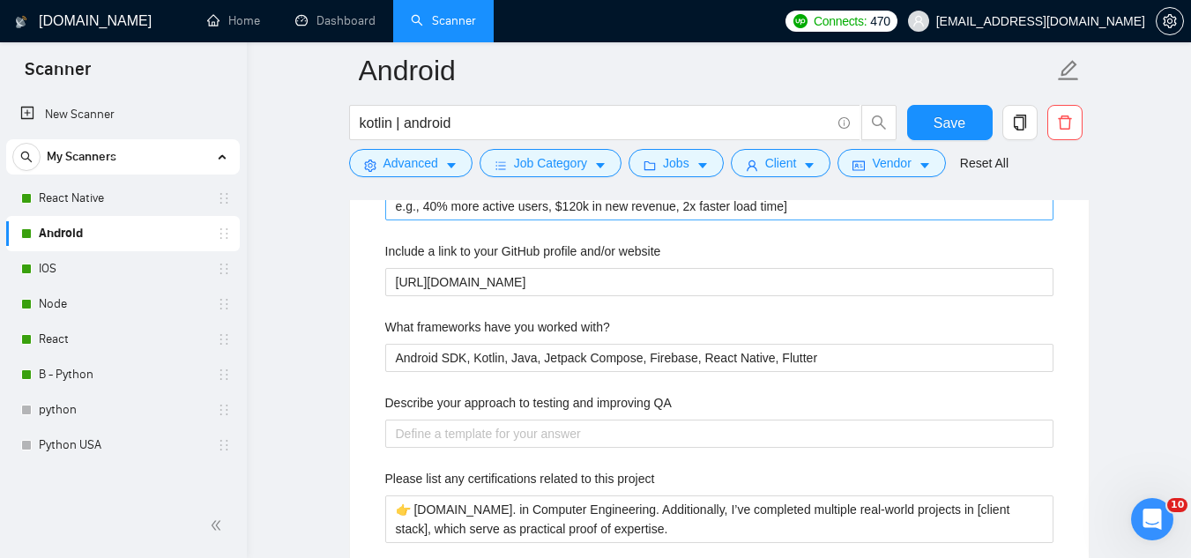
scroll to position [2996, 0]
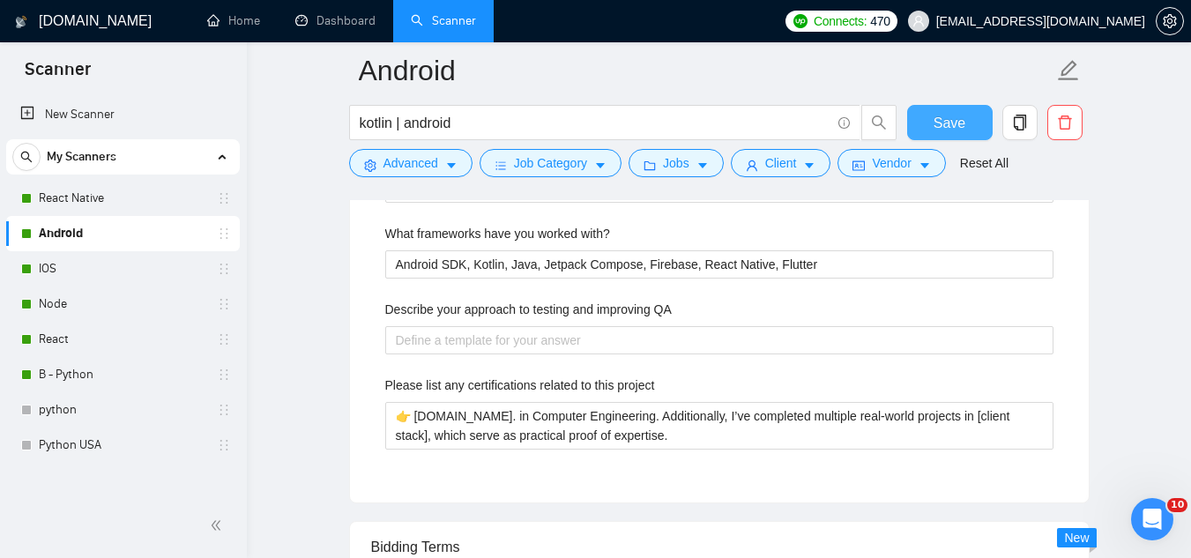
click at [941, 124] on span "Save" at bounding box center [949, 123] width 32 height 22
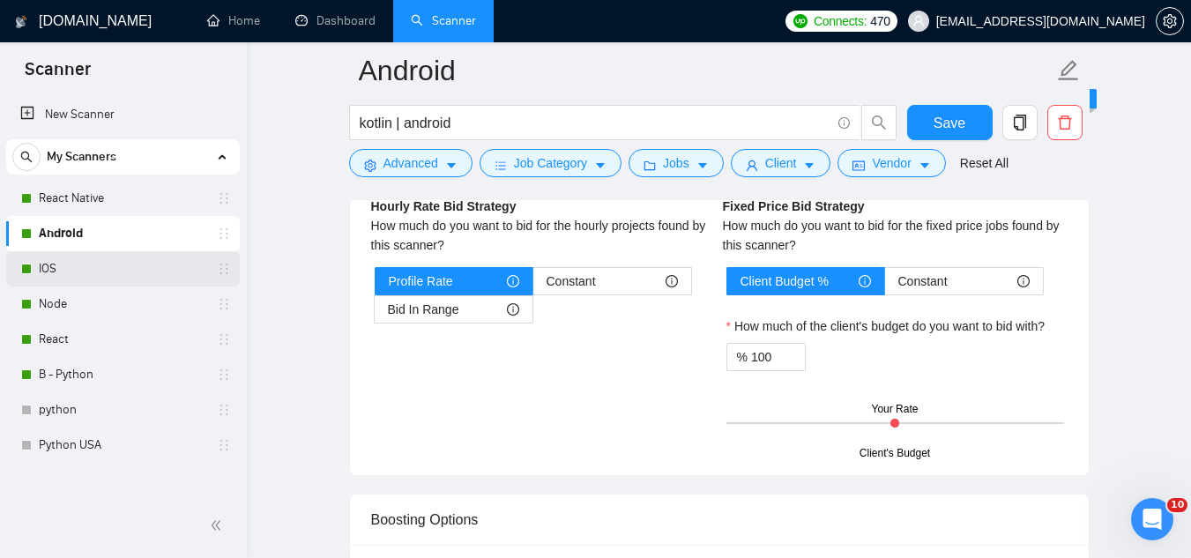
click at [141, 277] on link "IOS" at bounding box center [122, 268] width 167 height 35
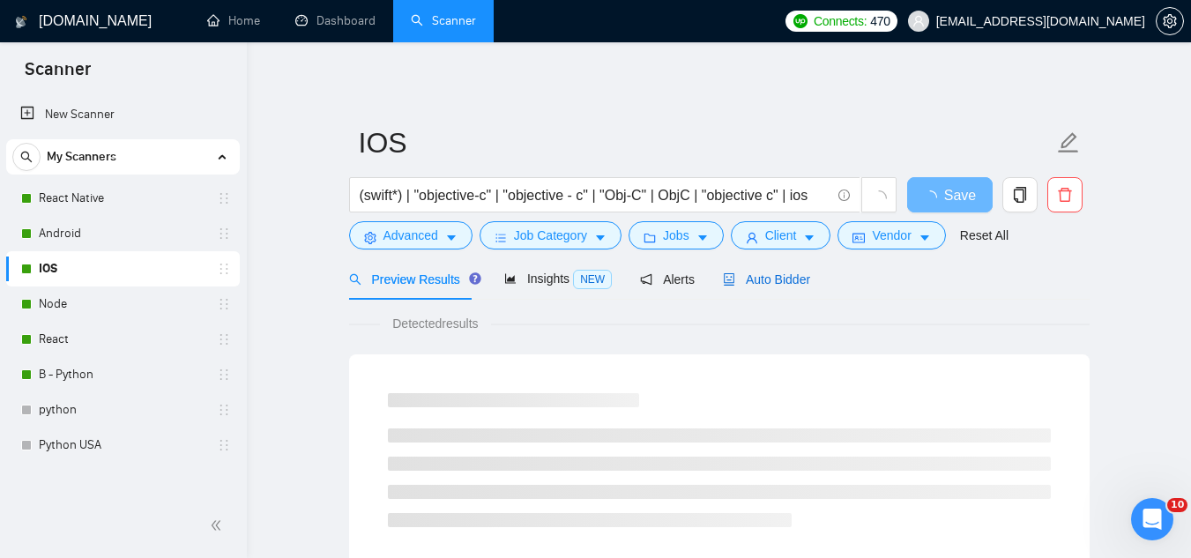
click at [770, 273] on span "Auto Bidder" at bounding box center [766, 279] width 87 height 14
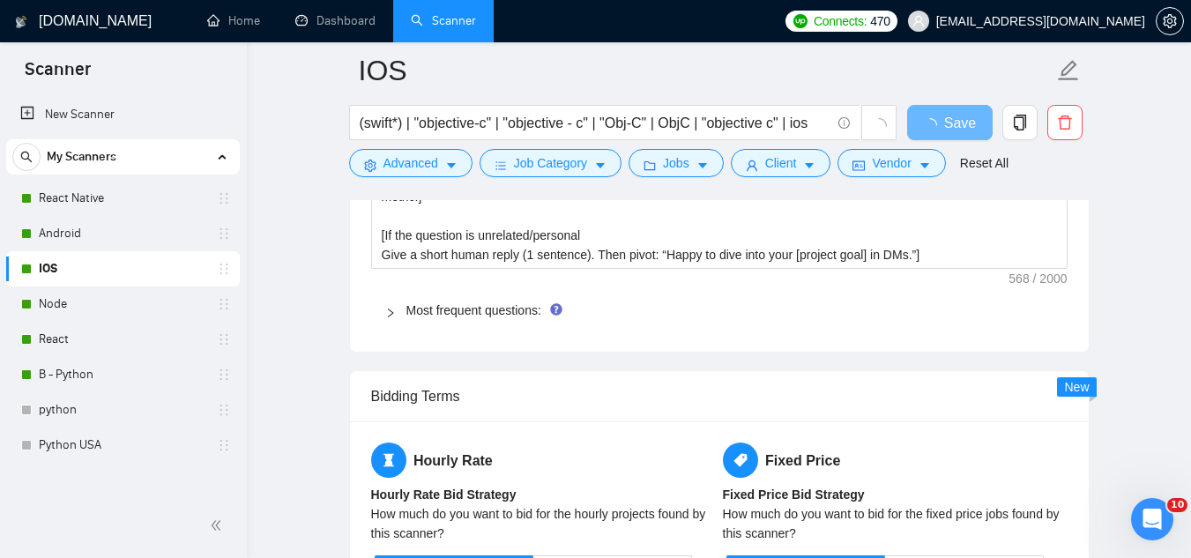
scroll to position [2644, 0]
click at [503, 310] on link "Most frequent questions:" at bounding box center [473, 309] width 135 height 14
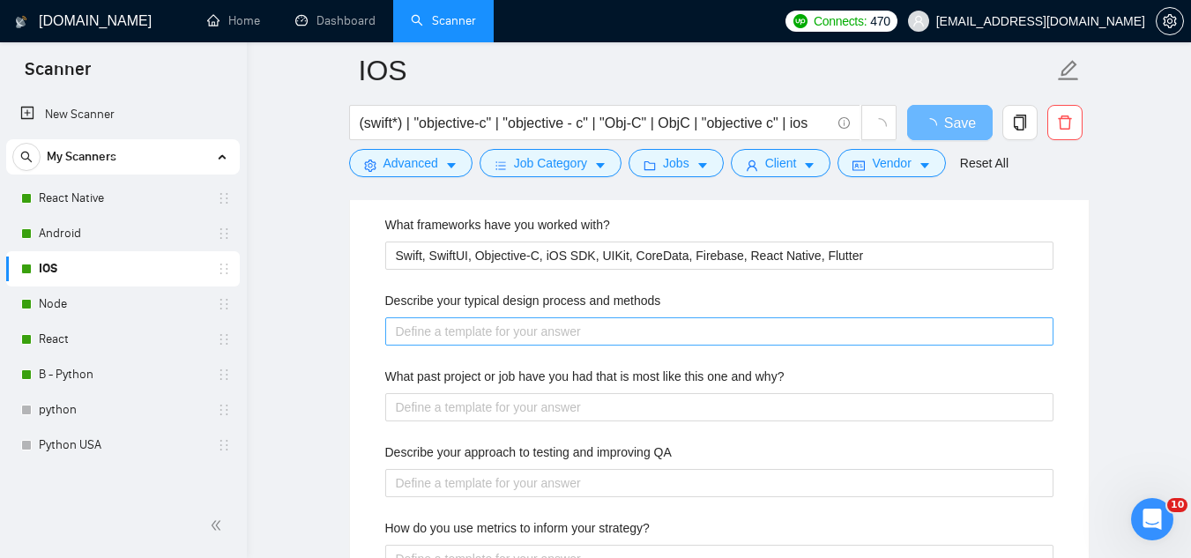
scroll to position [2732, 0]
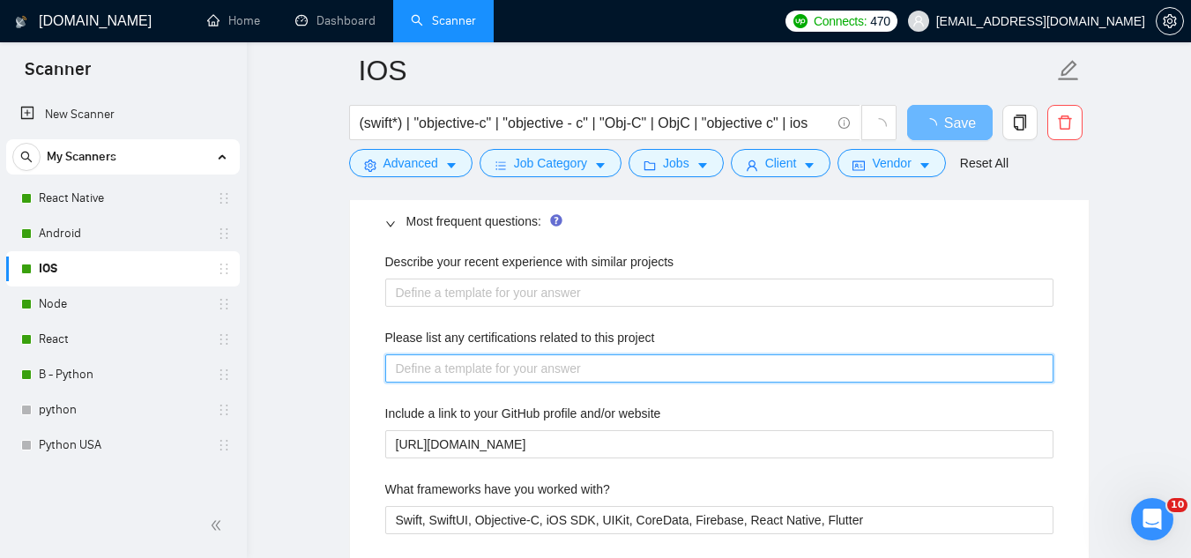
click at [496, 368] on project "Please list any certifications related to this project" at bounding box center [719, 368] width 668 height 28
paste project "👉 [DOMAIN_NAME]. in Computer Engineering. Additionally, I’ve completed multiple…"
type project "👉 [DOMAIN_NAME]. in Computer Engineering. Additionally, I’ve completed multiple…"
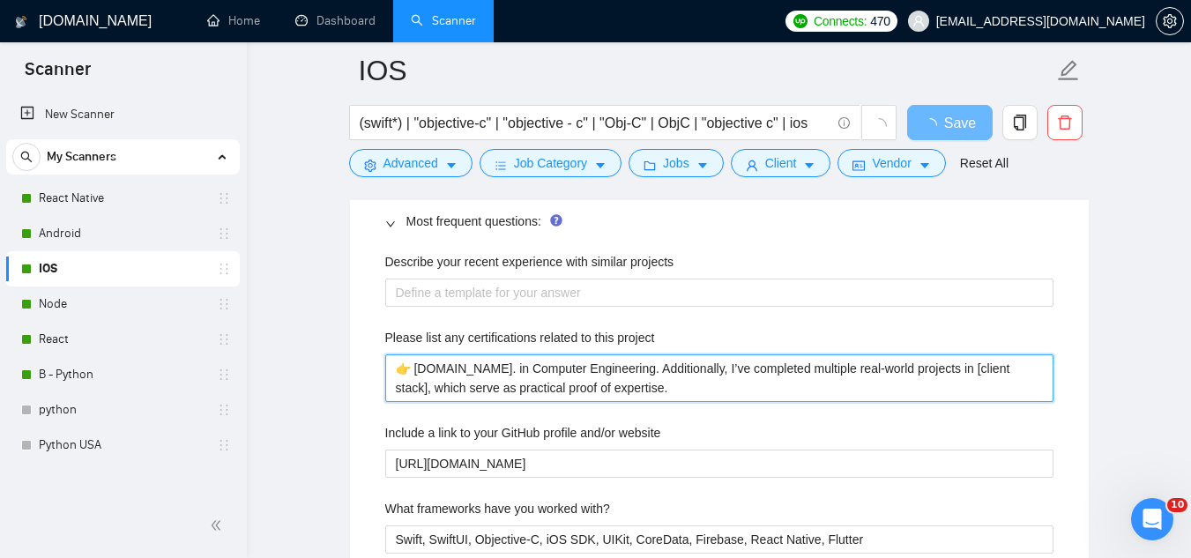
type project "👉 [DOMAIN_NAME]. in Computer Engineering. Additionally, I’ve completed multiple…"
click at [413, 364] on project "👉 [DOMAIN_NAME]. in Computer Engineering. Additionally, I’ve completed multiple…" at bounding box center [719, 378] width 668 height 48
type project "👉[DOMAIN_NAME]. in Computer Engineering. Additionally, I’ve completed multiple …"
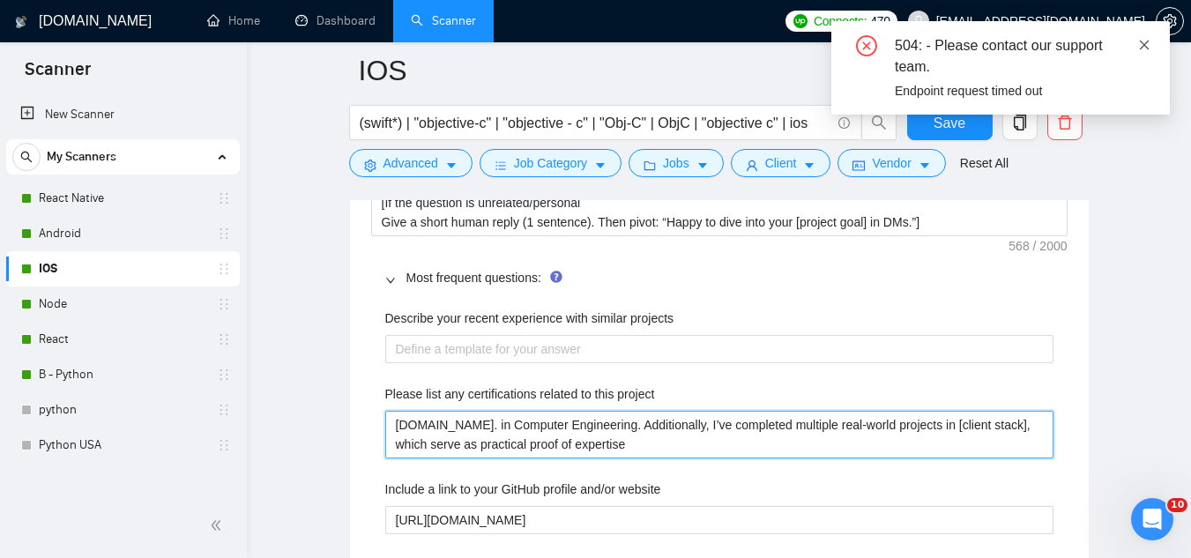
type project "[DOMAIN_NAME]. in Computer Engineering. Additionally, I’ve completed multiple r…"
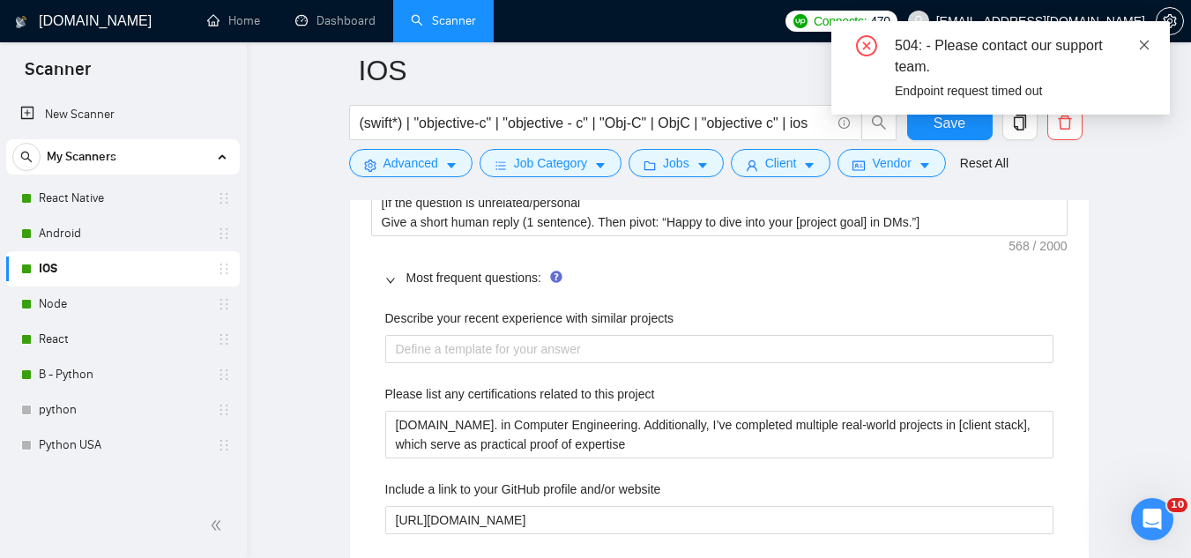
click at [1146, 43] on icon "close" at bounding box center [1145, 45] width 10 height 10
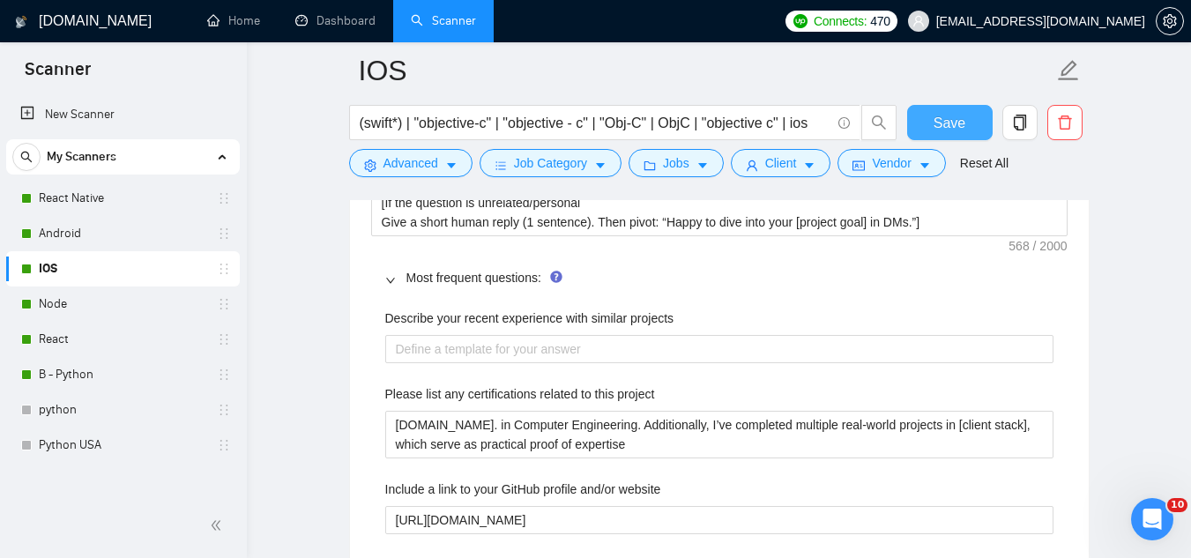
click at [960, 132] on span "Save" at bounding box center [949, 123] width 32 height 22
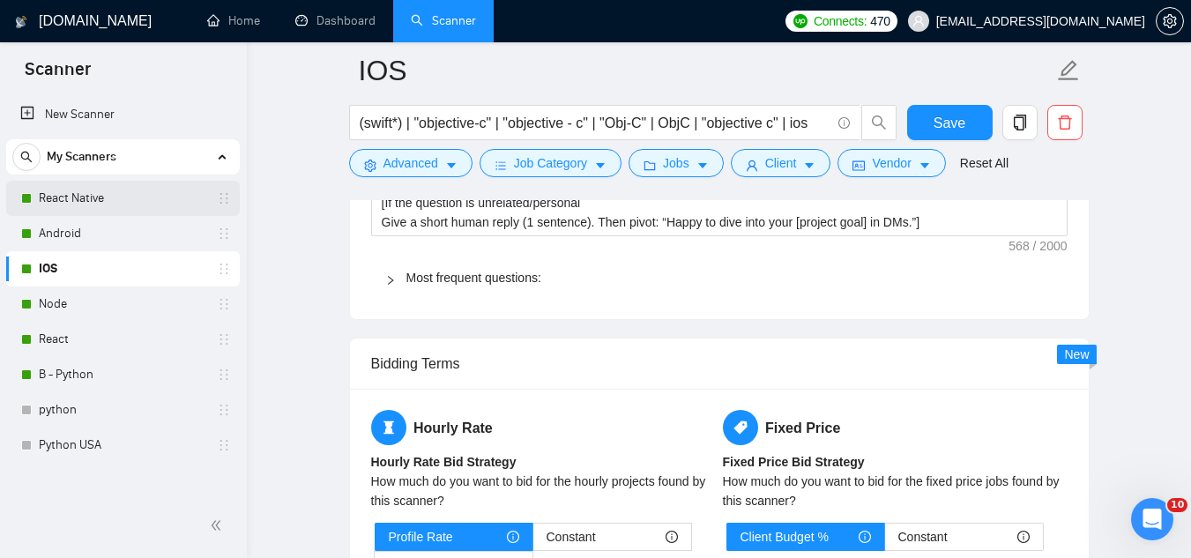
click at [130, 192] on link "React Native" at bounding box center [122, 198] width 167 height 35
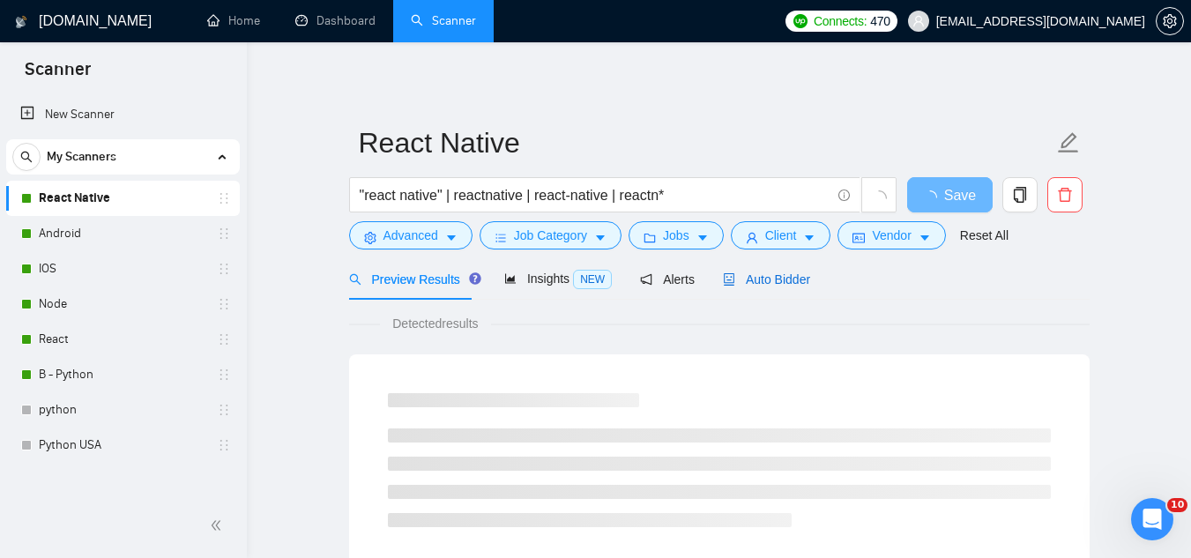
click at [755, 274] on span "Auto Bidder" at bounding box center [766, 279] width 87 height 14
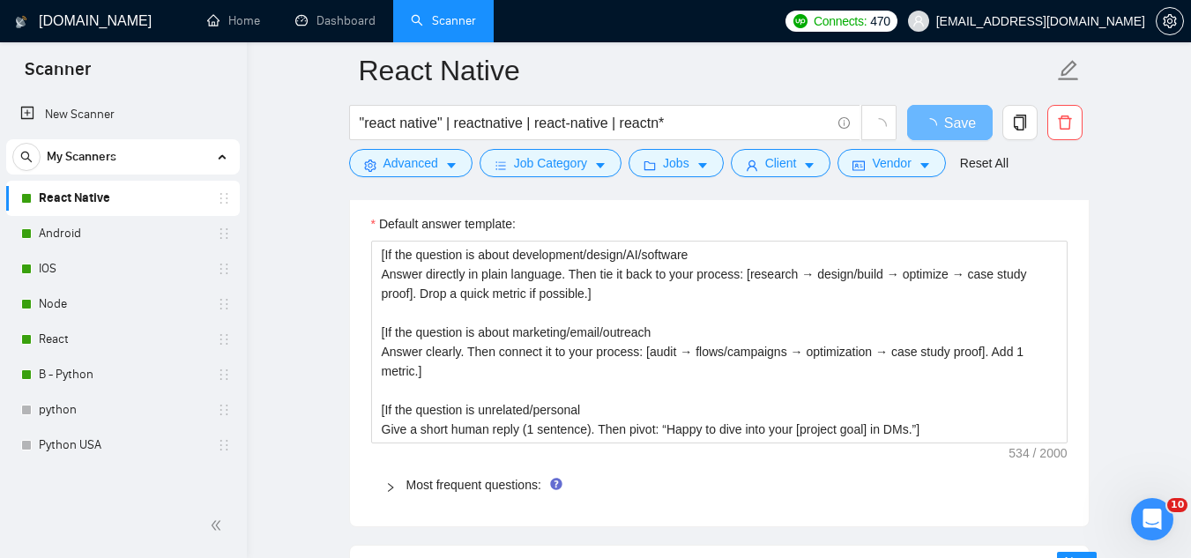
scroll to position [2556, 0]
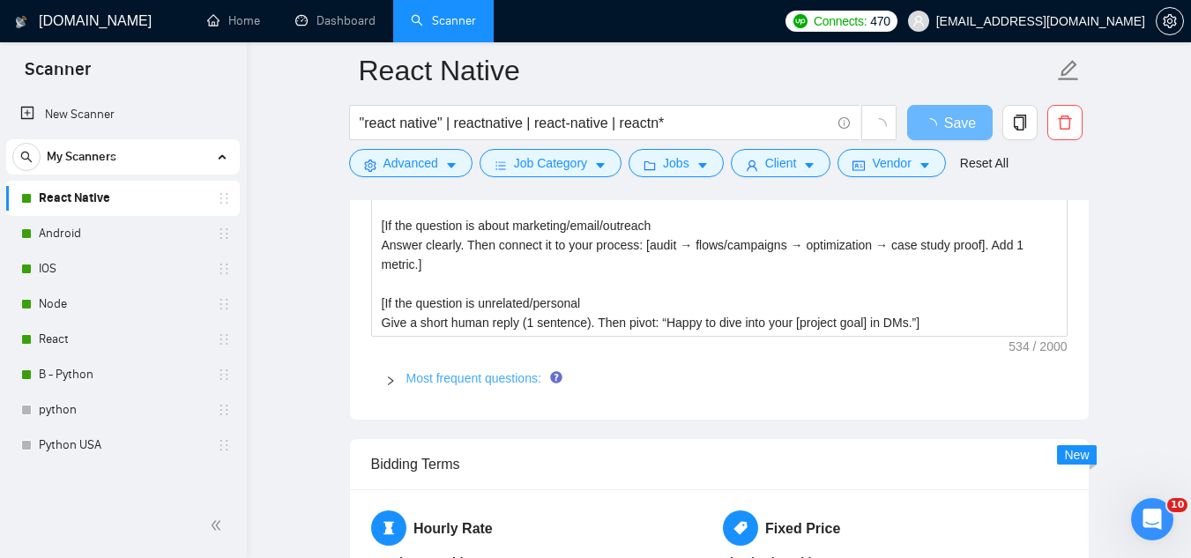
click at [523, 383] on link "Most frequent questions:" at bounding box center [473, 378] width 135 height 14
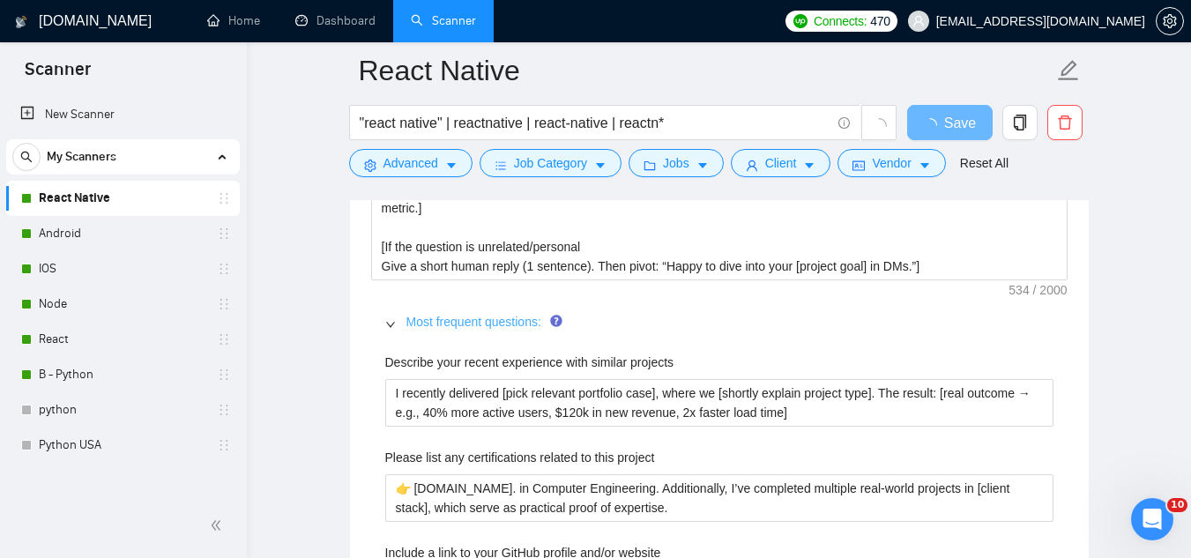
scroll to position [2644, 0]
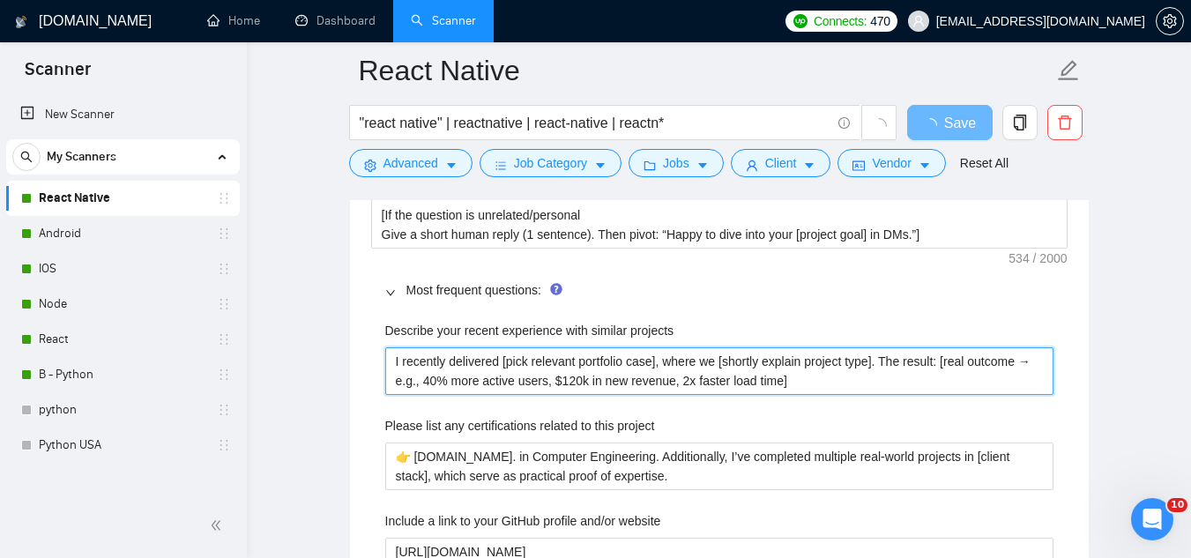
click at [512, 371] on projects "I recently delivered [pick relevant portfolio case], where we [shortly explain …" at bounding box center [719, 371] width 668 height 48
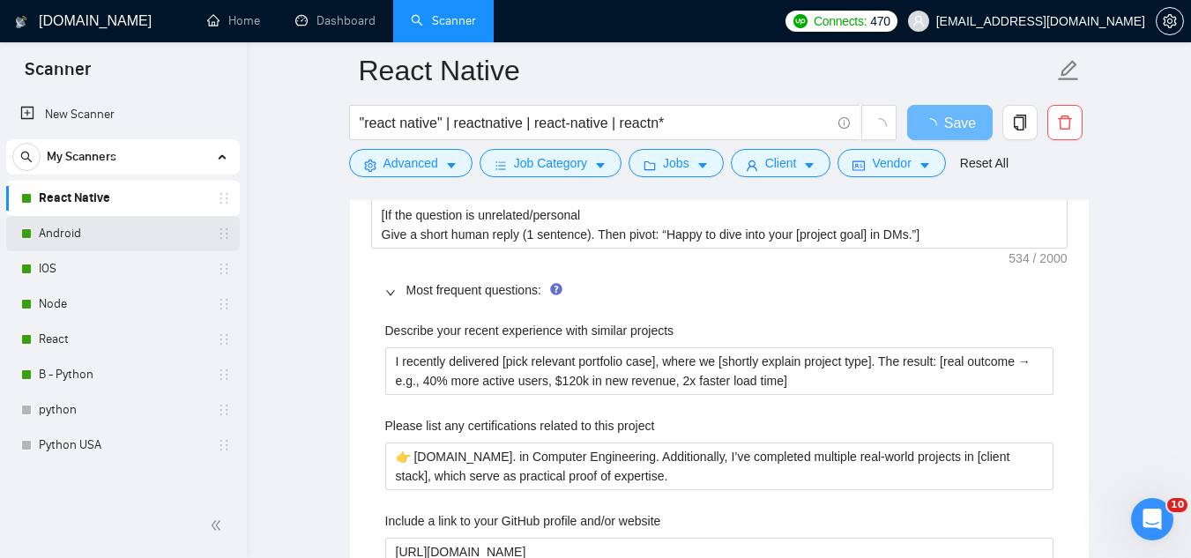
click at [95, 241] on link "Android" at bounding box center [122, 233] width 167 height 35
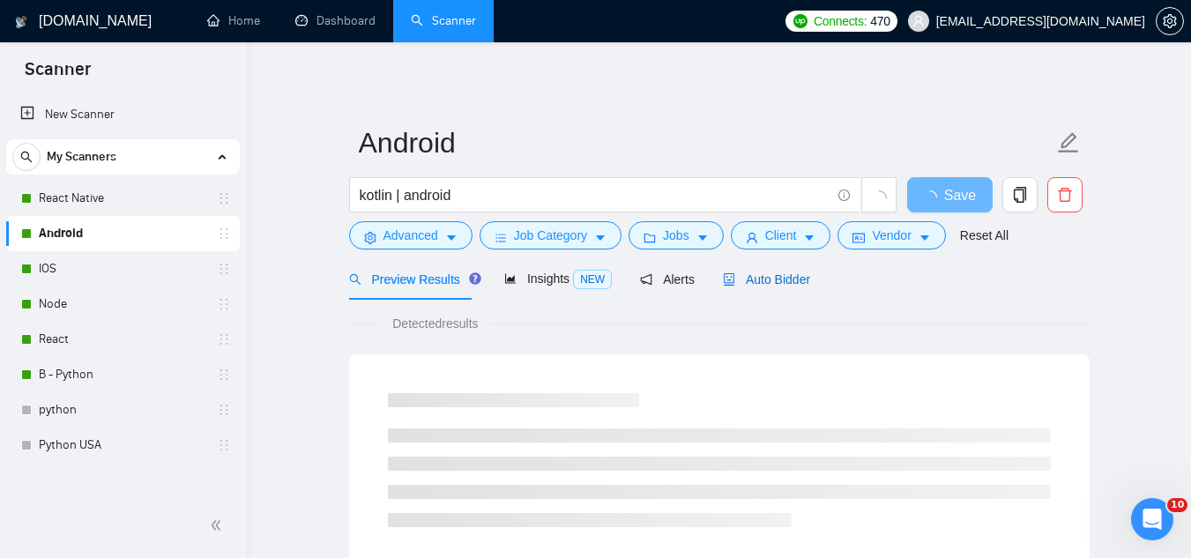
click at [748, 280] on span "Auto Bidder" at bounding box center [766, 279] width 87 height 14
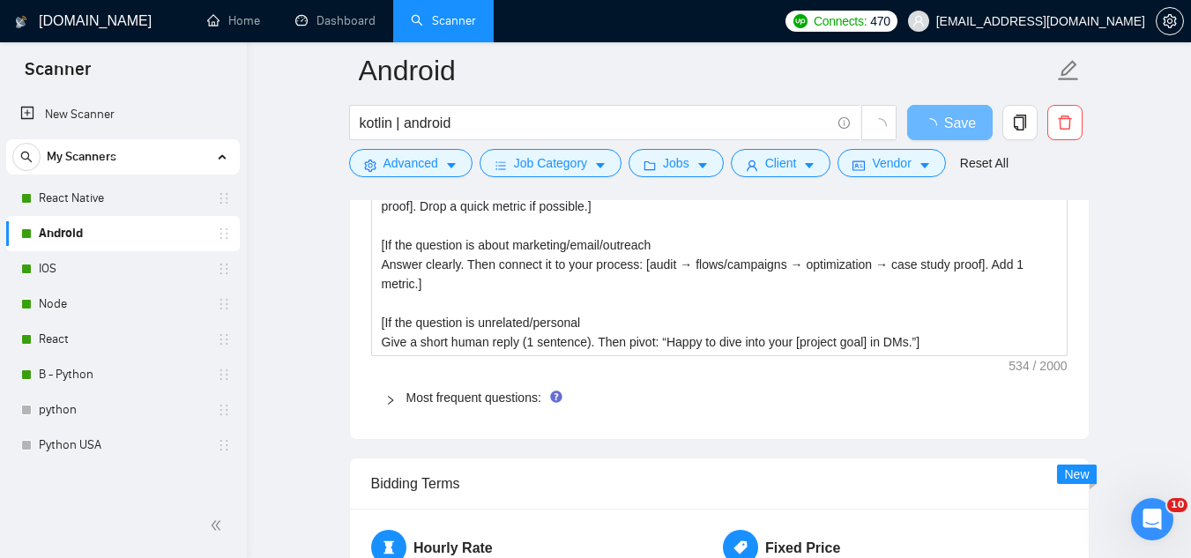
scroll to position [2556, 0]
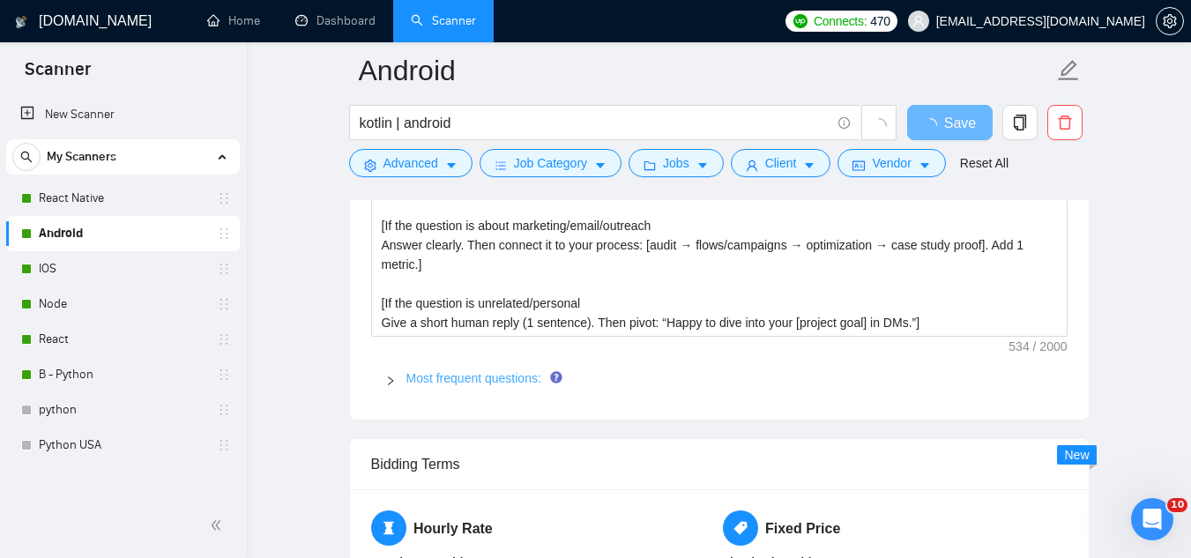
click at [453, 375] on link "Most frequent questions:" at bounding box center [473, 378] width 135 height 14
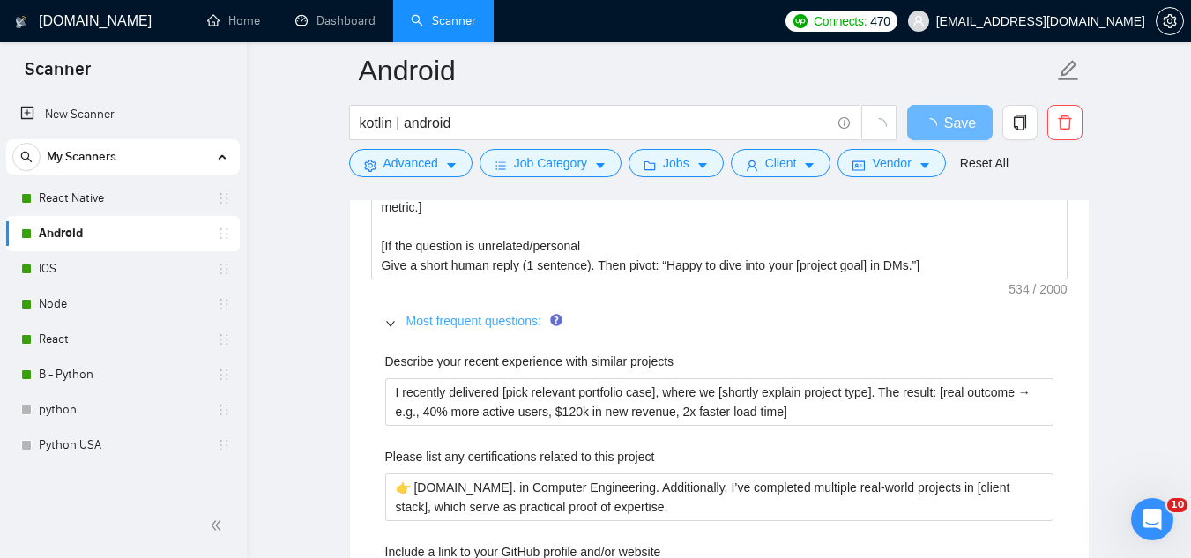
scroll to position [2644, 0]
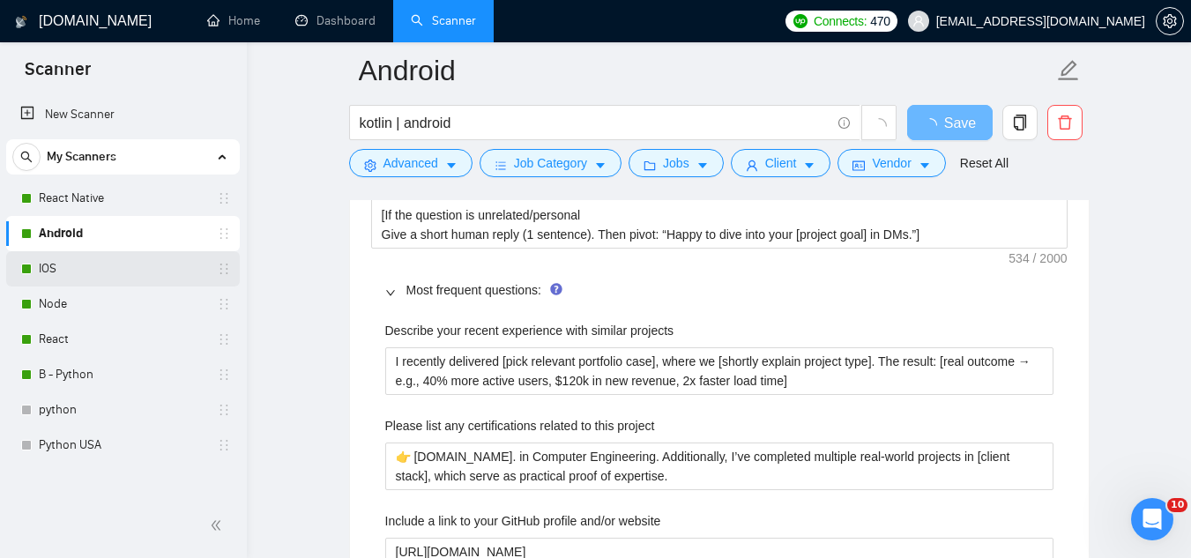
click at [152, 273] on link "IOS" at bounding box center [122, 268] width 167 height 35
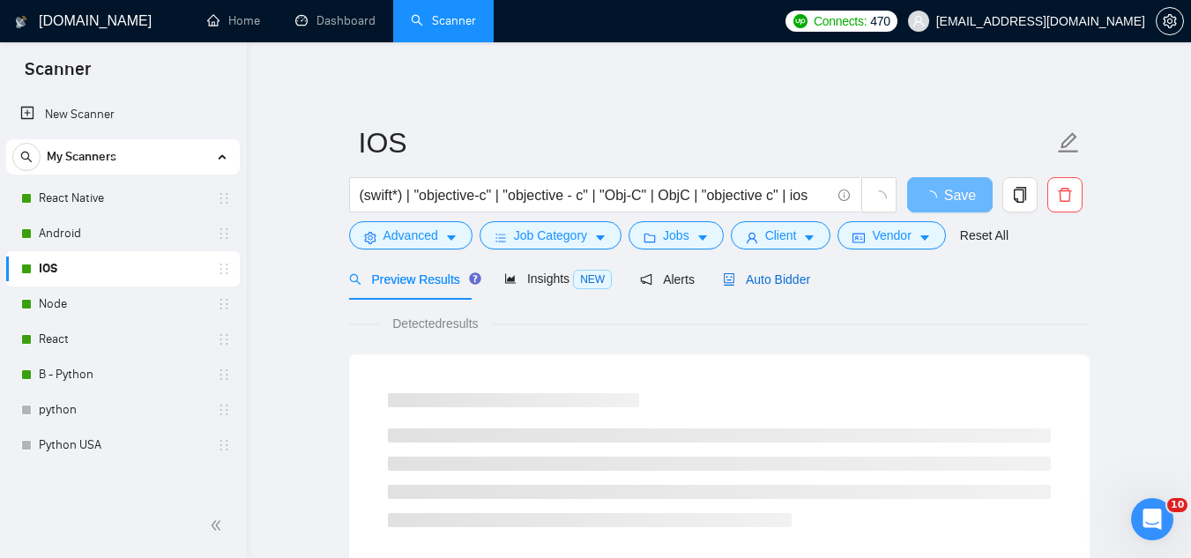
click at [748, 279] on span "Auto Bidder" at bounding box center [766, 279] width 87 height 14
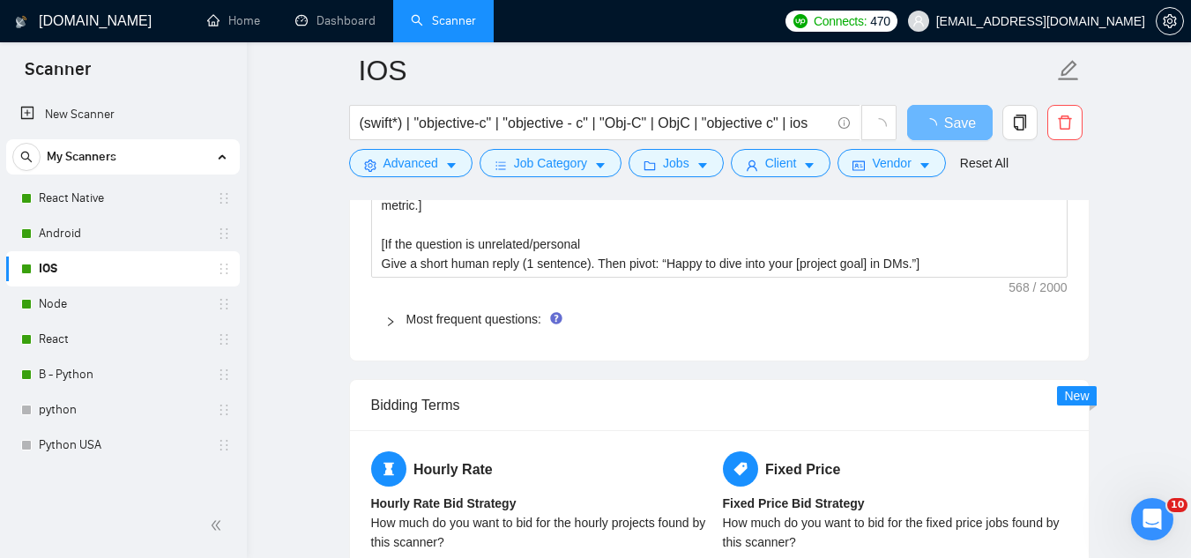
scroll to position [2644, 0]
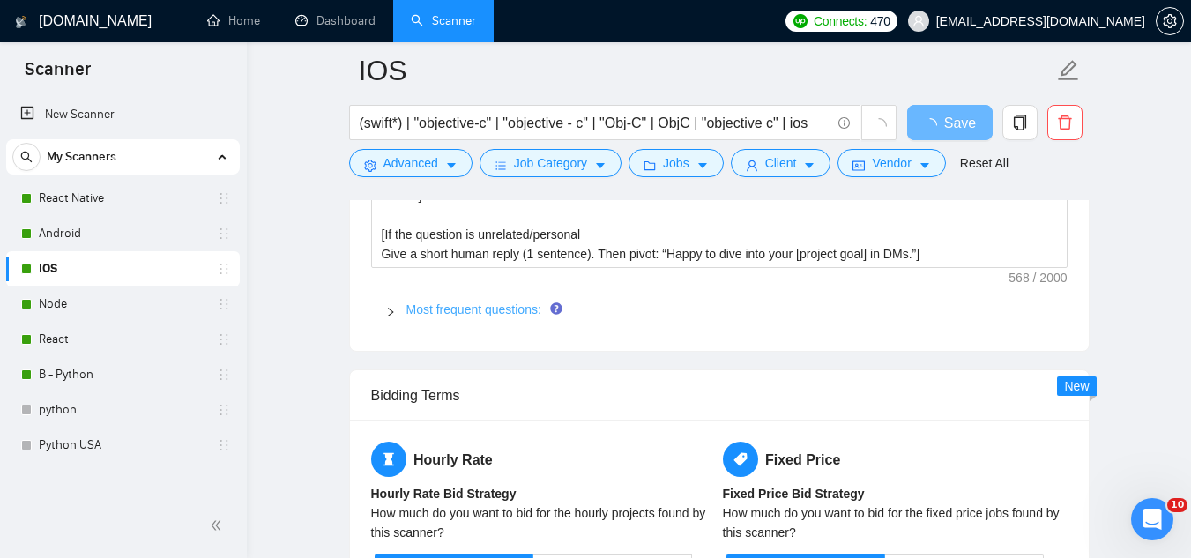
click at [480, 312] on link "Most frequent questions:" at bounding box center [473, 309] width 135 height 14
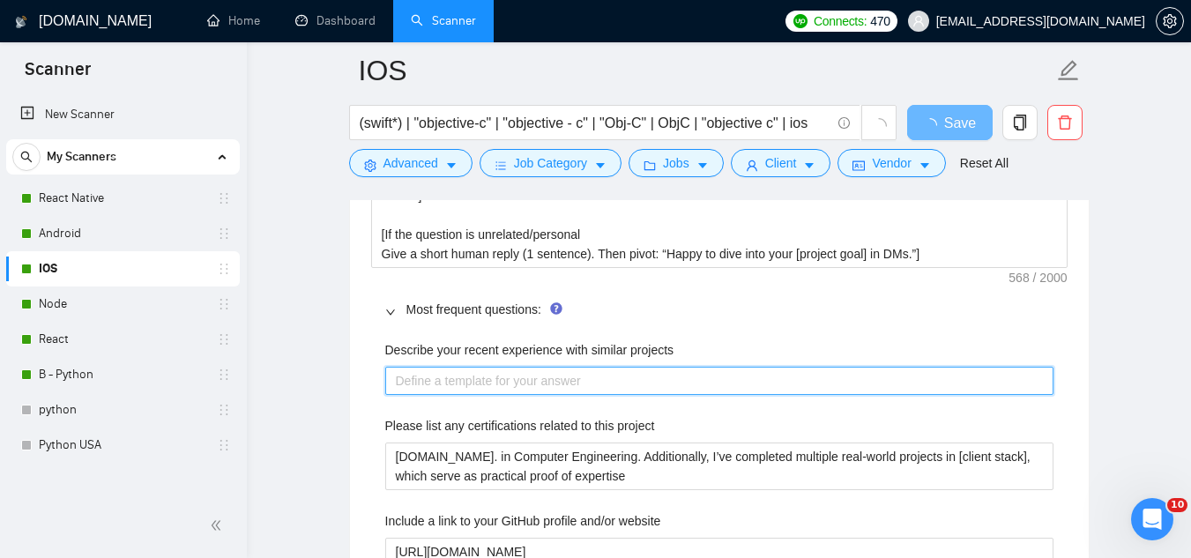
click at [491, 377] on projects "Describe your recent experience with similar projects" at bounding box center [719, 381] width 668 height 28
paste projects "I recently delivered [pick relevant portfolio case], where we [shortly explain …"
type projects "I recently delivered [pick relevant portfolio case], where we [shortly explain …"
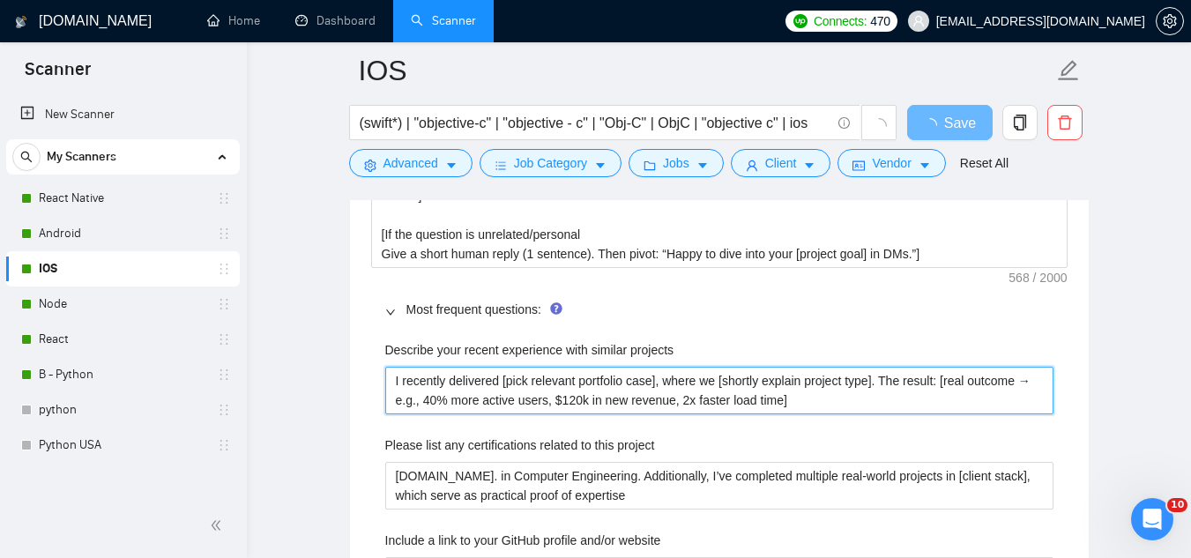
scroll to position [2732, 0]
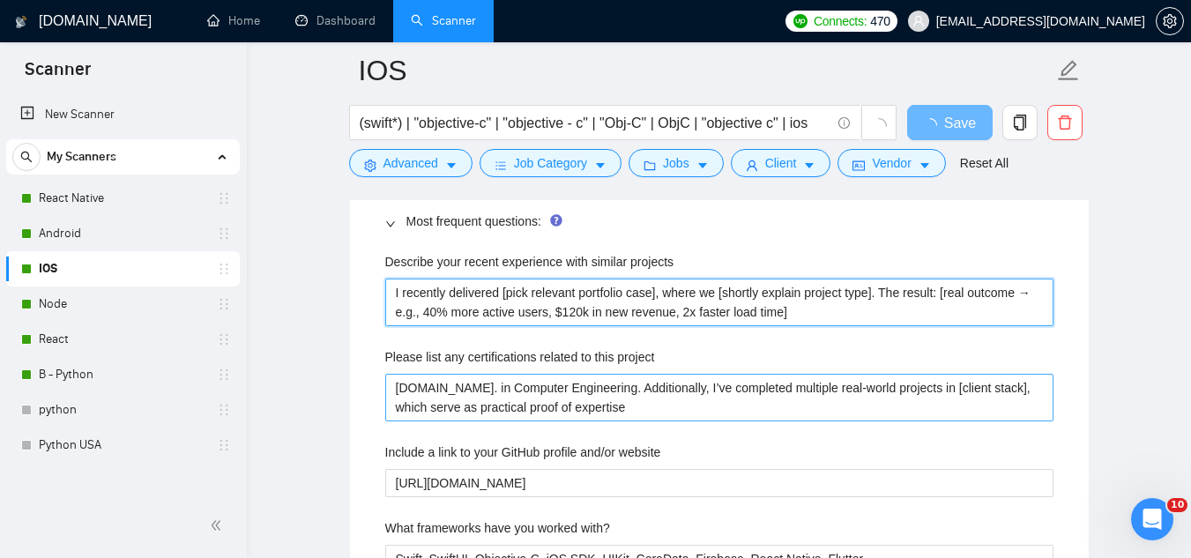
type projects "I recently delivered [pick relevant portfolio case], where we [shortly explain …"
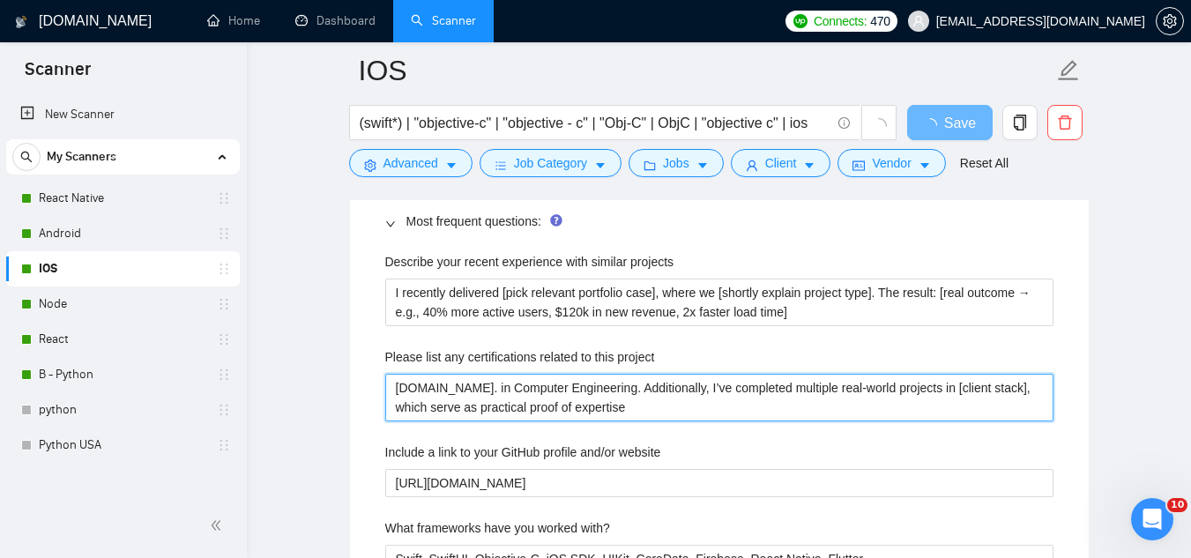
click at [504, 387] on project "[DOMAIN_NAME]. in Computer Engineering. Additionally, I’ve completed multiple r…" at bounding box center [719, 398] width 668 height 48
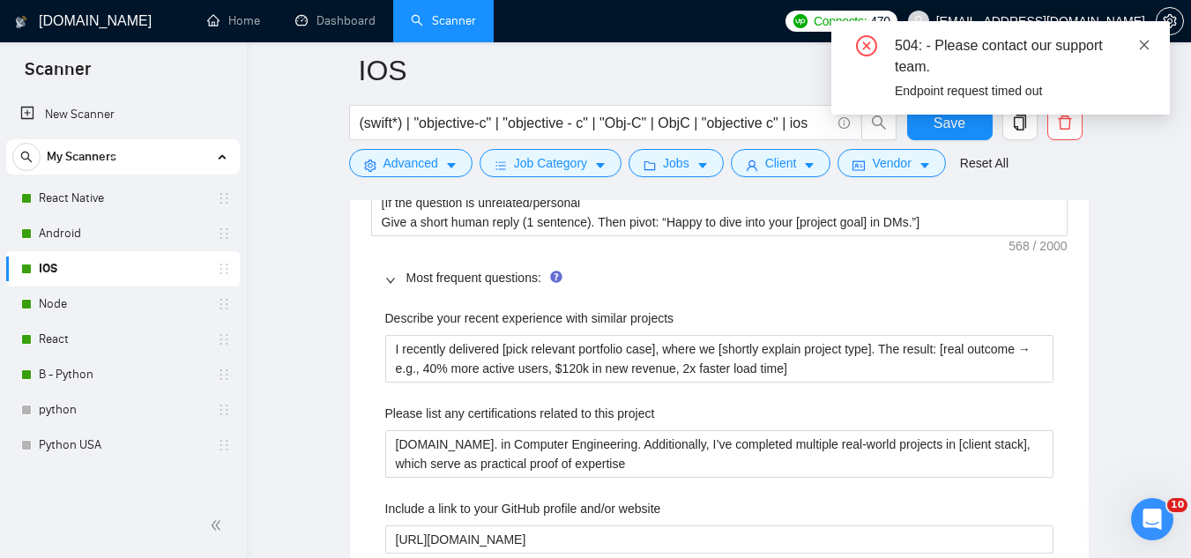
click at [1144, 43] on icon "close" at bounding box center [1144, 45] width 12 height 12
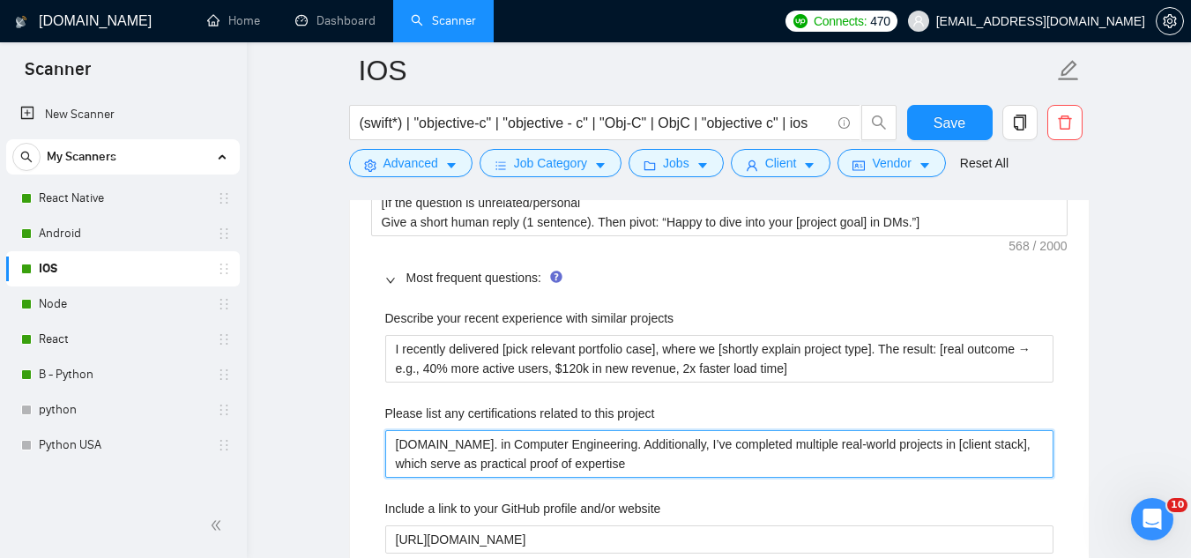
click at [595, 449] on project "[DOMAIN_NAME]. in Computer Engineering. Additionally, I’ve completed multiple r…" at bounding box center [719, 454] width 668 height 48
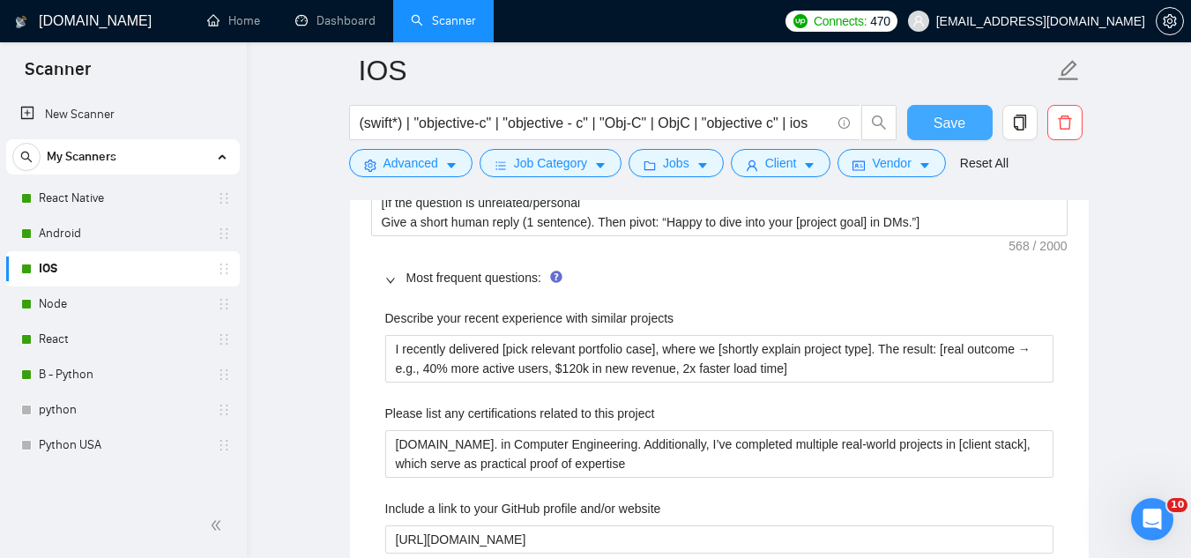
click at [950, 120] on span "Save" at bounding box center [949, 123] width 32 height 22
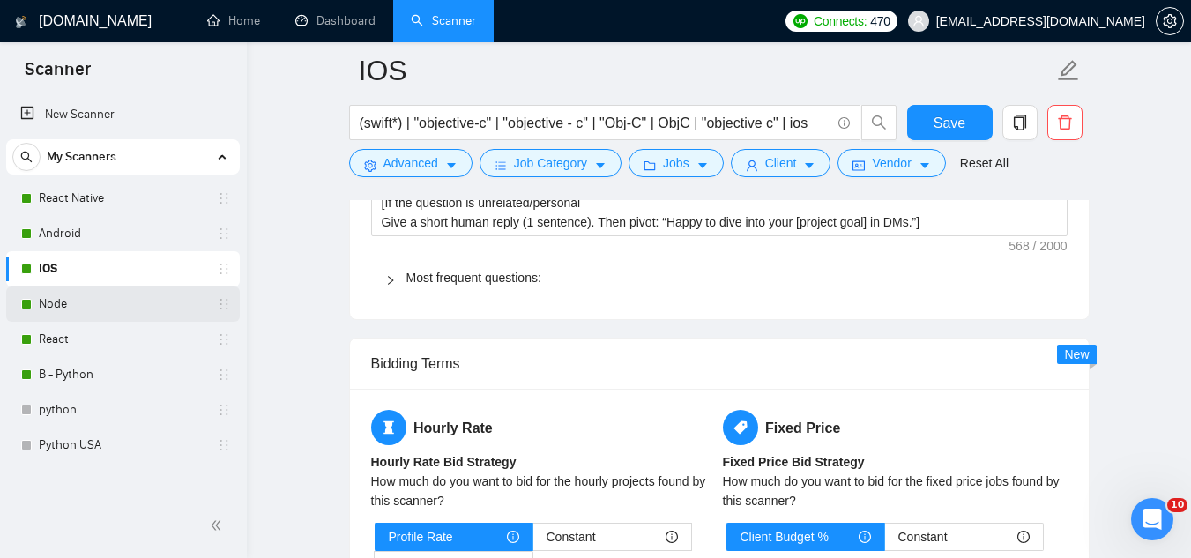
click at [68, 311] on link "Node" at bounding box center [122, 303] width 167 height 35
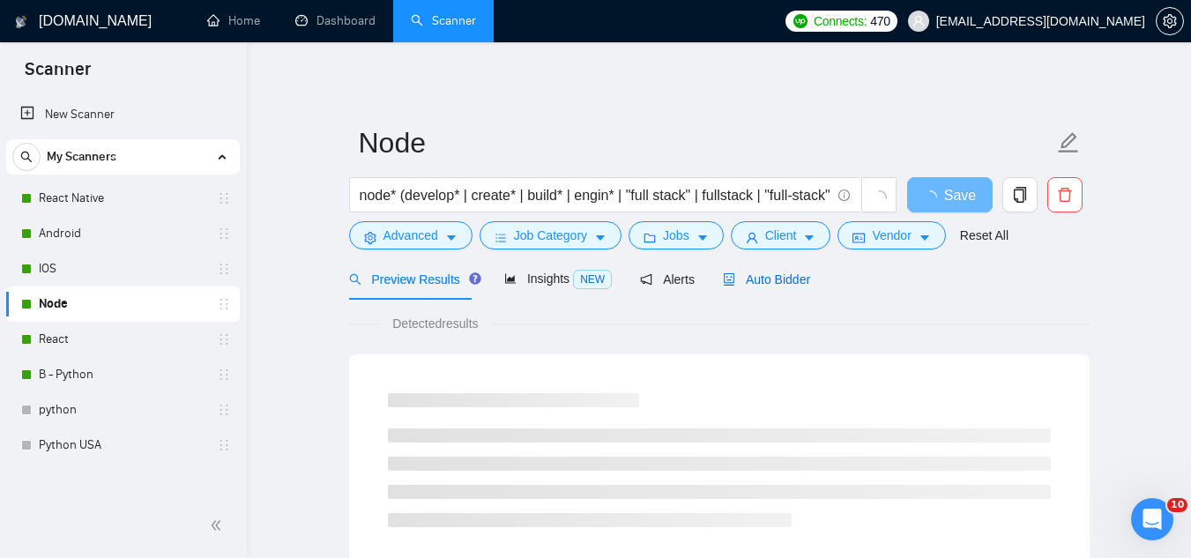
click at [759, 276] on span "Auto Bidder" at bounding box center [766, 279] width 87 height 14
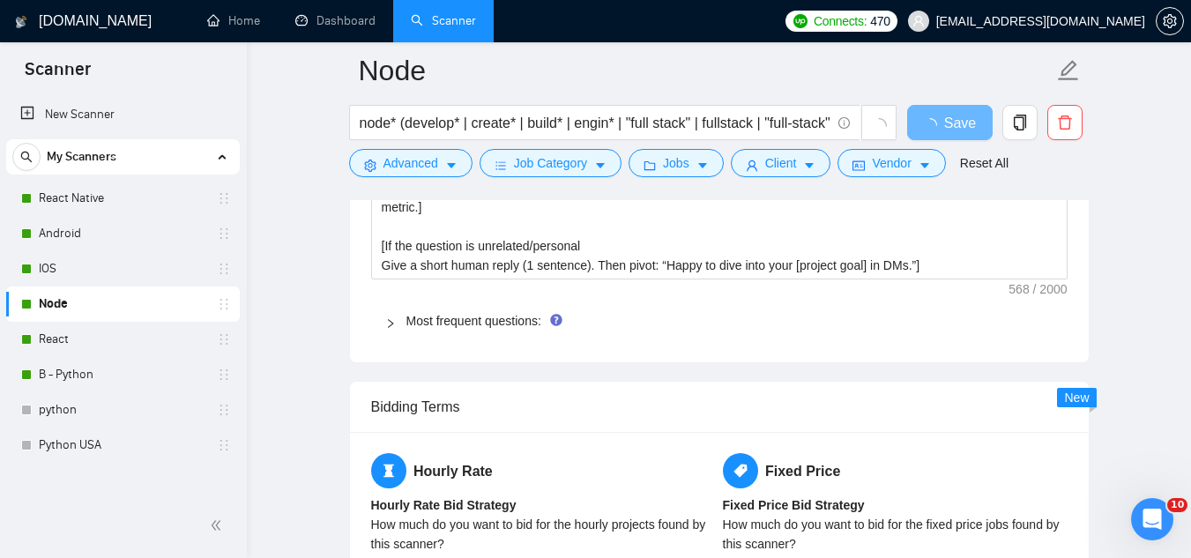
scroll to position [2644, 0]
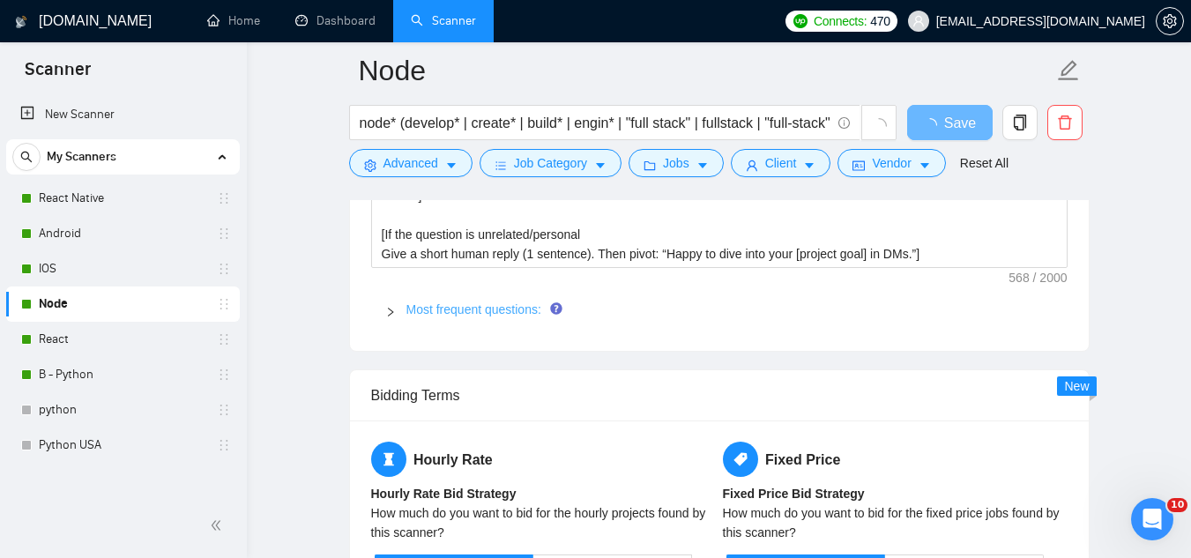
click at [502, 307] on link "Most frequent questions:" at bounding box center [473, 309] width 135 height 14
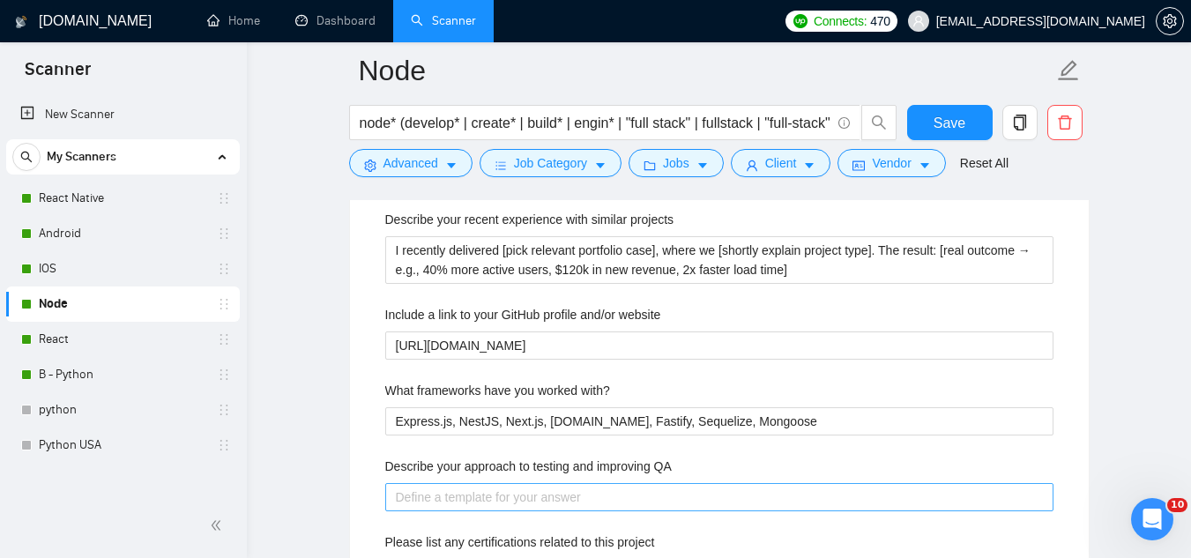
scroll to position [2908, 0]
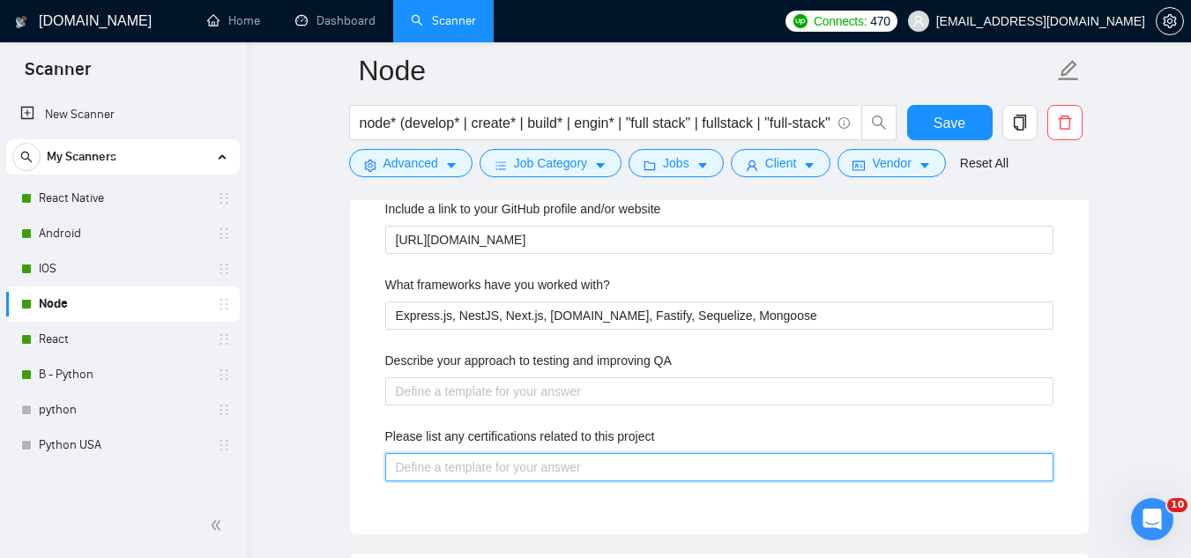
click at [520, 462] on project "Please list any certifications related to this project" at bounding box center [719, 467] width 668 height 28
paste project "[DOMAIN_NAME]. in Computer Engineering. Additionally, I’ve completed multiple r…"
type project "[DOMAIN_NAME]. in Computer Engineering. Additionally, I’ve completed multiple r…"
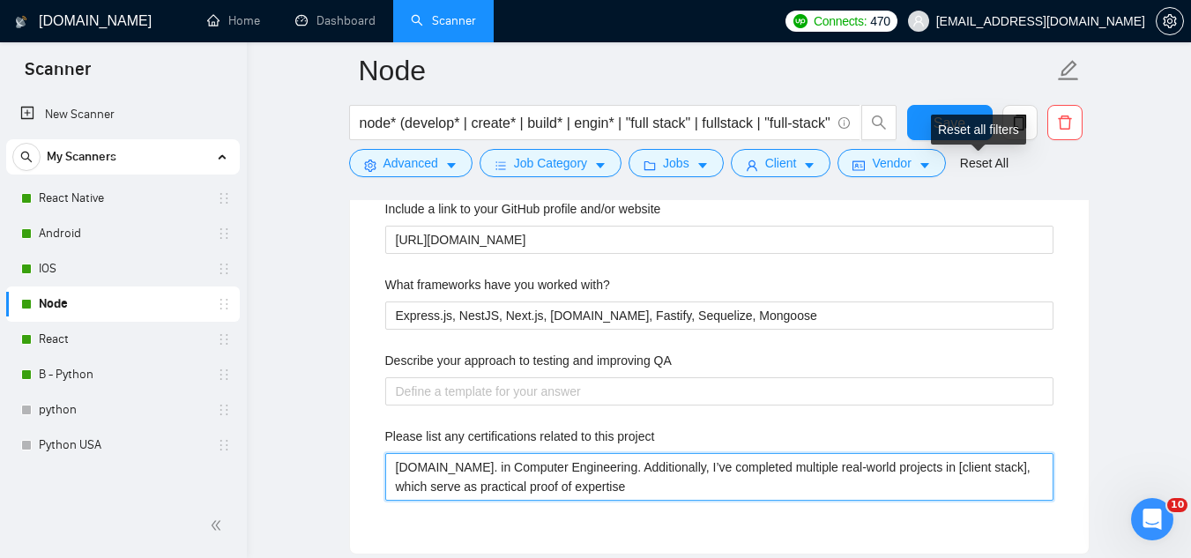
type project "[DOMAIN_NAME]. in Computer Engineering. Additionally, I’ve completed multiple r…"
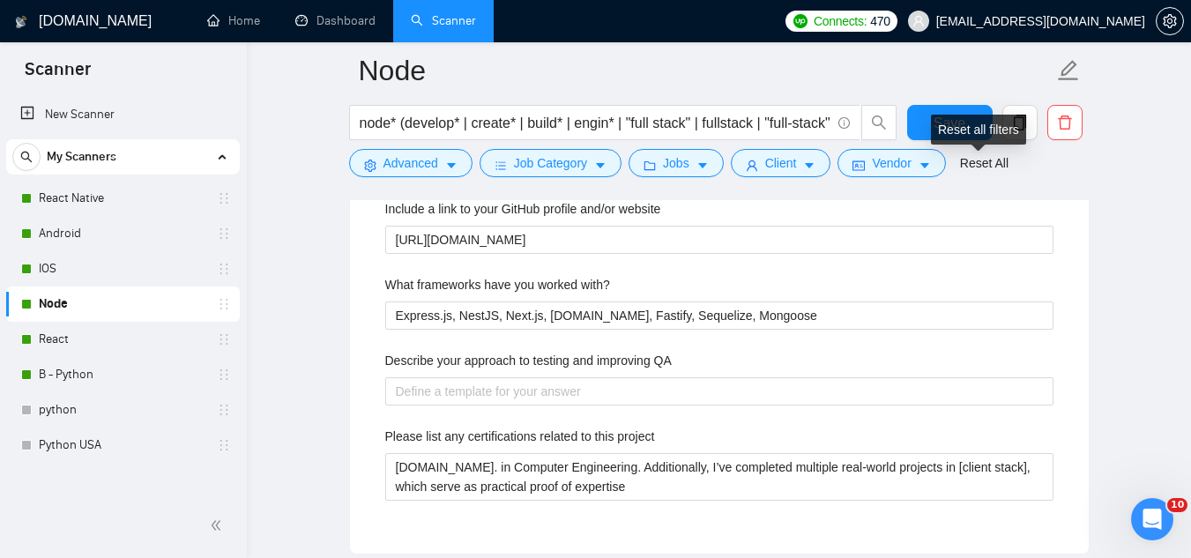
click at [957, 126] on div "Reset all filters" at bounding box center [978, 130] width 95 height 30
click at [933, 121] on button "Save" at bounding box center [949, 122] width 85 height 35
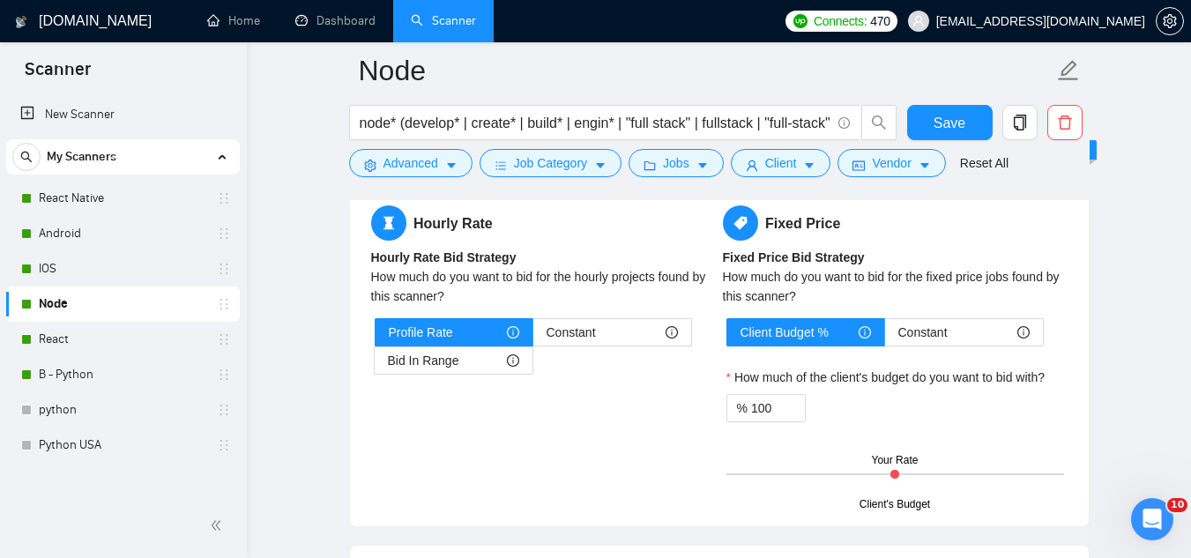
drag, startPoint x: 124, startPoint y: 340, endPoint x: 241, endPoint y: 349, distance: 116.7
click at [124, 339] on link "React" at bounding box center [122, 339] width 167 height 35
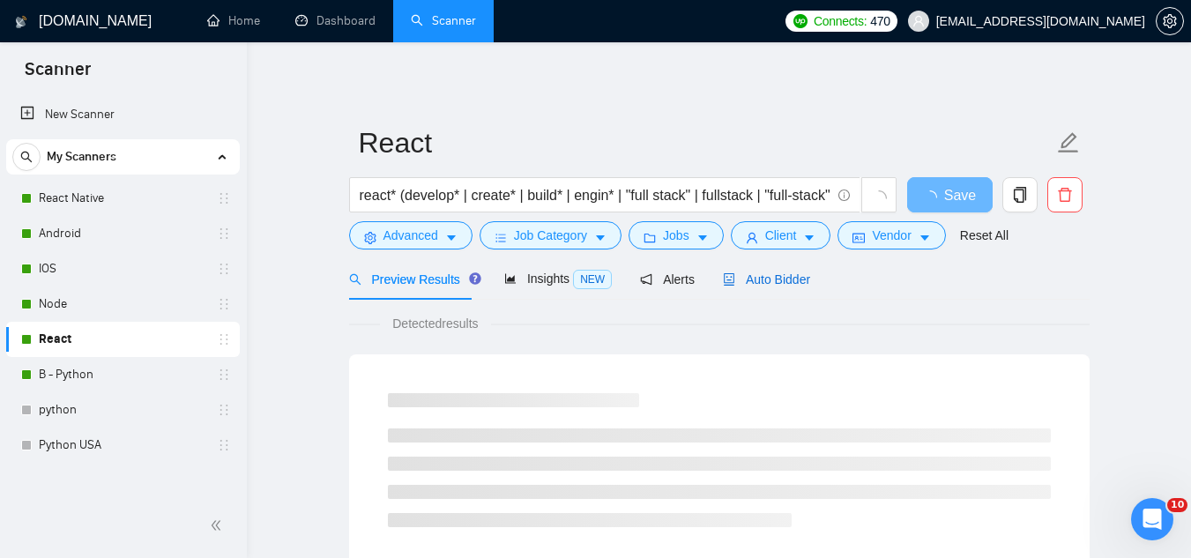
click at [782, 273] on span "Auto Bidder" at bounding box center [766, 279] width 87 height 14
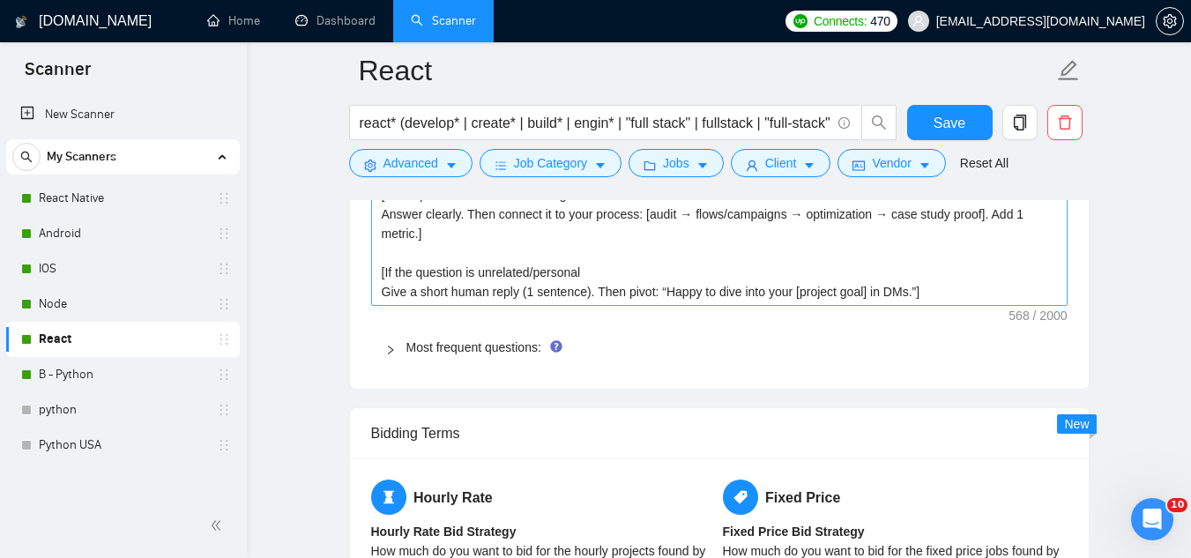
scroll to position [2732, 0]
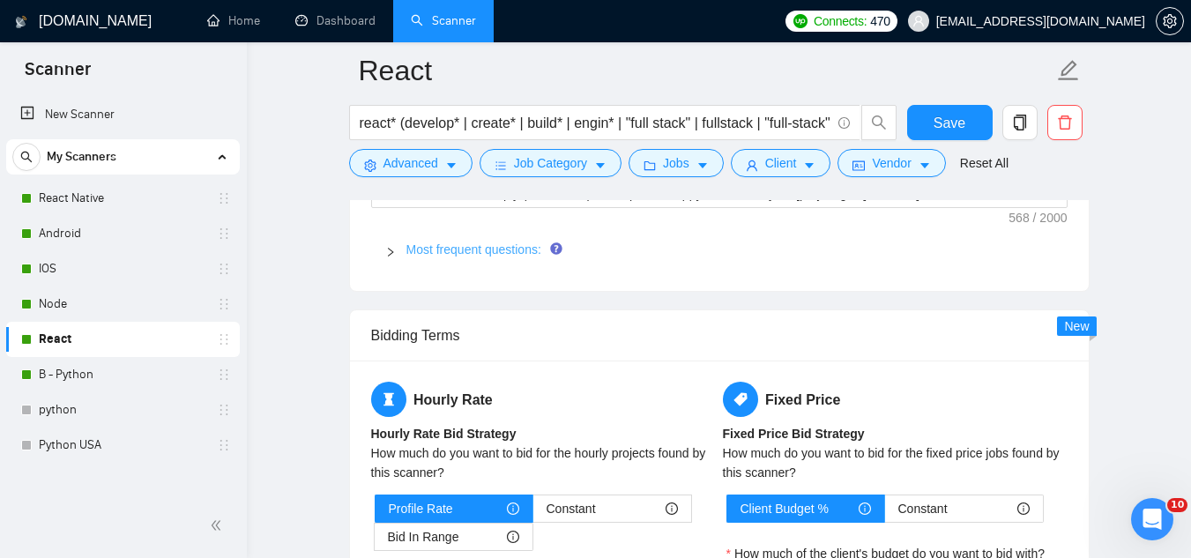
click at [478, 249] on link "Most frequent questions:" at bounding box center [473, 249] width 135 height 14
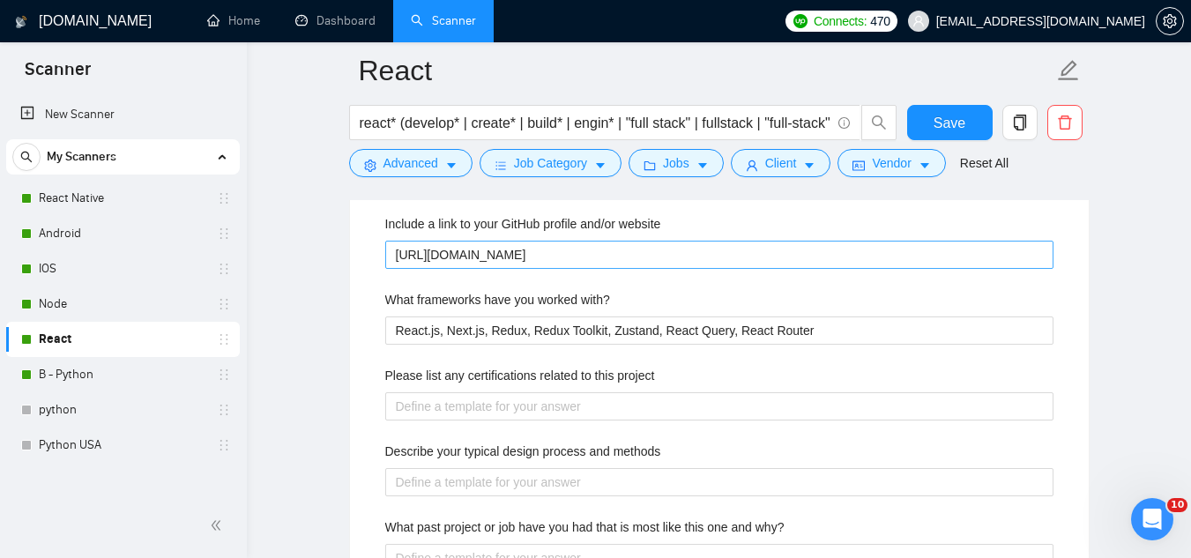
scroll to position [2908, 0]
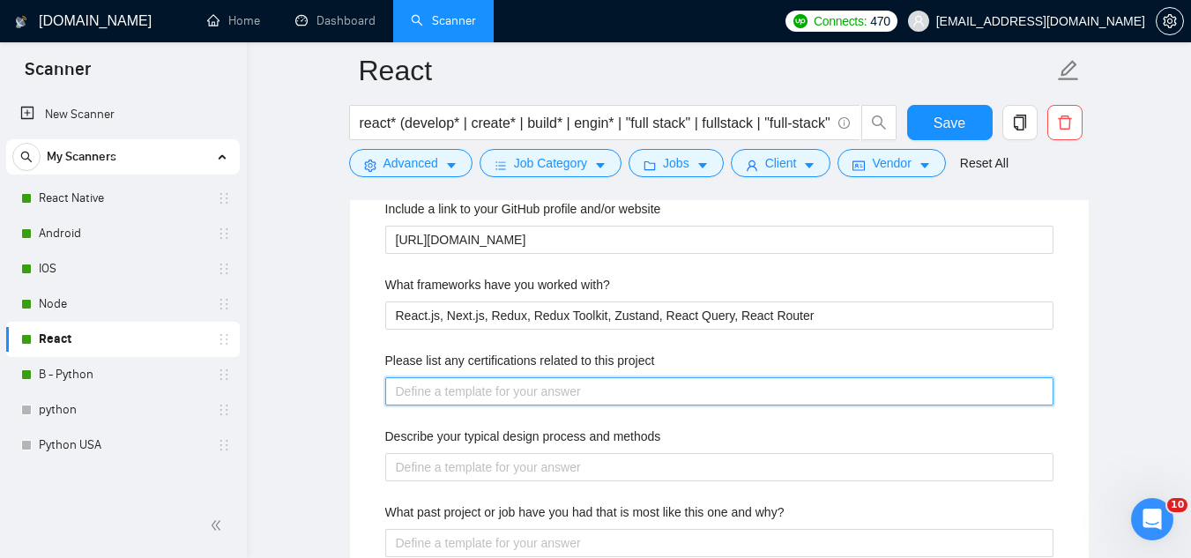
click at [501, 396] on project "Please list any certifications related to this project" at bounding box center [719, 391] width 668 height 28
paste project "[DOMAIN_NAME]. in Computer Engineering. Additionally, I’ve completed multiple r…"
type project "[DOMAIN_NAME]. in Computer Engineering. Additionally, I’ve completed multiple r…"
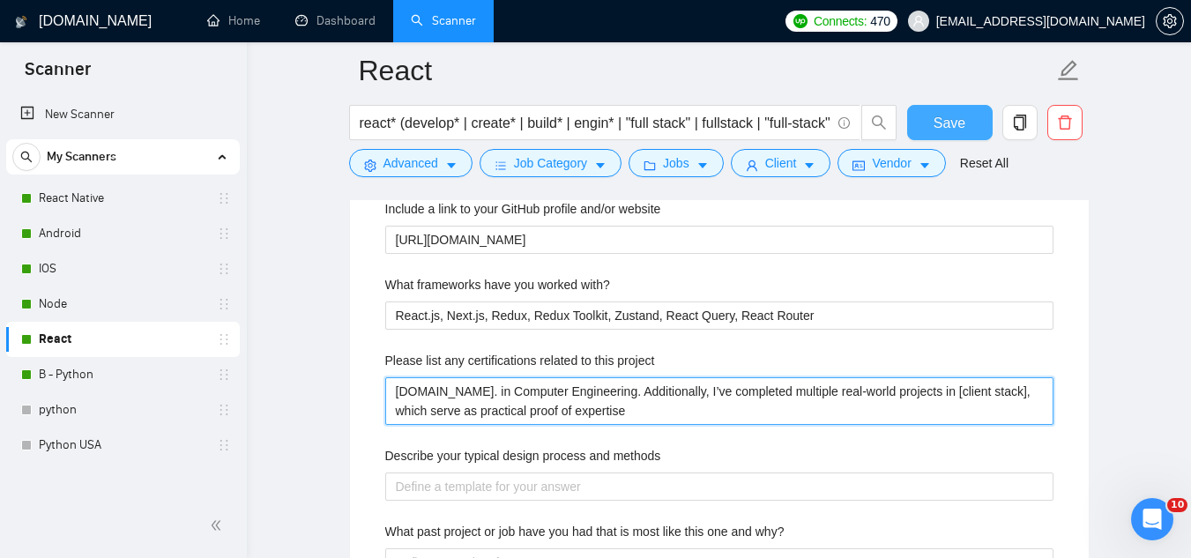
type project "[DOMAIN_NAME]. in Computer Engineering. Additionally, I’ve completed multiple r…"
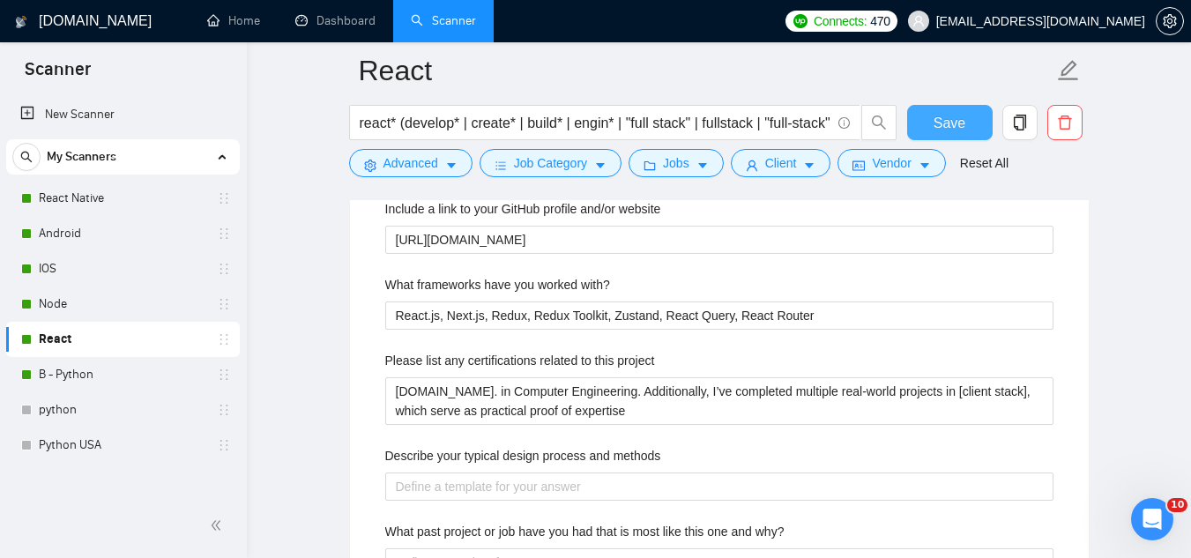
click at [940, 133] on span "Save" at bounding box center [949, 123] width 32 height 22
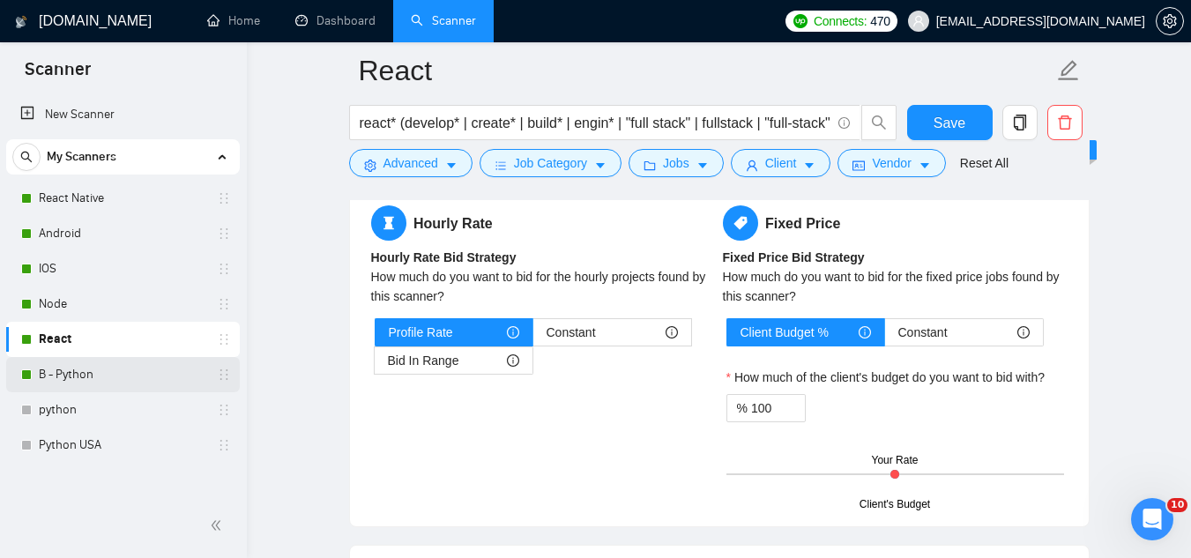
click at [103, 371] on link "B - Python" at bounding box center [122, 374] width 167 height 35
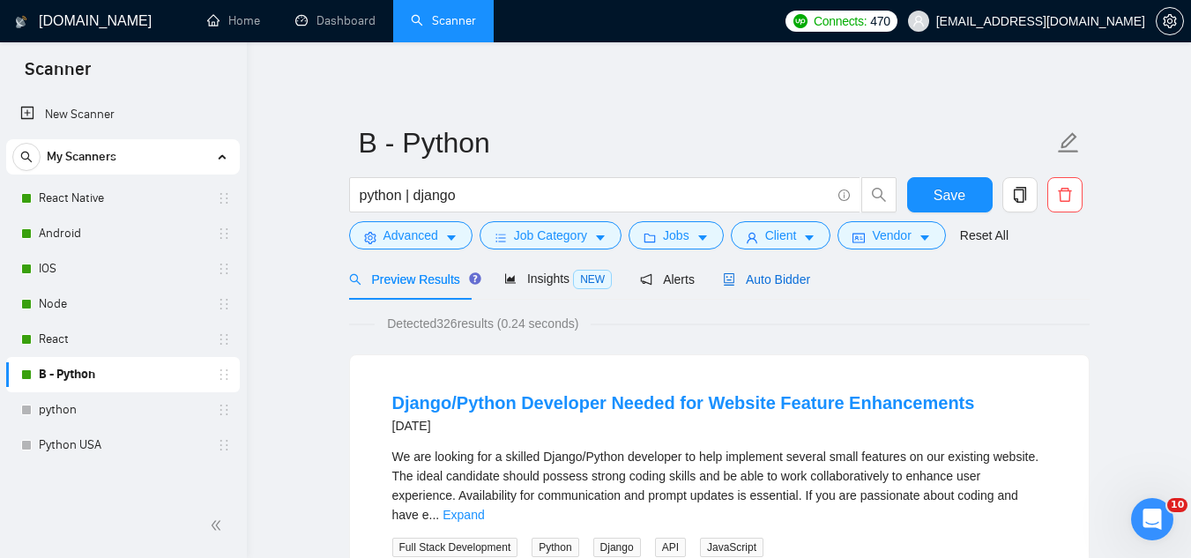
click at [755, 281] on span "Auto Bidder" at bounding box center [766, 279] width 87 height 14
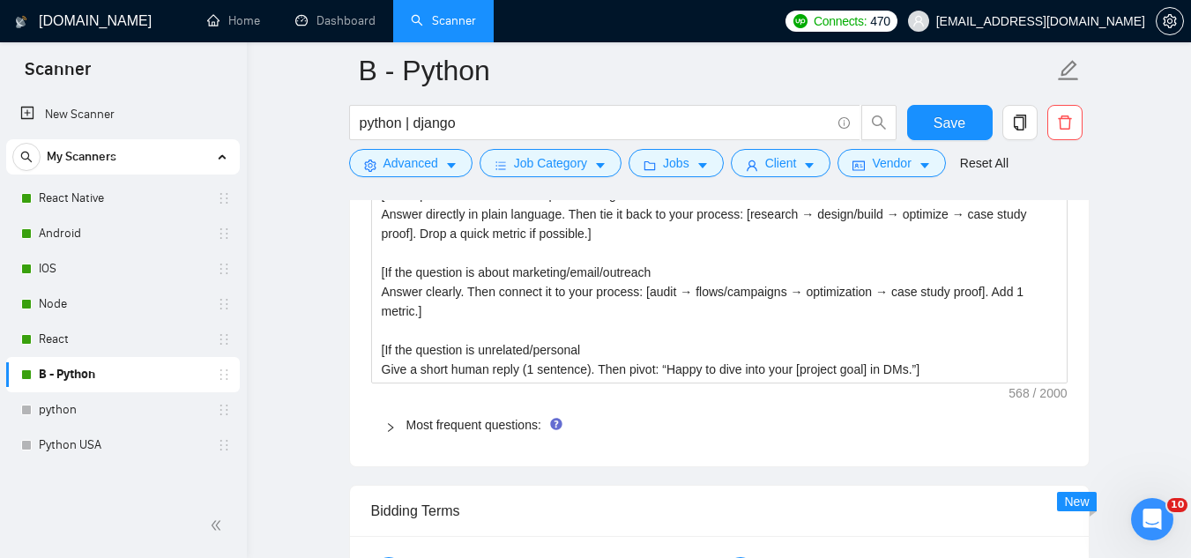
scroll to position [2556, 0]
click at [470, 425] on link "Most frequent questions:" at bounding box center [473, 426] width 135 height 14
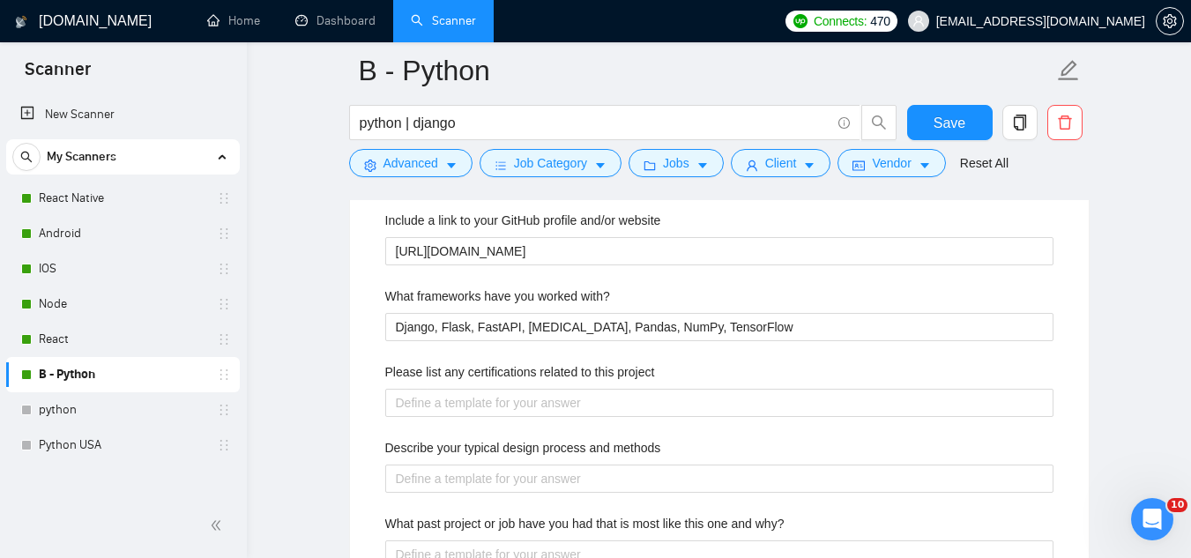
scroll to position [2908, 0]
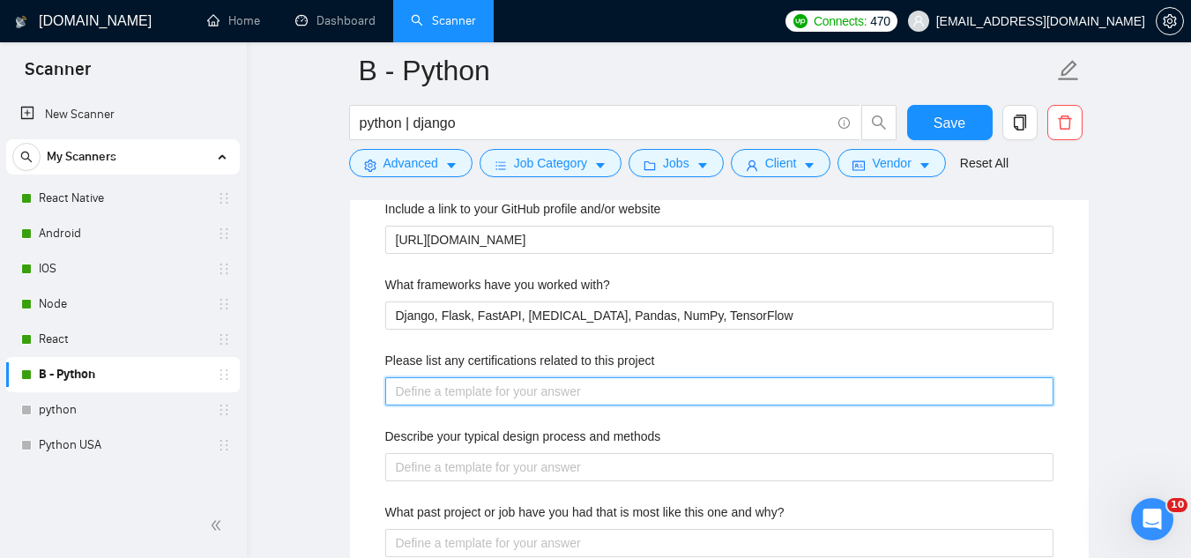
click at [476, 401] on project "Please list any certifications related to this project" at bounding box center [719, 391] width 668 height 28
paste project "[DOMAIN_NAME]. in Computer Engineering. Additionally, I’ve completed multiple r…"
type project "[DOMAIN_NAME]. in Computer Engineering. Additionally, I’ve completed multiple r…"
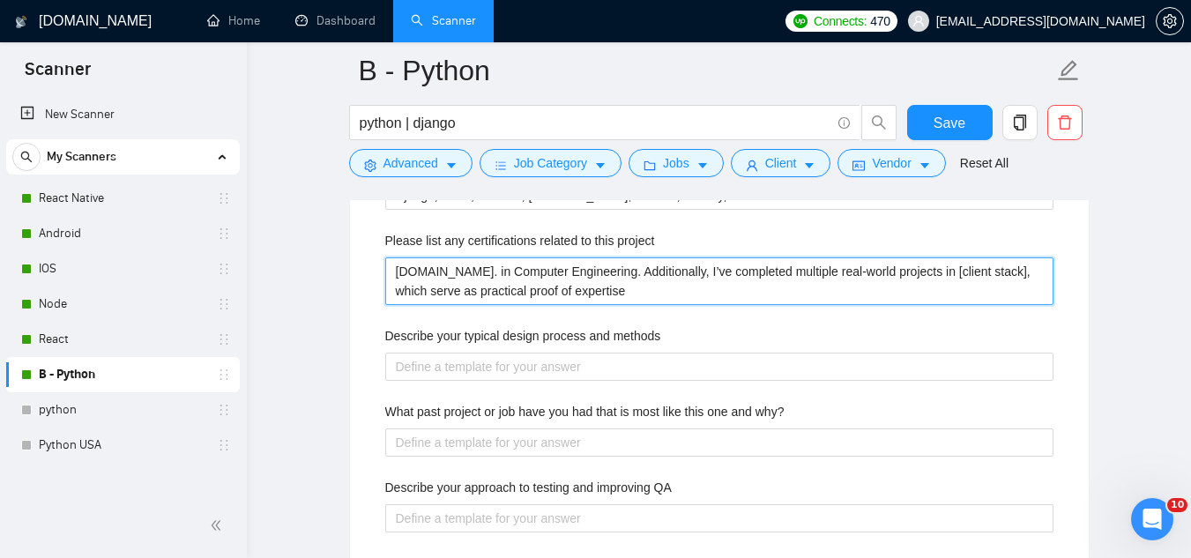
scroll to position [2996, 0]
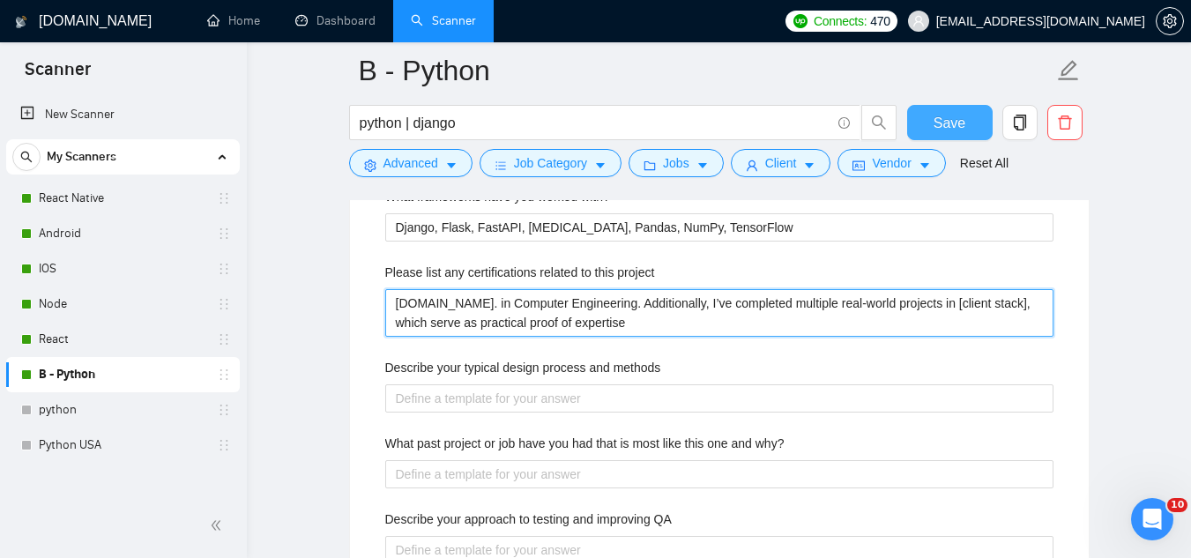
type project "[DOMAIN_NAME]. in Computer Engineering. Additionally, I’ve completed multiple r…"
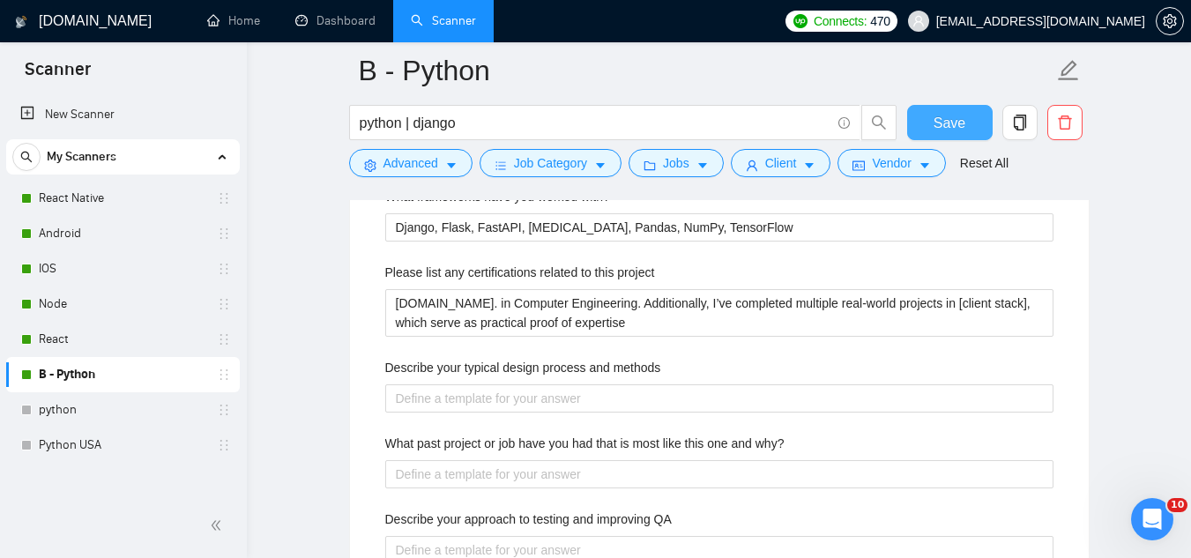
click at [942, 130] on span "Save" at bounding box center [949, 123] width 32 height 22
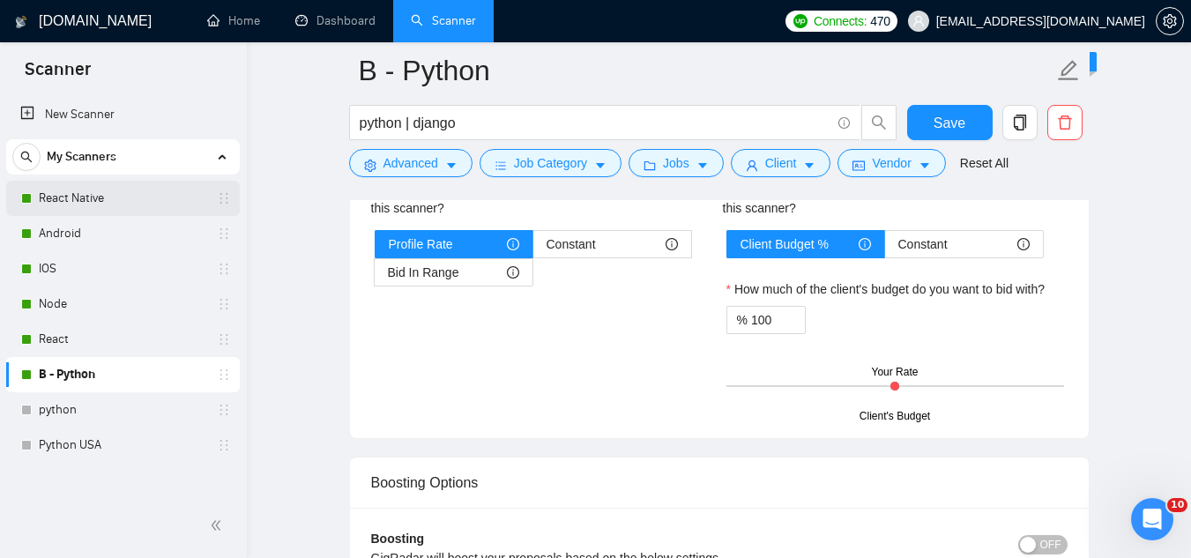
click at [123, 208] on link "React Native" at bounding box center [122, 198] width 167 height 35
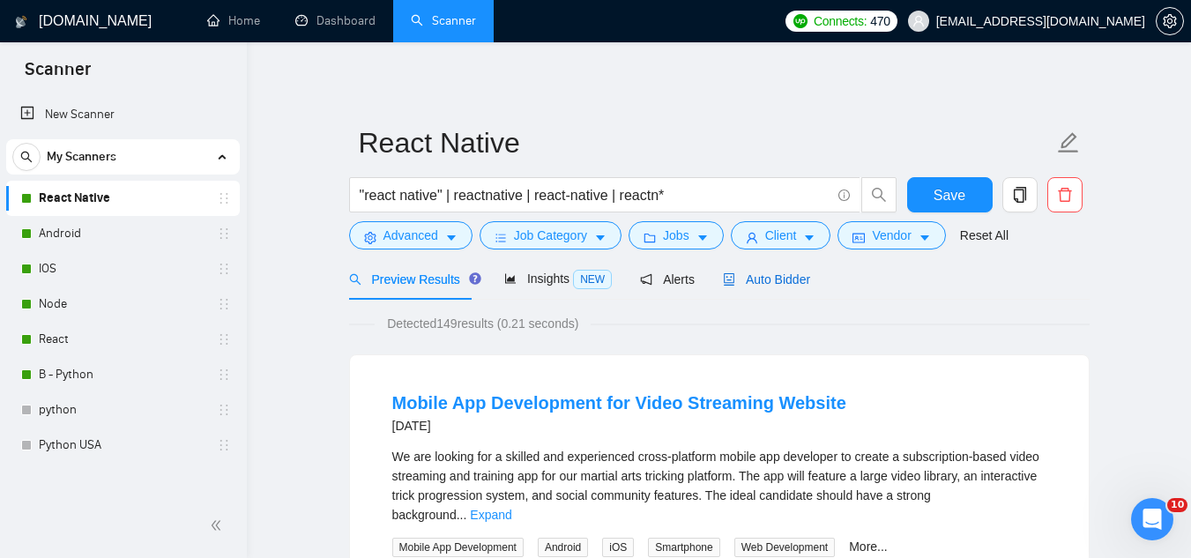
click at [778, 275] on span "Auto Bidder" at bounding box center [766, 279] width 87 height 14
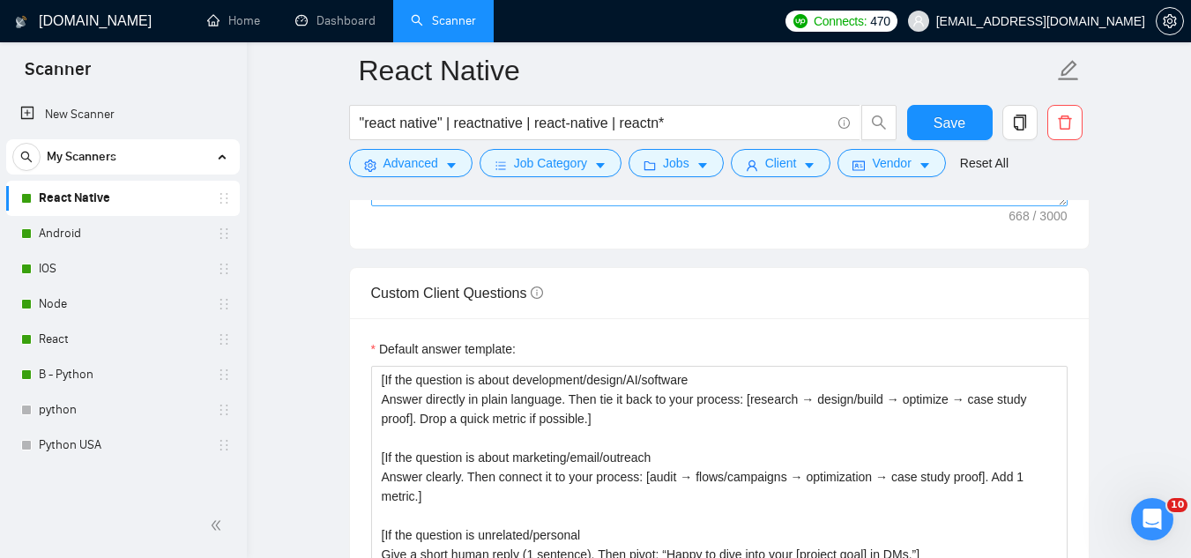
scroll to position [2556, 0]
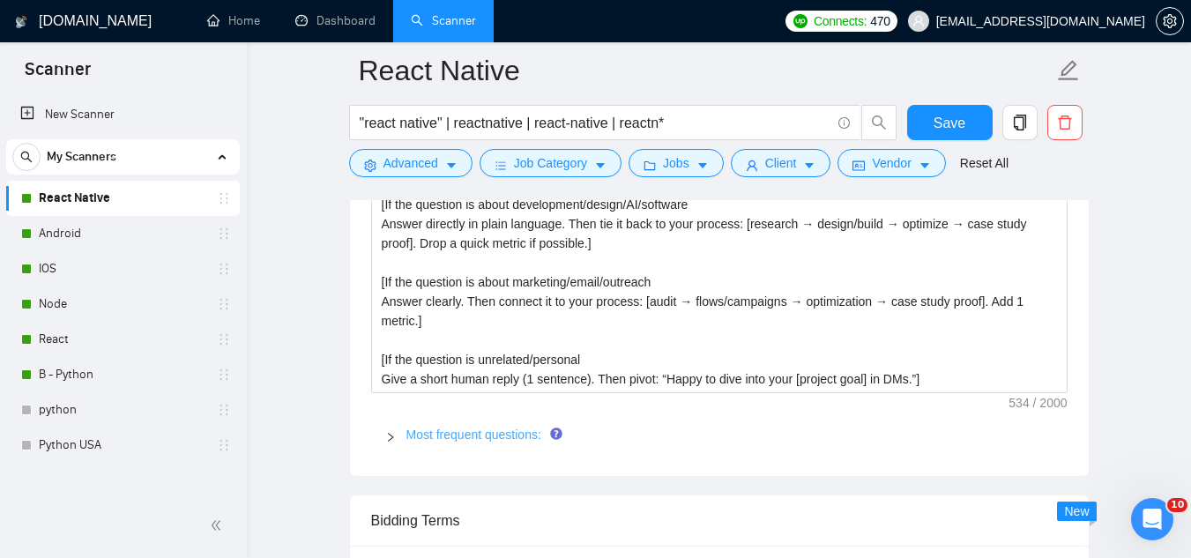
click at [494, 432] on link "Most frequent questions:" at bounding box center [473, 434] width 135 height 14
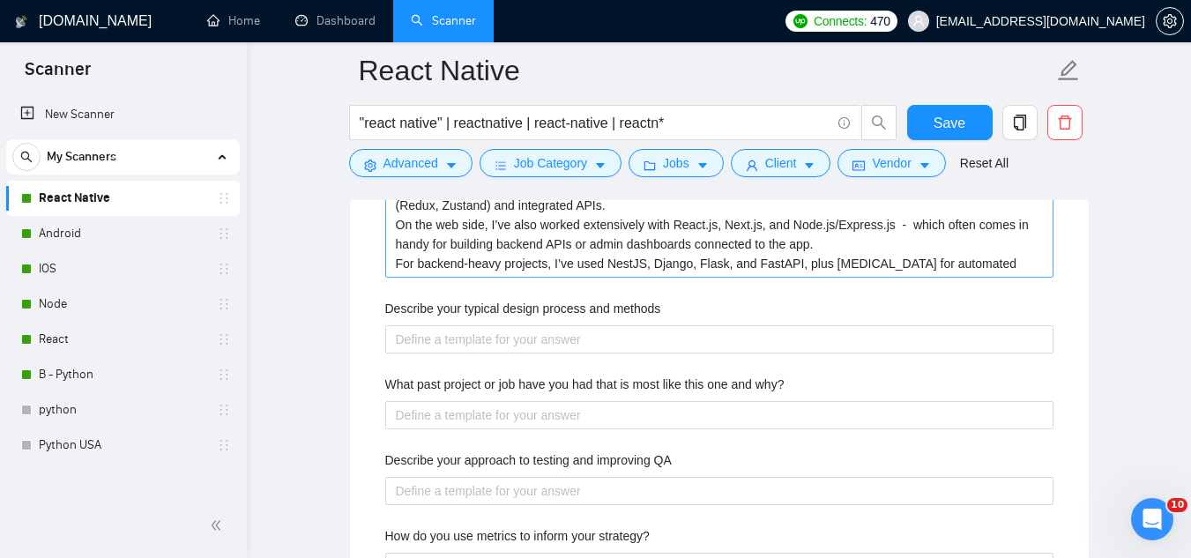
scroll to position [3173, 0]
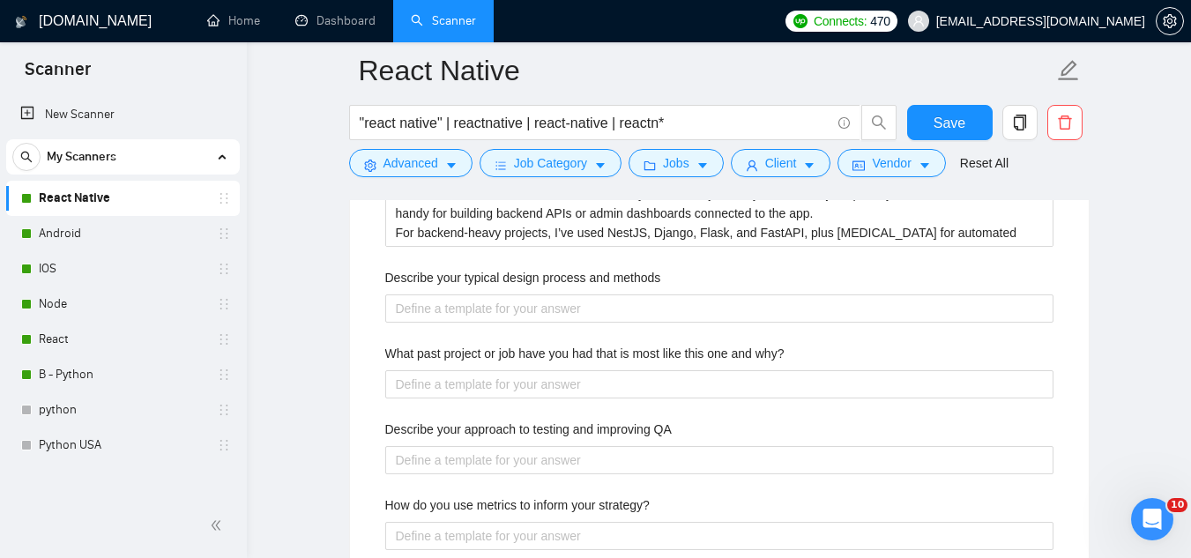
click at [484, 275] on label "Describe your typical design process and methods" at bounding box center [523, 277] width 276 height 19
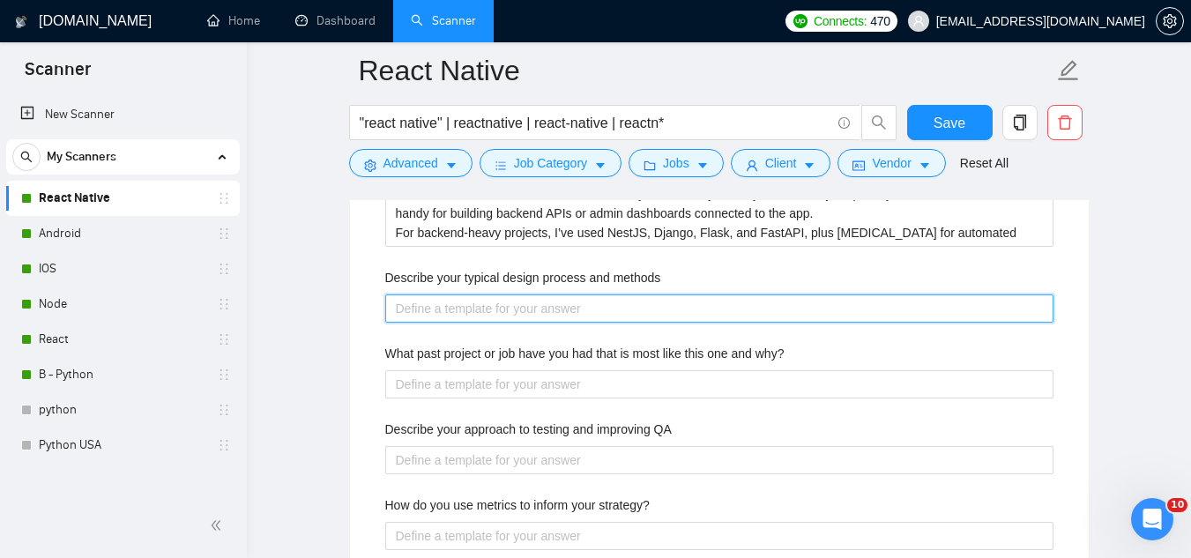
click at [484, 294] on methods "Describe your typical design process and methods" at bounding box center [719, 308] width 668 height 28
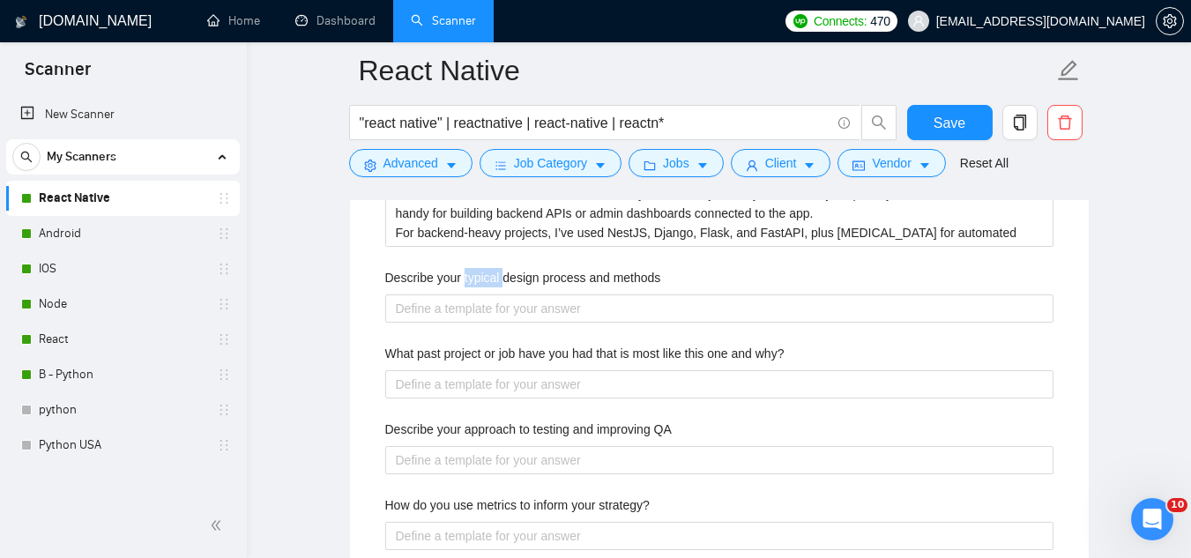
click at [484, 275] on label "Describe your typical design process and methods" at bounding box center [523, 277] width 276 height 19
click at [484, 294] on methods "Describe your typical design process and methods" at bounding box center [719, 308] width 668 height 28
click at [484, 275] on label "Describe your typical design process and methods" at bounding box center [523, 277] width 276 height 19
click at [484, 294] on methods "Describe your typical design process and methods" at bounding box center [719, 308] width 668 height 28
copy label "Describe your typical design process and methods"
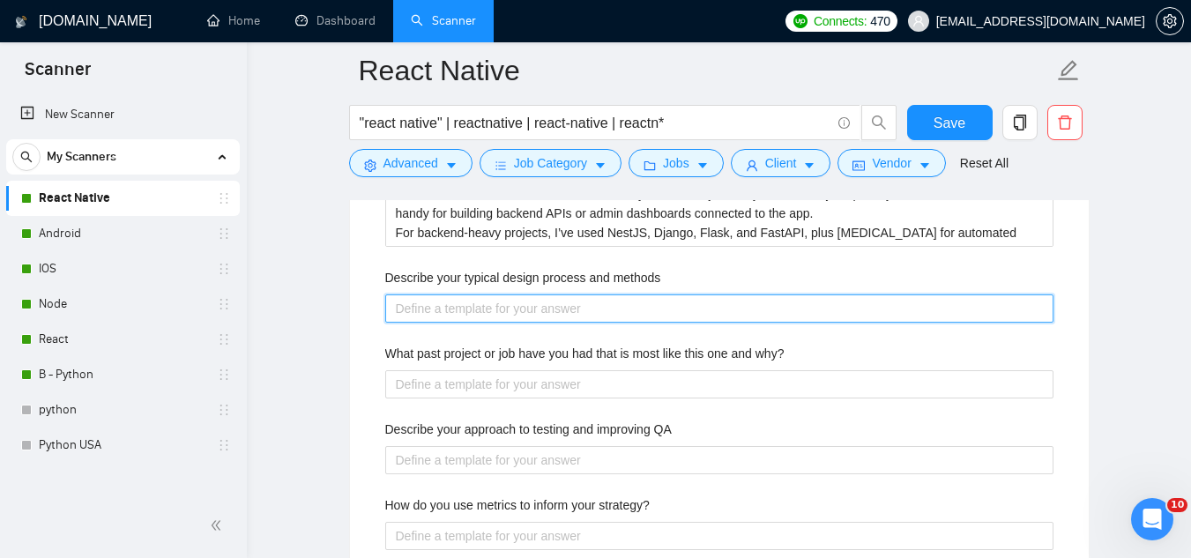
click at [465, 314] on methods "Describe your typical design process and methods" at bounding box center [719, 308] width 668 height 28
paste methods "I start with a fast discovery to lock scope, user flows, and KPIs, then prototy…"
type methods "I start with a fast discovery to lock scope, user flows, and KPIs, then prototy…"
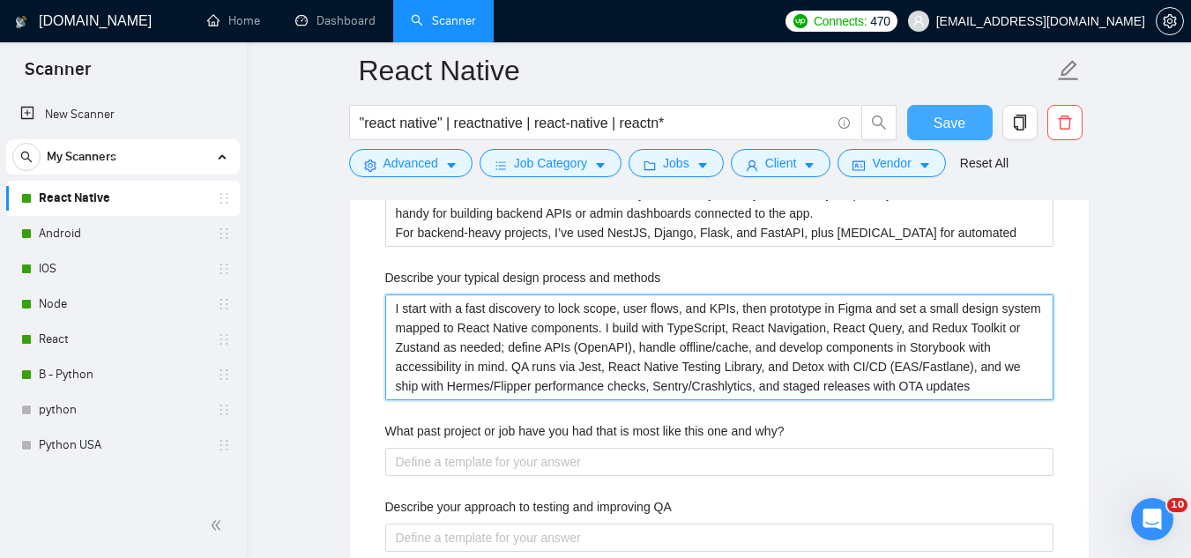
type methods "I start with a fast discovery to lock scope, user flows, and KPIs, then prototy…"
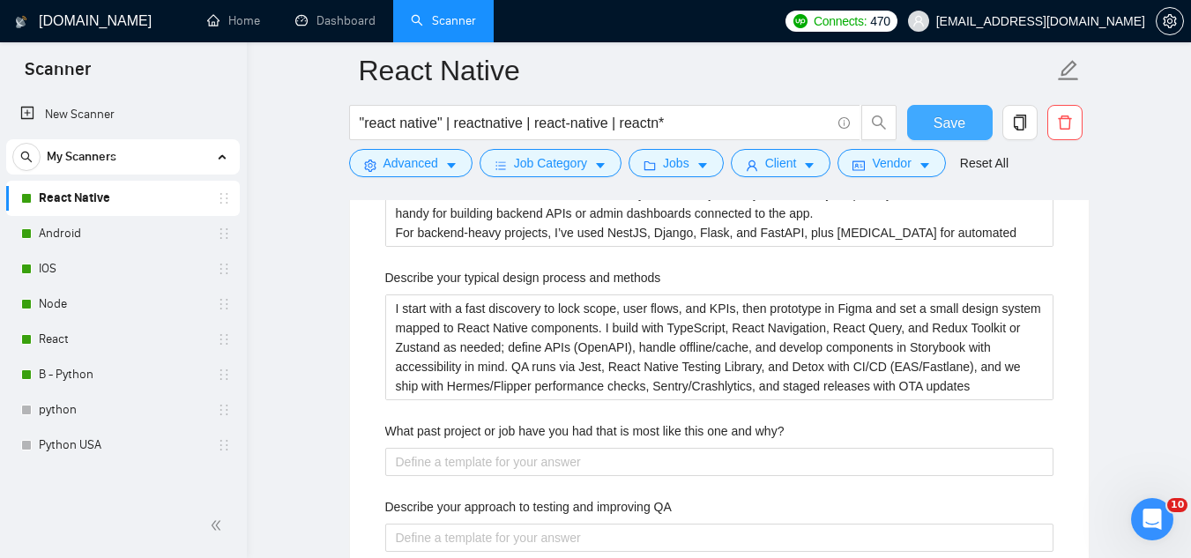
click at [947, 117] on span "Save" at bounding box center [949, 123] width 32 height 22
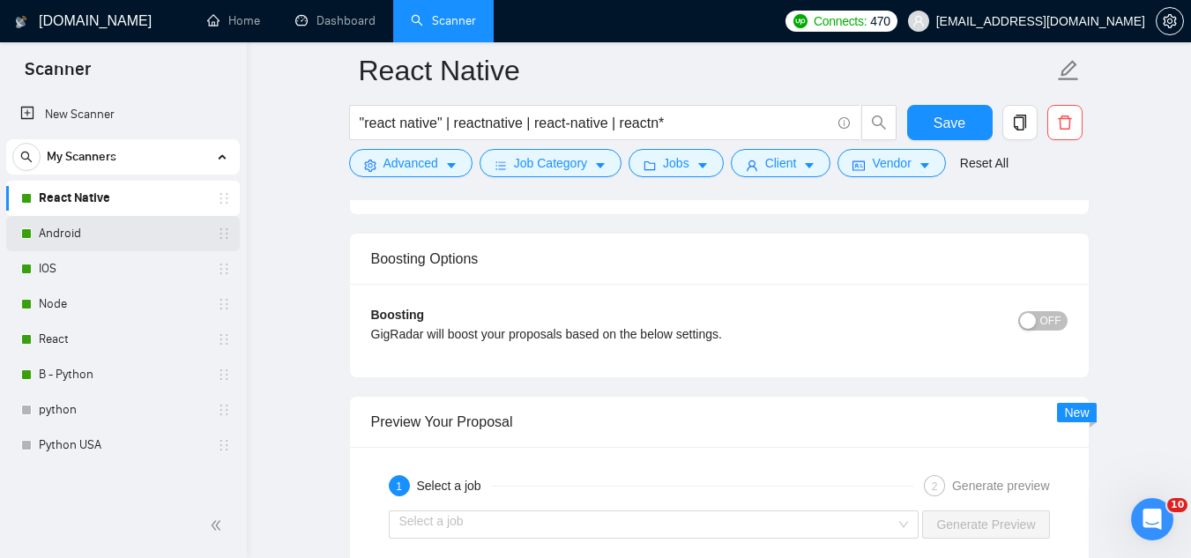
click at [113, 241] on link "Android" at bounding box center [122, 233] width 167 height 35
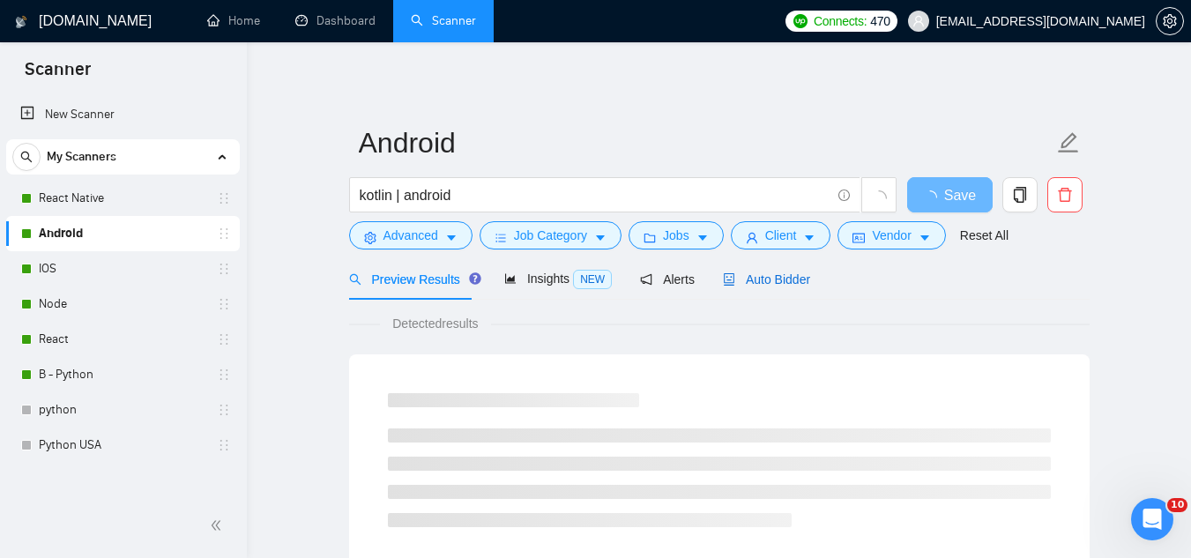
click at [776, 270] on div "Auto Bidder" at bounding box center [766, 279] width 87 height 19
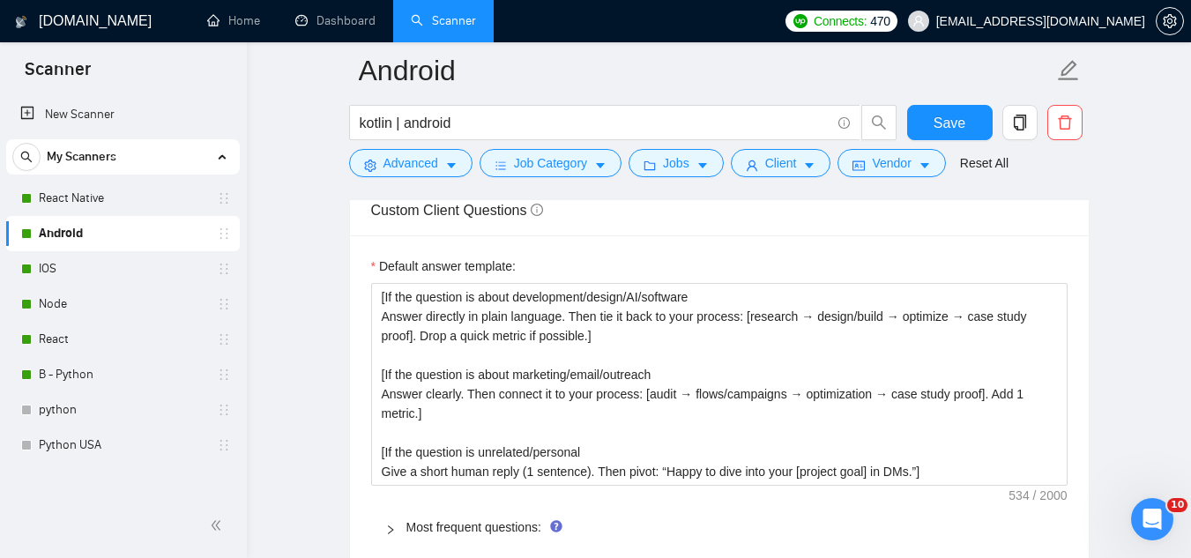
scroll to position [2644, 0]
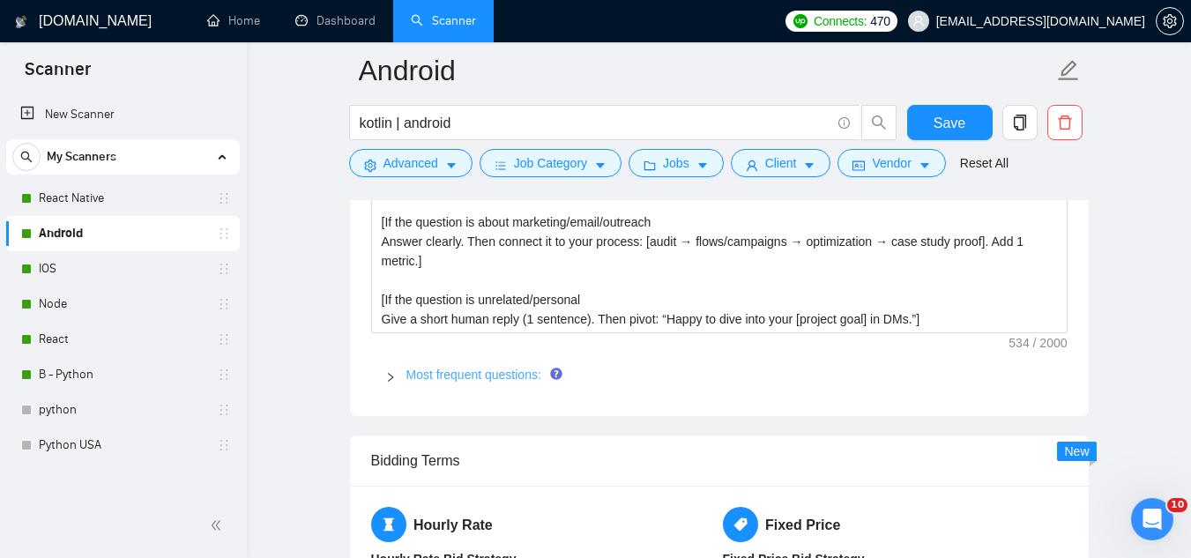
click at [470, 381] on link "Most frequent questions:" at bounding box center [473, 374] width 135 height 14
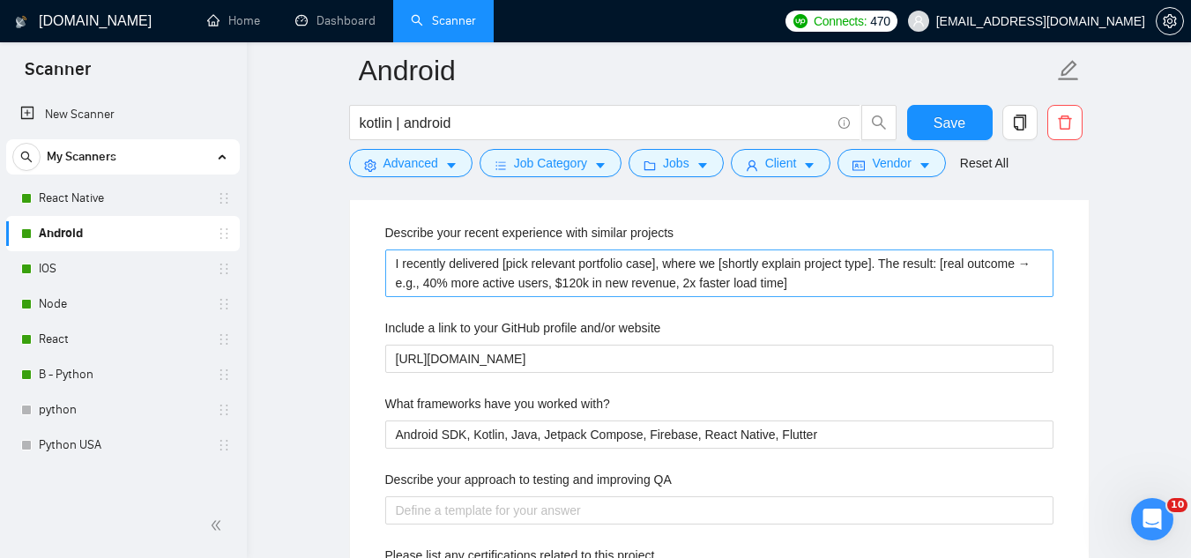
scroll to position [2732, 0]
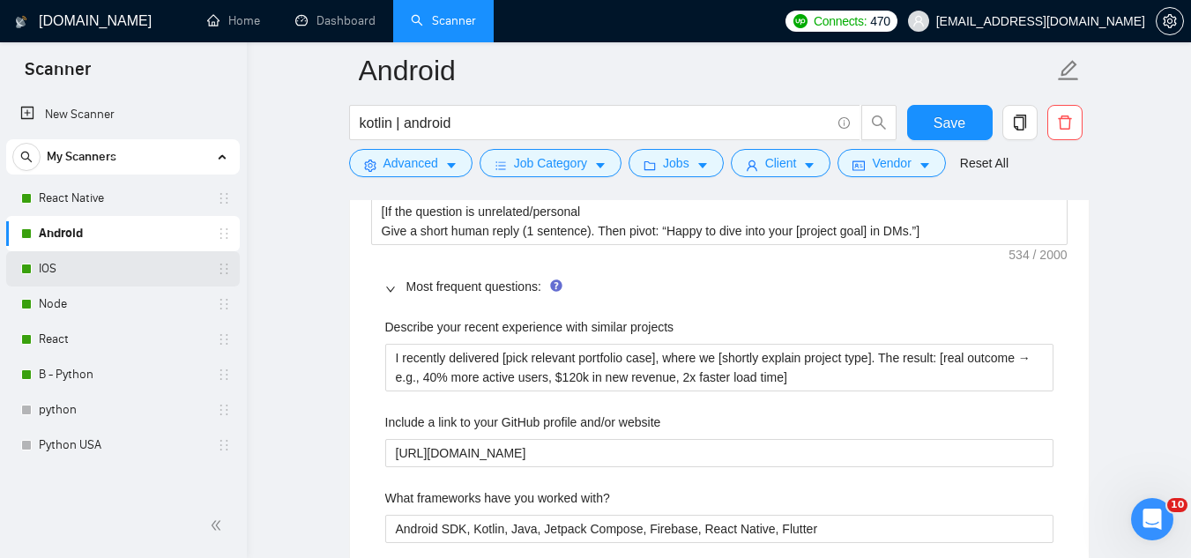
click at [113, 266] on link "IOS" at bounding box center [122, 268] width 167 height 35
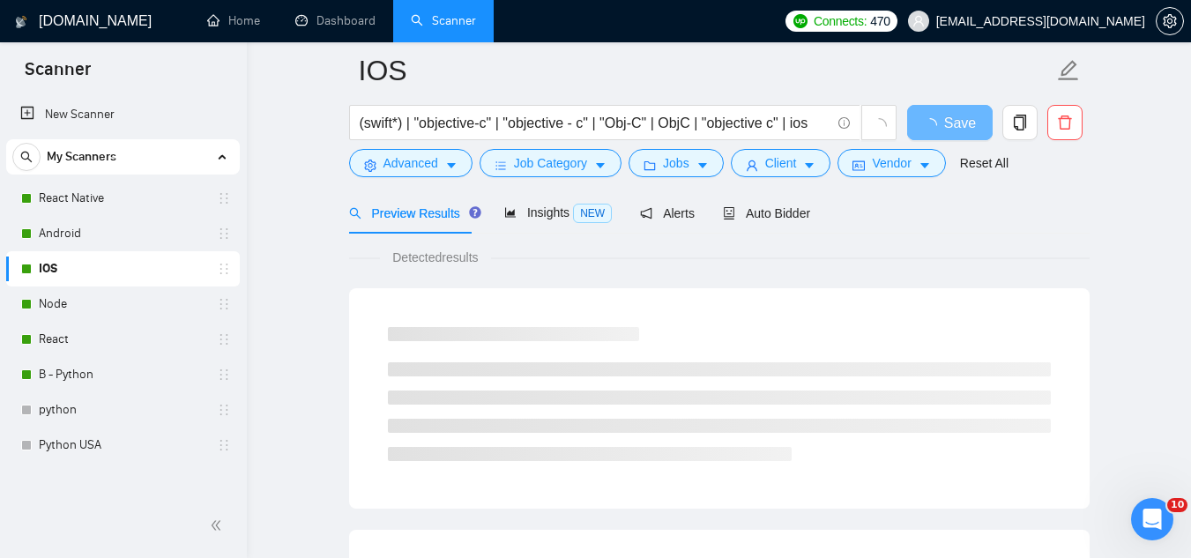
scroll to position [74, 0]
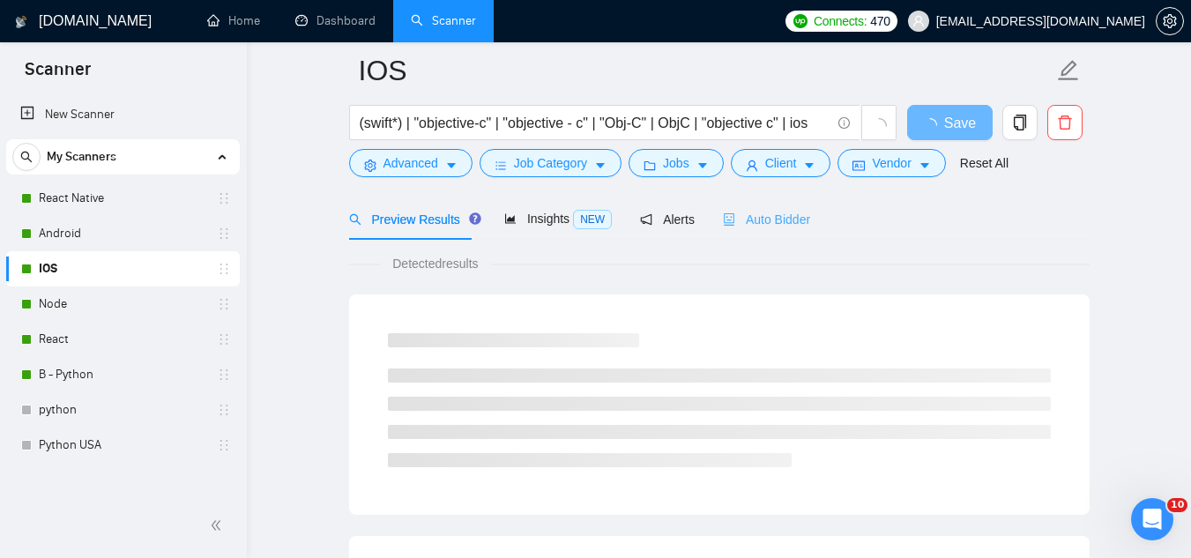
click at [754, 229] on div "Auto Bidder" at bounding box center [766, 218] width 87 height 41
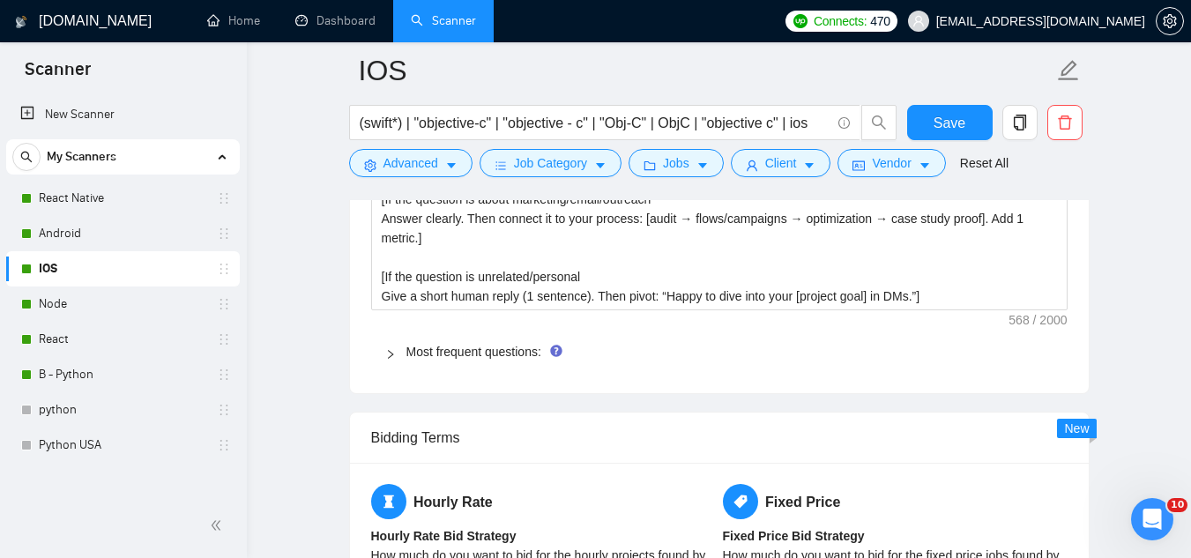
scroll to position [2718, 0]
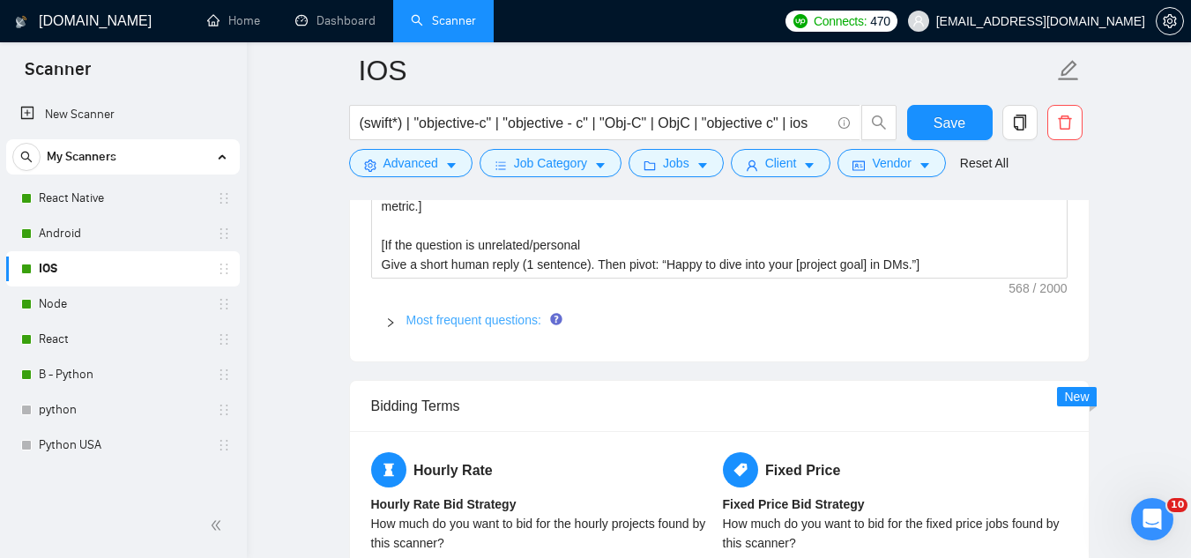
click at [457, 326] on link "Most frequent questions:" at bounding box center [473, 320] width 135 height 14
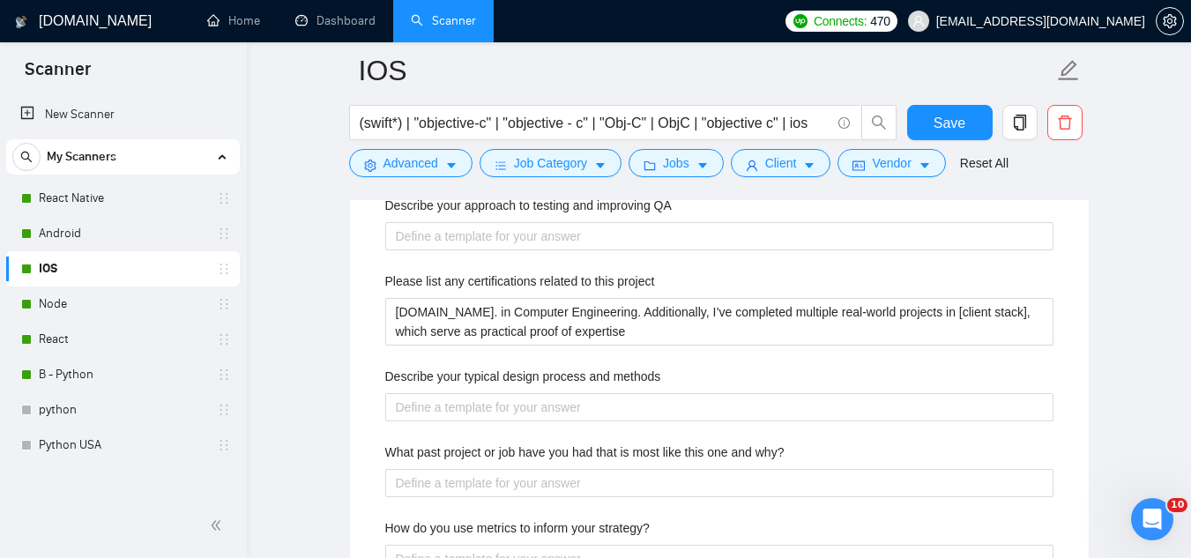
scroll to position [3159, 0]
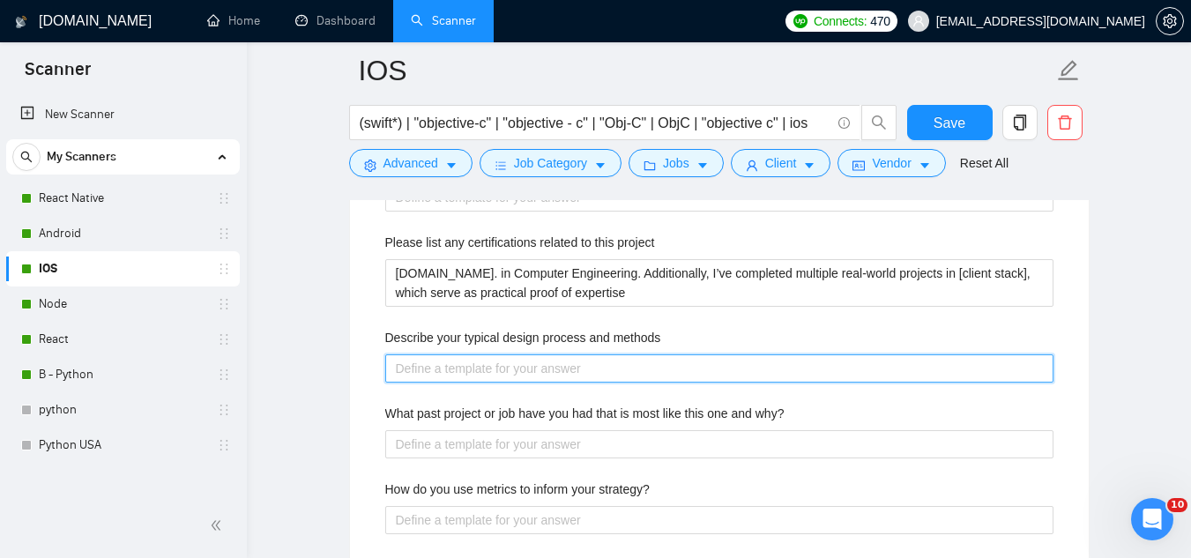
click at [491, 370] on methods "Describe your typical design process and methods" at bounding box center [719, 368] width 668 height 28
paste methods "I start with a quick discovery to lock scope, user flows, and KPIs, then protot…"
type methods "I start with a quick discovery to lock scope, user flows, and KPIs, then protot…"
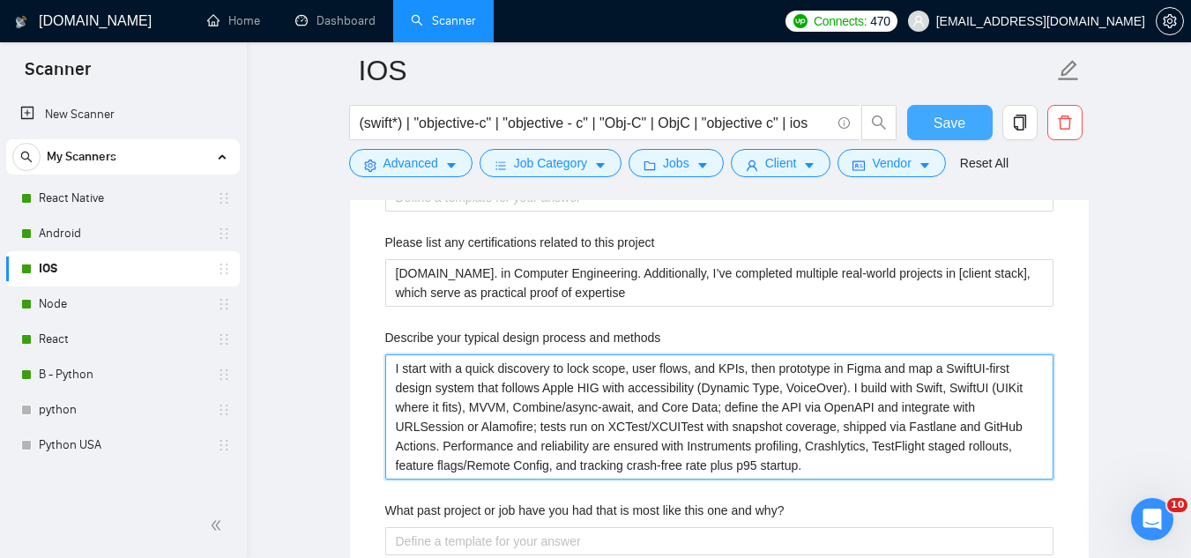
type methods "I start with a quick discovery to lock scope, user flows, and KPIs, then protot…"
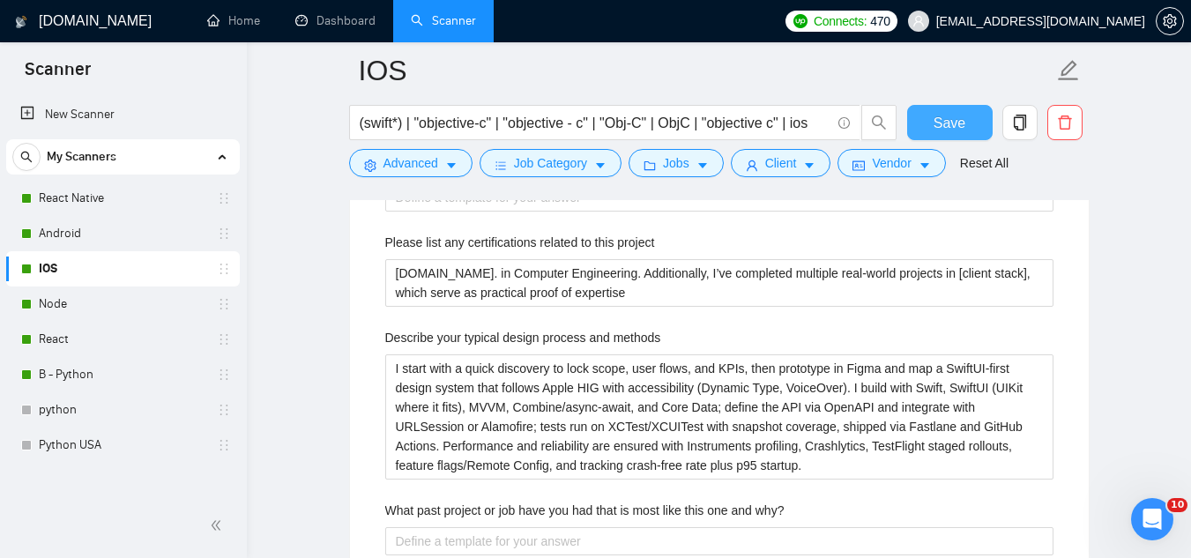
click at [928, 128] on button "Save" at bounding box center [949, 122] width 85 height 35
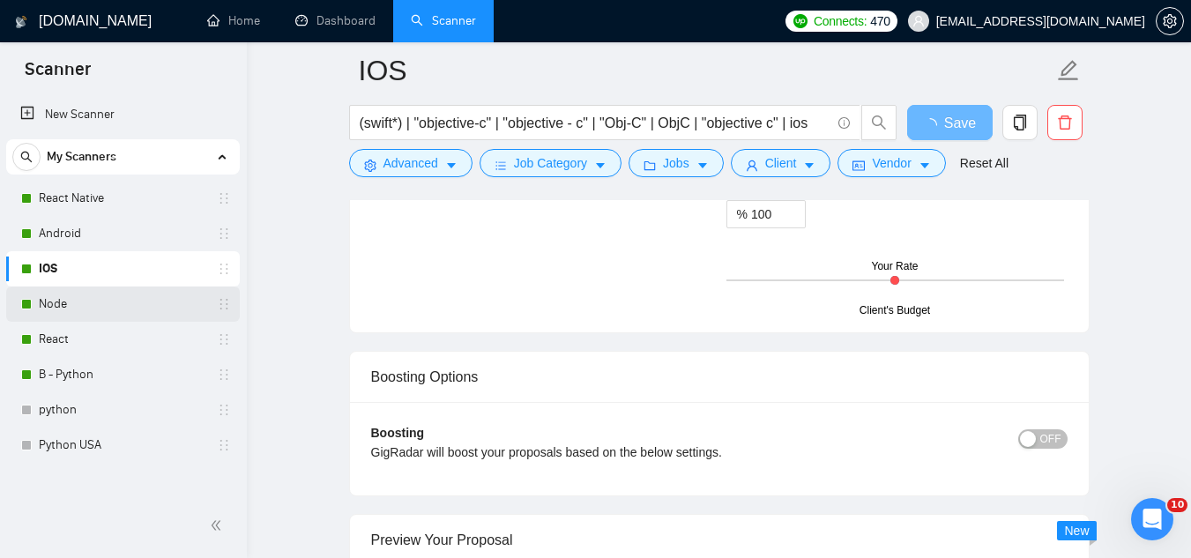
click at [137, 316] on link "Node" at bounding box center [122, 303] width 167 height 35
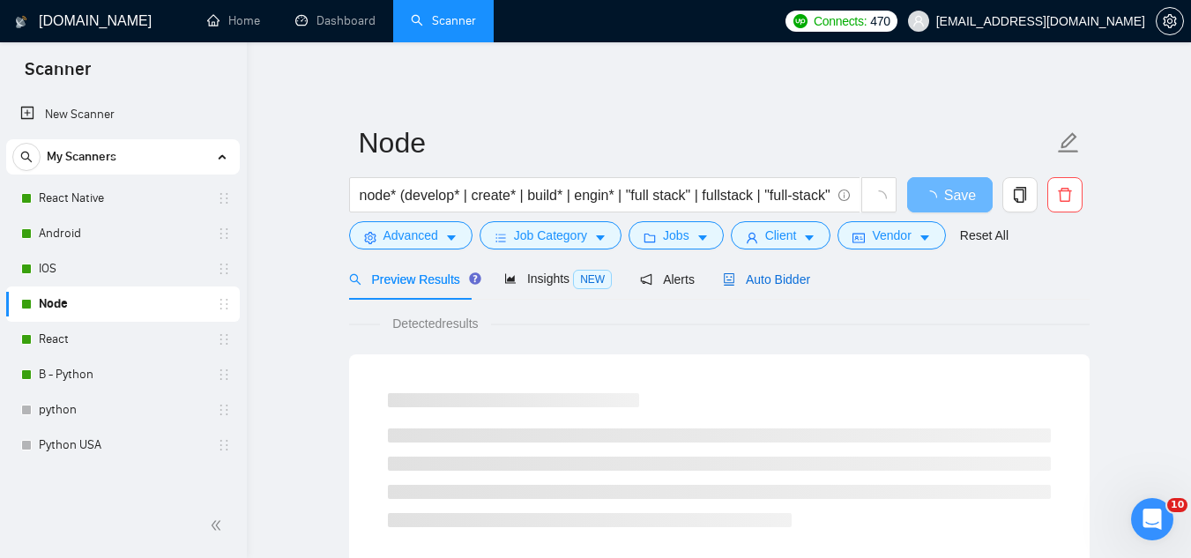
click at [734, 280] on span "Auto Bidder" at bounding box center [766, 279] width 87 height 14
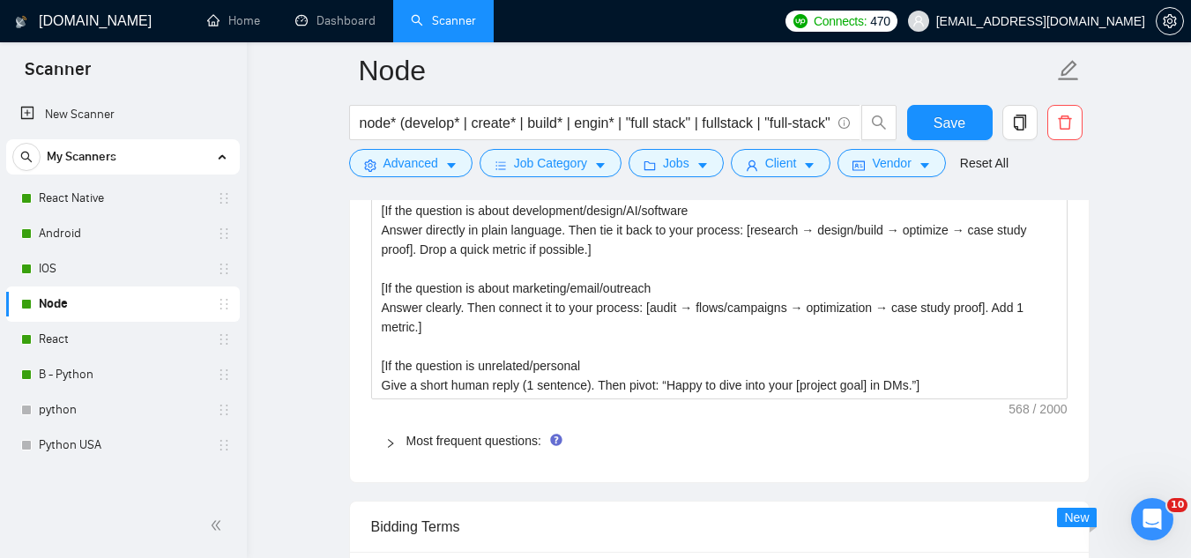
scroll to position [2556, 0]
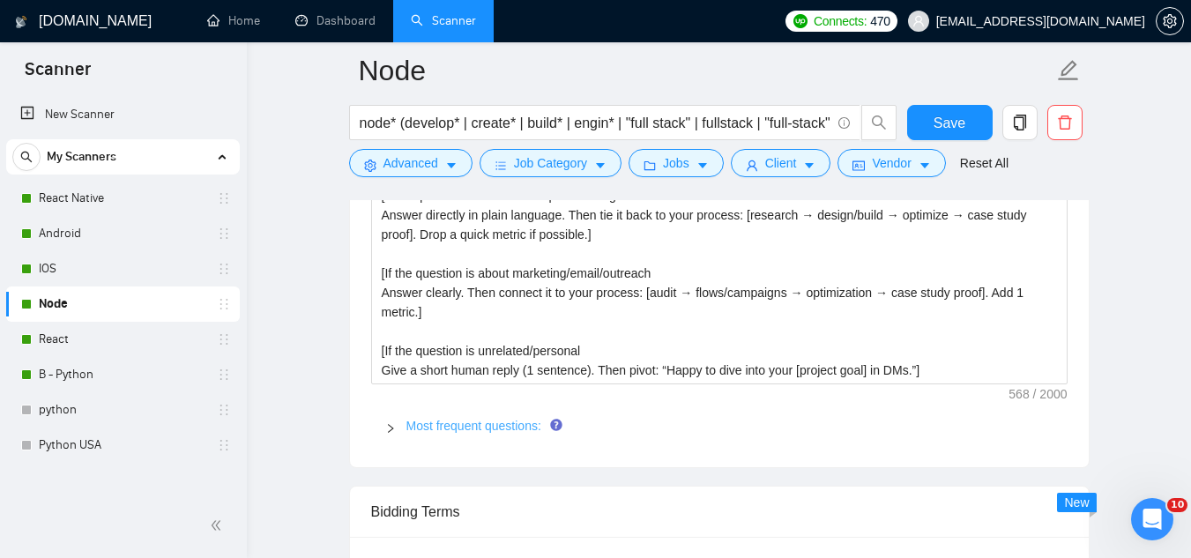
click at [482, 429] on link "Most frequent questions:" at bounding box center [473, 426] width 135 height 14
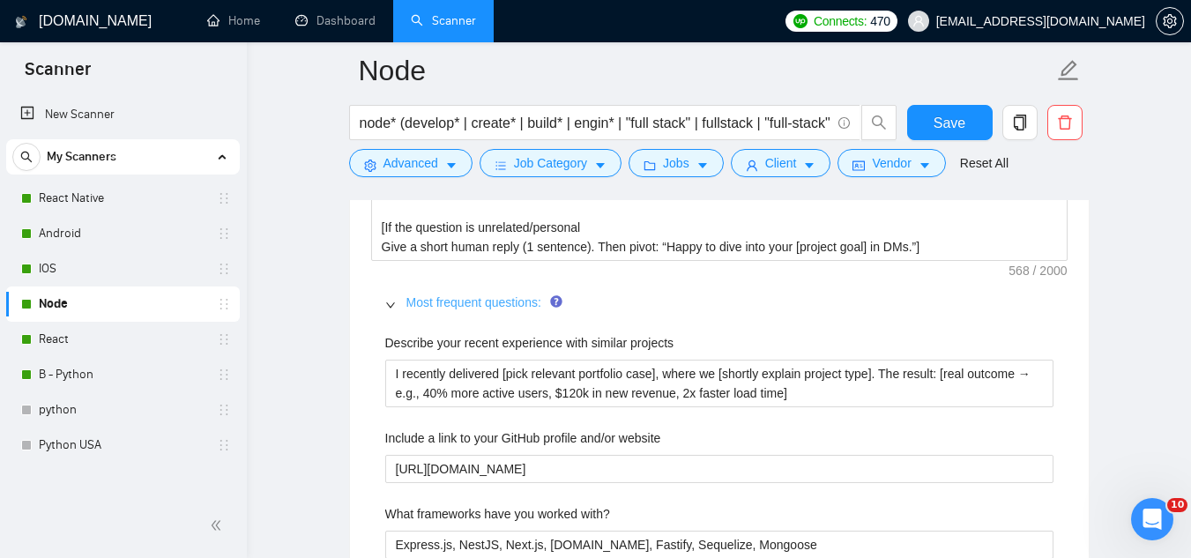
scroll to position [2908, 0]
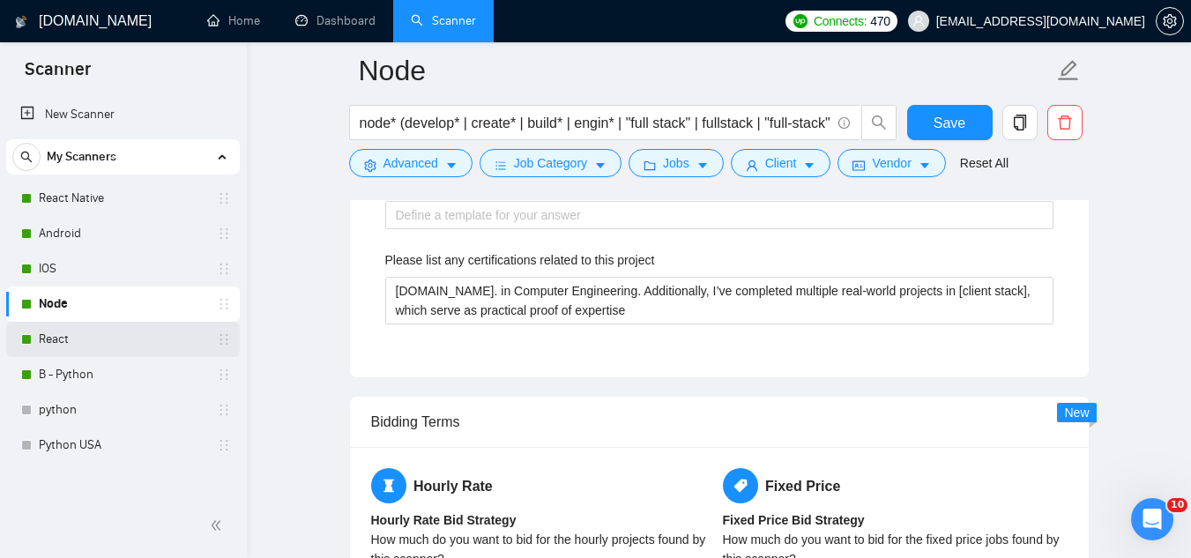
click at [86, 345] on link "React" at bounding box center [122, 339] width 167 height 35
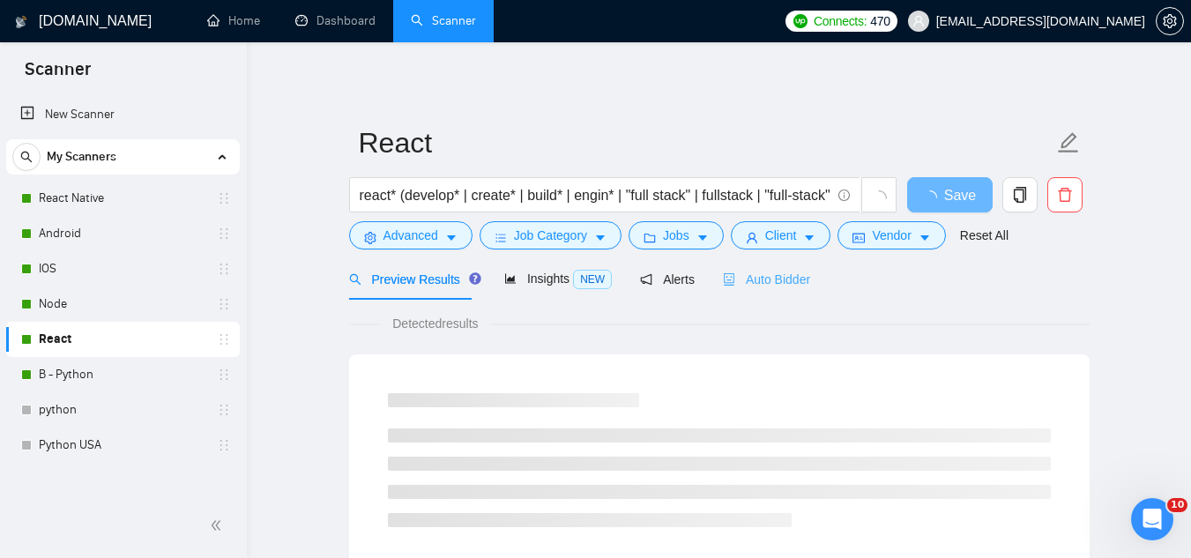
click at [731, 294] on div "Auto Bidder" at bounding box center [766, 278] width 87 height 41
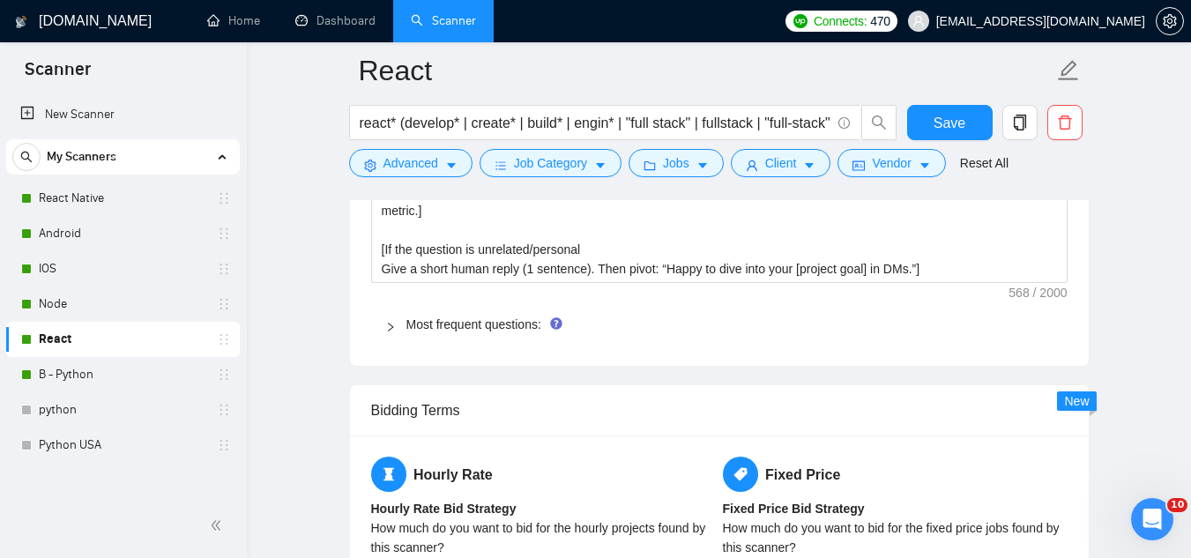
scroll to position [2644, 0]
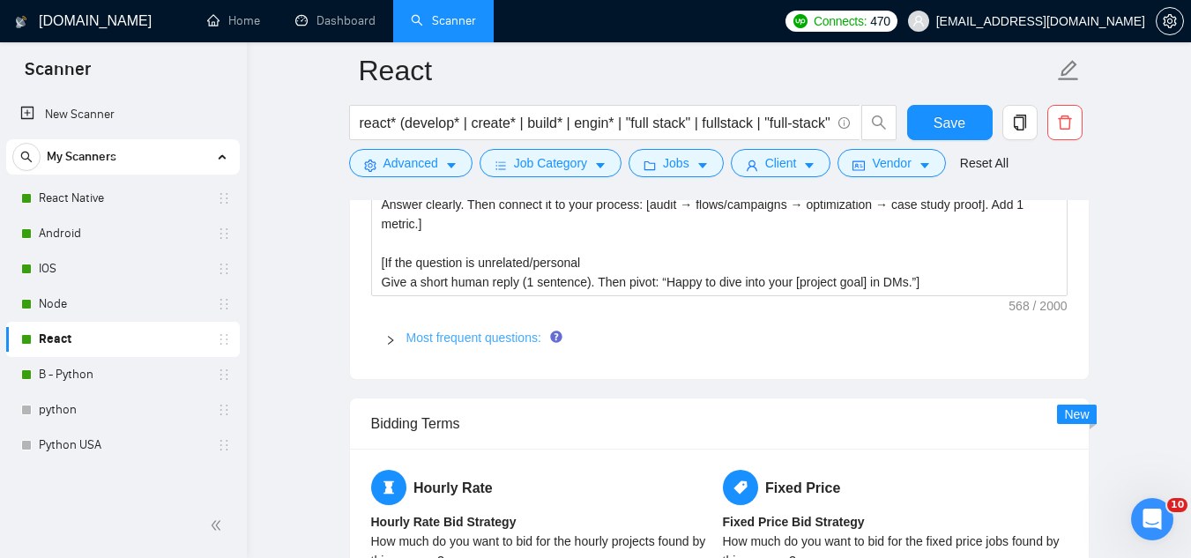
click at [464, 338] on link "Most frequent questions:" at bounding box center [473, 337] width 135 height 14
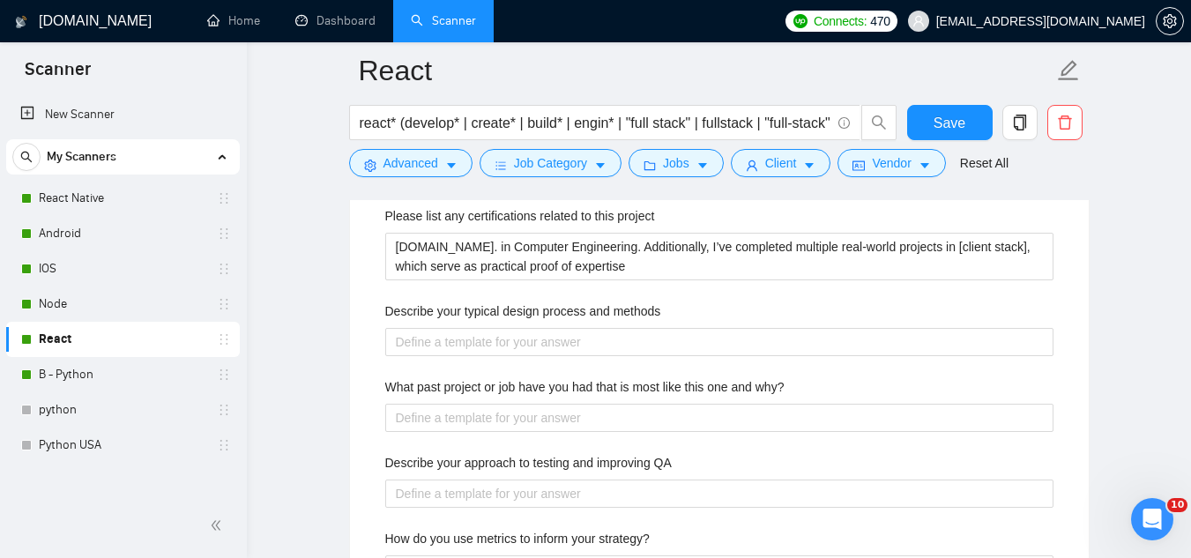
scroll to position [3085, 0]
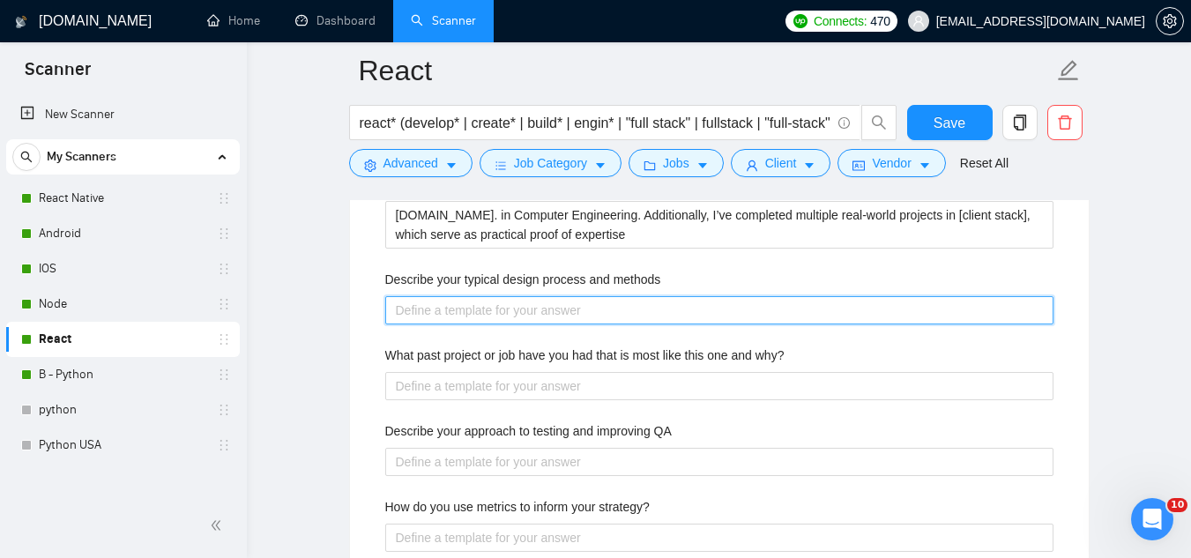
click at [449, 304] on methods "Describe your typical design process and methods" at bounding box center [719, 310] width 668 height 28
paste methods "I start with quick discovery to lock scope, user flows, and KPIs, then prototyp…"
type methods "I start with quick discovery to lock scope, user flows, and KPIs, then prototyp…"
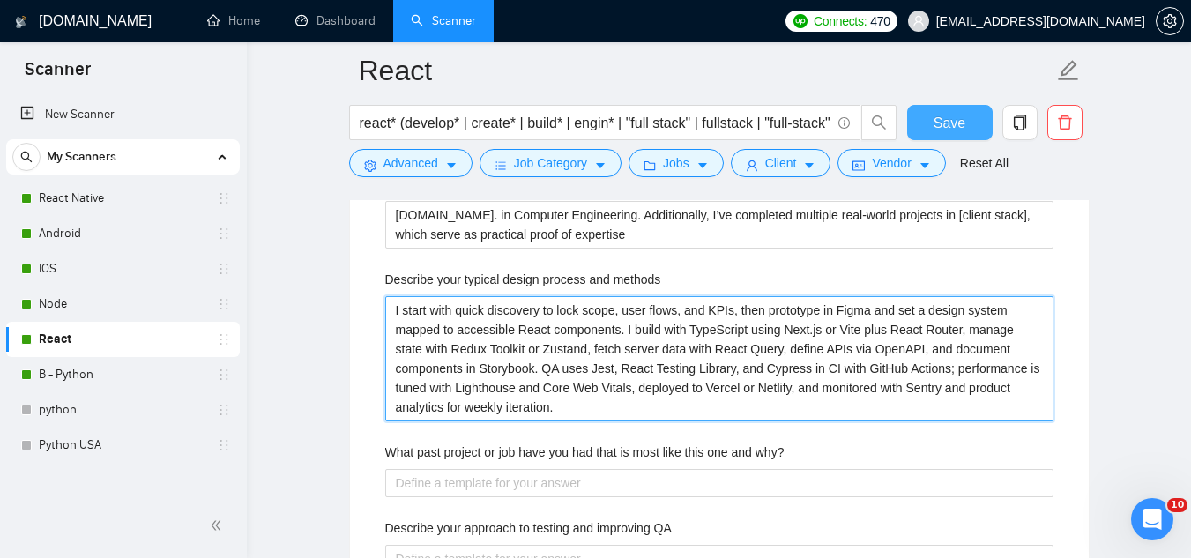
type methods "I start with quick discovery to lock scope, user flows, and KPIs, then prototyp…"
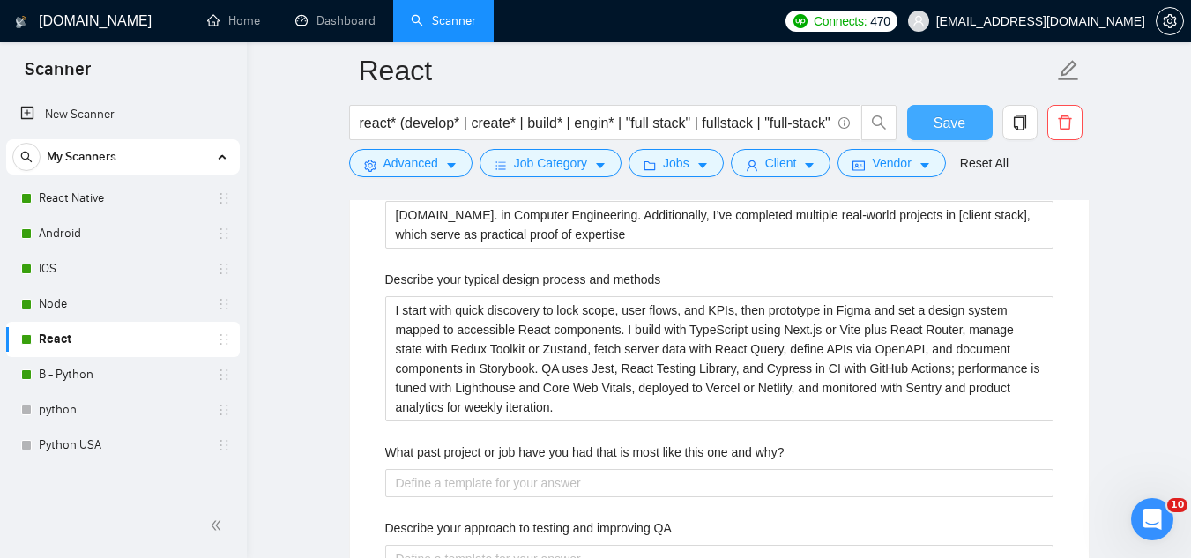
click at [940, 121] on span "Save" at bounding box center [949, 123] width 32 height 22
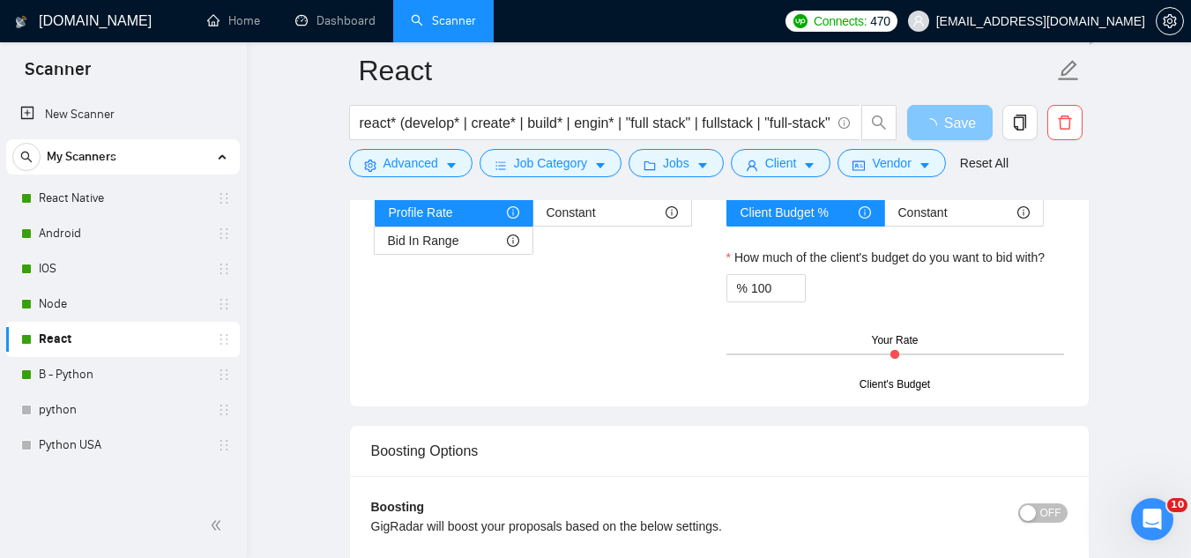
scroll to position [2996, 0]
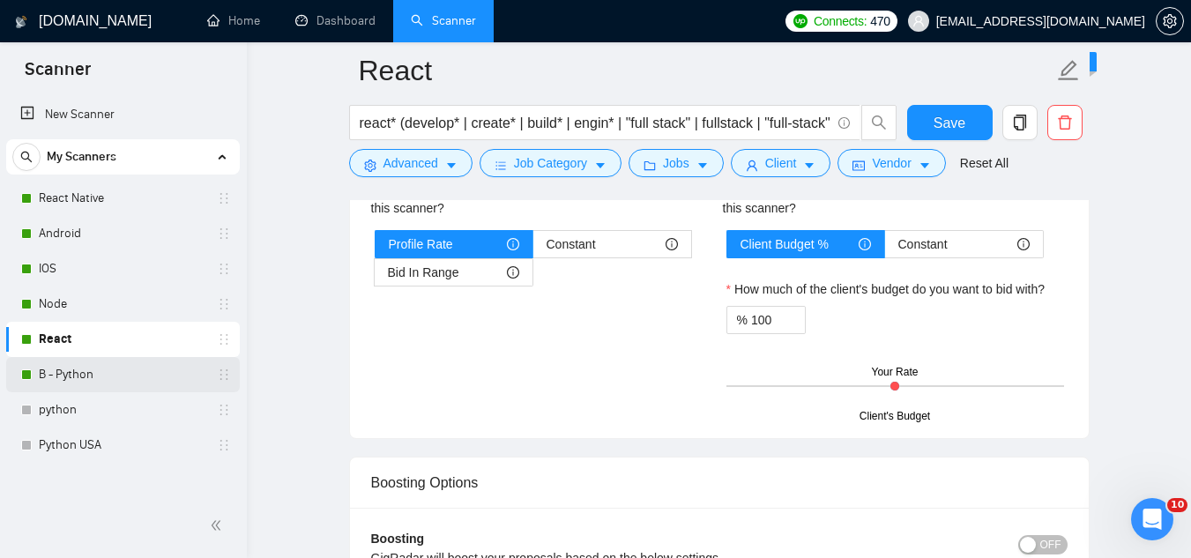
click at [122, 376] on link "B - Python" at bounding box center [122, 374] width 167 height 35
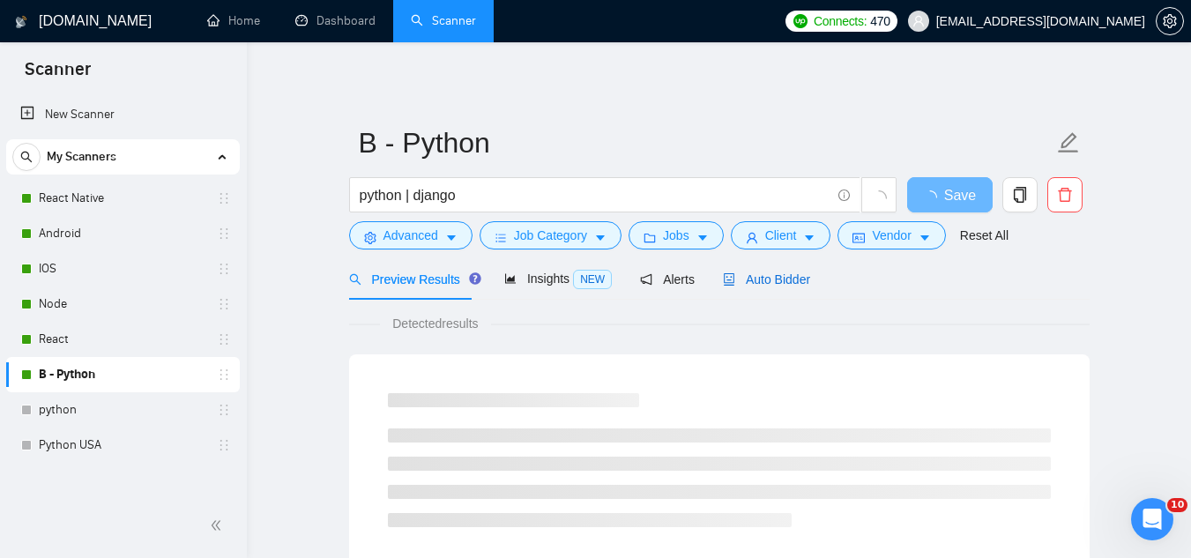
click at [733, 284] on span "Auto Bidder" at bounding box center [766, 279] width 87 height 14
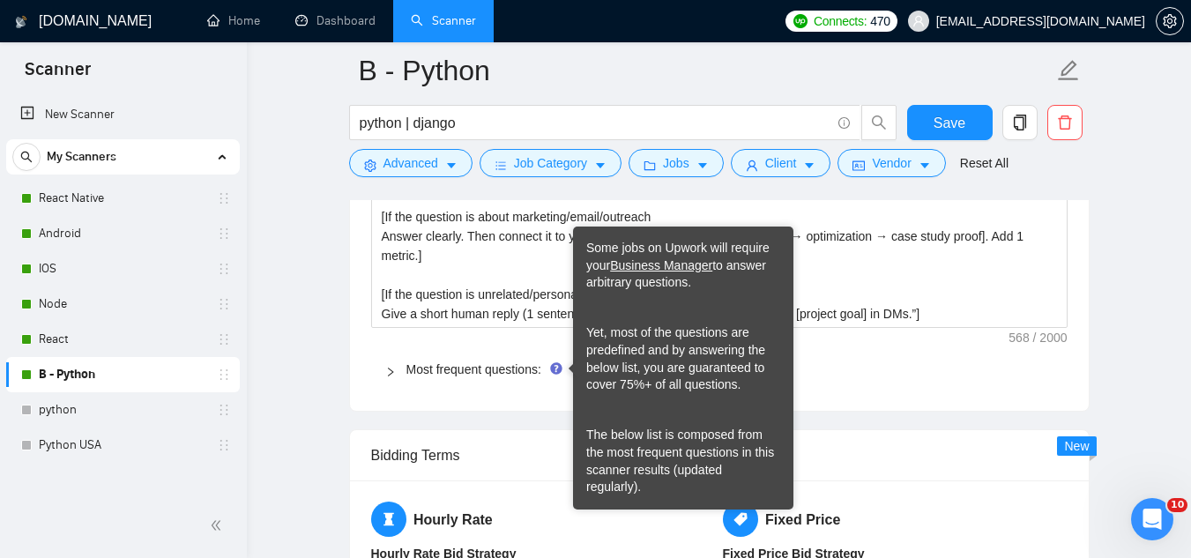
scroll to position [2644, 0]
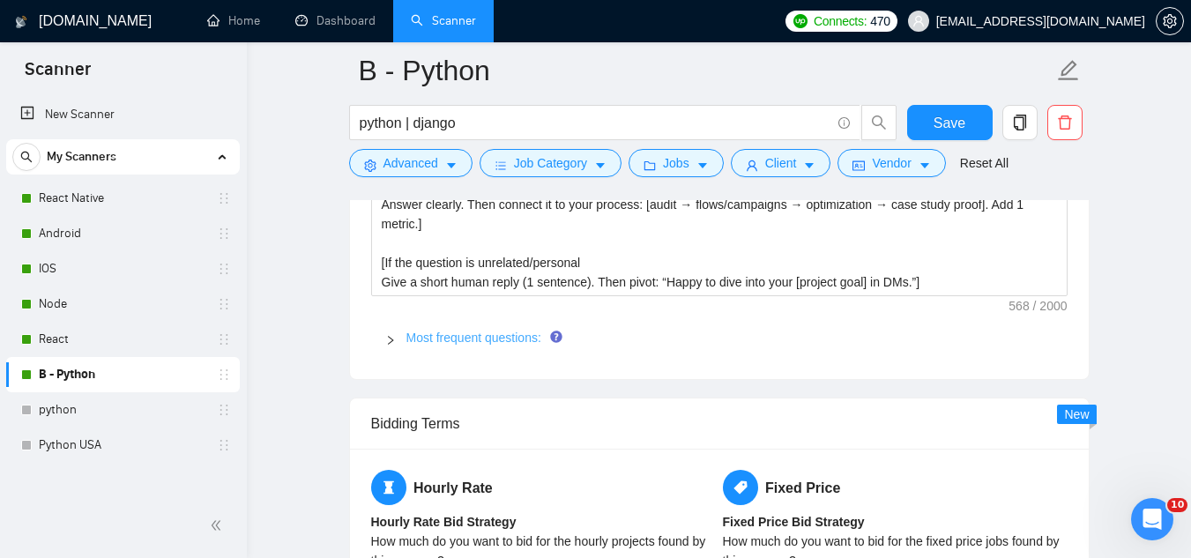
click at [486, 337] on link "Most frequent questions:" at bounding box center [473, 337] width 135 height 14
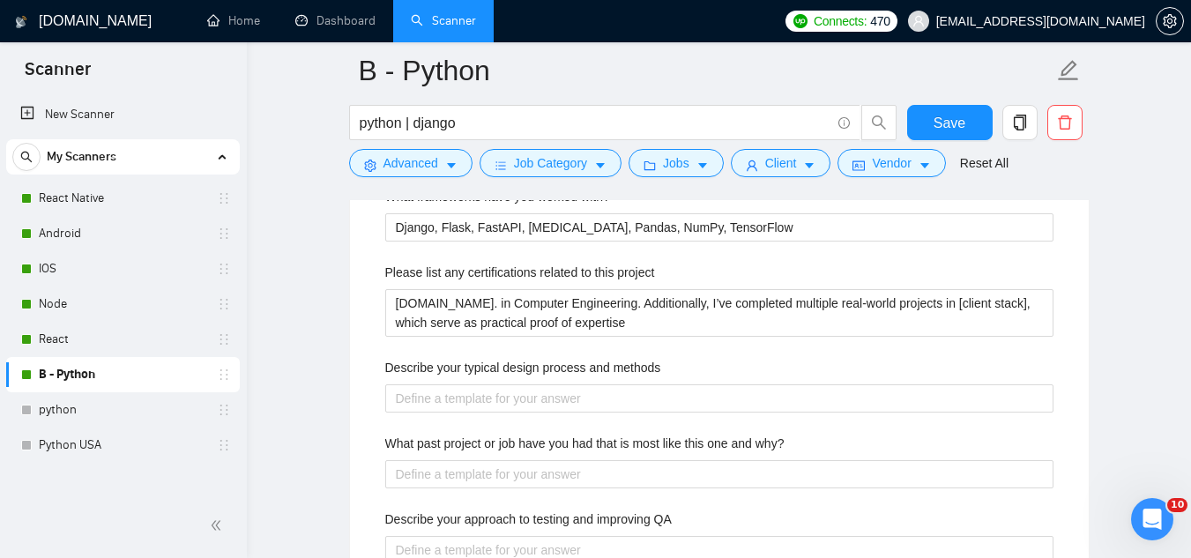
scroll to position [3085, 0]
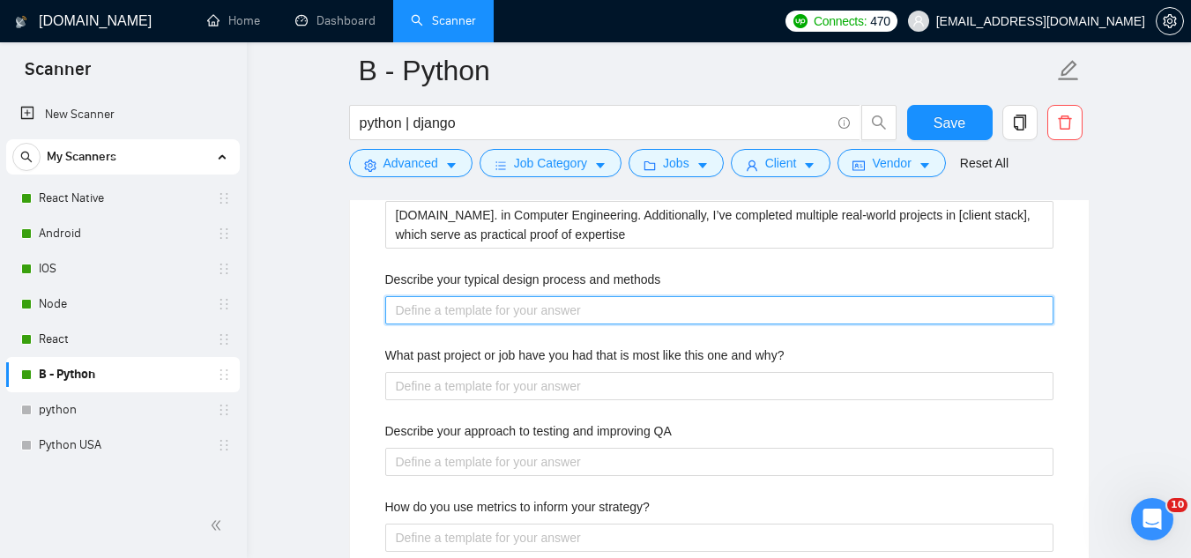
click at [429, 317] on methods "Describe your typical design process and methods" at bounding box center [719, 310] width 668 height 28
paste methods "I start with discovery to lock scope, data flows, and KPIs, then design the dom…"
type methods "I start with discovery to lock scope, data flows, and KPIs, then design the dom…"
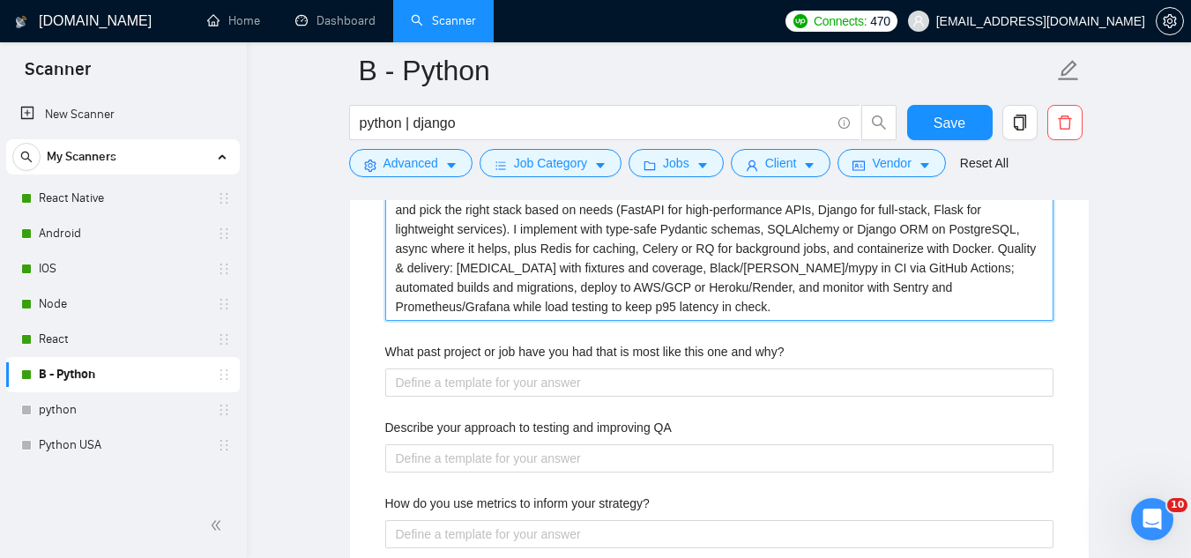
scroll to position [3173, 0]
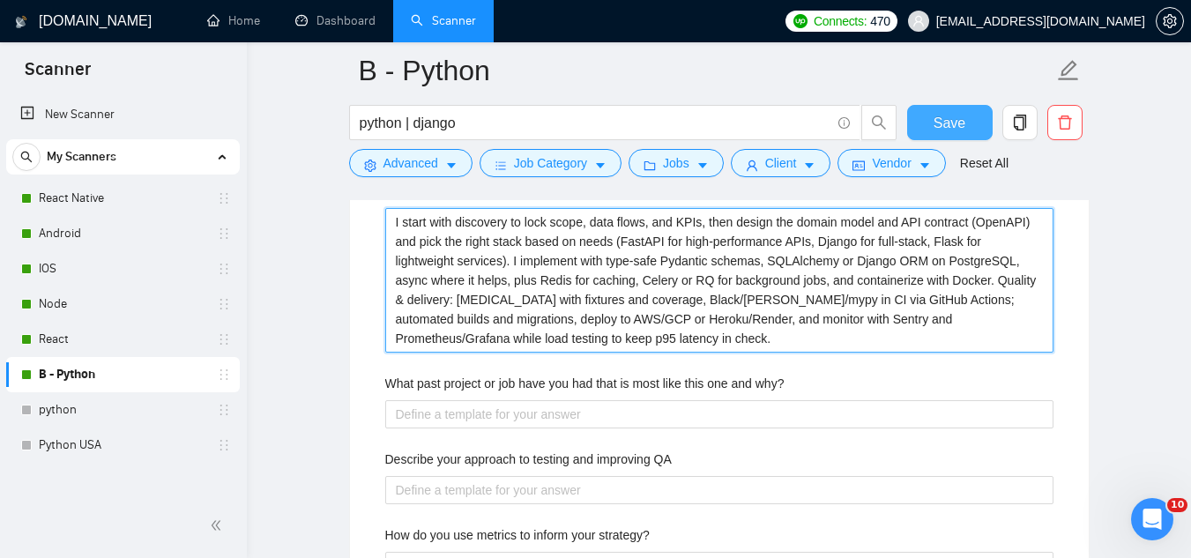
type methods "I start with discovery to lock scope, data flows, and KPIs, then design the dom…"
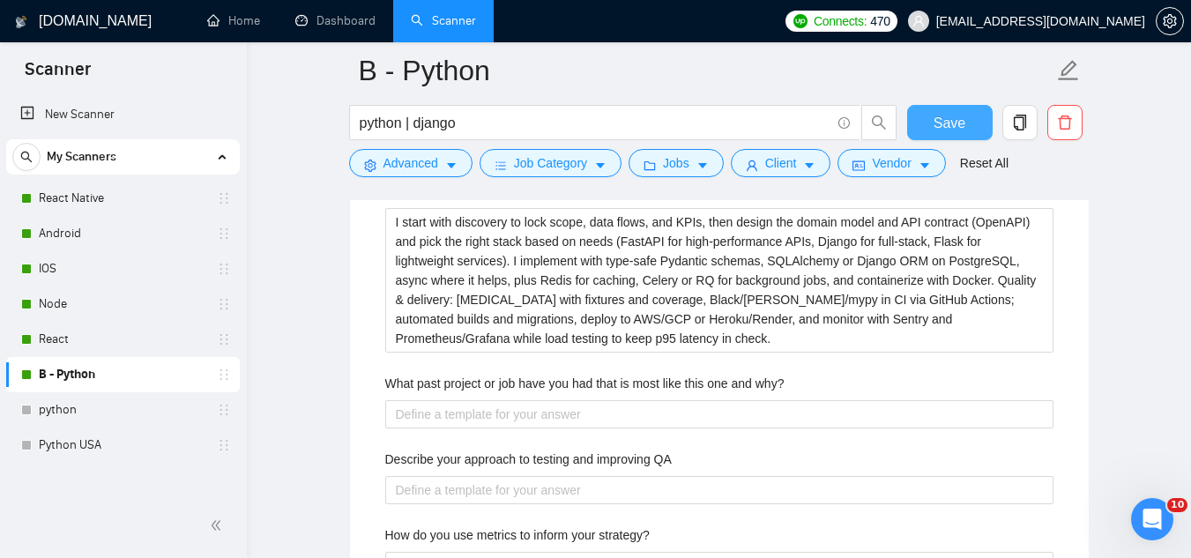
click at [933, 130] on button "Save" at bounding box center [949, 122] width 85 height 35
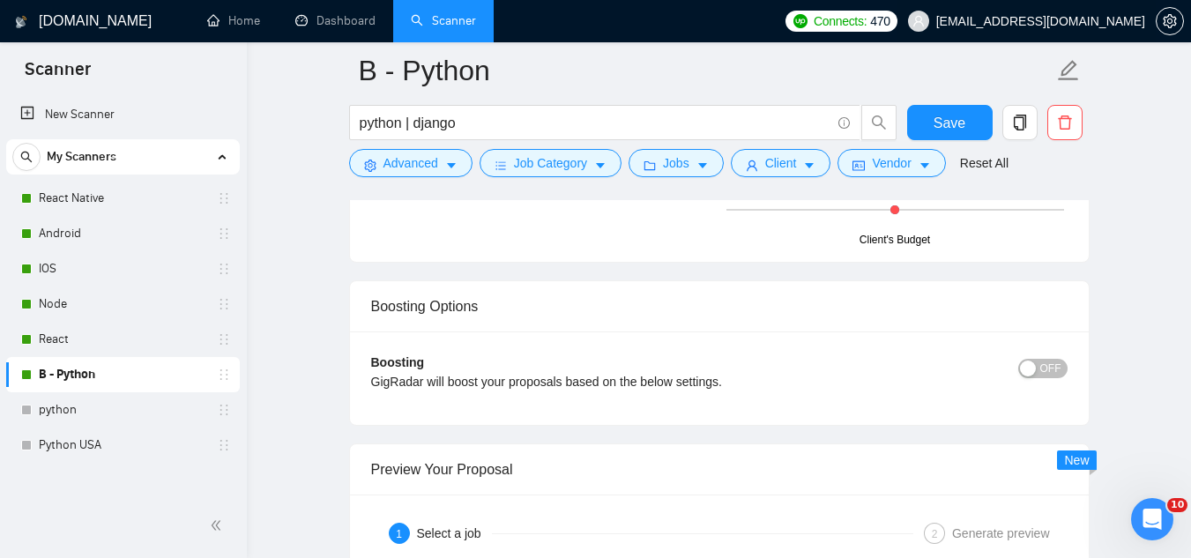
click at [998, 30] on span "[EMAIL_ADDRESS][DOMAIN_NAME]" at bounding box center [1026, 21] width 258 height 56
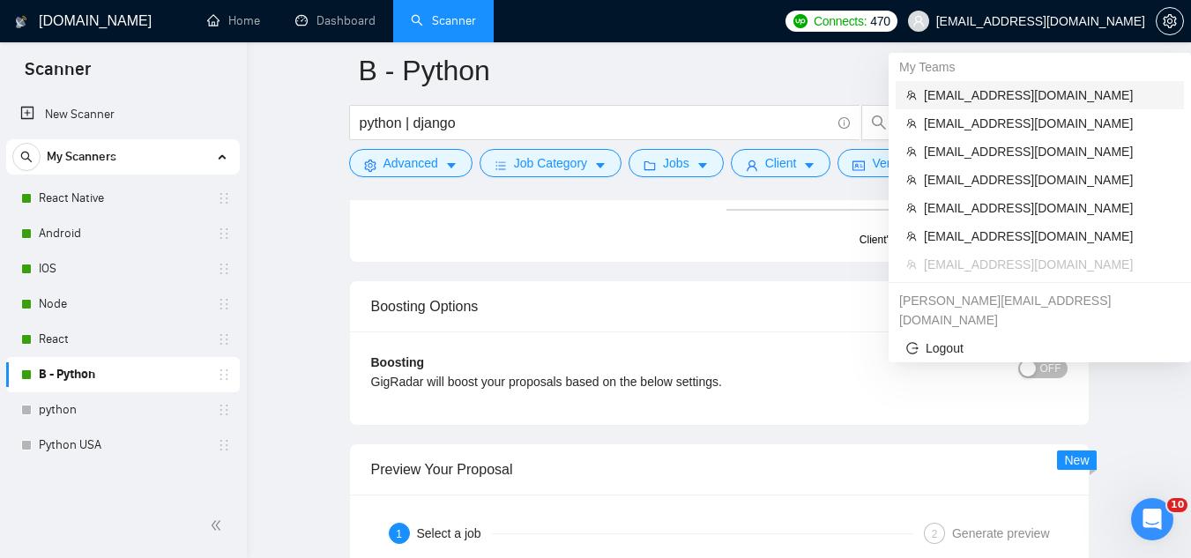
click at [987, 93] on span "[EMAIL_ADDRESS][DOMAIN_NAME]" at bounding box center [1048, 94] width 249 height 19
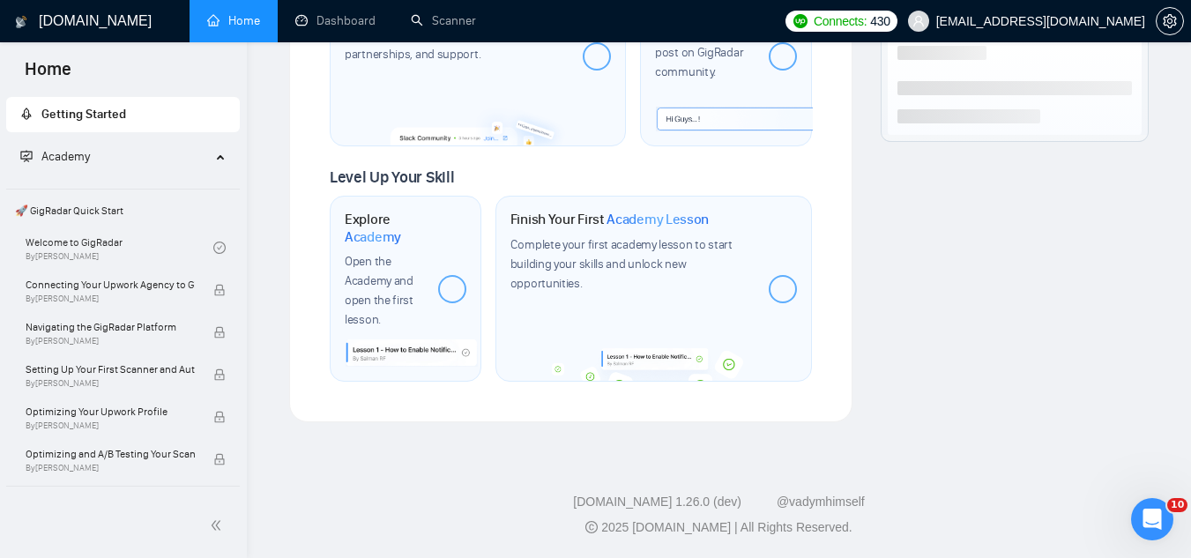
scroll to position [1063, 0]
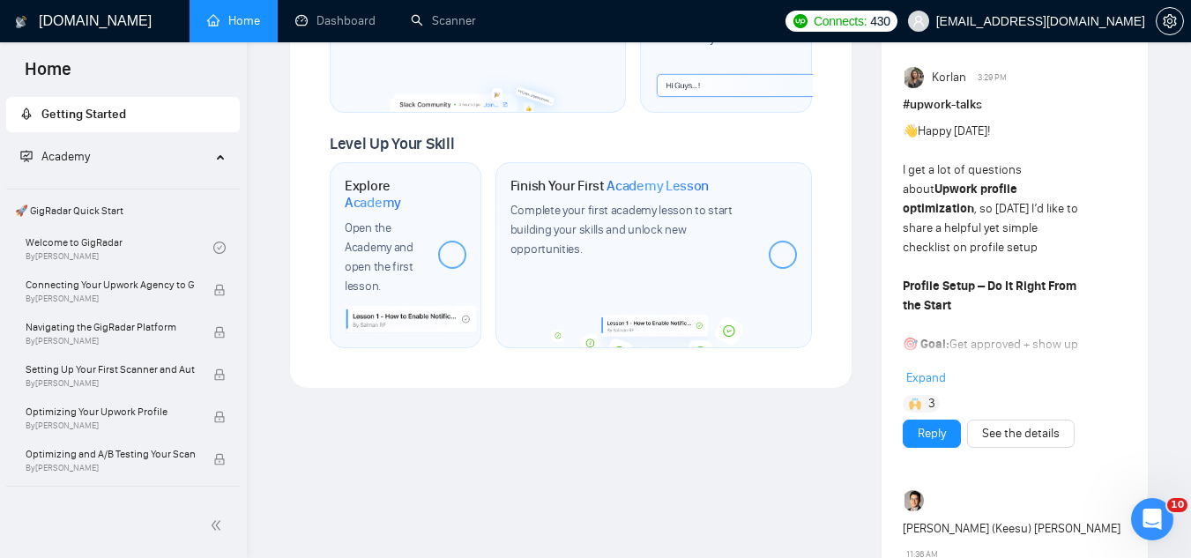
click at [348, 44] on div "Join GigRadar Community Connect with the GigRadar Slack Community for updates, …" at bounding box center [478, 22] width 296 height 179
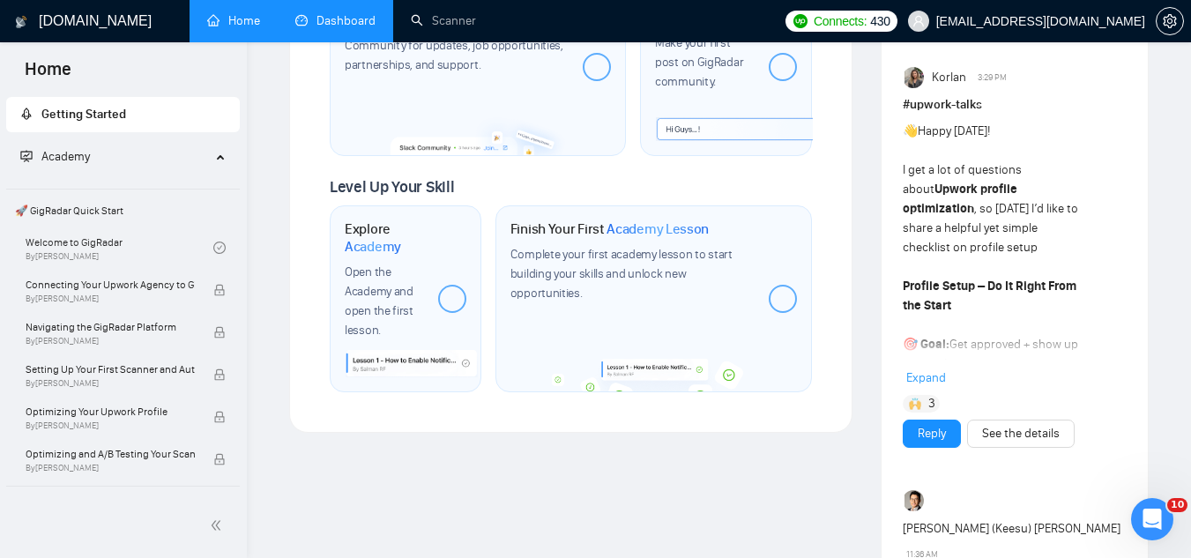
click at [334, 17] on link "Dashboard" at bounding box center [335, 20] width 80 height 15
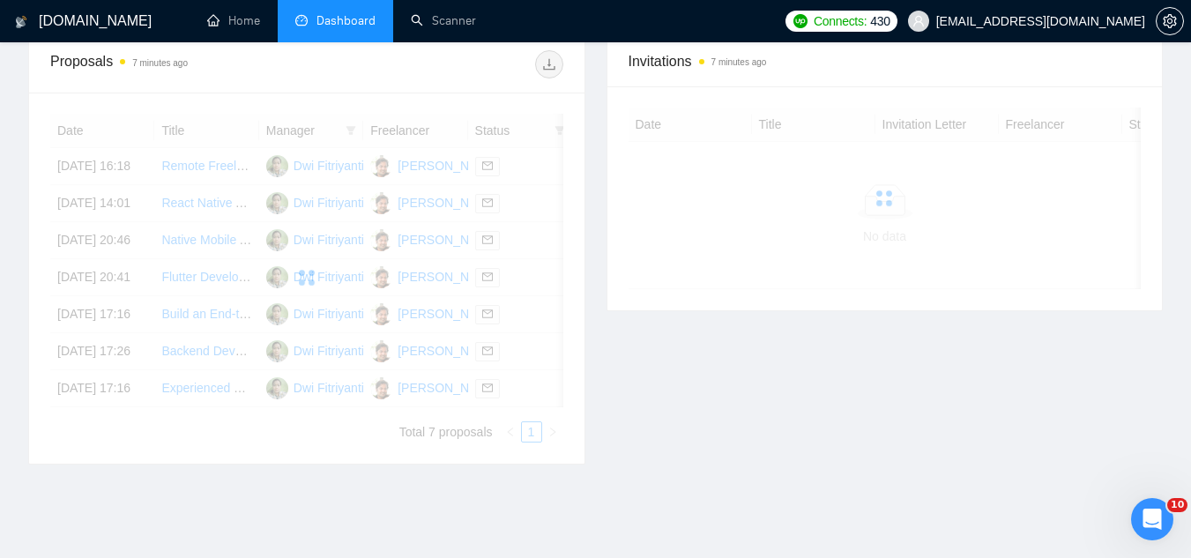
scroll to position [531, 0]
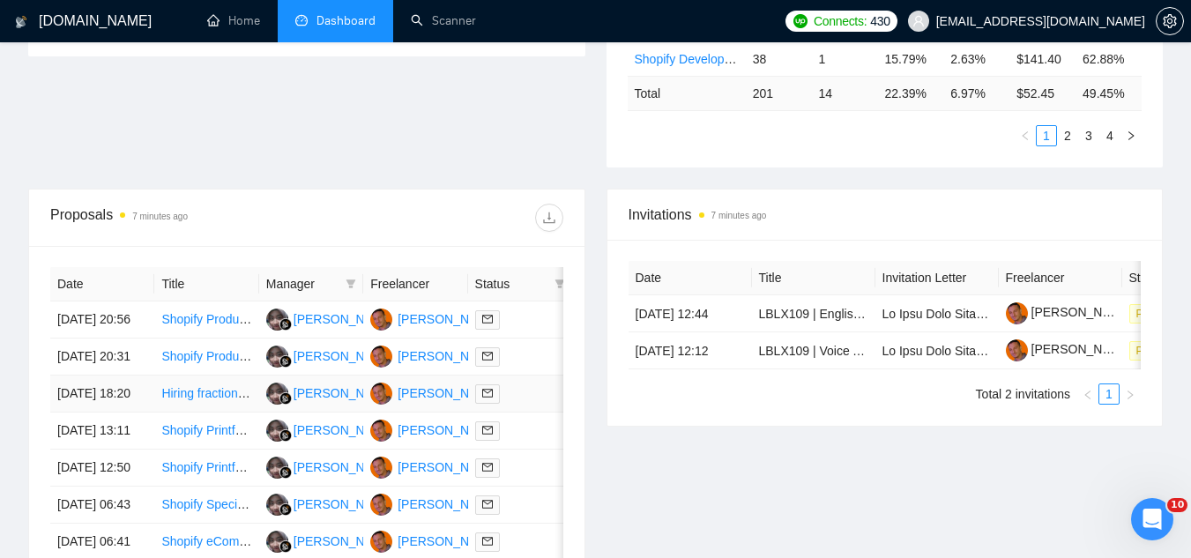
click at [195, 412] on td "Hiring fractional Director of AI Strategy & Enablement to implement GoTo market…" at bounding box center [206, 393] width 104 height 37
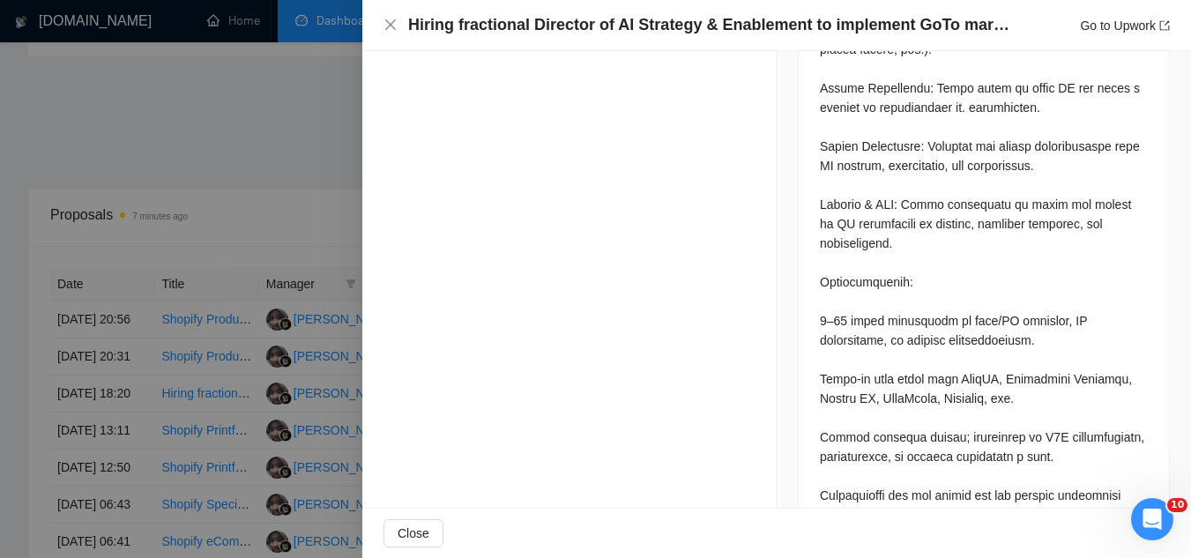
scroll to position [1211, 0]
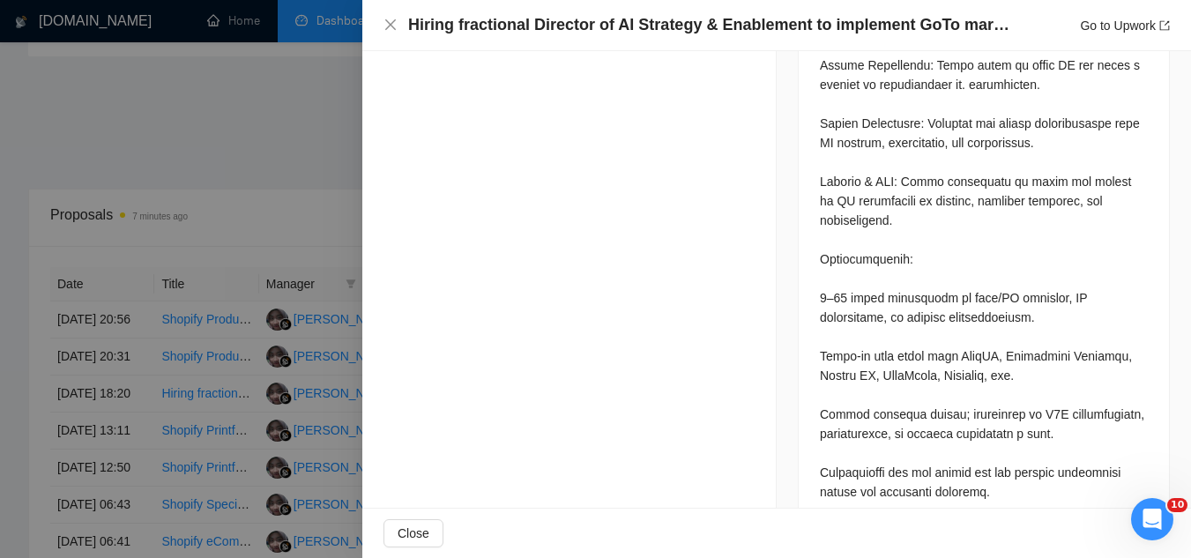
click at [312, 150] on div at bounding box center [595, 279] width 1191 height 558
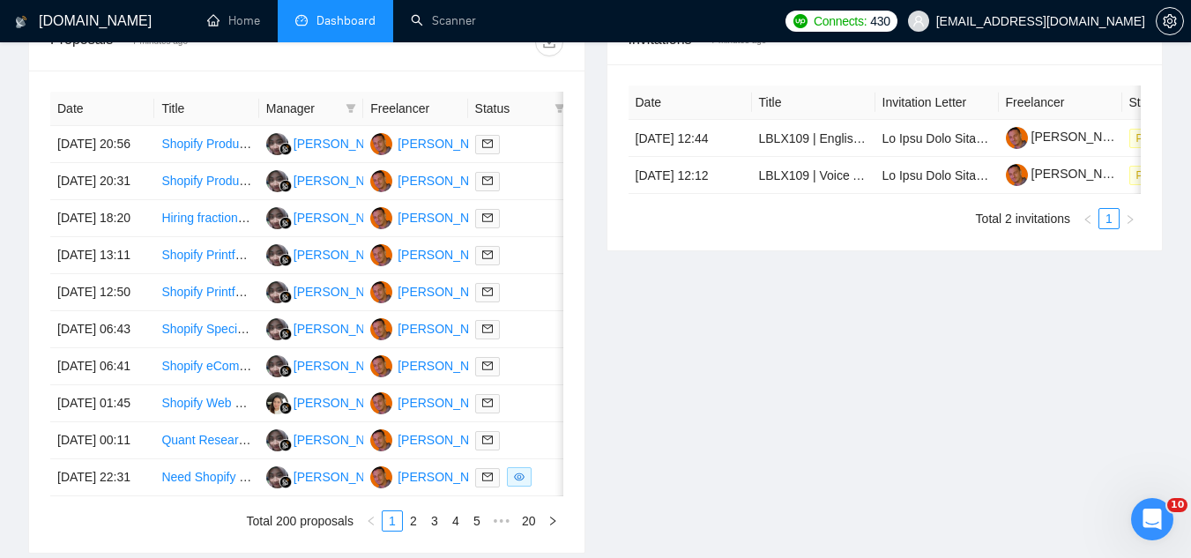
scroll to position [707, 0]
click at [234, 310] on td "Shopify Printful & Printify Listing Expert Needed" at bounding box center [206, 291] width 104 height 37
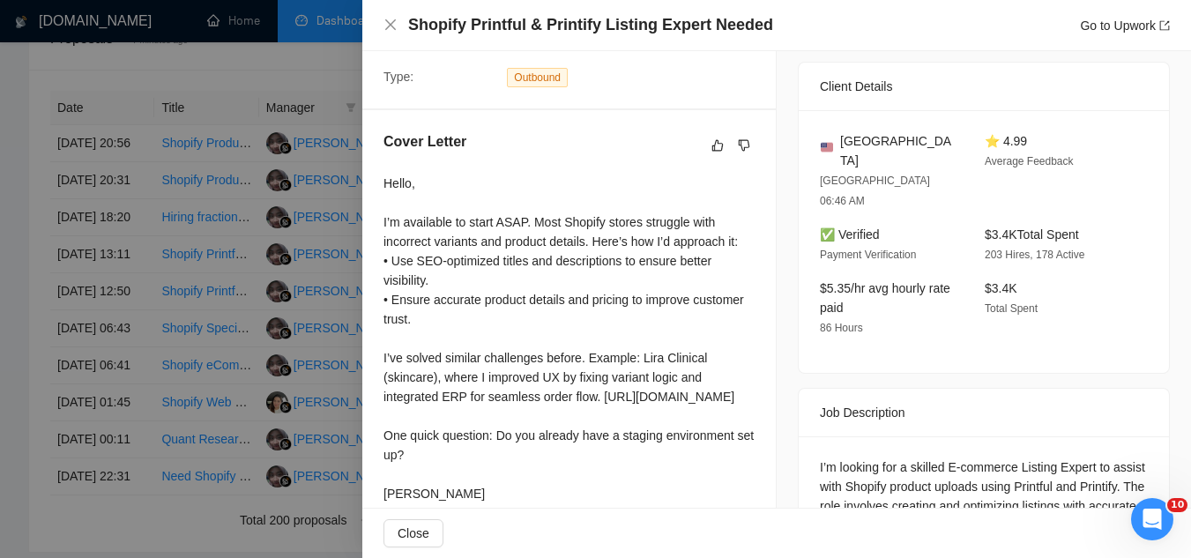
scroll to position [391, 0]
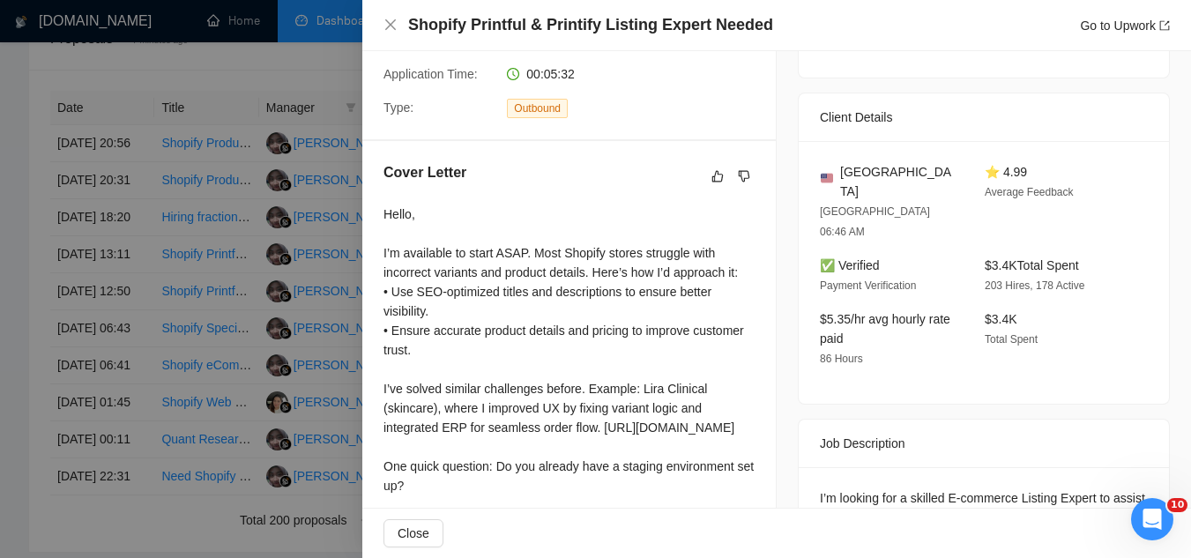
click at [395, 405] on div "Hello, I’m available to start ASAP. Most Shopify stores struggle with incorrect…" at bounding box center [568, 369] width 371 height 330
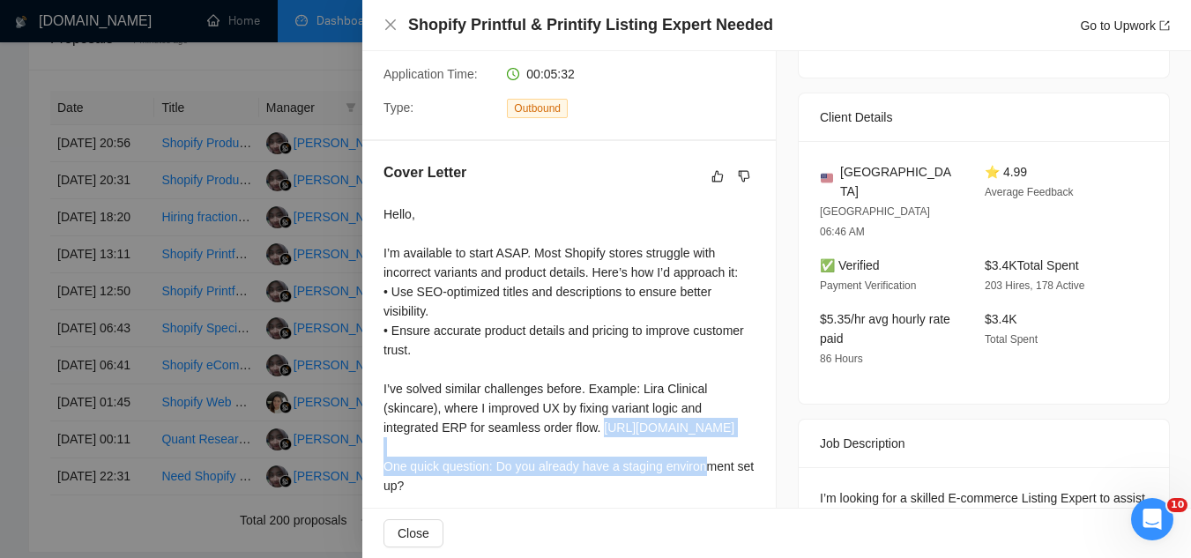
copy div "[URL][DOMAIN_NAME]"
click at [317, 74] on div at bounding box center [595, 279] width 1191 height 558
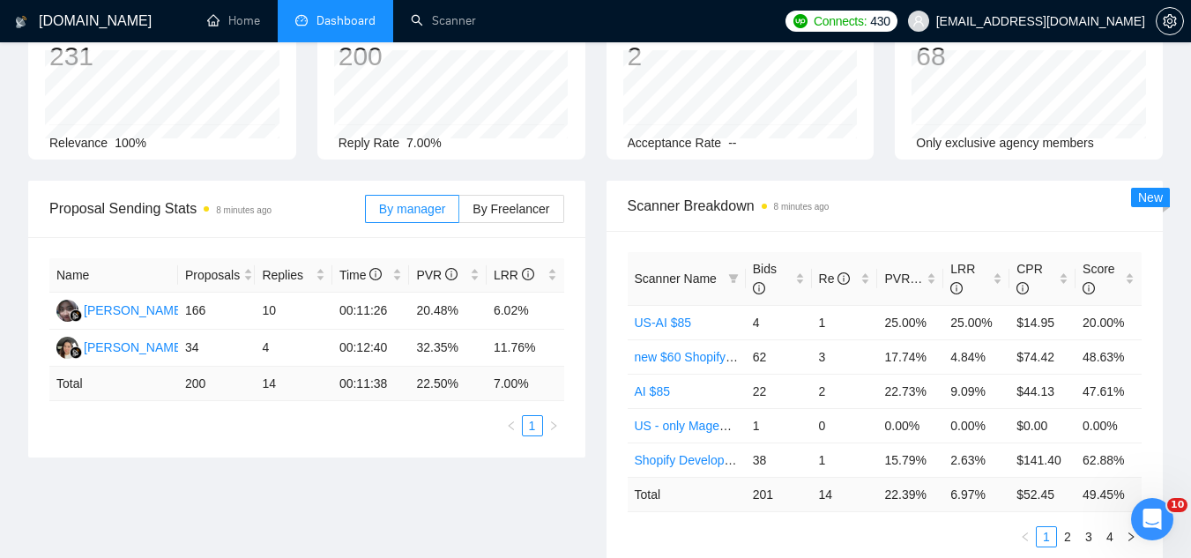
scroll to position [90, 0]
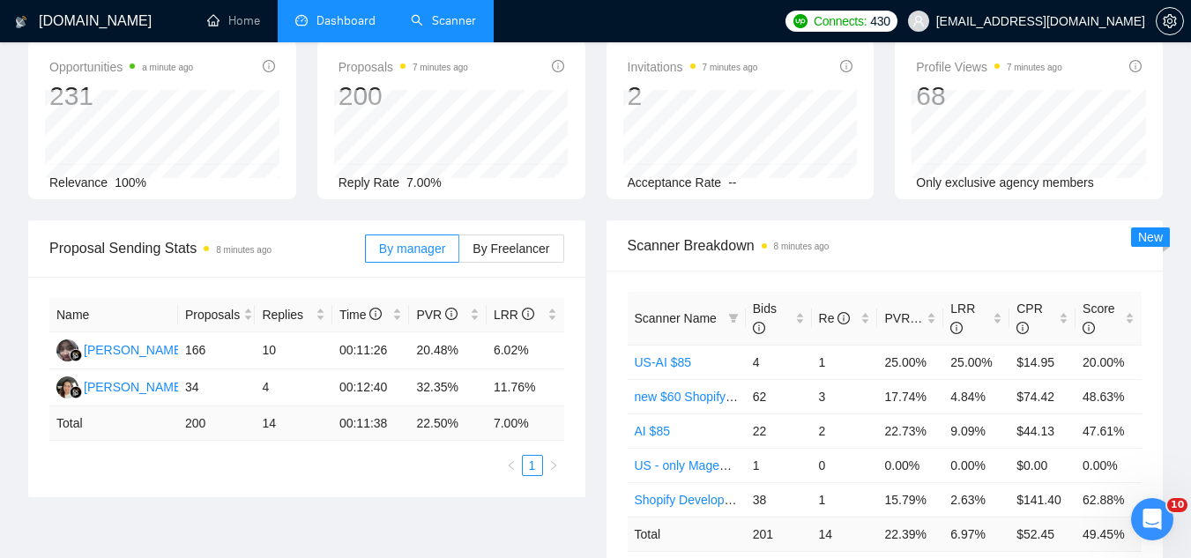
click at [440, 21] on link "Scanner" at bounding box center [443, 20] width 65 height 15
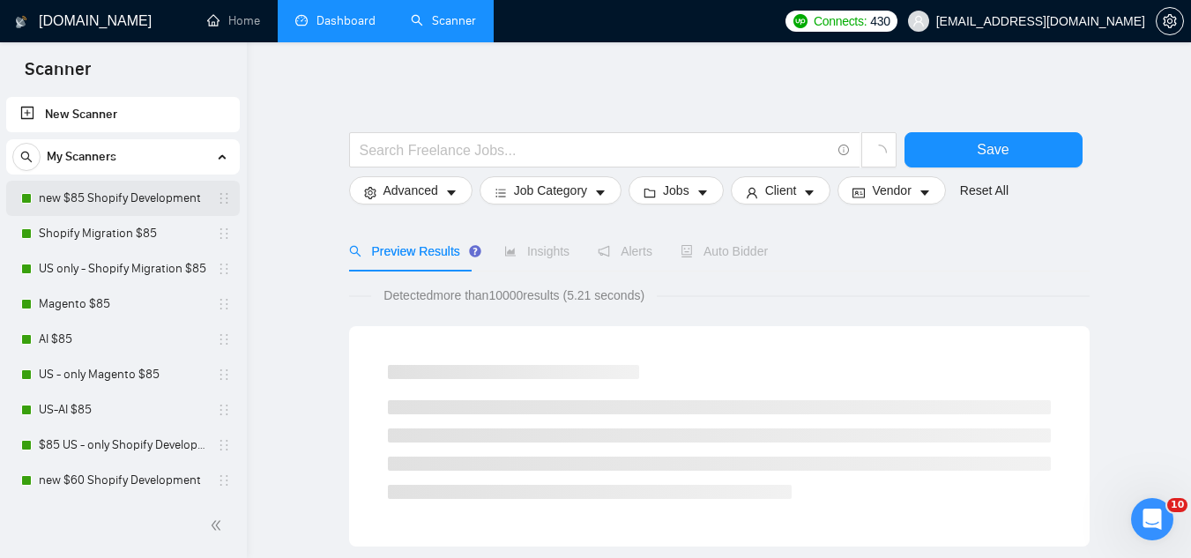
click at [163, 190] on link "new $85 Shopify Development" at bounding box center [122, 198] width 167 height 35
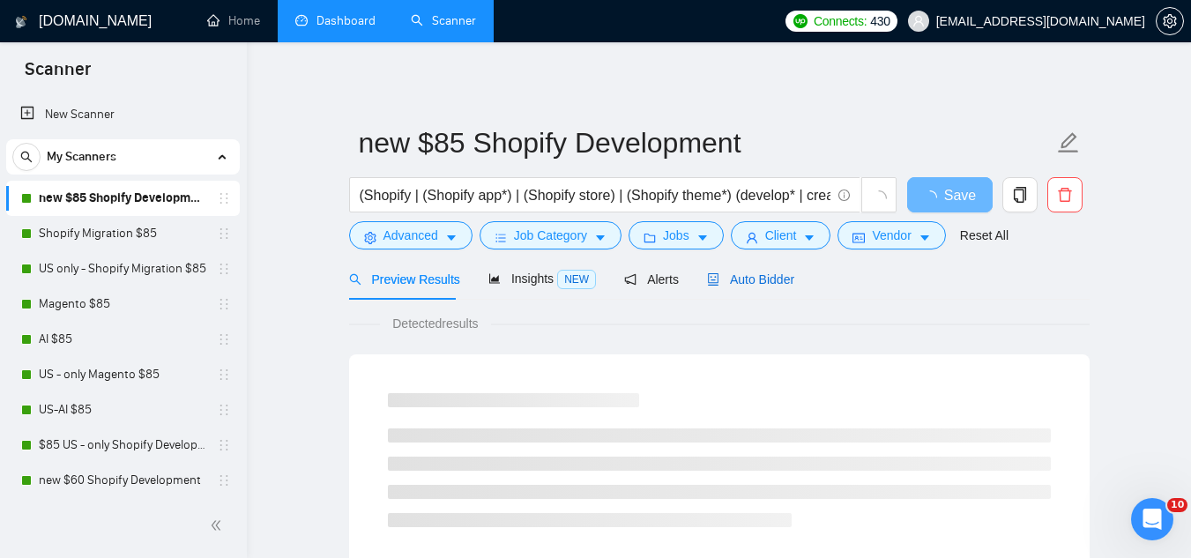
click at [757, 273] on span "Auto Bidder" at bounding box center [750, 279] width 87 height 14
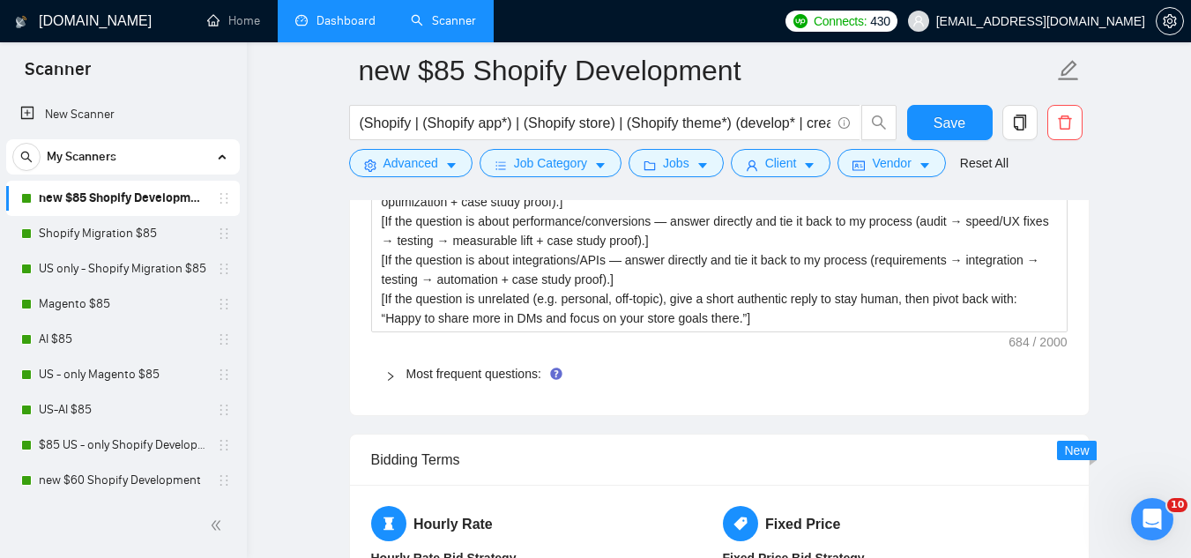
scroll to position [2732, 0]
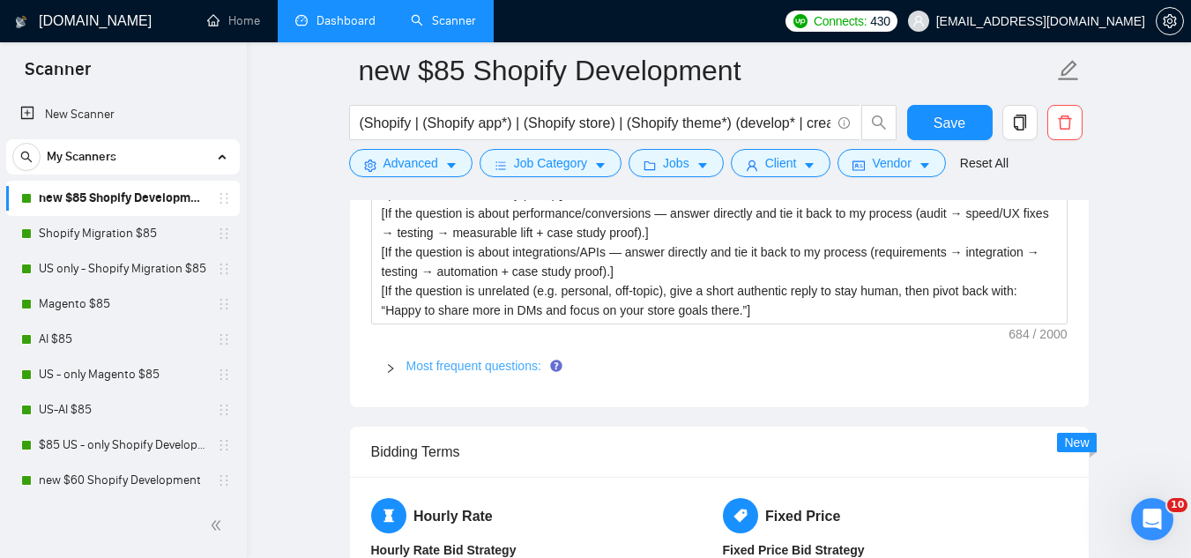
click at [458, 359] on link "Most frequent questions:" at bounding box center [473, 366] width 135 height 14
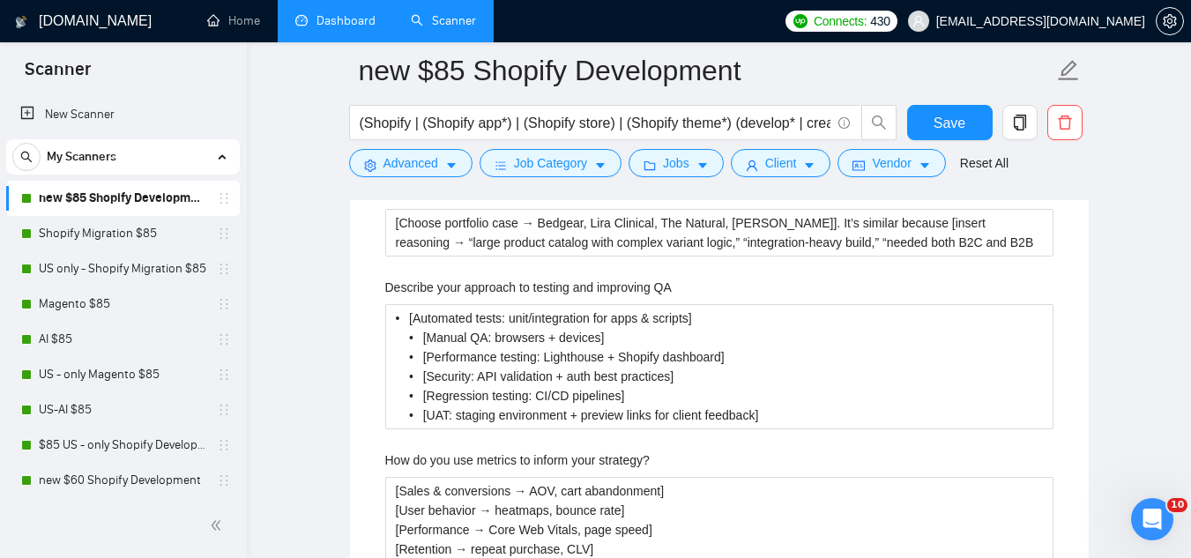
scroll to position [3261, 0]
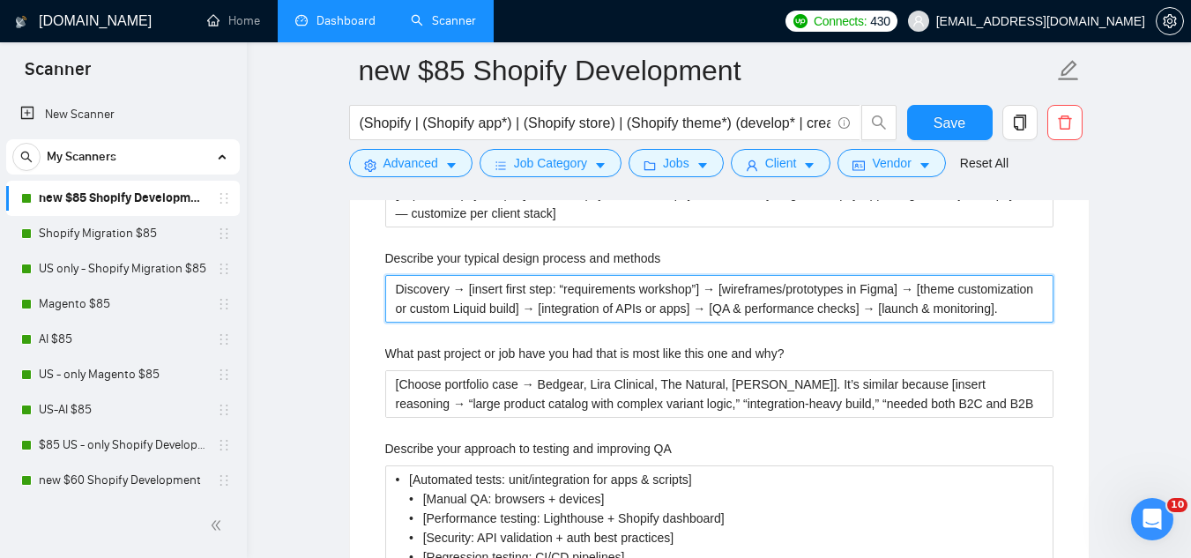
click at [486, 275] on methods "Discovery → [insert first step: “requirements workshop”] → [wireframes/prototyp…" at bounding box center [719, 299] width 668 height 48
